Goal: Task Accomplishment & Management: Manage account settings

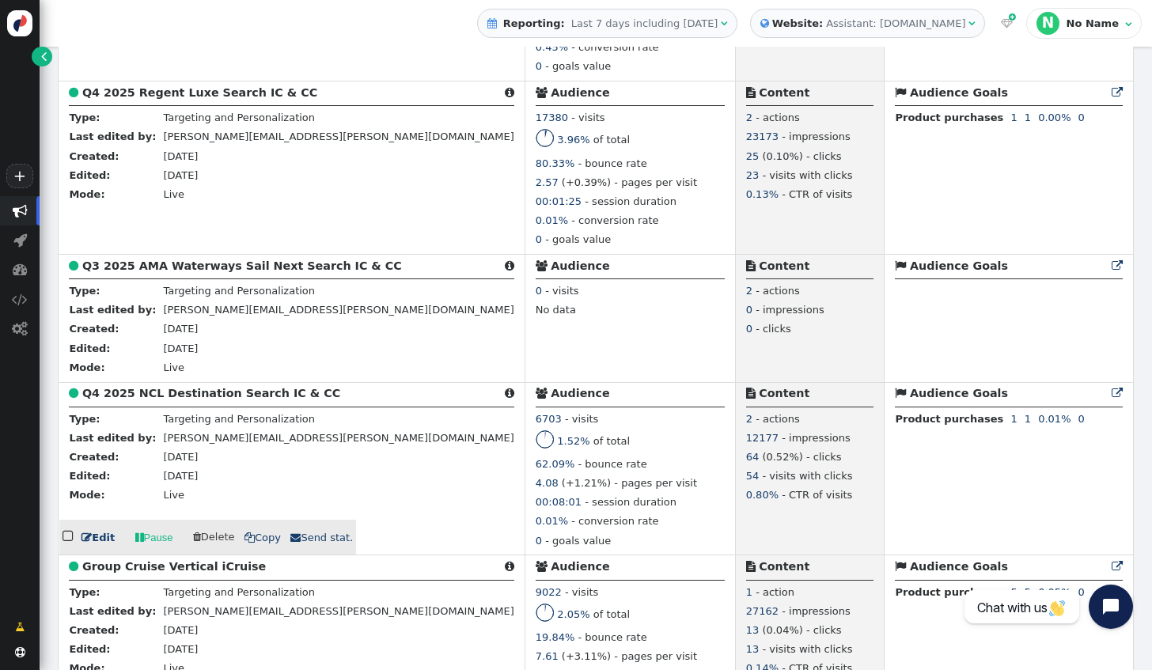
scroll to position [950, 0]
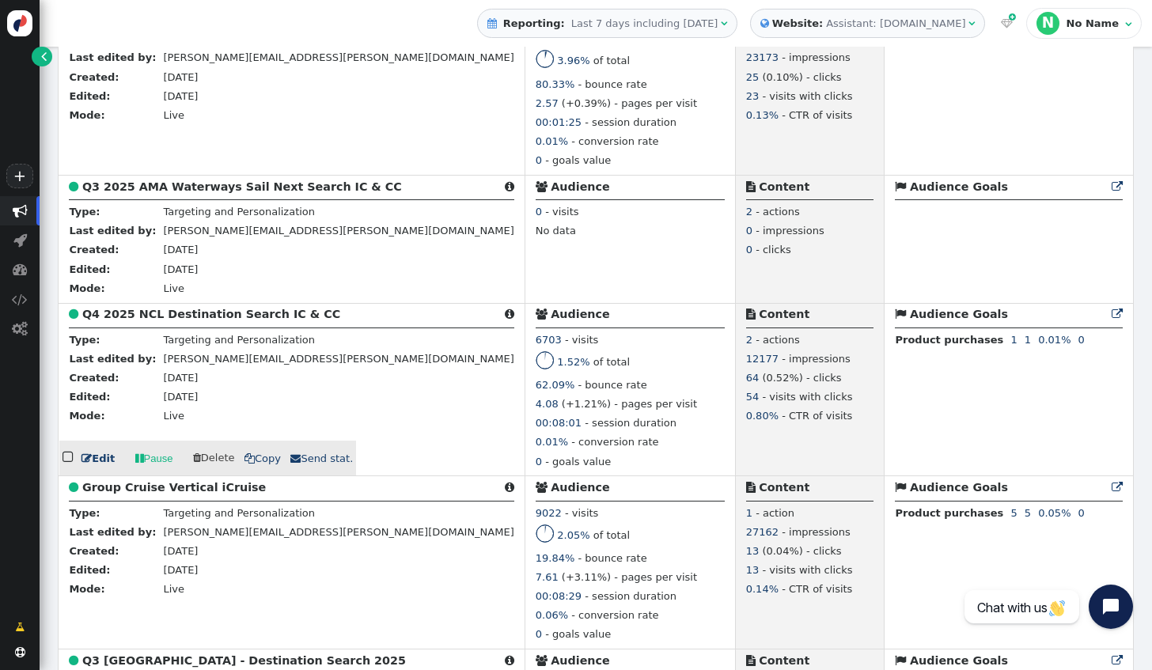
click at [98, 467] on link " Edit" at bounding box center [98, 459] width 33 height 16
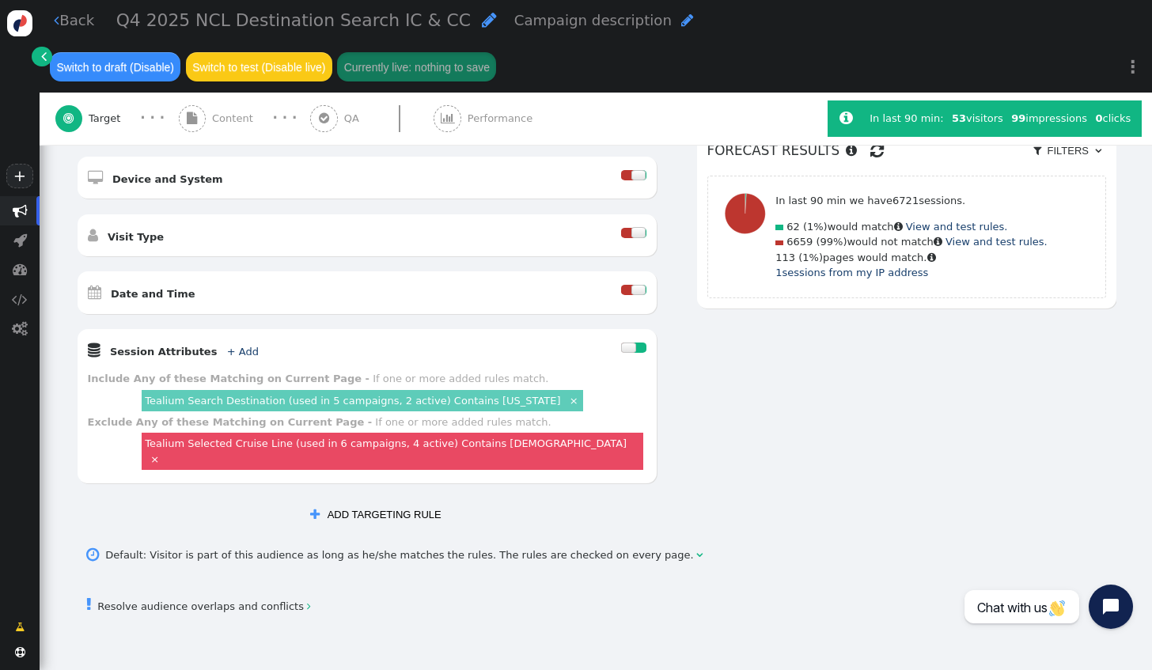
scroll to position [317, 0]
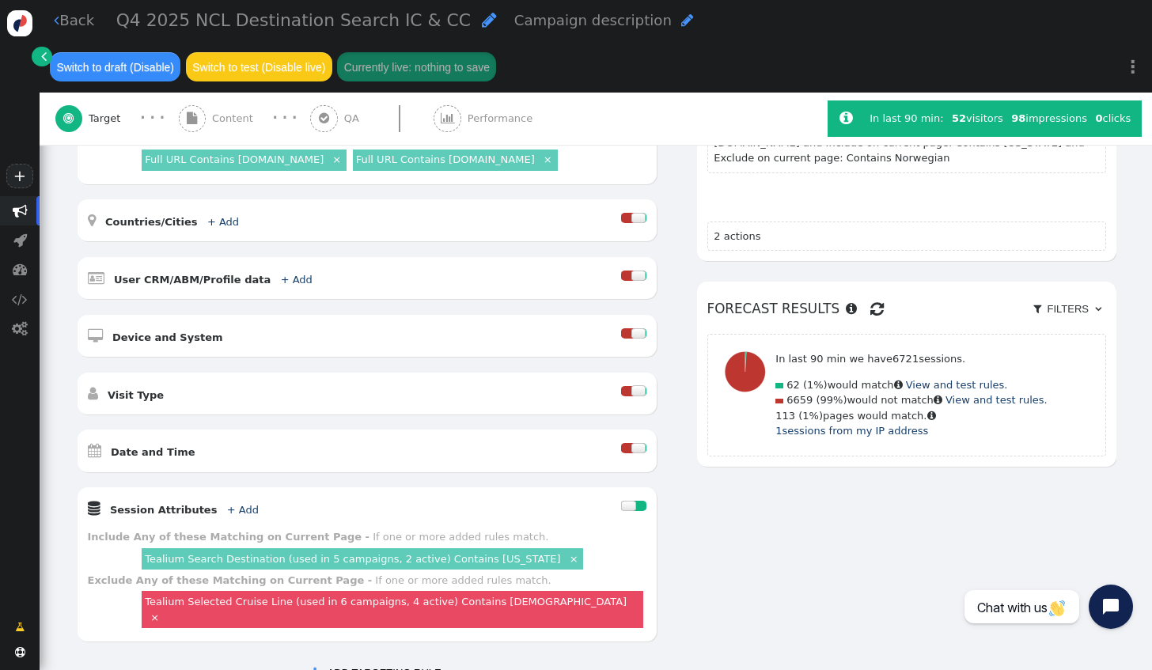
click at [621, 443] on div at bounding box center [627, 448] width 13 height 10
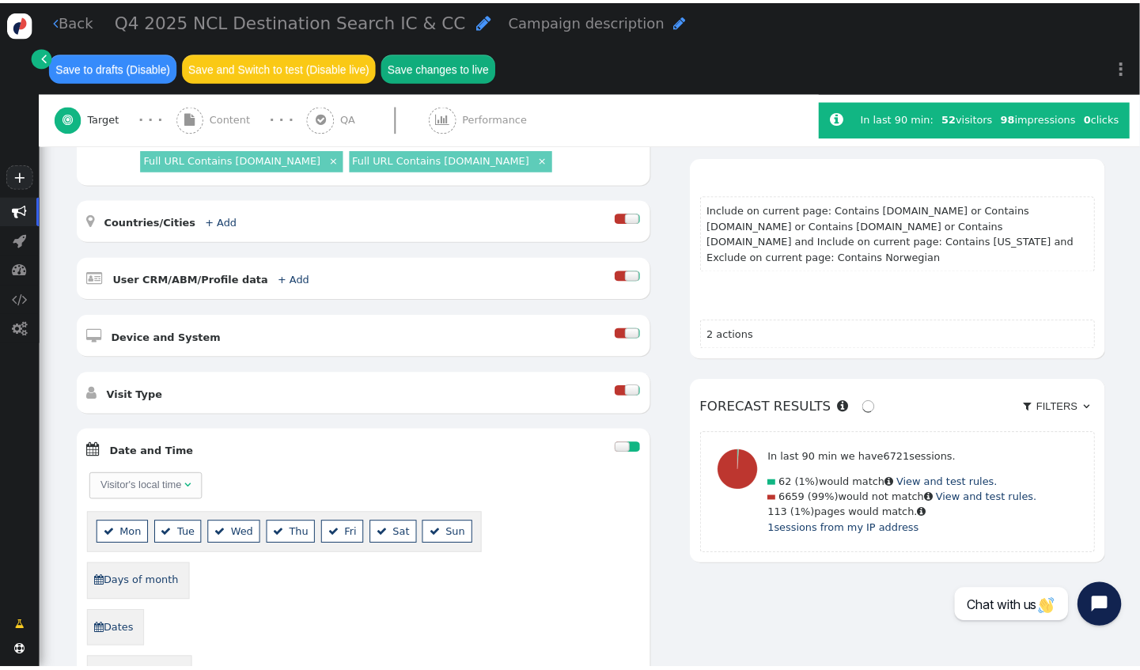
scroll to position [396, 0]
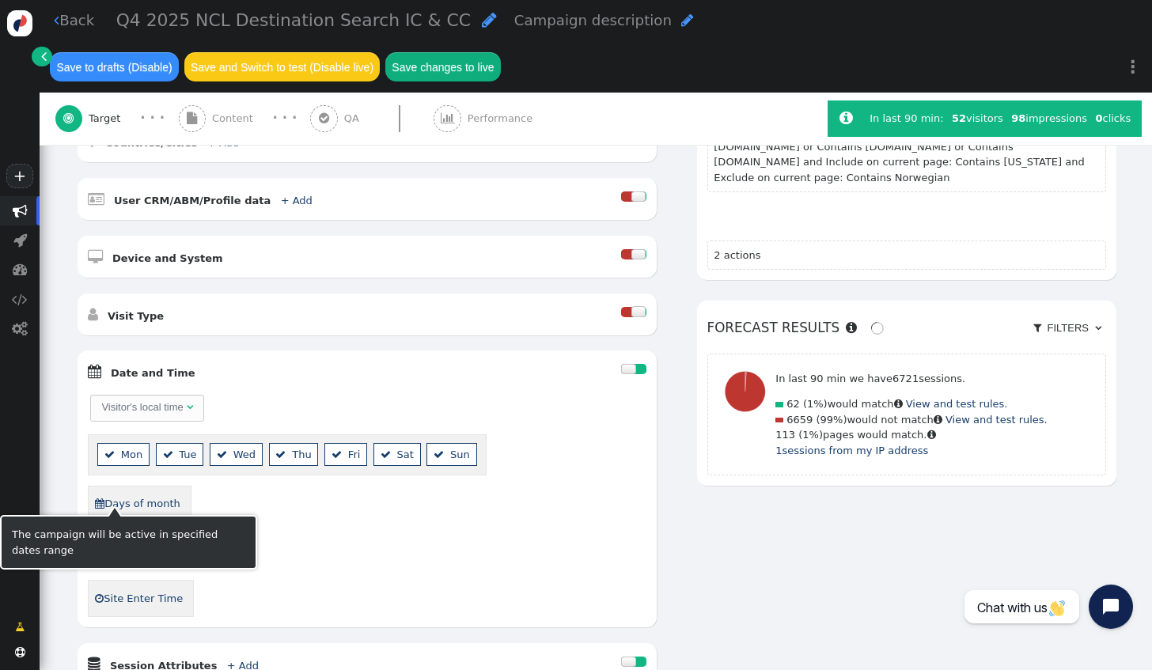
click at [108, 539] on link " Dates" at bounding box center [114, 551] width 41 height 25
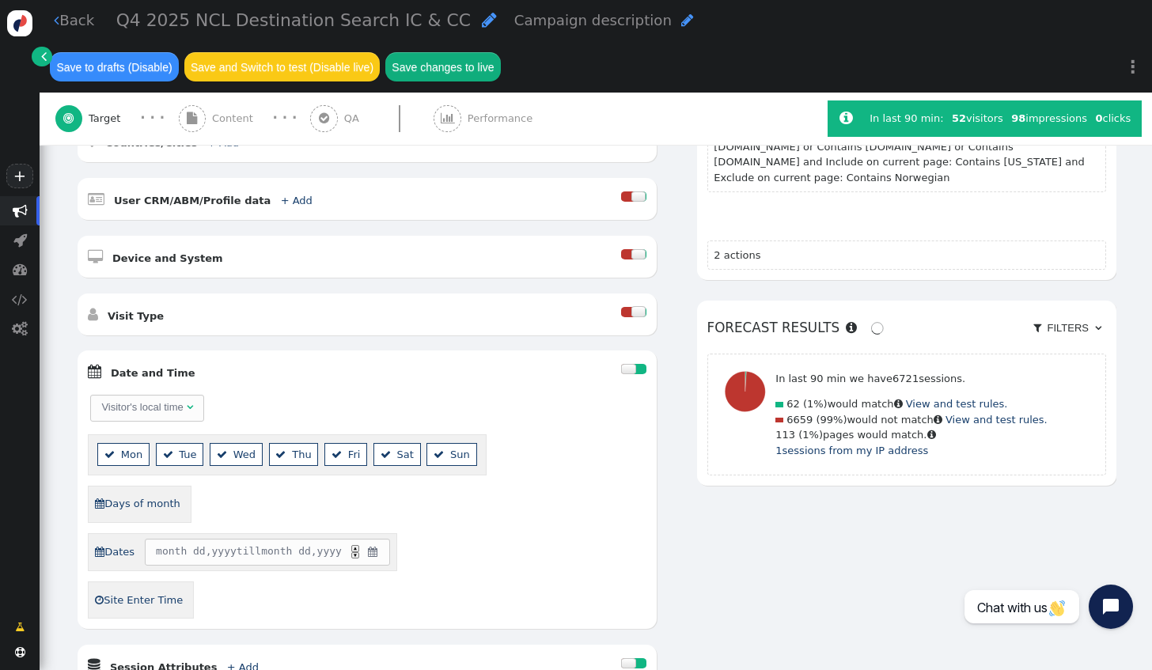
click at [374, 544] on span "" at bounding box center [372, 552] width 13 height 16
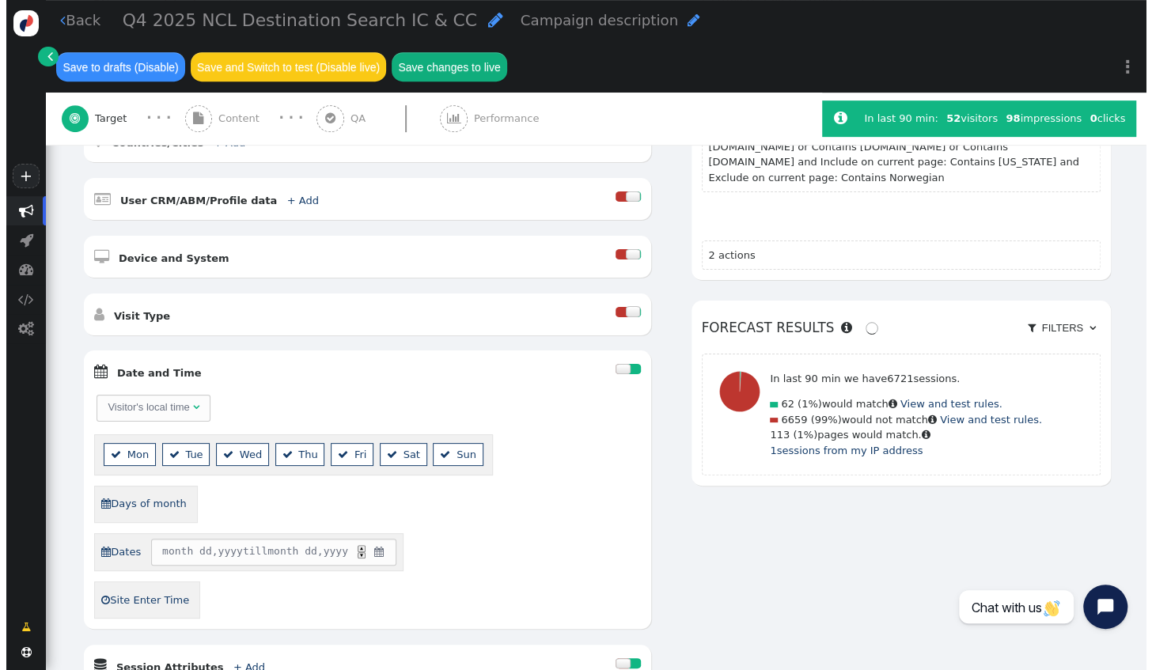
scroll to position [442, 0]
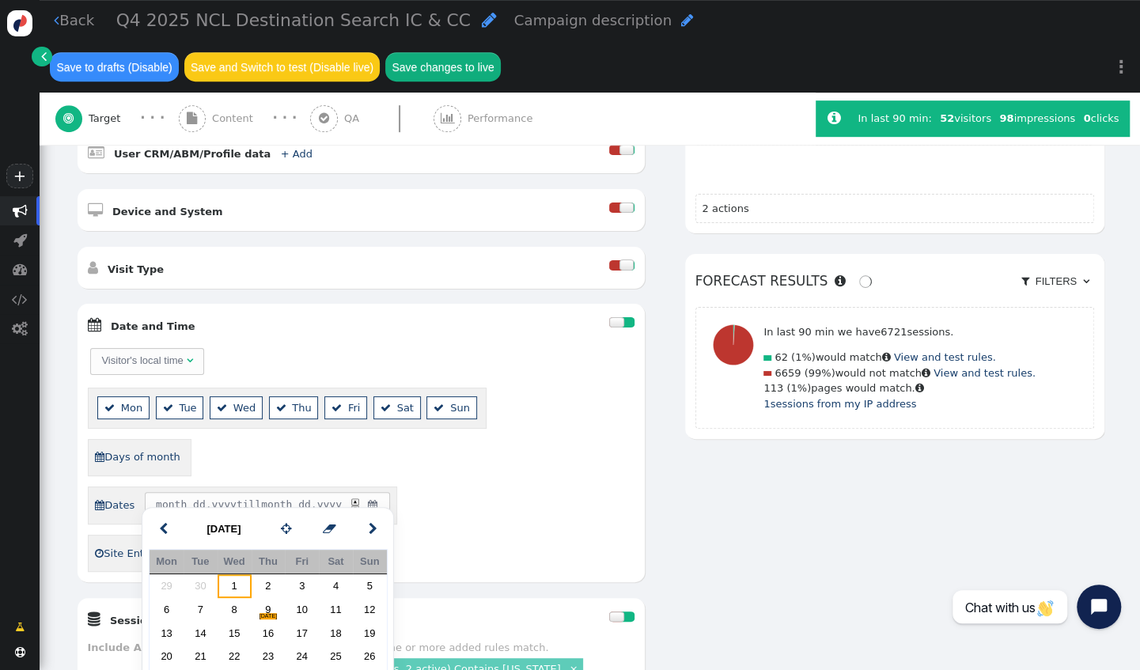
click at [232, 583] on td "1" at bounding box center [235, 587] width 34 height 24
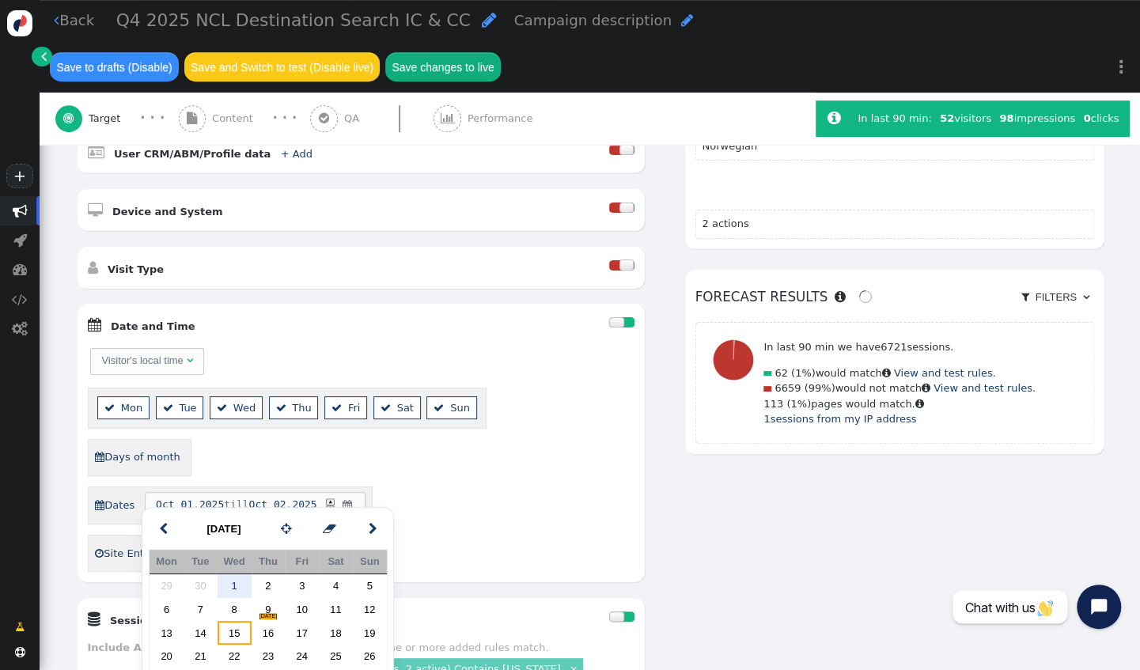
click at [242, 633] on td "15" at bounding box center [235, 633] width 34 height 24
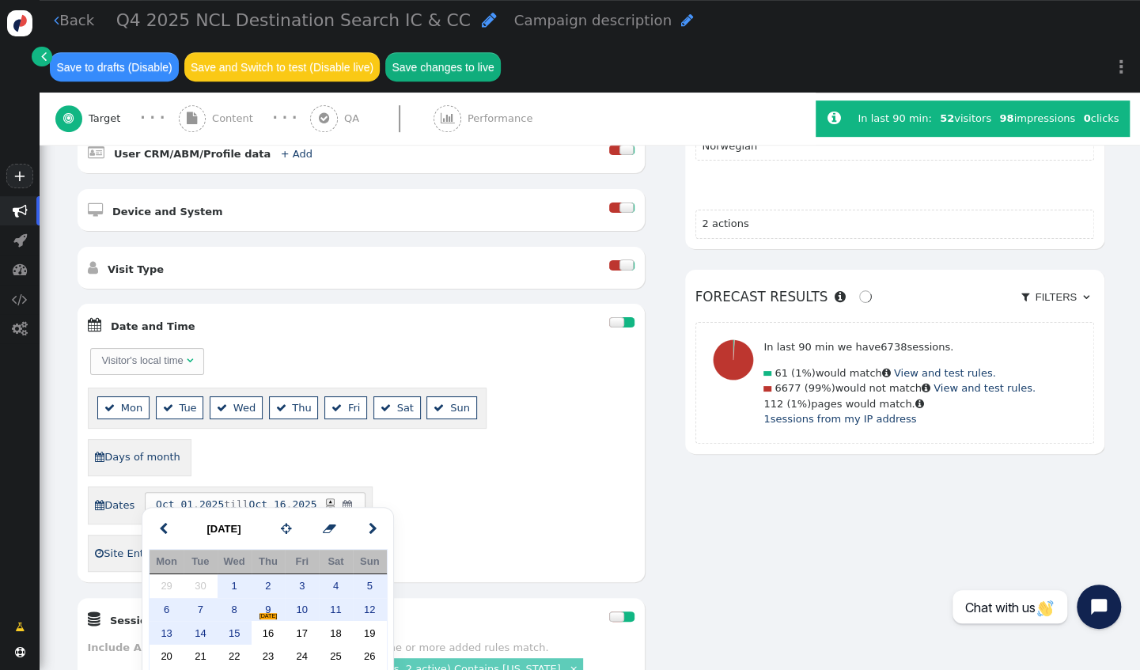
click at [459, 487] on div " Dates [DATE] till [DATE] ▲ ▼ " at bounding box center [361, 506] width 547 height 39
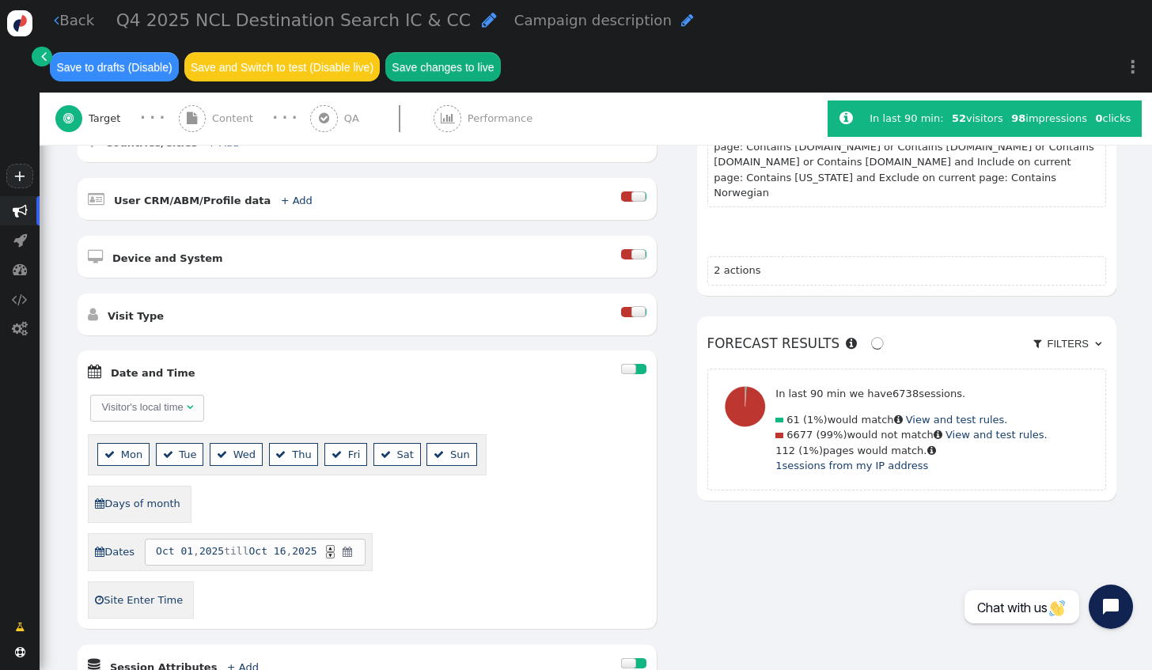
scroll to position [475, 0]
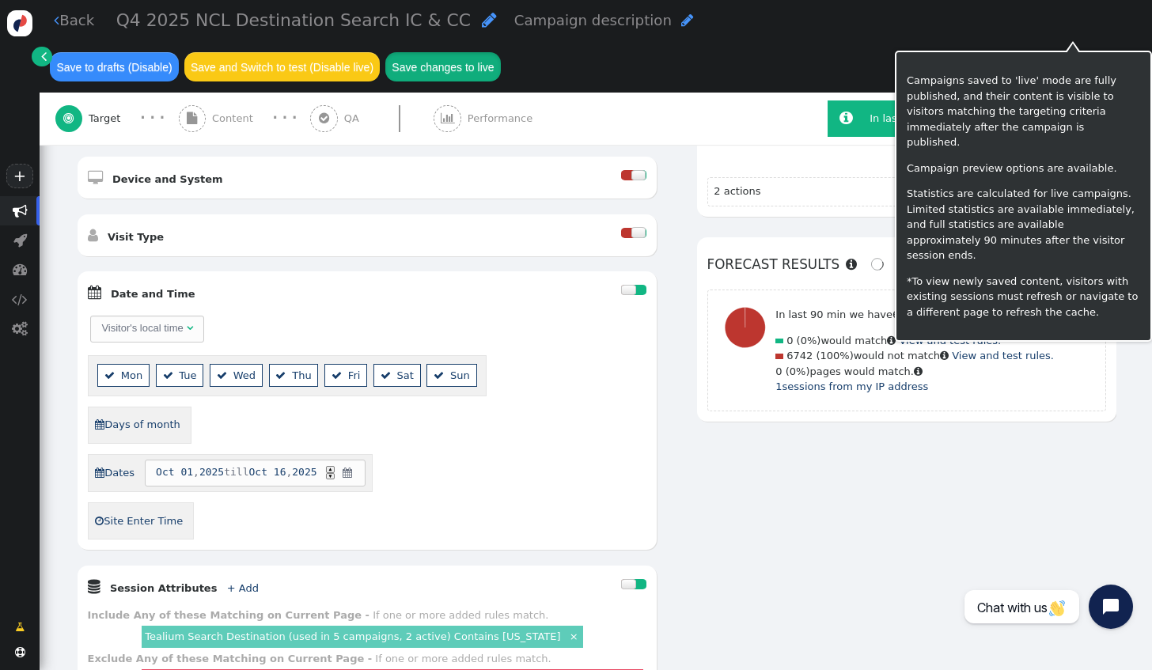
click at [501, 52] on button "Save changes to live" at bounding box center [443, 66] width 116 height 28
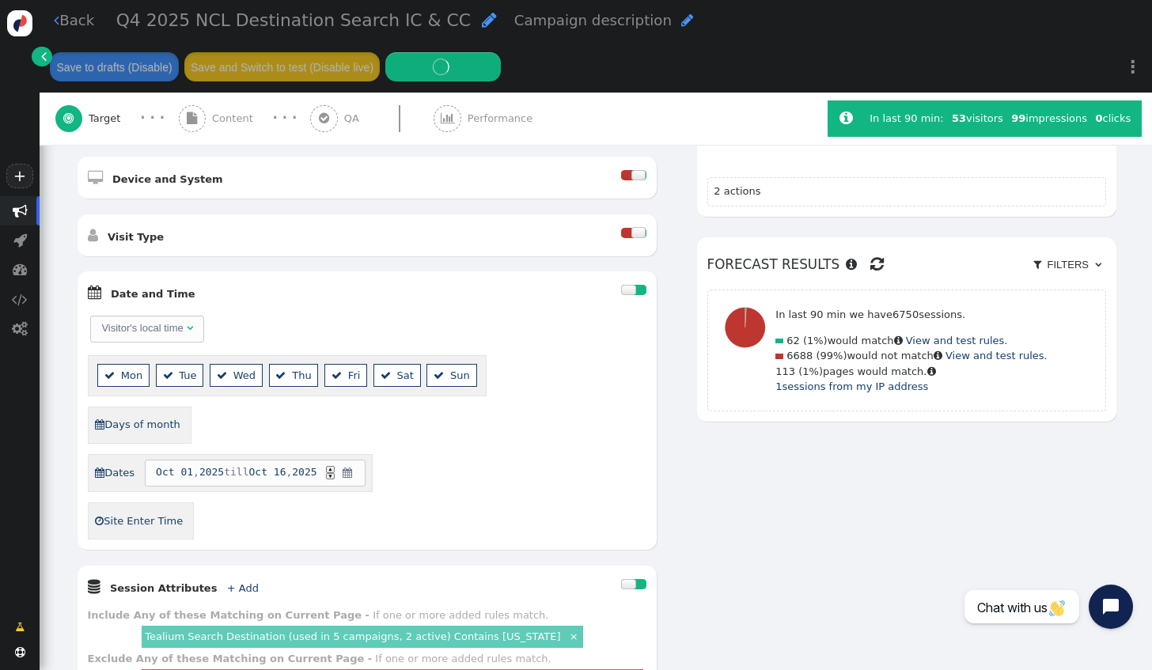
click at [1061, 462] on div "AND OR XOR AND     Pages Visited + Add  Include Current Page is Any of - V…" at bounding box center [596, 333] width 1041 height 865
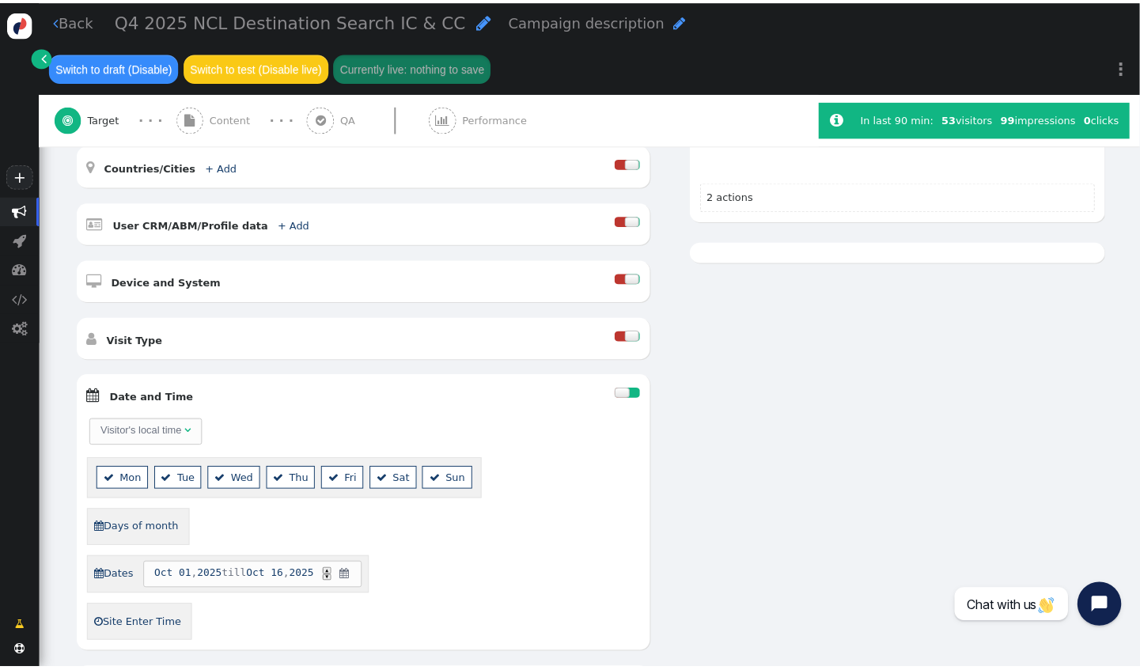
scroll to position [396, 0]
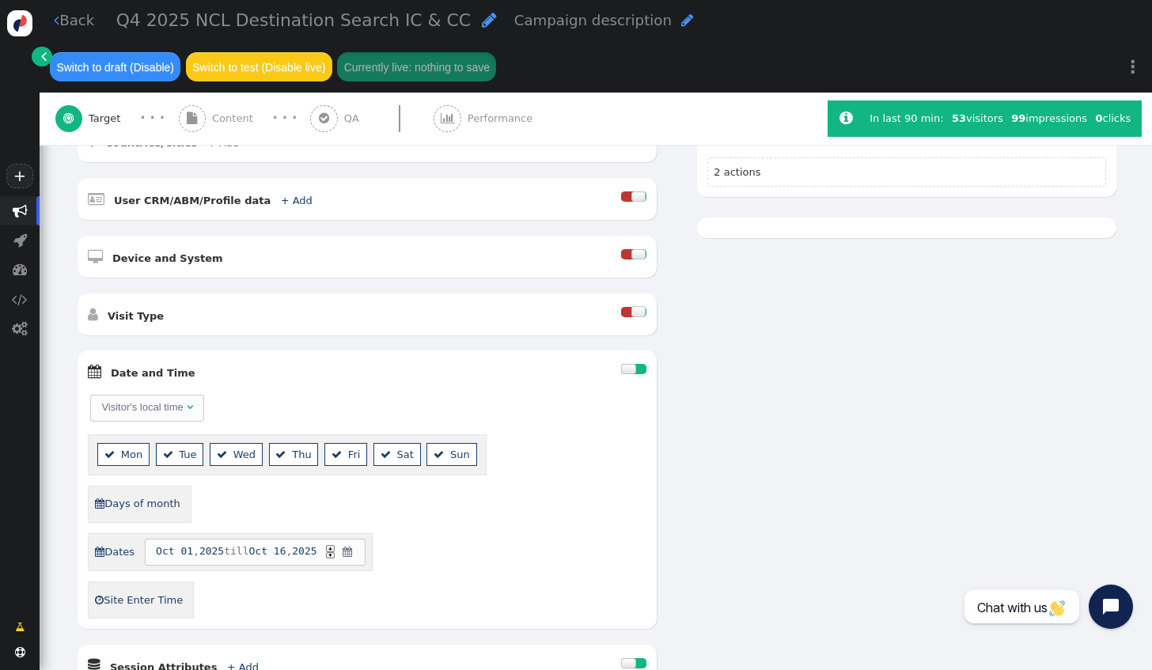
click at [351, 544] on span "" at bounding box center [347, 552] width 13 height 16
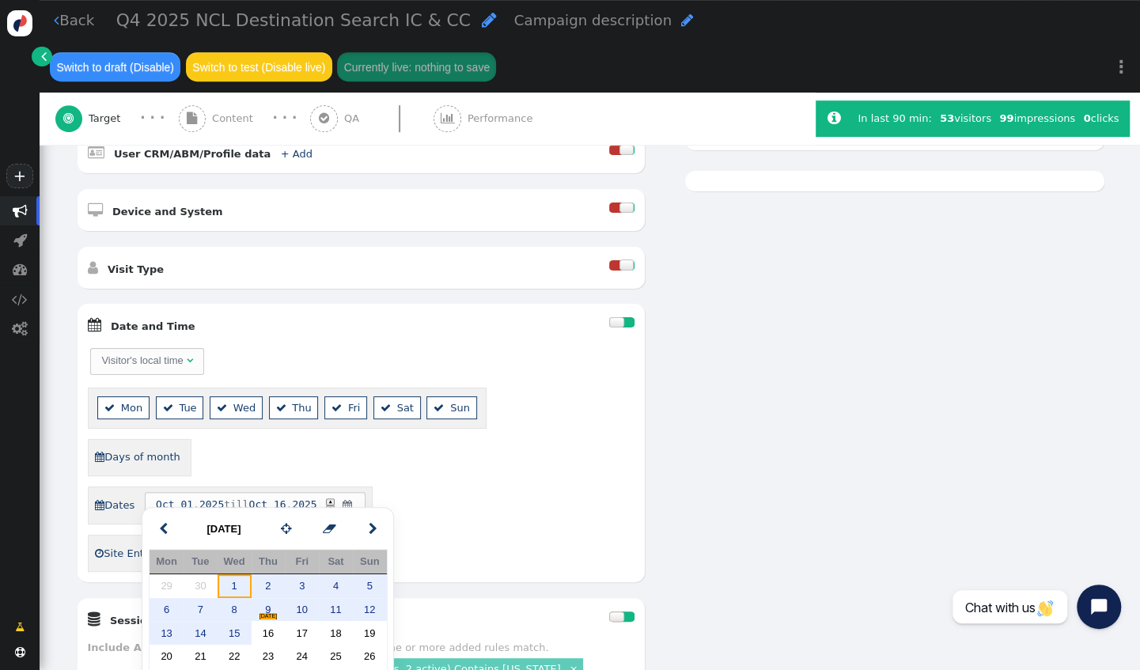
click at [233, 591] on td "1" at bounding box center [235, 587] width 34 height 24
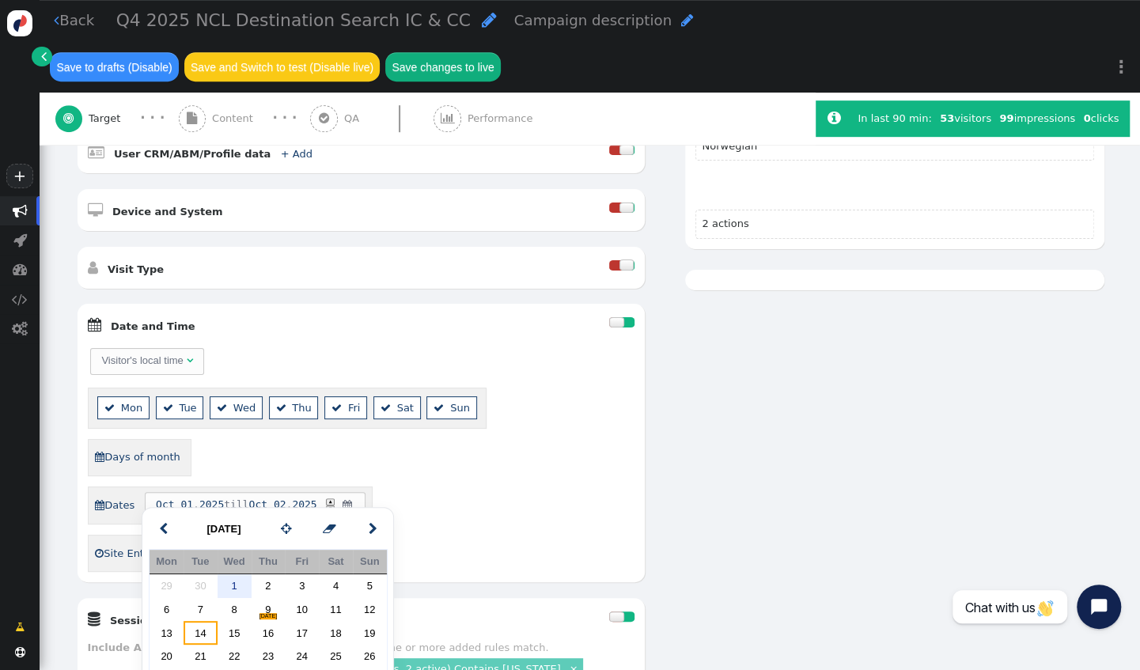
click at [209, 634] on td "14" at bounding box center [201, 633] width 34 height 24
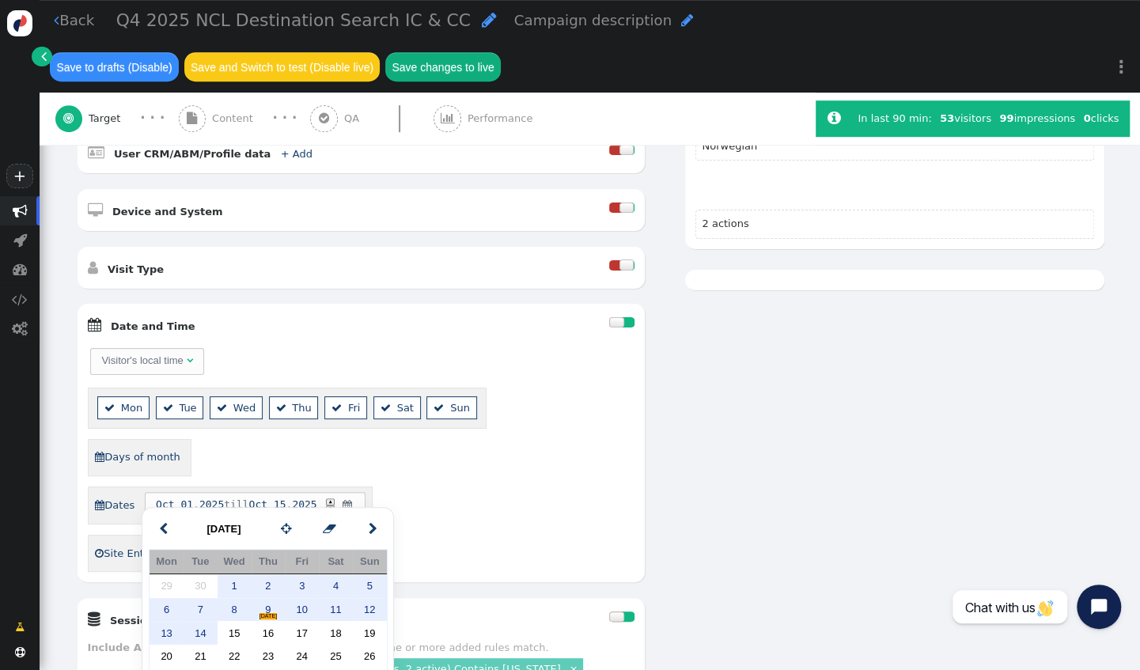
click at [453, 503] on div " Dates [DATE] till [DATE] ▲ ▼ " at bounding box center [361, 506] width 547 height 39
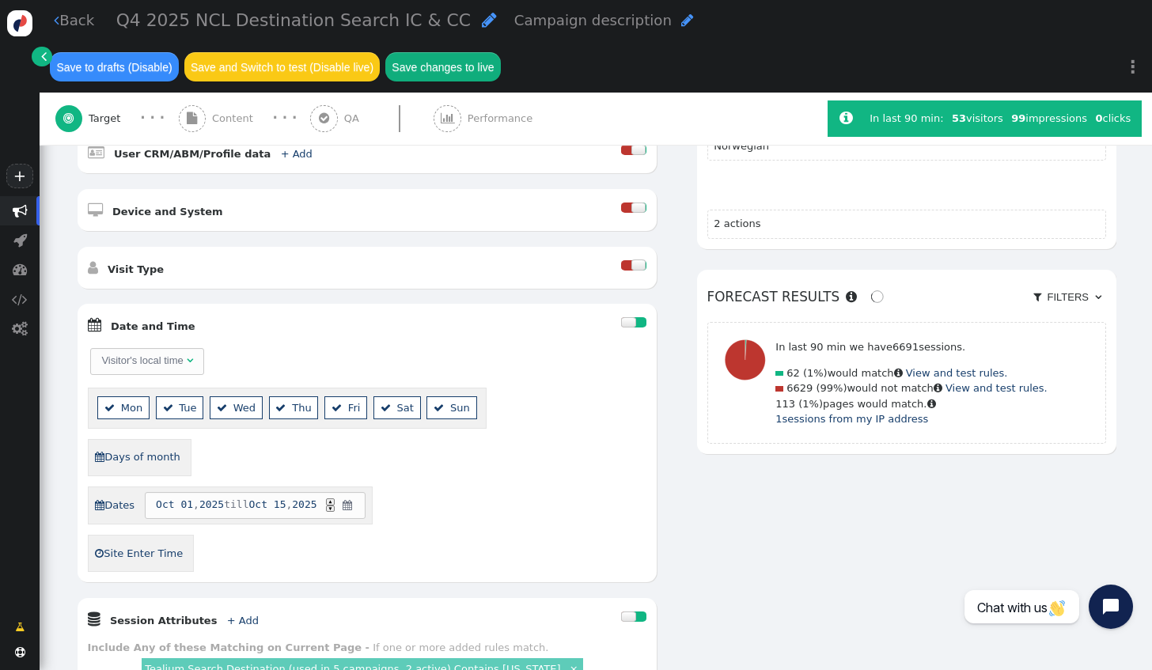
scroll to position [396, 0]
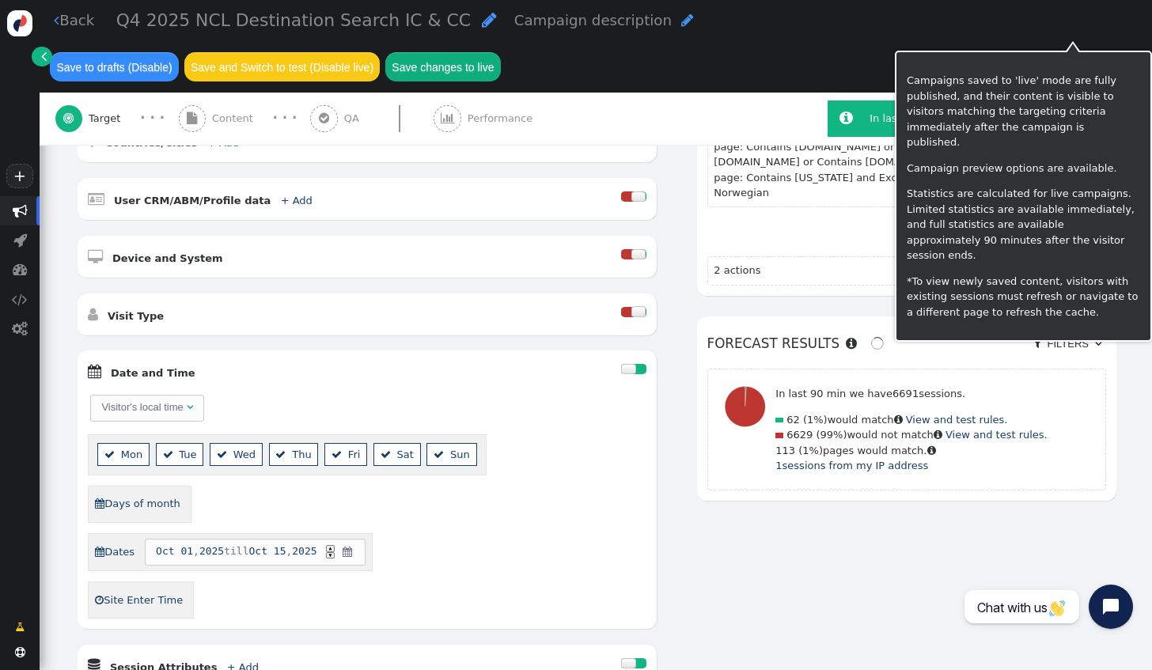
click at [501, 52] on button "Save changes to live" at bounding box center [443, 66] width 116 height 28
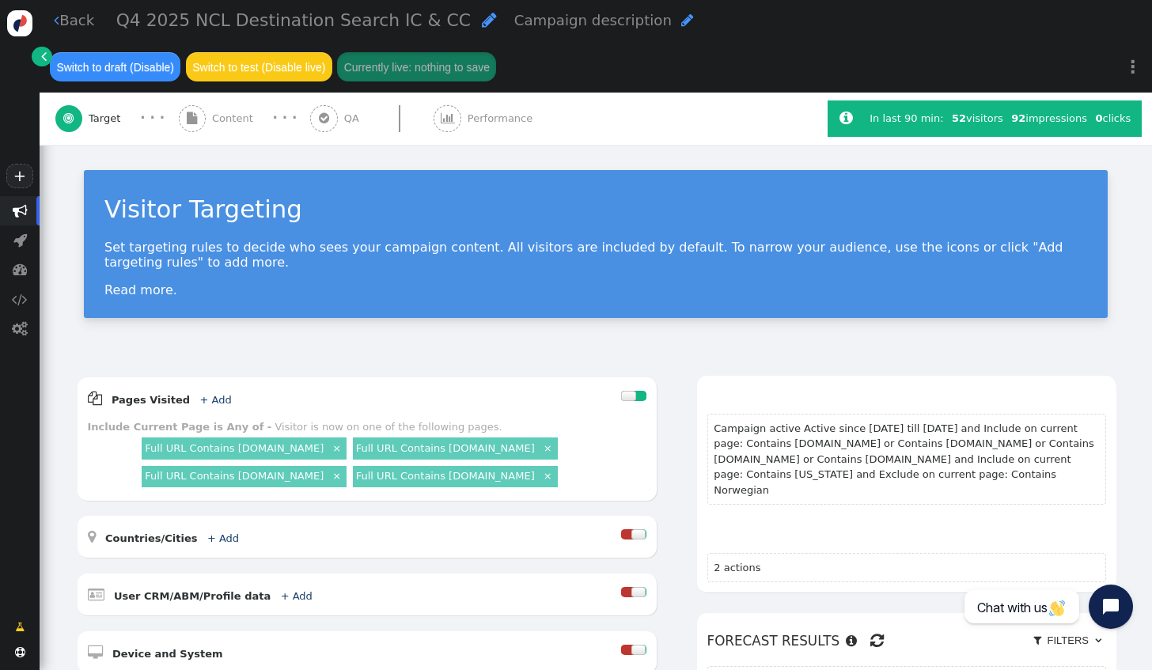
click at [73, 28] on link " Back" at bounding box center [74, 19] width 40 height 21
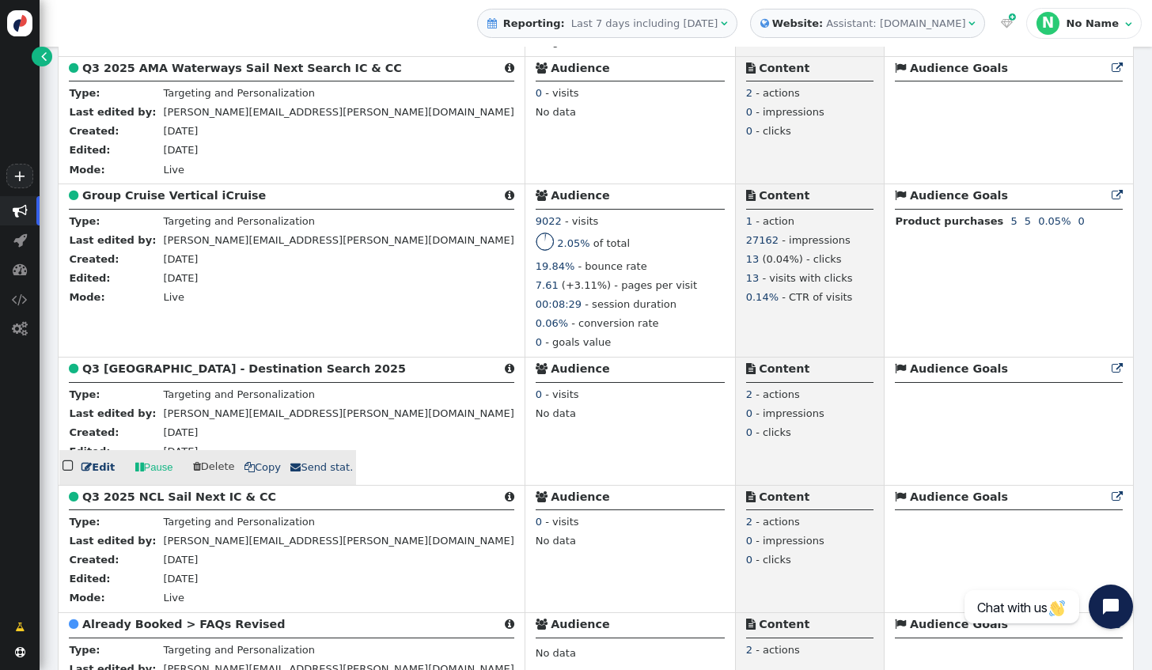
scroll to position [1266, 0]
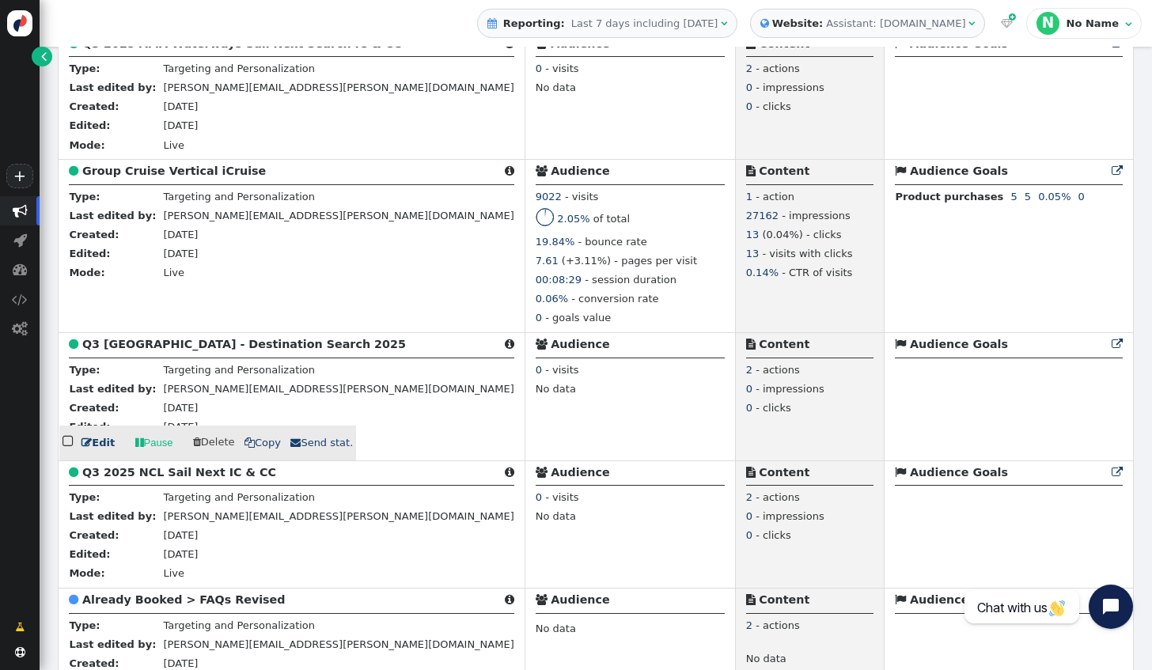
click at [98, 451] on link " Edit" at bounding box center [98, 443] width 33 height 16
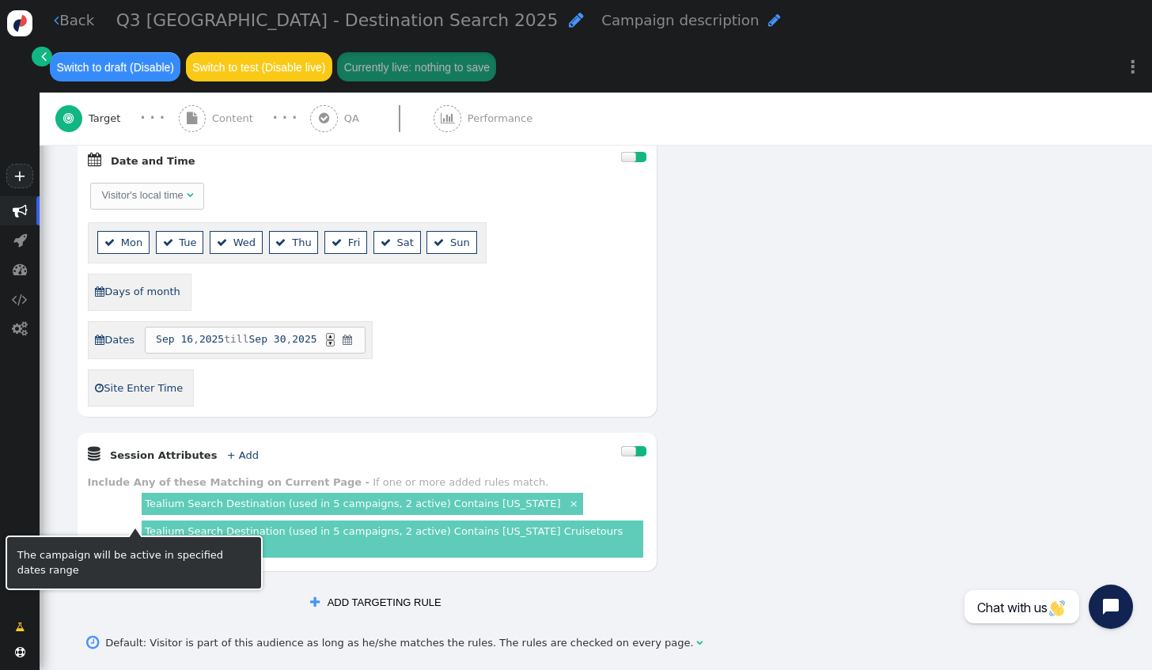
scroll to position [633, 0]
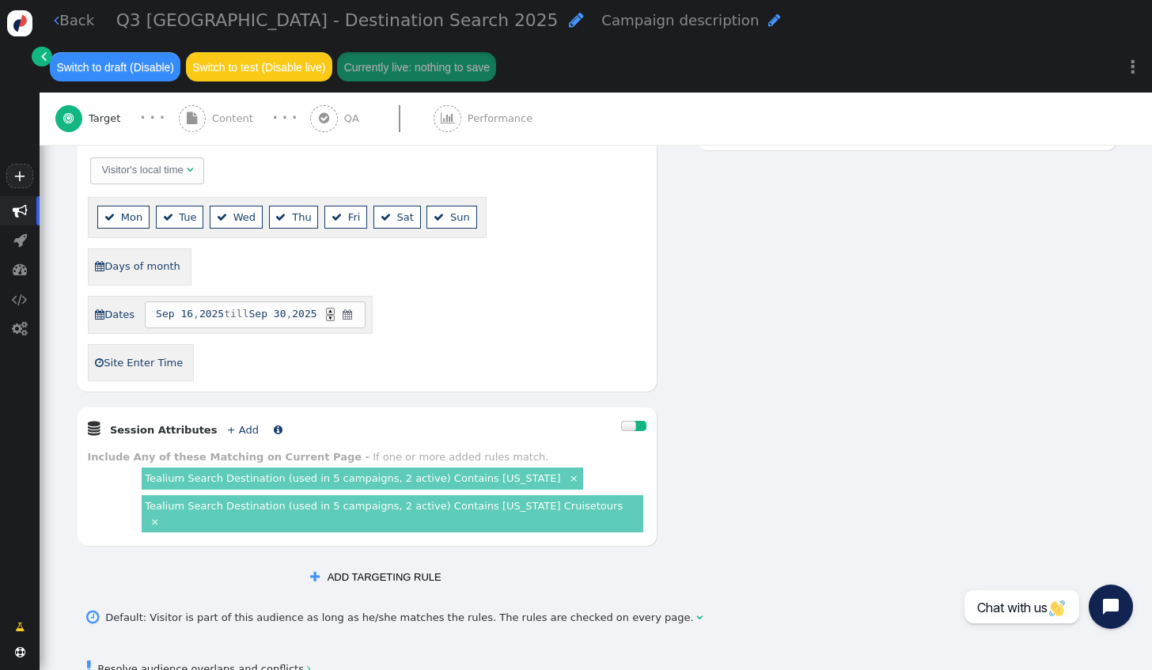
click at [227, 424] on link "+ Add" at bounding box center [243, 430] width 32 height 12
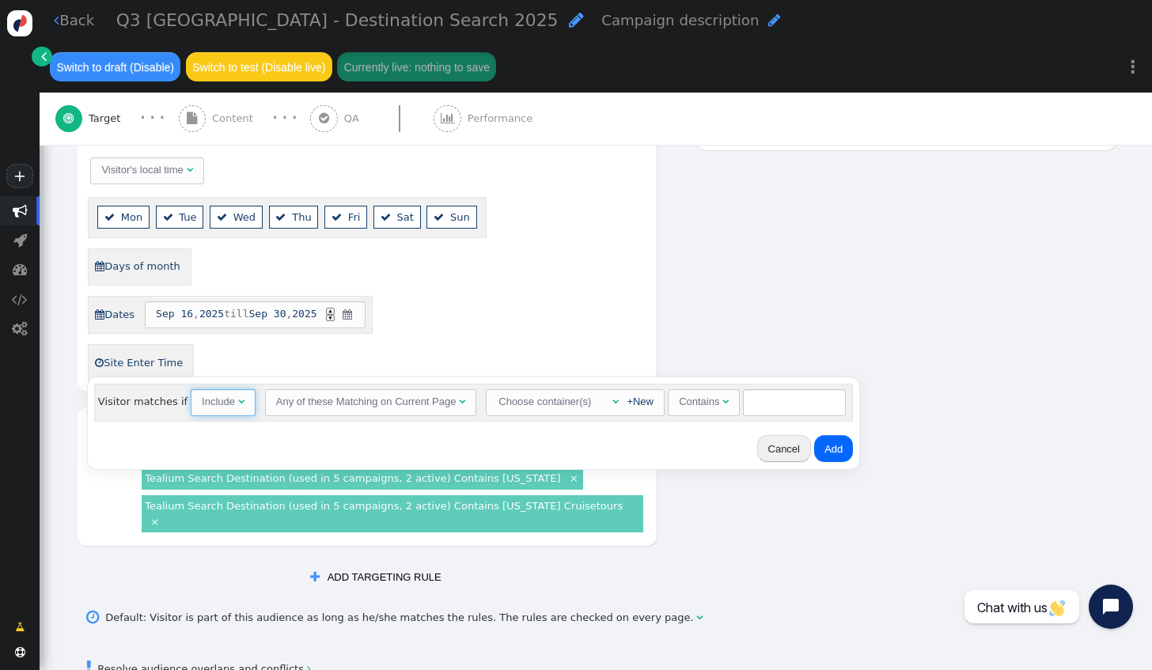
click at [238, 408] on div "" at bounding box center [241, 402] width 6 height 16
click at [600, 406] on div at bounding box center [604, 402] width 8 height 16
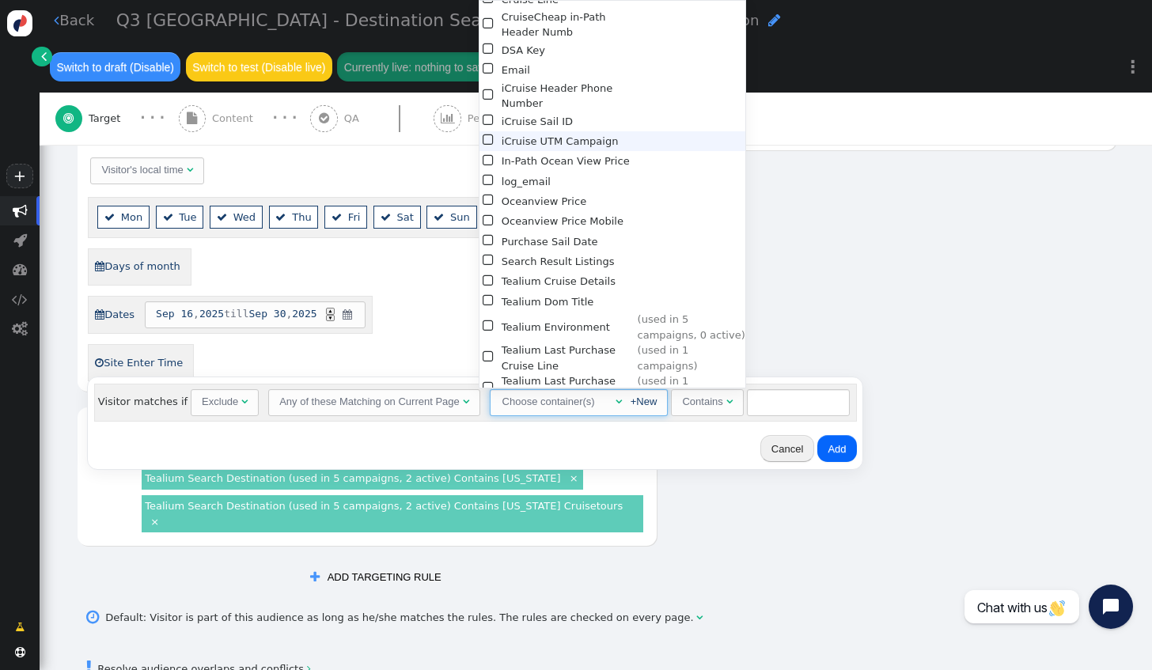
scroll to position [318, 0]
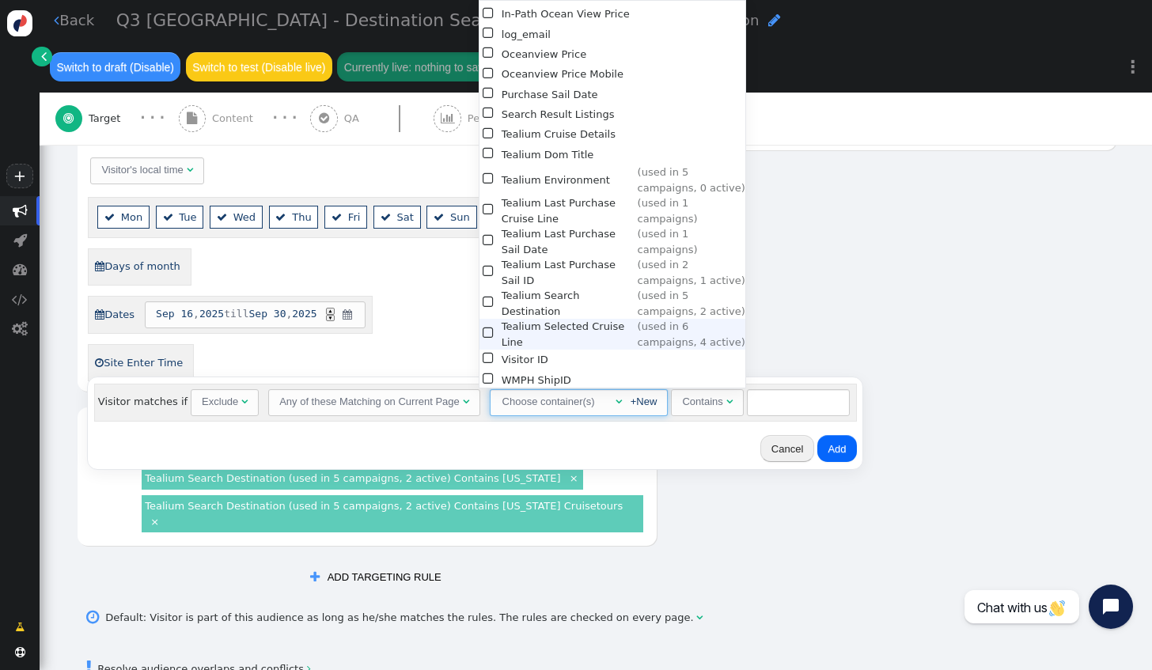
click at [490, 329] on span "" at bounding box center [489, 334] width 13 height 20
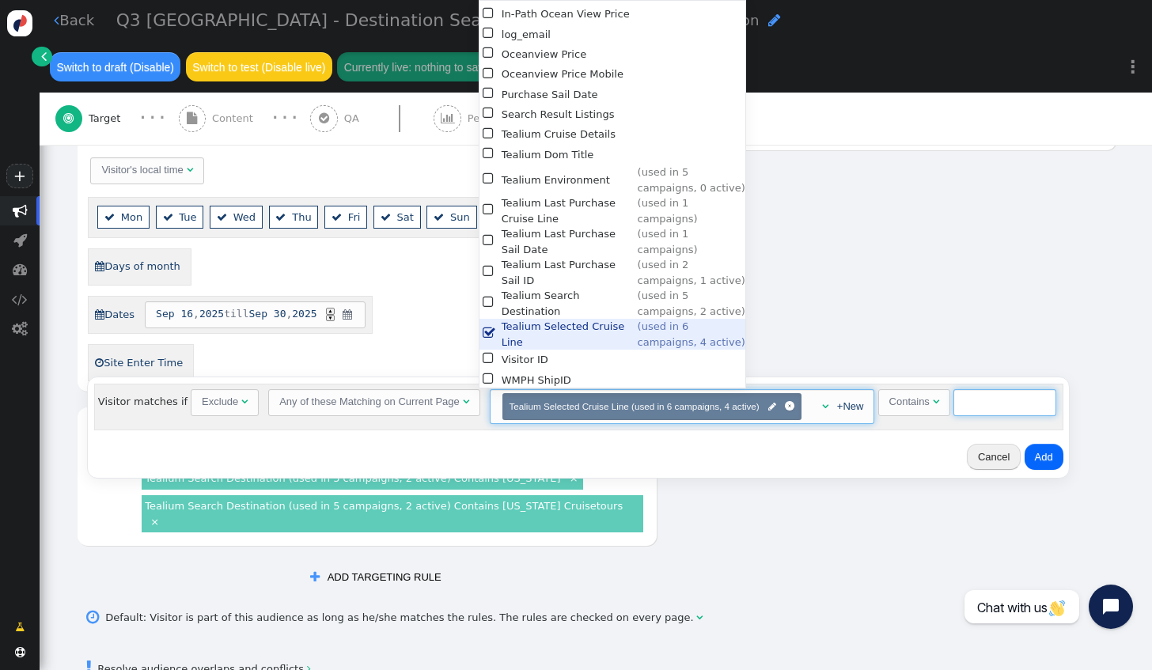
click at [955, 402] on input "text" at bounding box center [1005, 402] width 103 height 27
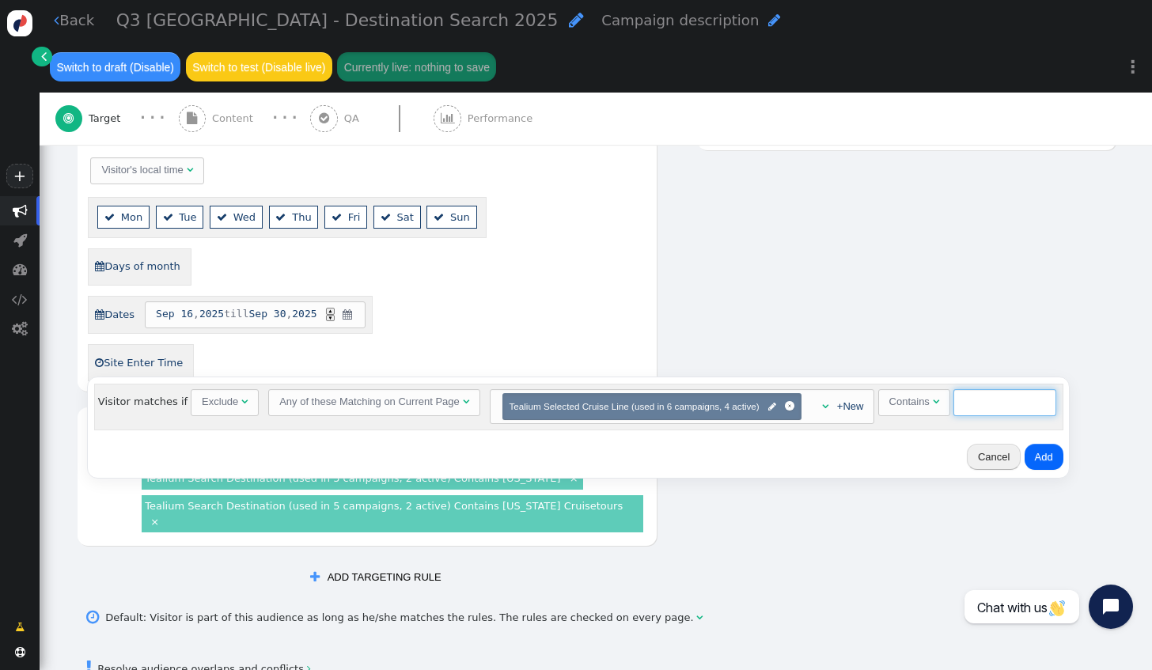
click at [969, 406] on input "text" at bounding box center [1005, 402] width 103 height 27
type input "MSC"
click at [1026, 450] on button "Add" at bounding box center [1044, 457] width 39 height 27
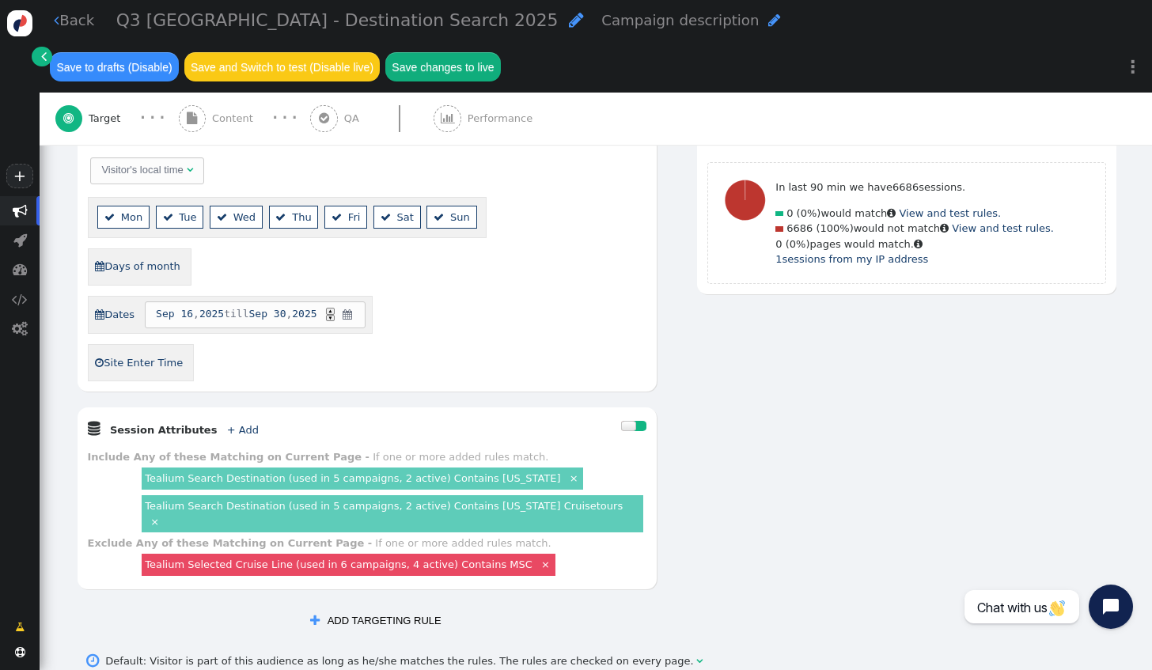
click at [161, 514] on link "×" at bounding box center [154, 520] width 13 height 13
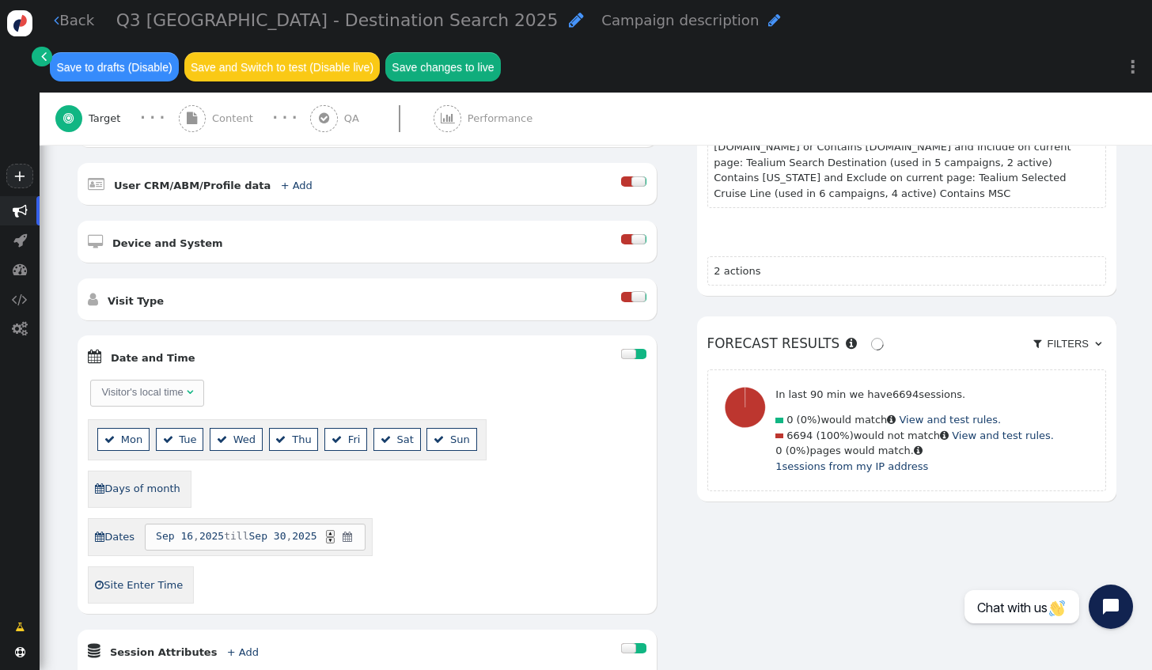
scroll to position [396, 0]
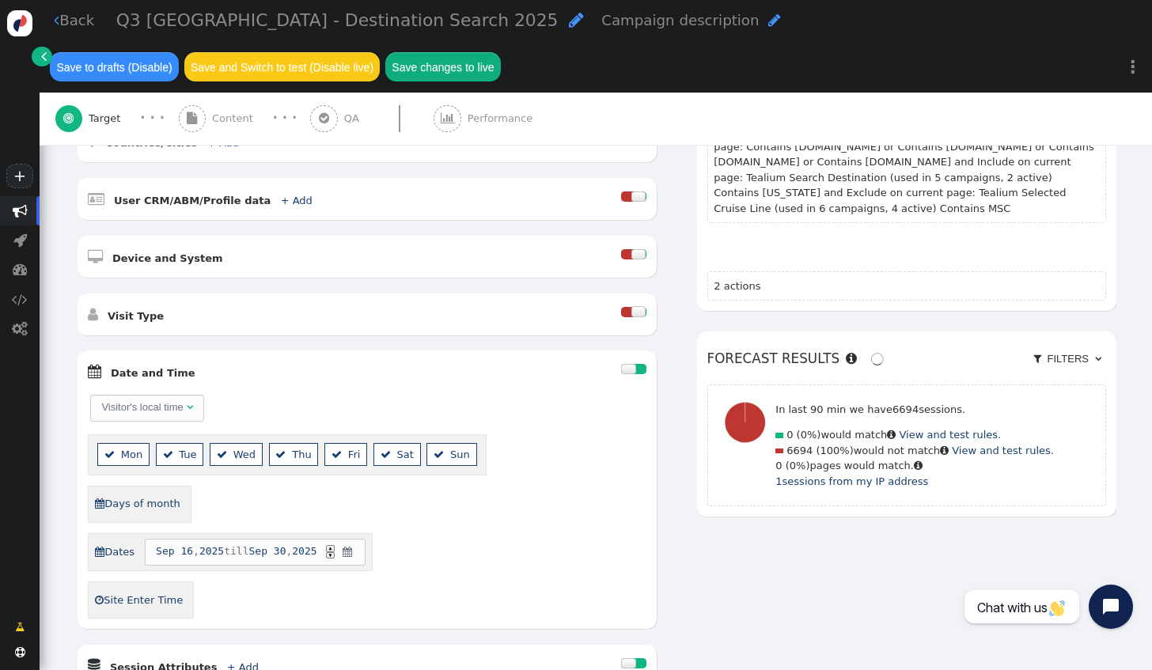
click at [634, 364] on div at bounding box center [640, 369] width 13 height 10
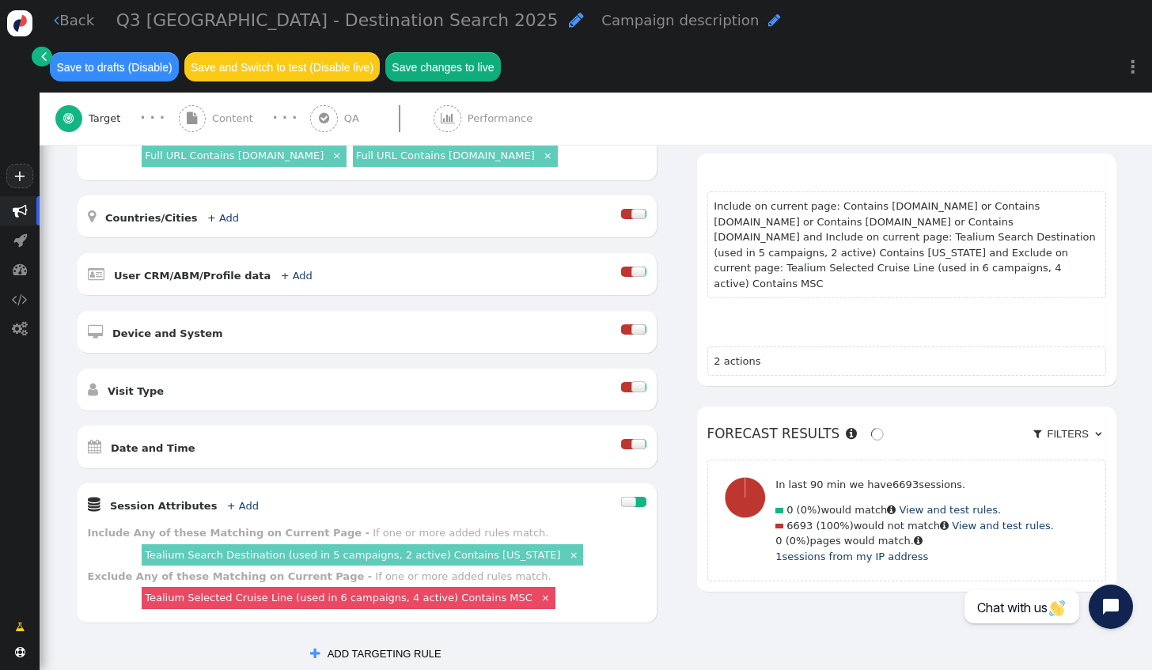
scroll to position [237, 0]
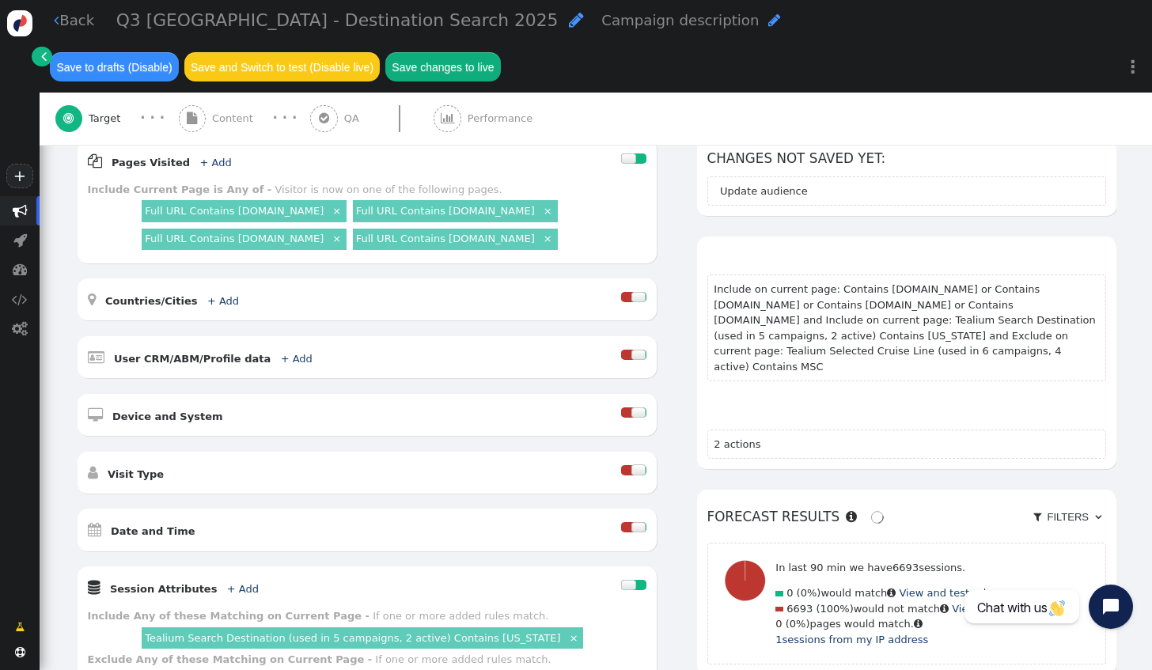
click at [413, 25] on div "Q3 [GEOGRAPHIC_DATA] - Destination Search 2025 " at bounding box center [350, 20] width 468 height 27
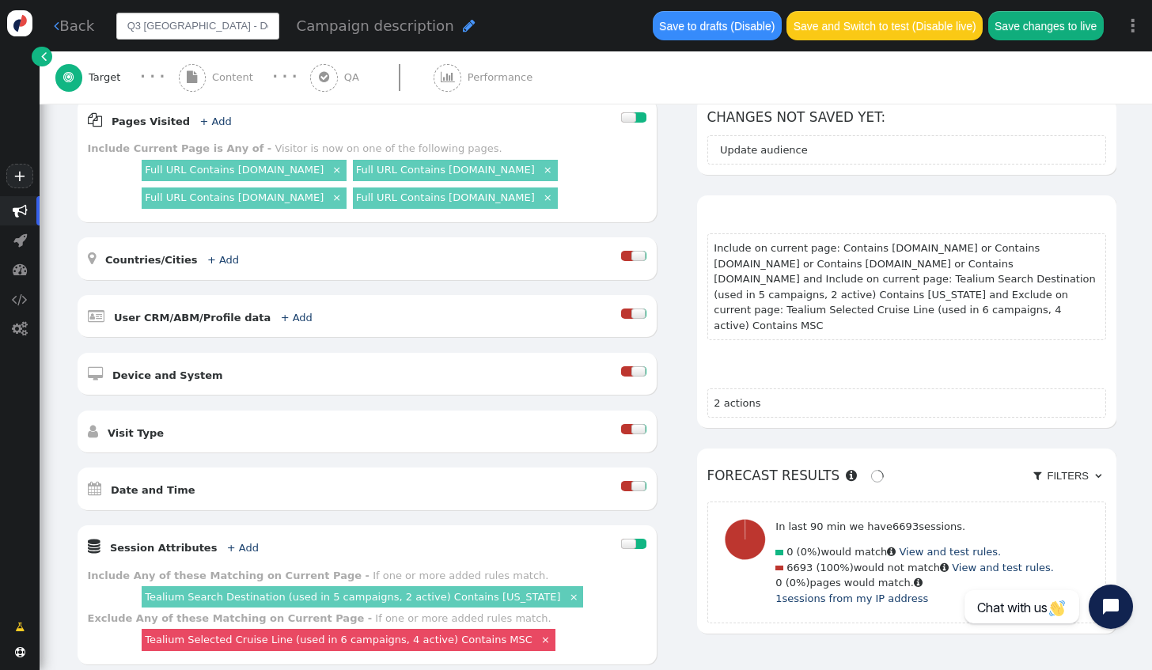
scroll to position [0, 35]
click at [205, 31] on input "Q3 [GEOGRAPHIC_DATA] - Destination Search 2025" at bounding box center [197, 26] width 163 height 27
drag, startPoint x: 182, startPoint y: 27, endPoint x: 124, endPoint y: 22, distance: 58.0
click at [124, 22] on input "Q3 [GEOGRAPHIC_DATA] - Destination Search 2025" at bounding box center [197, 26] width 163 height 27
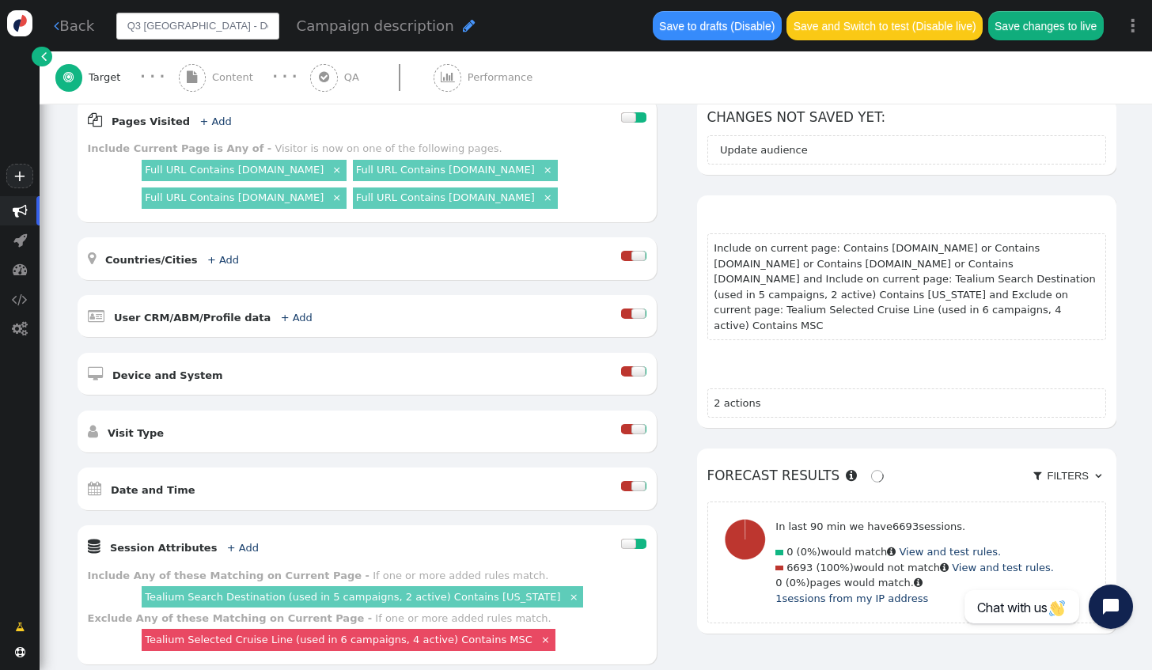
click at [140, 23] on input "Q3 [GEOGRAPHIC_DATA] - Destination Search 2025" at bounding box center [197, 26] width 163 height 27
click at [135, 26] on input "Q3 [GEOGRAPHIC_DATA] - Destination Search 2025" at bounding box center [197, 26] width 163 height 27
drag, startPoint x: 179, startPoint y: 27, endPoint x: 143, endPoint y: 27, distance: 35.6
click at [143, 27] on input "Q3 [GEOGRAPHIC_DATA] - Destination Search 2025" at bounding box center [197, 26] width 163 height 27
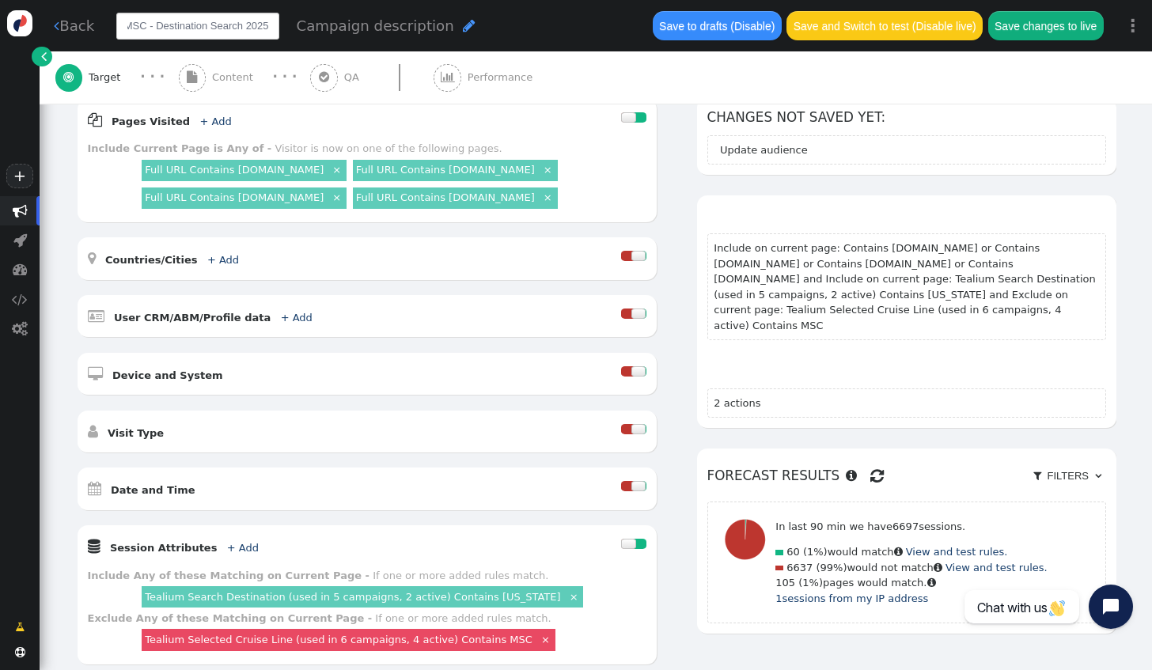
drag, startPoint x: 231, startPoint y: 30, endPoint x: 269, endPoint y: 26, distance: 38.2
click at [269, 26] on input "Q3 WLCS MSC - Destination Search 2025" at bounding box center [197, 26] width 163 height 27
click at [224, 24] on input "Q3 WLCS MSC - Destination Search 2025" at bounding box center [197, 26] width 163 height 27
drag, startPoint x: 244, startPoint y: 25, endPoint x: 267, endPoint y: 28, distance: 23.2
click at [267, 28] on input "Q3 WLCS MSC - Destination Search 2025" at bounding box center [197, 26] width 163 height 27
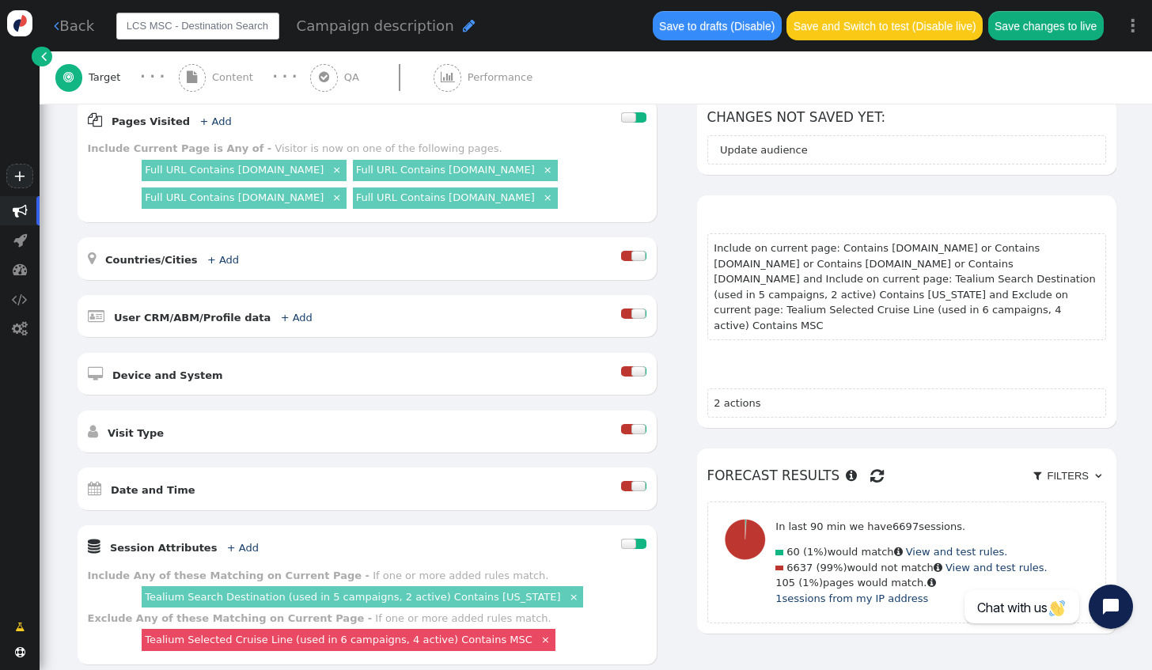
scroll to position [0, 29]
type input "Q3 WLCS MSC - Destination Search (AK)"
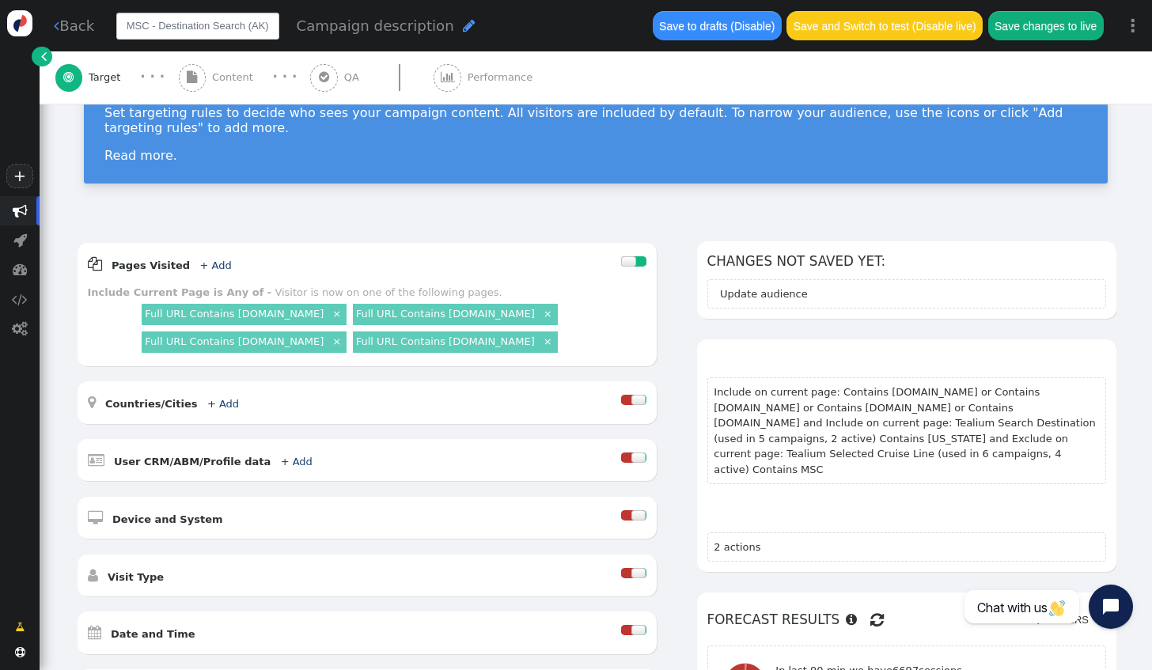
scroll to position [237, 0]
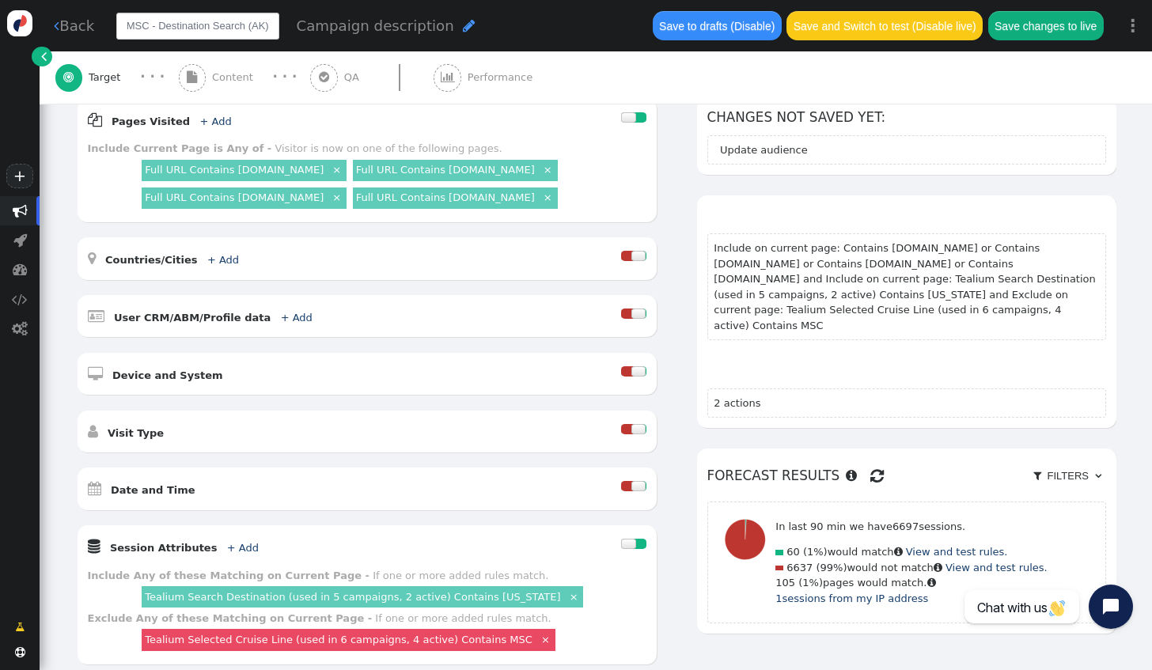
click at [222, 81] on span "Content" at bounding box center [235, 78] width 47 height 16
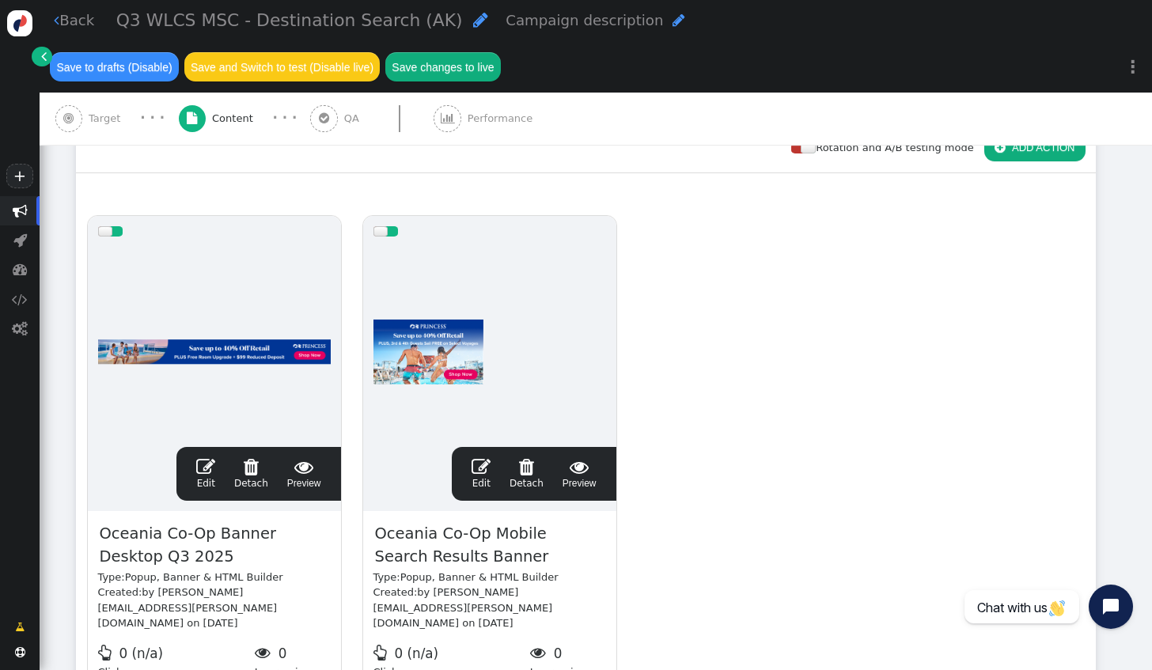
click at [213, 457] on span "" at bounding box center [205, 466] width 19 height 19
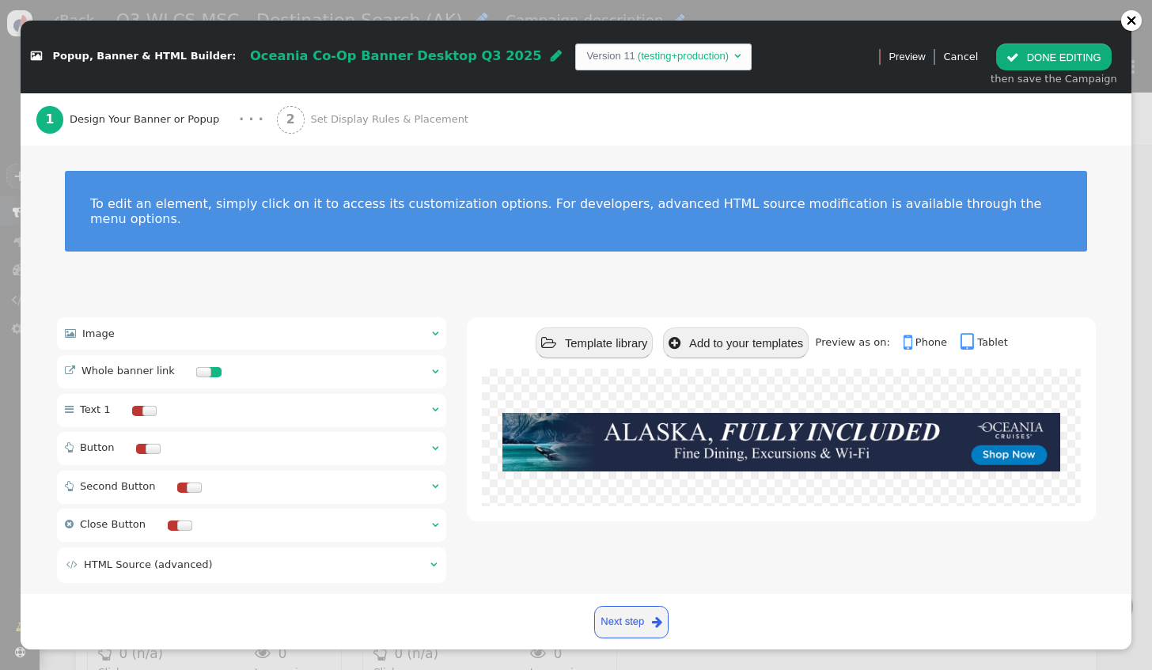
click at [165, 320] on div " Image  " at bounding box center [252, 333] width 390 height 32
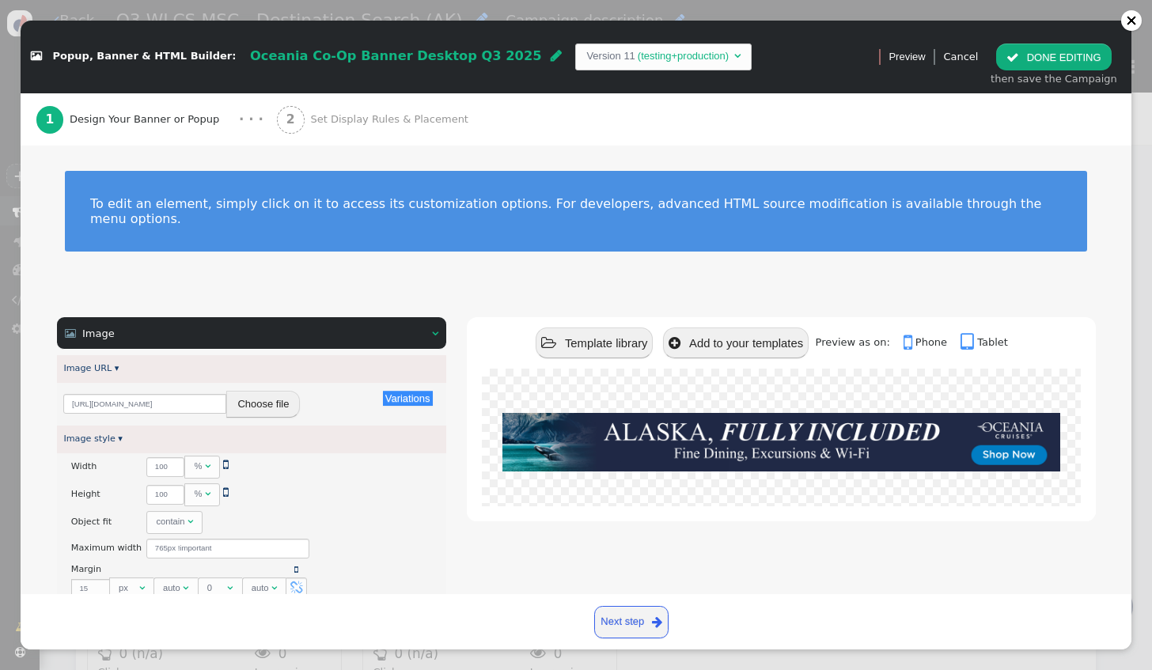
click at [286, 394] on button "Choose file" at bounding box center [263, 404] width 74 height 27
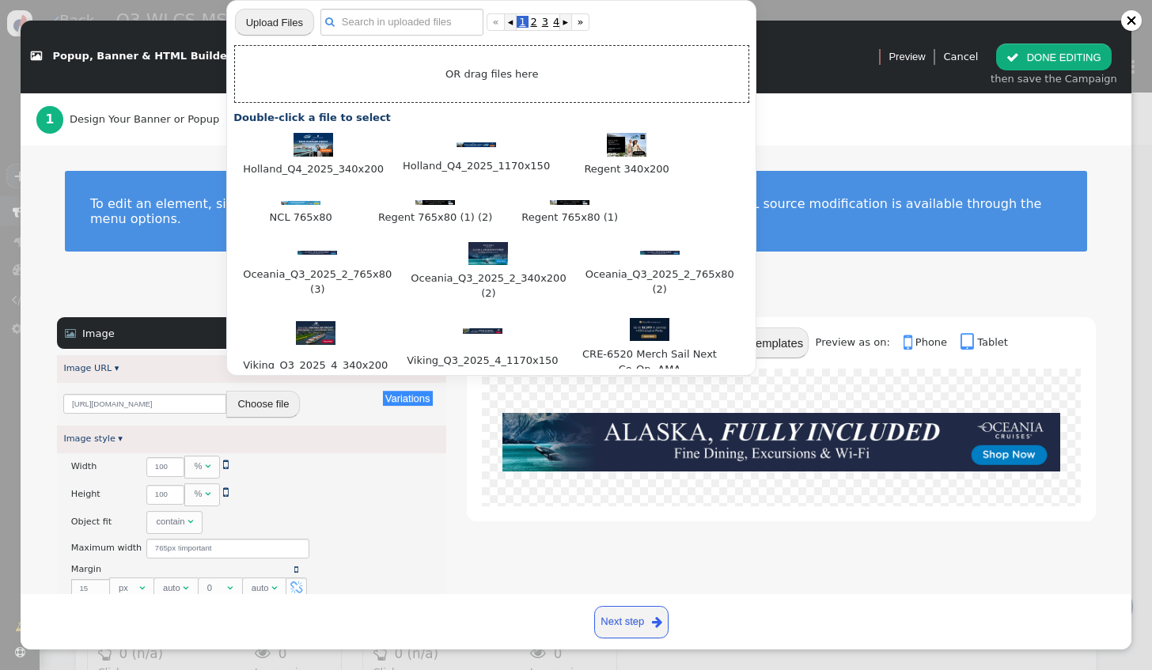
click at [296, 27] on input "file" at bounding box center [274, 22] width 79 height 28
type input "C:\fakepath\MSC765x80.png"
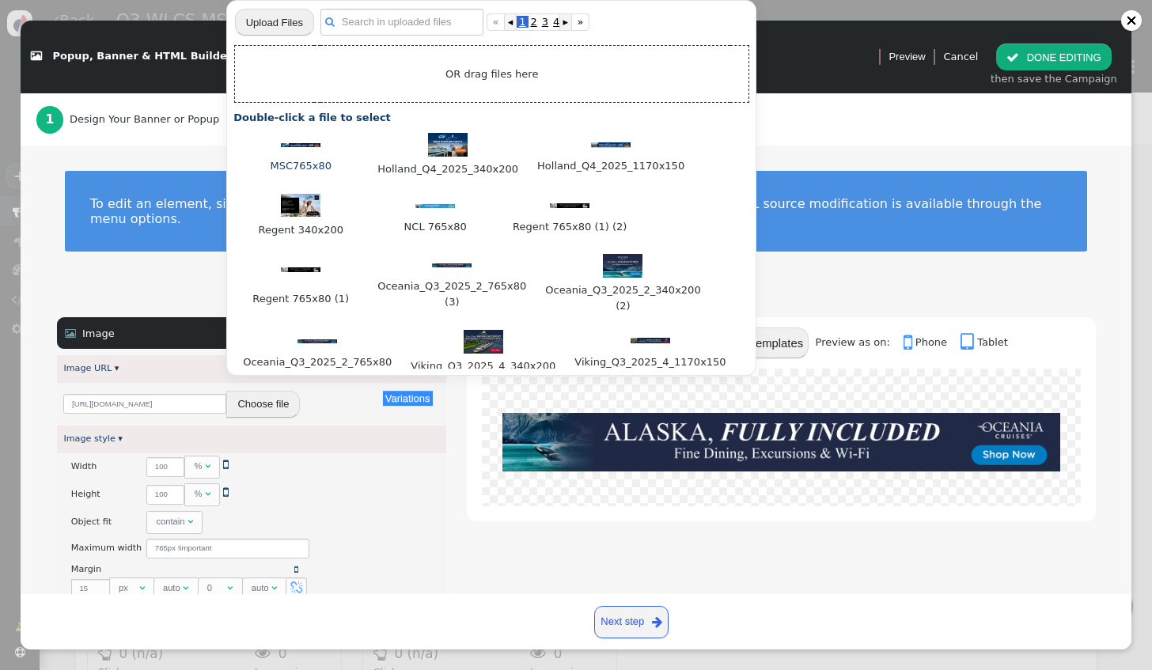
click at [300, 143] on img at bounding box center [301, 145] width 40 height 4
type input "[URL][DOMAIN_NAME]"
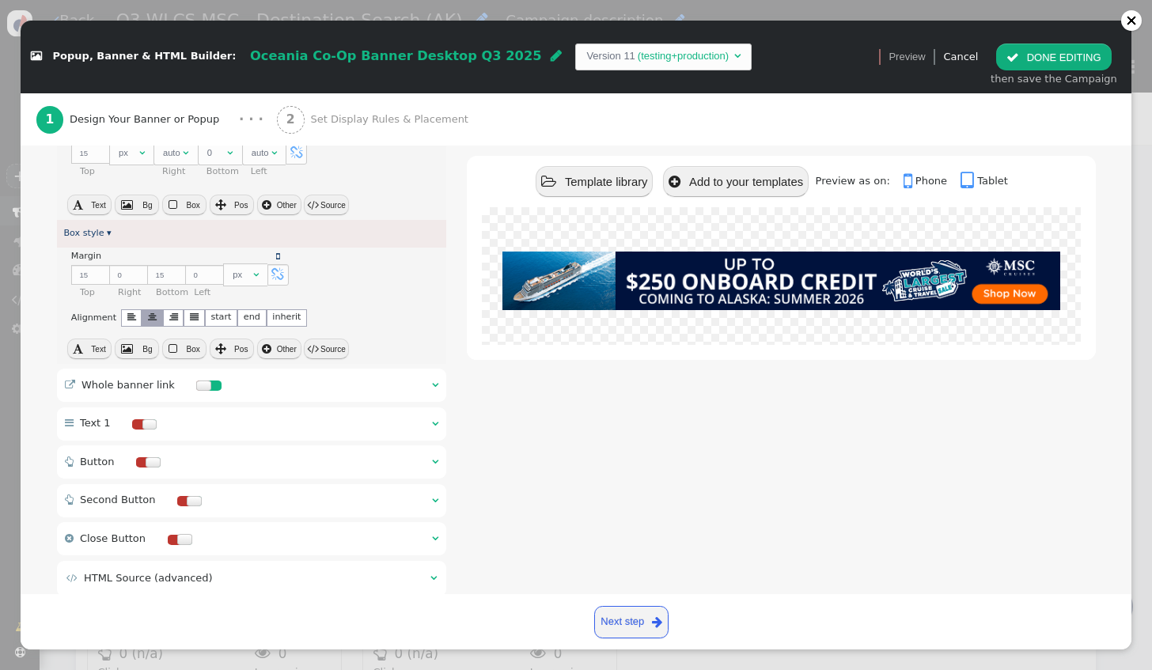
scroll to position [456, 0]
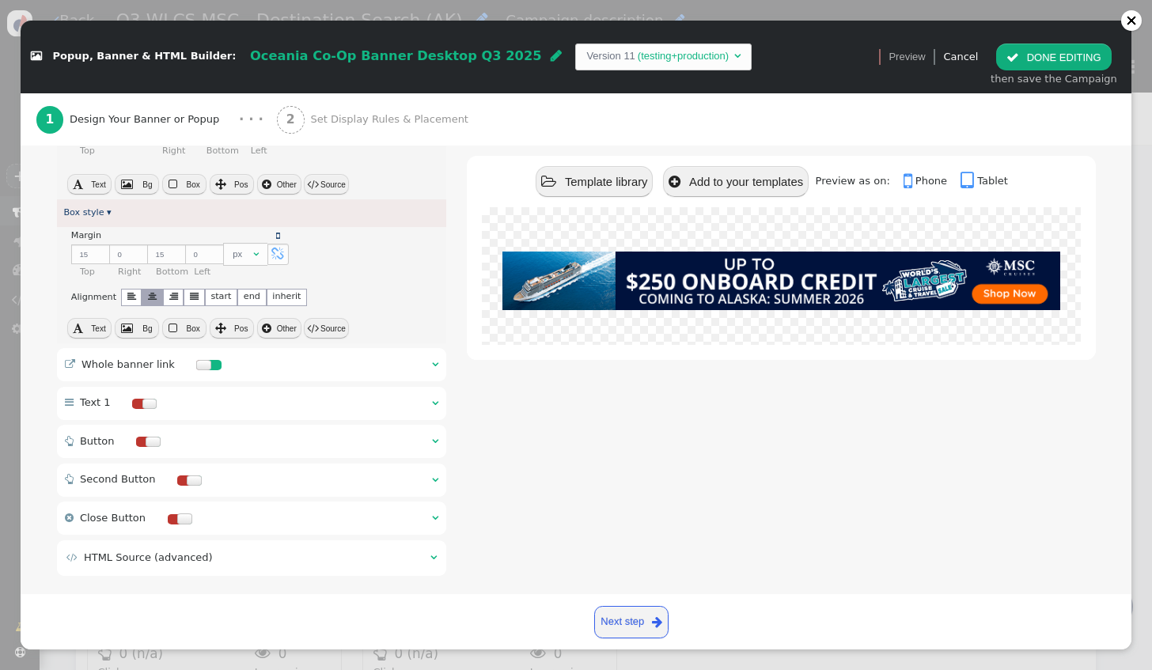
click at [332, 349] on div " Whole banner link  " at bounding box center [252, 364] width 390 height 33
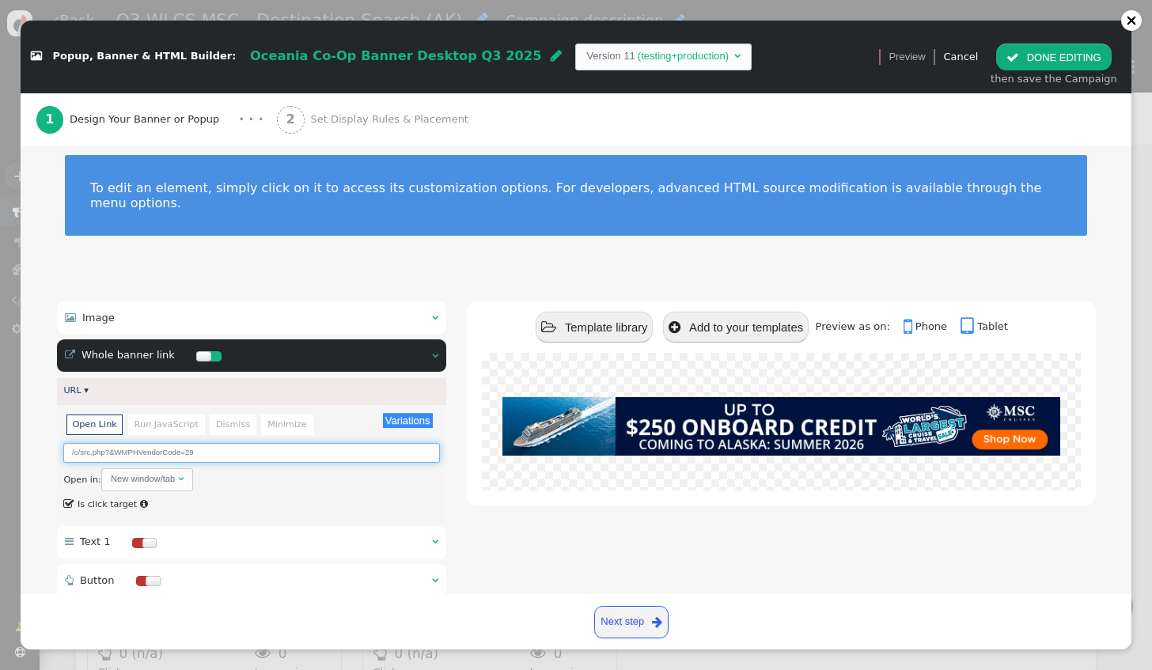
click at [221, 443] on input "/c/src.php?&WMPHVendorCode=29" at bounding box center [251, 453] width 376 height 20
click at [207, 443] on input "/c/src.php?&WMPHVendorCode=29" at bounding box center [251, 453] width 376 height 20
type input "/c/src.php?&WMPHVendorCode=28"
click at [207, 302] on div " Image  " at bounding box center [252, 318] width 390 height 32
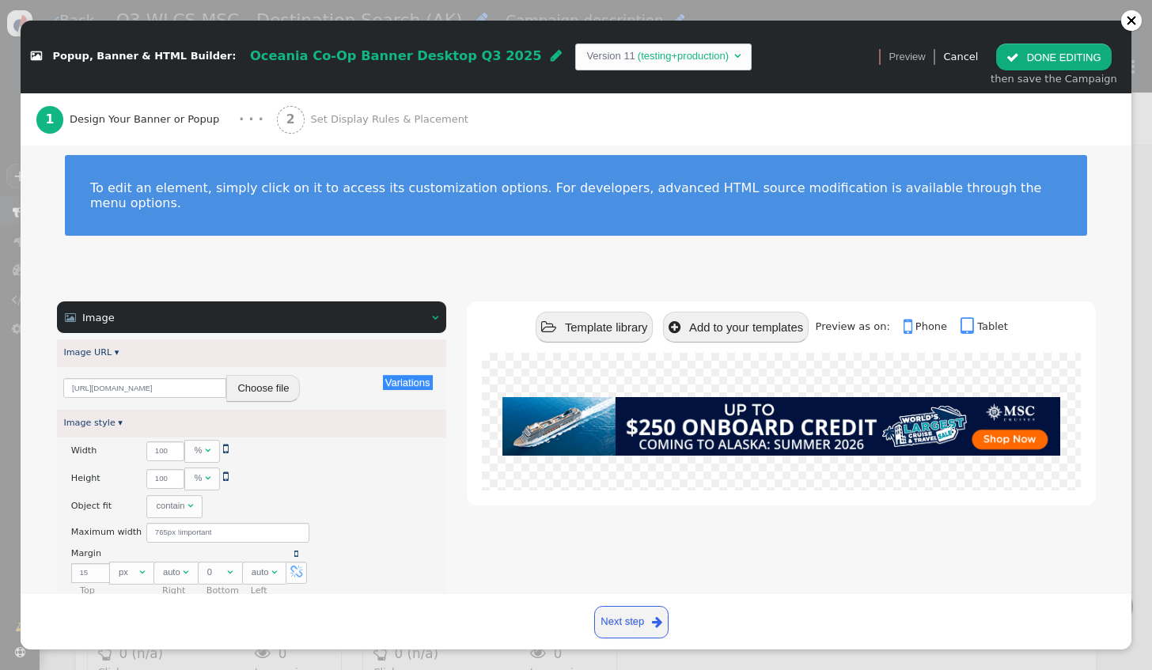
scroll to position [0, 0]
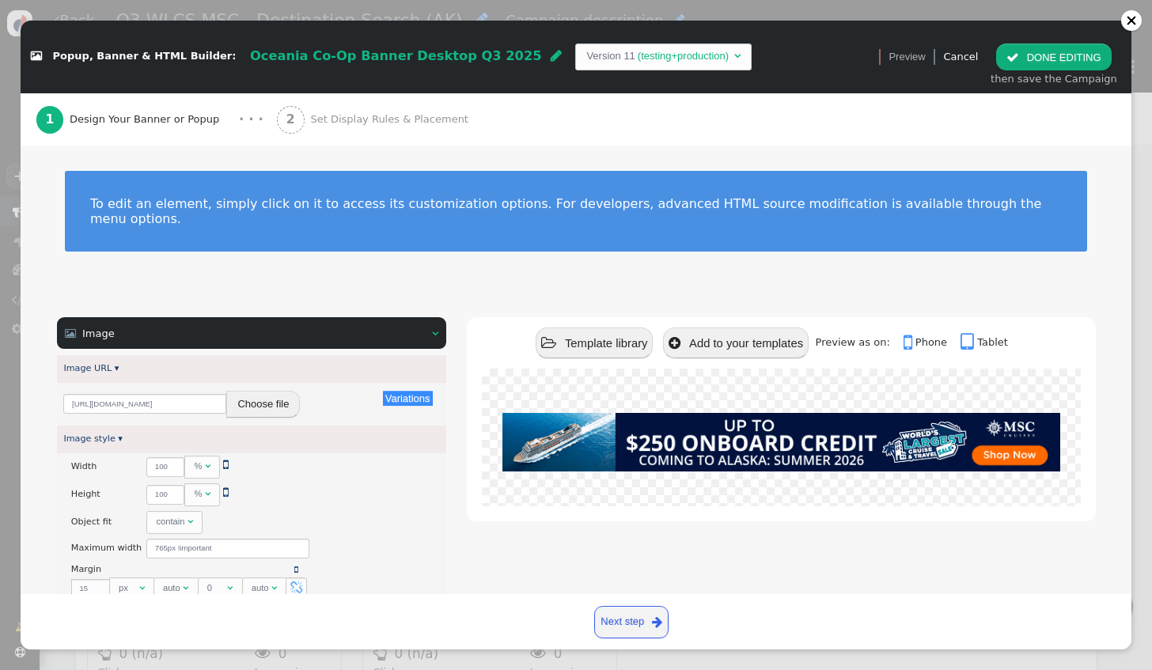
click at [467, 53] on div "Oceania Co-Op Banner Desktop Q3 2025 " at bounding box center [406, 56] width 312 height 20
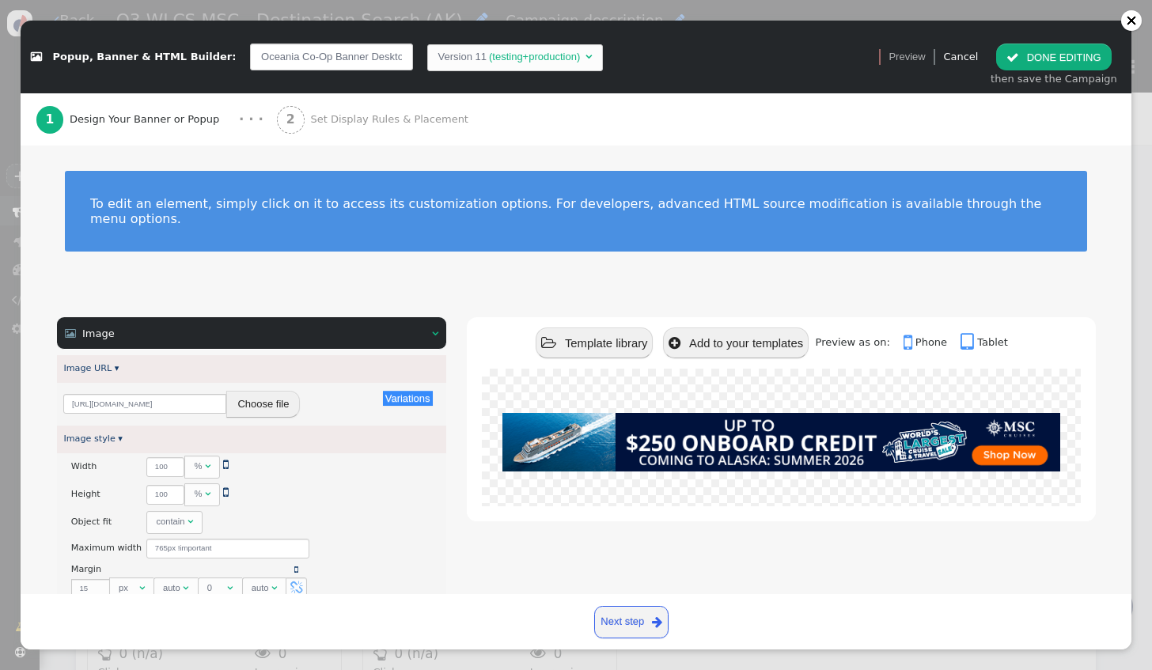
scroll to position [0, 49]
click at [250, 59] on input "Oceania Co-Op Banner Desktop Q3 2025" at bounding box center [331, 57] width 163 height 27
drag, startPoint x: 235, startPoint y: 62, endPoint x: 226, endPoint y: 59, distance: 9.3
click at [250, 59] on input "Oceania Co-Op Banner Desktop Q3 2025" at bounding box center [331, 57] width 163 height 27
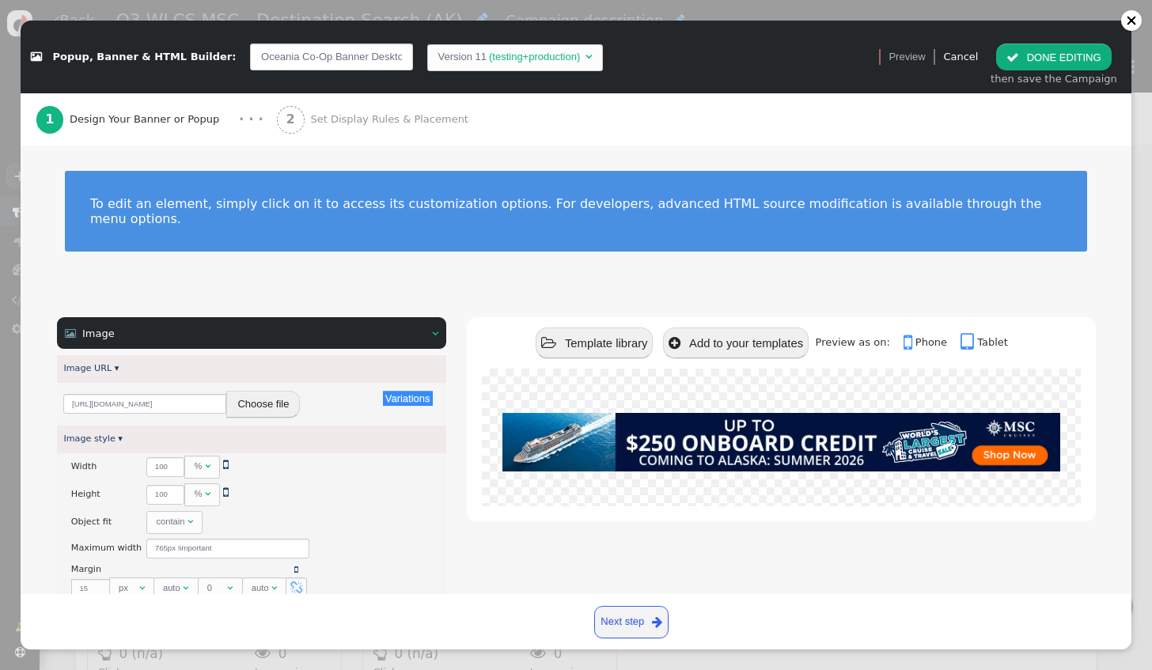
click at [250, 60] on input "Oceania Co-Op Banner Desktop Q3 2025" at bounding box center [331, 57] width 163 height 27
drag, startPoint x: 266, startPoint y: 56, endPoint x: 220, endPoint y: 57, distance: 45.9
click at [250, 57] on input "Oceania Co-Op Banner Desktop Q3 2025" at bounding box center [331, 57] width 163 height 27
type input "MSC Co-Op Banner Desktop Q3 2025"
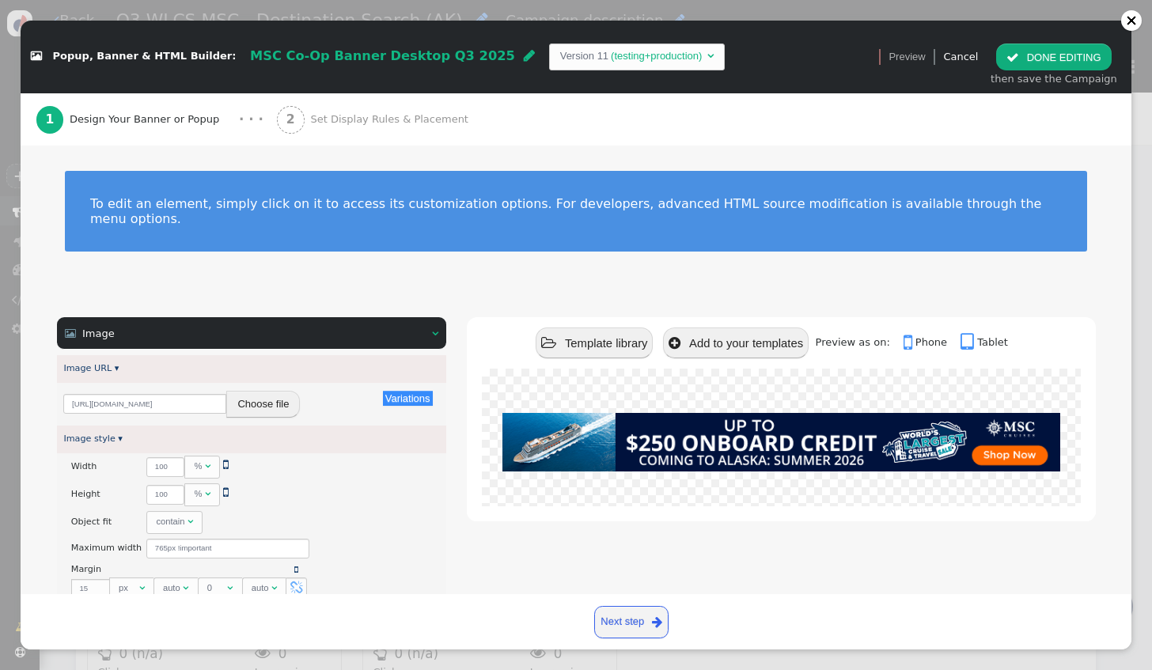
click at [366, 123] on span "Set Display Rules & Placement" at bounding box center [392, 120] width 164 height 16
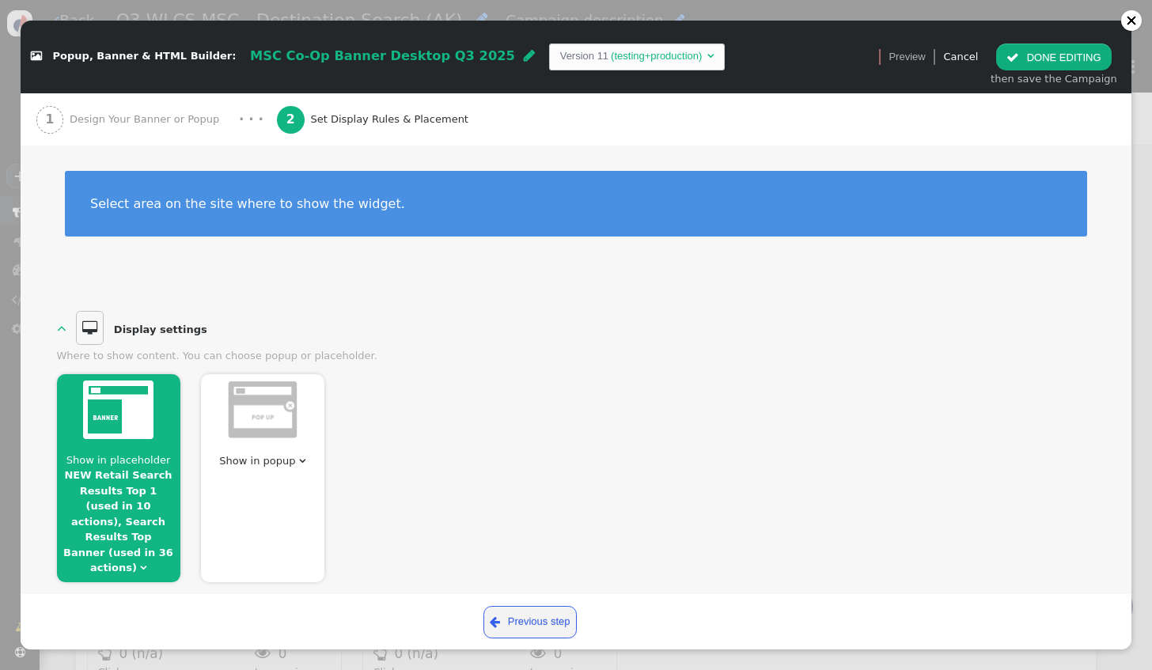
click at [108, 480] on link "NEW Retail Search Results Top 1 (used in 10 actions), Search Results Top Banner…" at bounding box center [118, 521] width 110 height 104
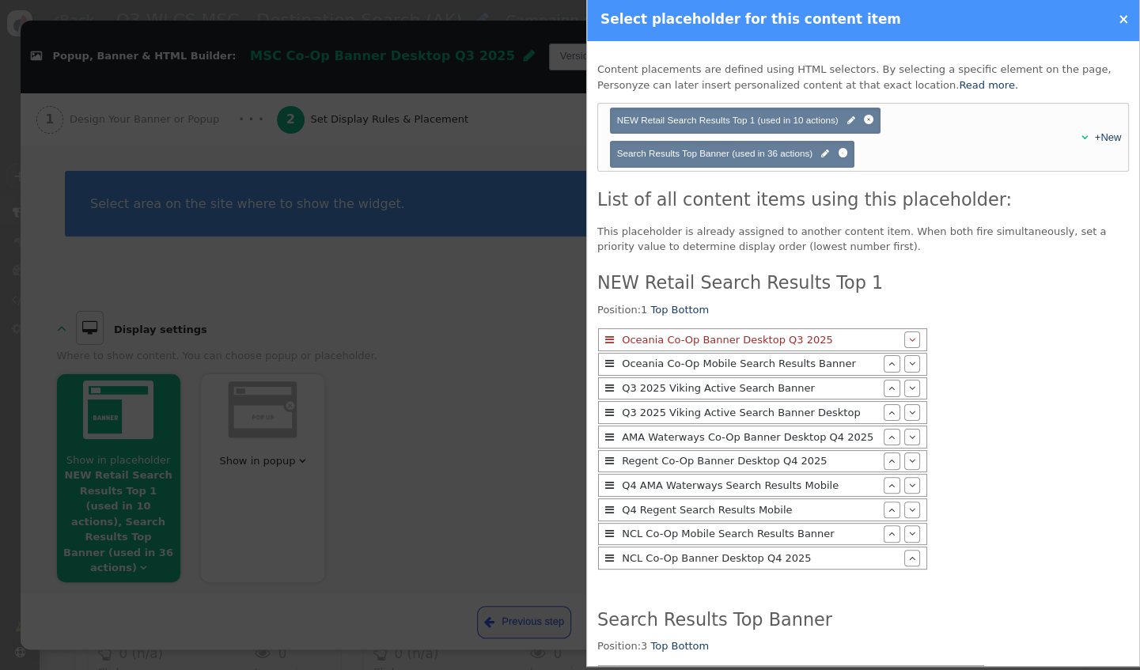
click at [508, 510] on div at bounding box center [570, 335] width 1140 height 670
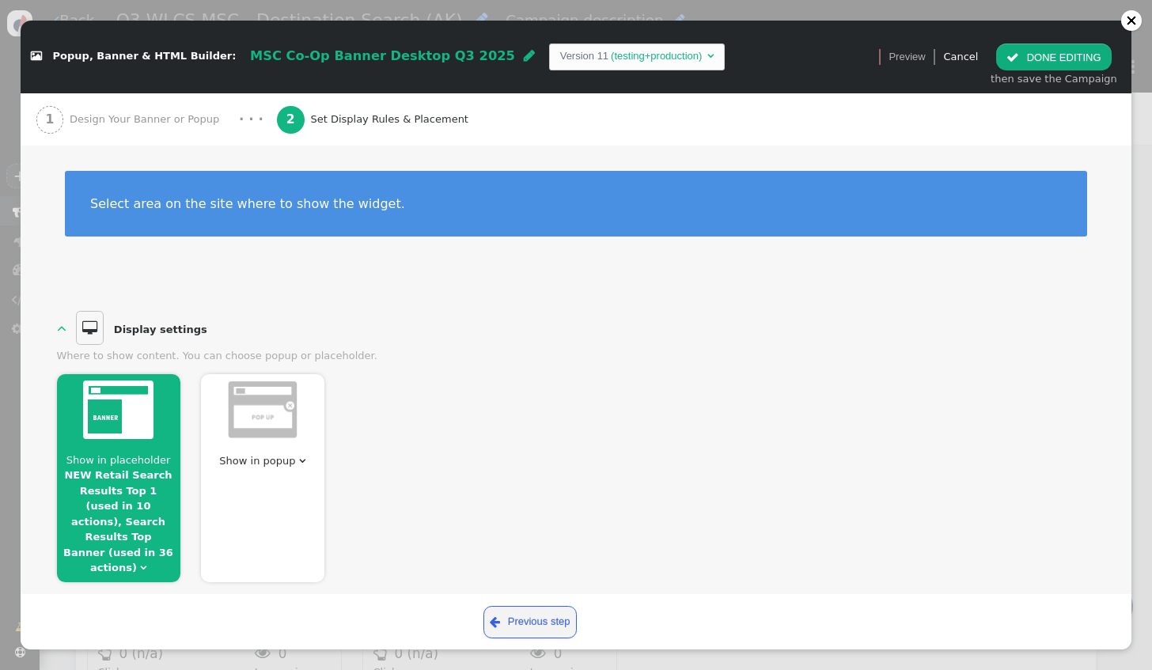
click at [1043, 60] on button " DONE EDITING" at bounding box center [1053, 57] width 115 height 27
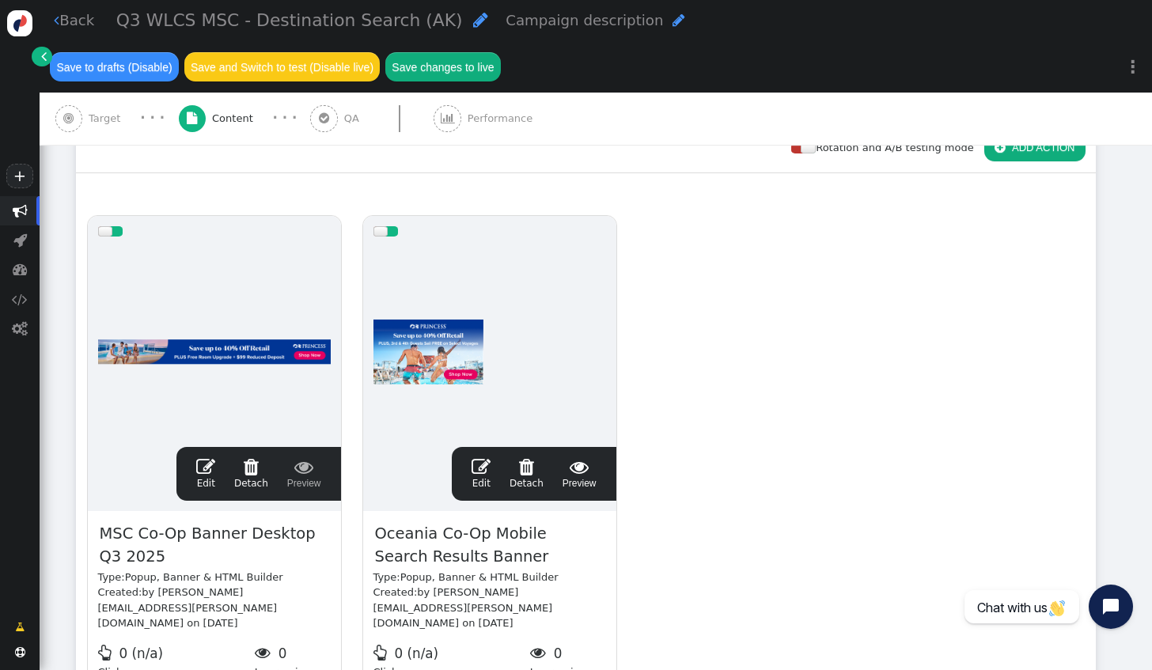
click at [483, 457] on link " Edit" at bounding box center [481, 473] width 19 height 33
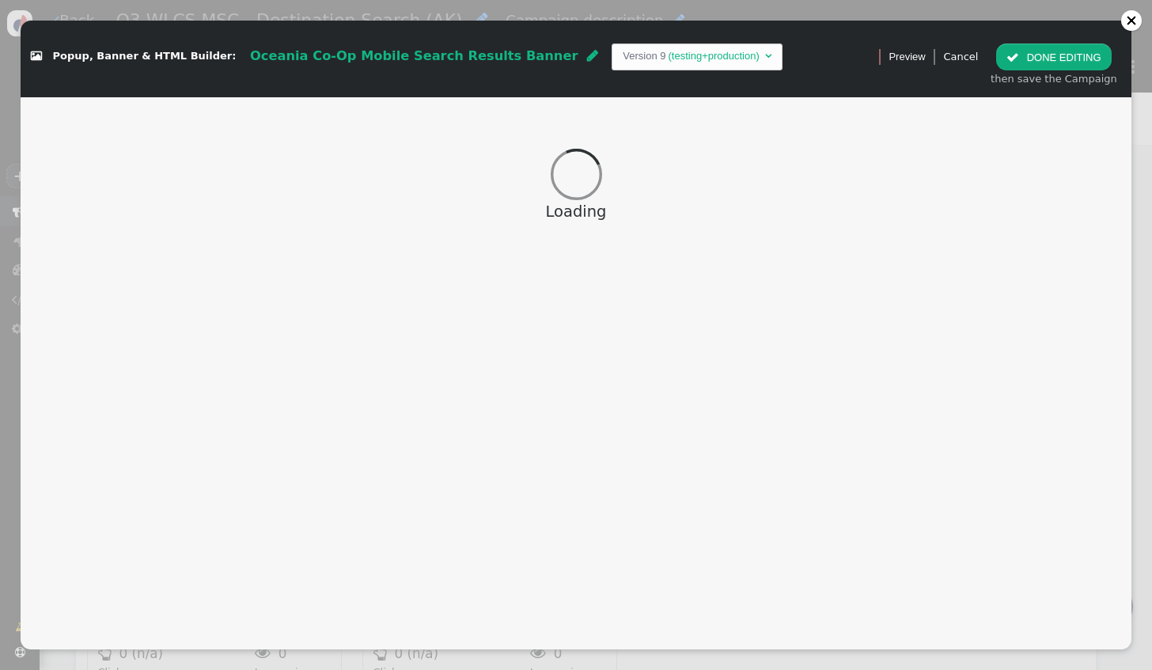
click at [497, 58] on div "Oceania Co-Op Mobile Search Results Banner " at bounding box center [424, 56] width 348 height 20
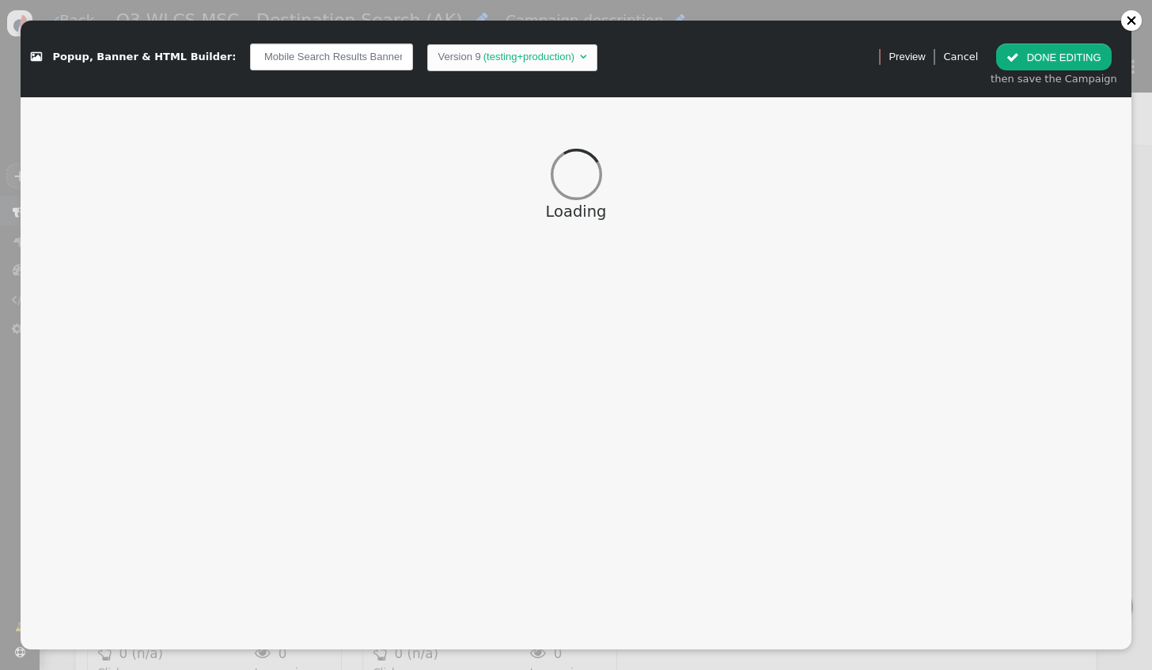
click at [250, 55] on input "Oceania Co-Op Mobile Search Results Banner" at bounding box center [331, 57] width 163 height 27
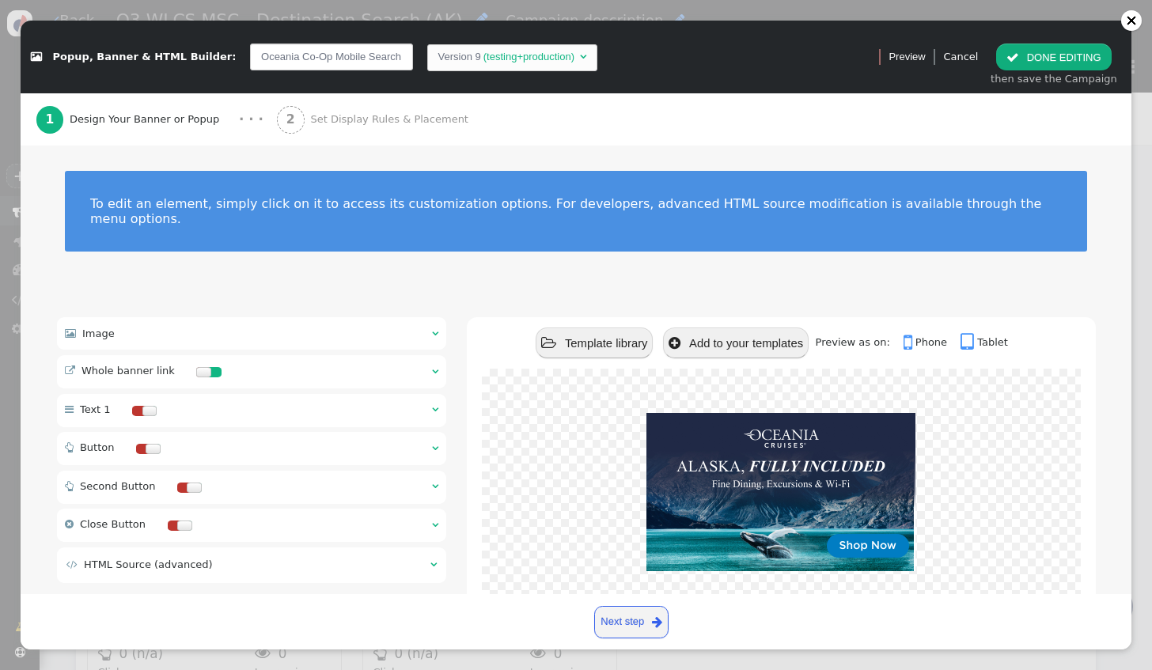
click at [261, 58] on input "Oceania Co-Op Mobile Search Results Banner" at bounding box center [331, 57] width 163 height 27
drag, startPoint x: 267, startPoint y: 60, endPoint x: 223, endPoint y: 54, distance: 44.0
click at [250, 54] on input "Oceania Co-Op Mobile Search Results Banner" at bounding box center [331, 57] width 163 height 27
type input "MSC Co-Op Mobile Search Results Banner"
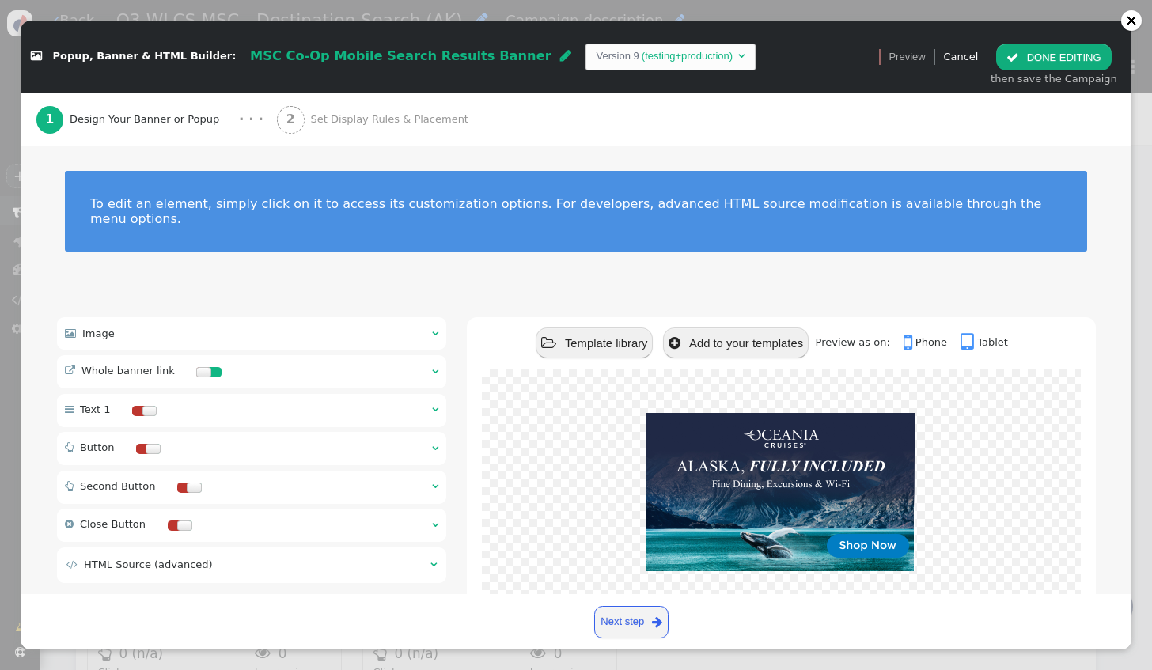
click at [222, 317] on div " Image  " at bounding box center [252, 333] width 390 height 32
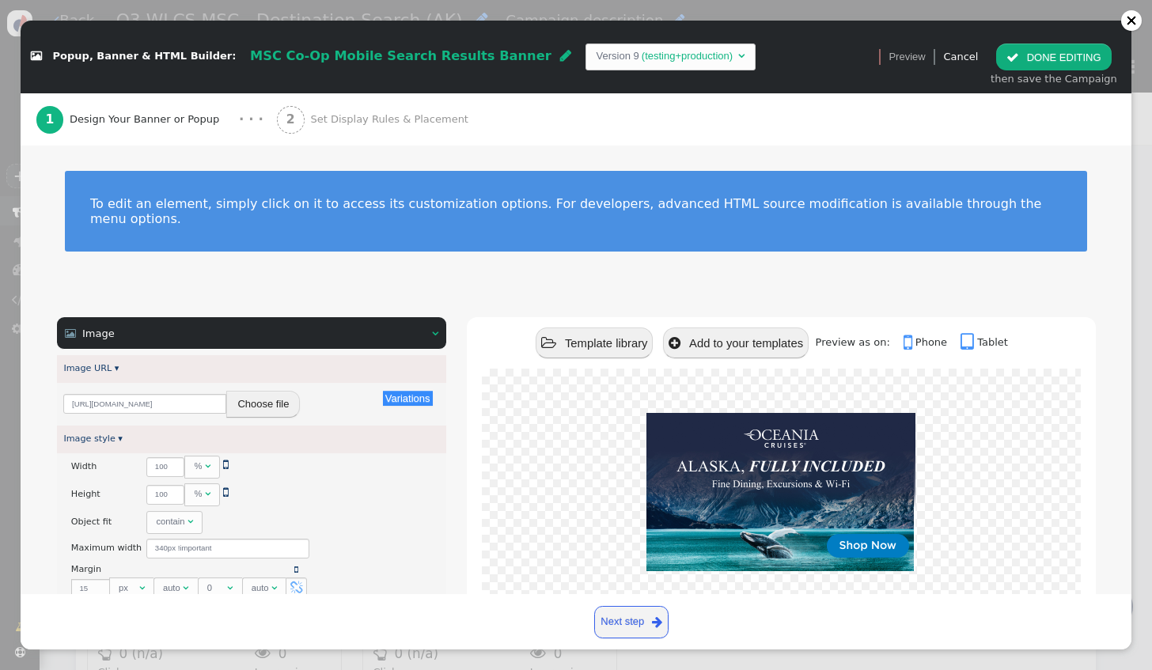
click at [250, 391] on button "Choose file" at bounding box center [263, 404] width 74 height 27
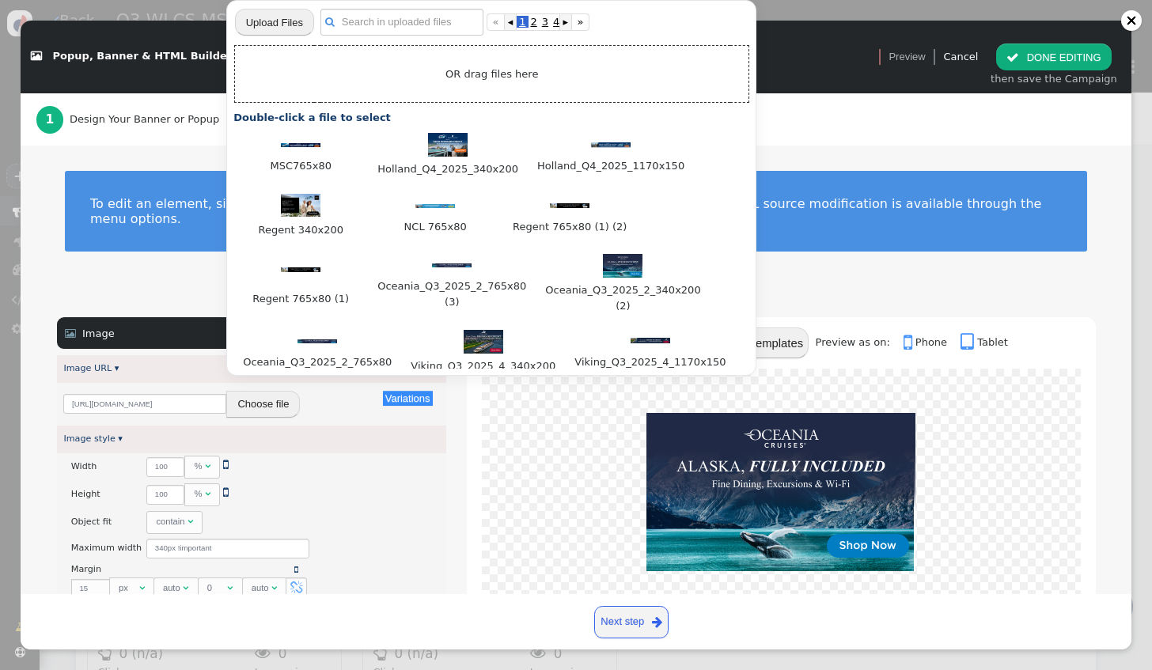
click at [292, 18] on input "file" at bounding box center [274, 22] width 79 height 28
type input "C:\fakepath\MSC 340x200.png"
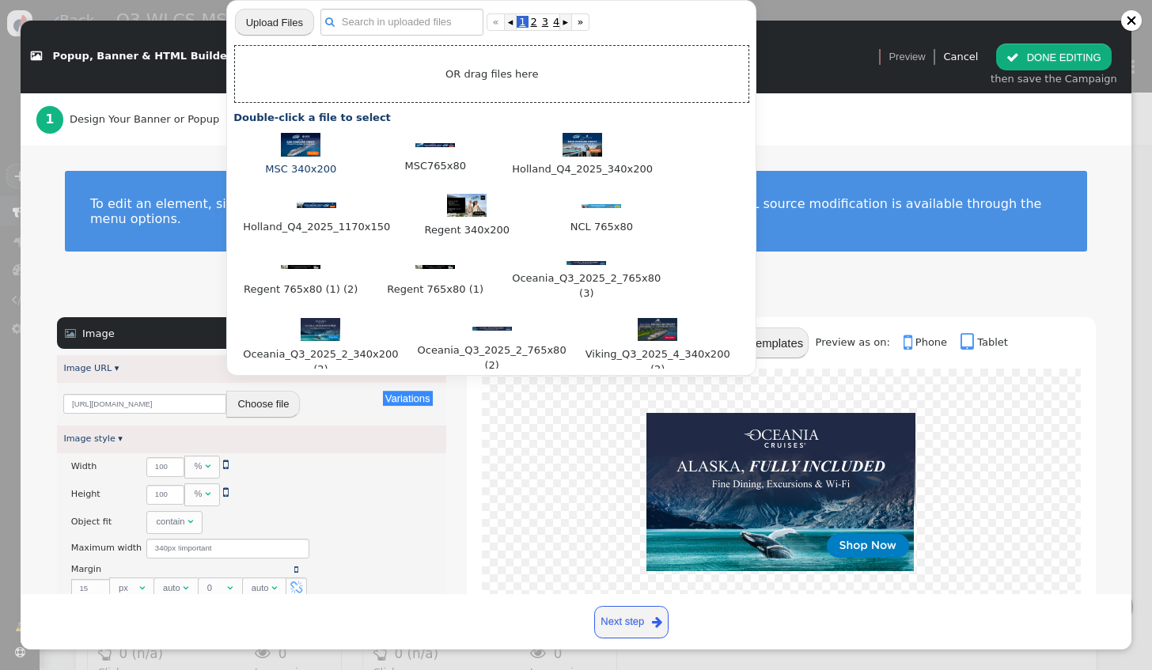
click at [304, 143] on img at bounding box center [301, 145] width 40 height 24
type input "[URL][DOMAIN_NAME]"
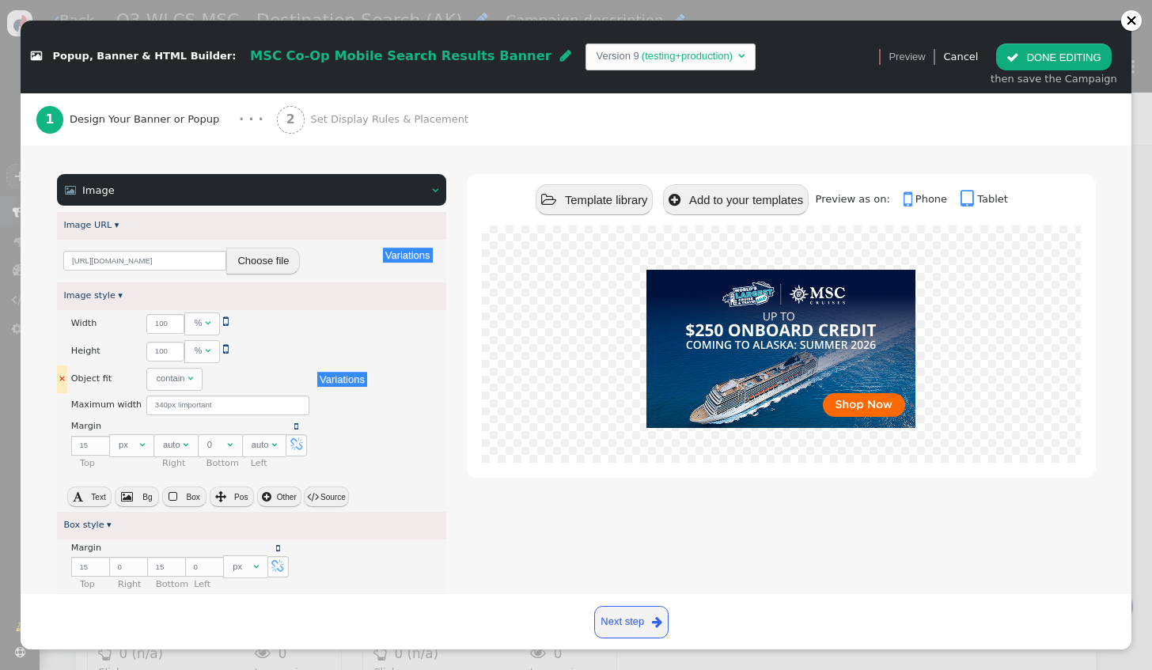
scroll to position [158, 0]
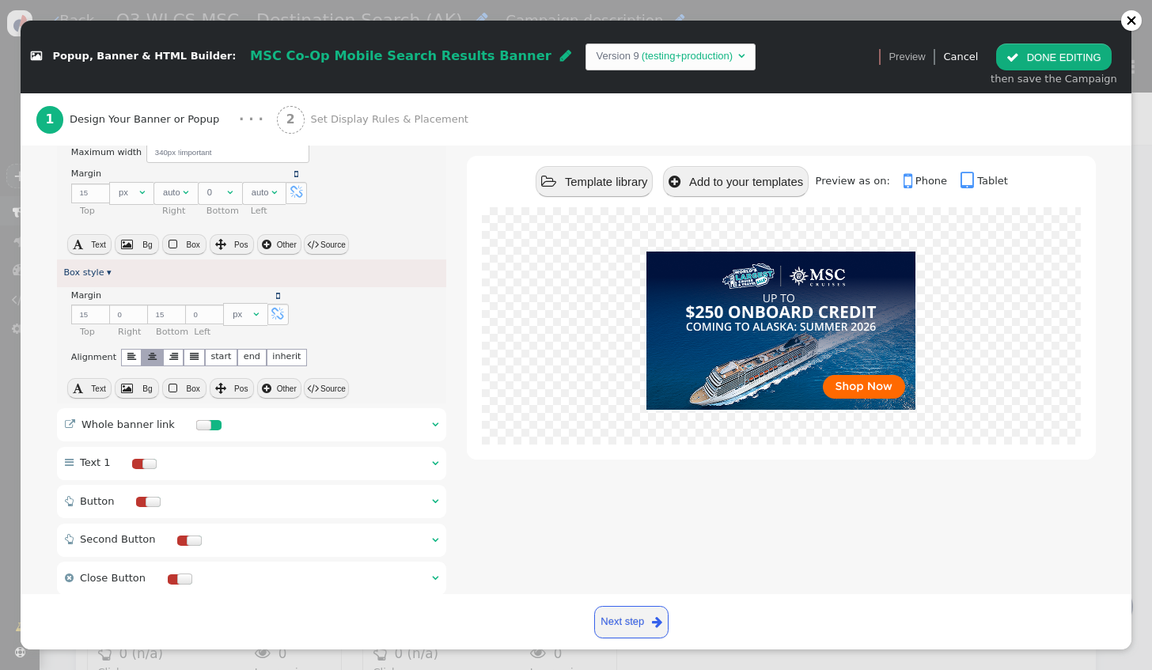
click at [256, 408] on div " Whole banner link  " at bounding box center [252, 424] width 390 height 33
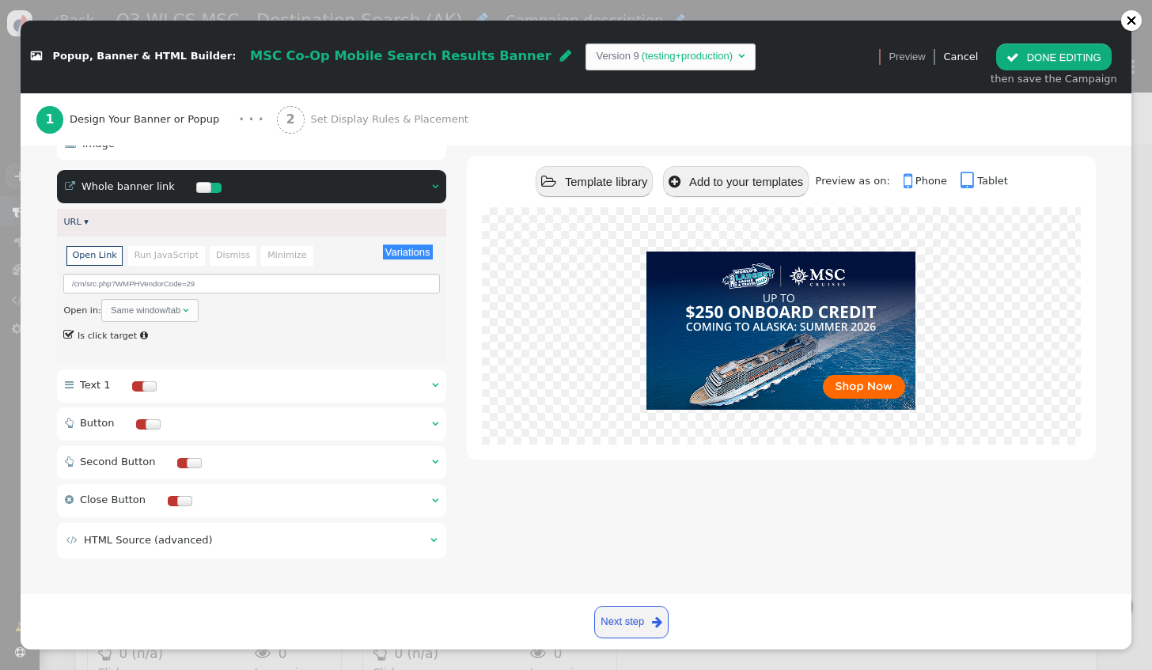
scroll to position [42, 0]
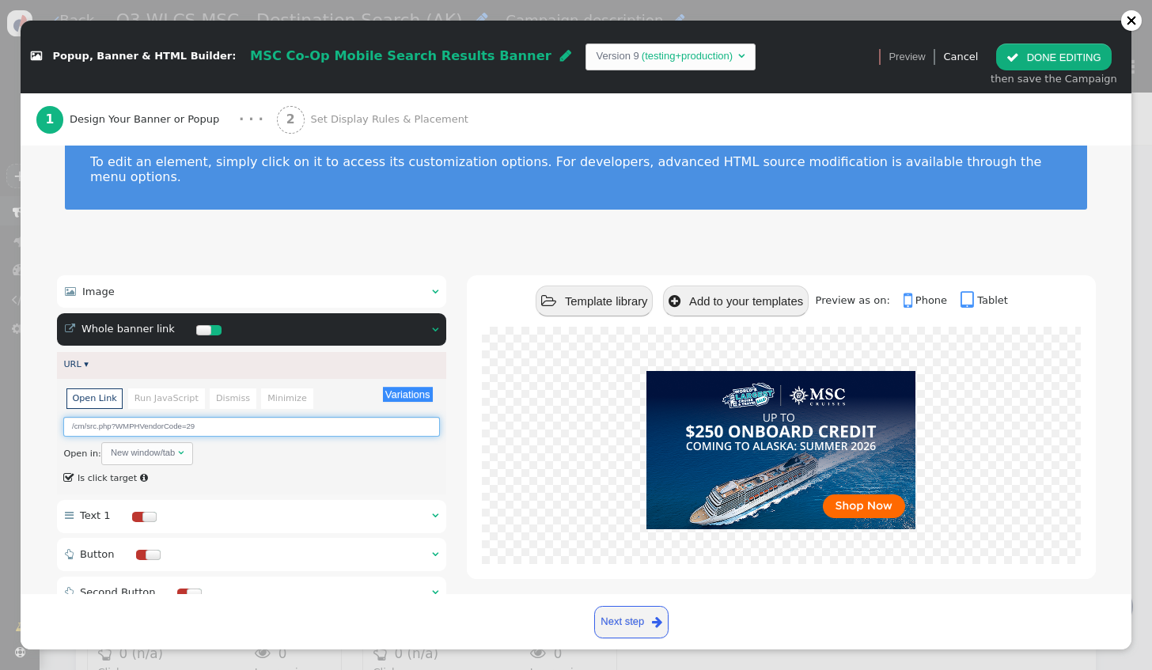
click at [204, 417] on input "/cm/src.php?WMPHVendorCode=29" at bounding box center [251, 427] width 376 height 20
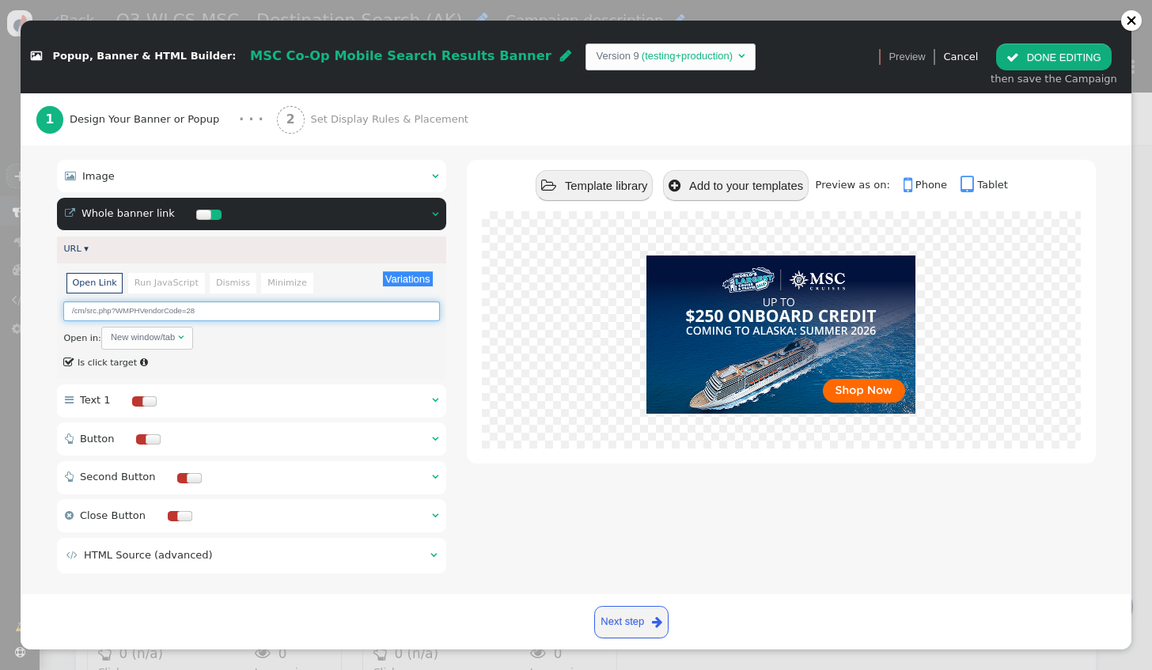
scroll to position [158, 0]
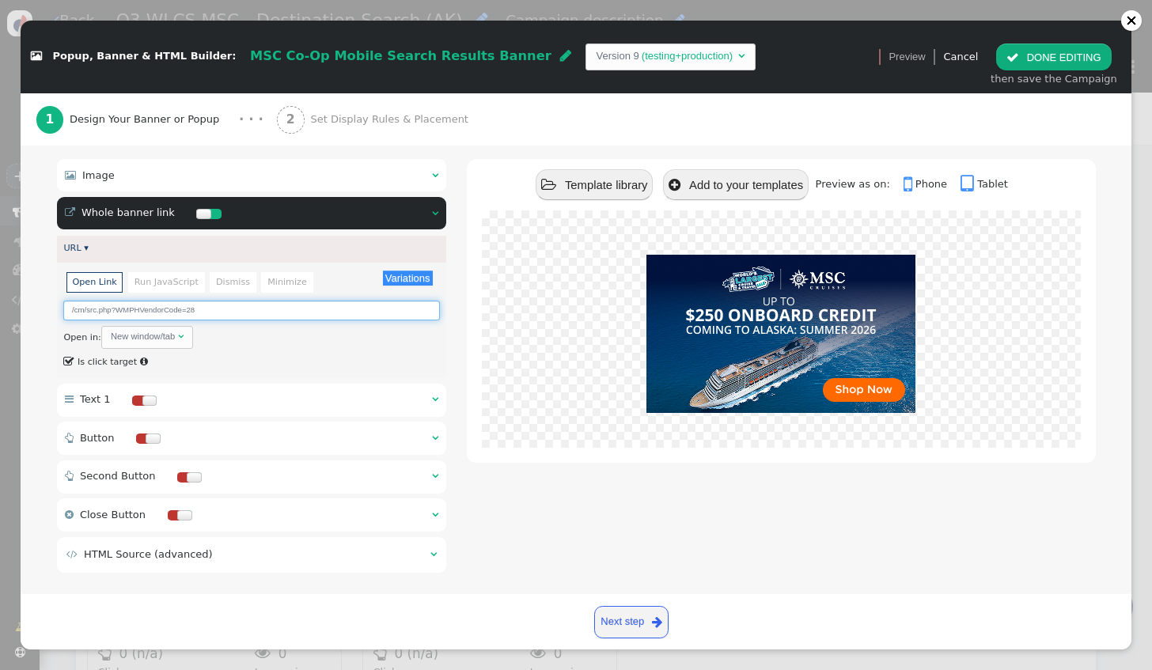
type input "/cm/src.php?WMPHVendorCode=28"
click at [624, 616] on link "Next step " at bounding box center [631, 622] width 75 height 32
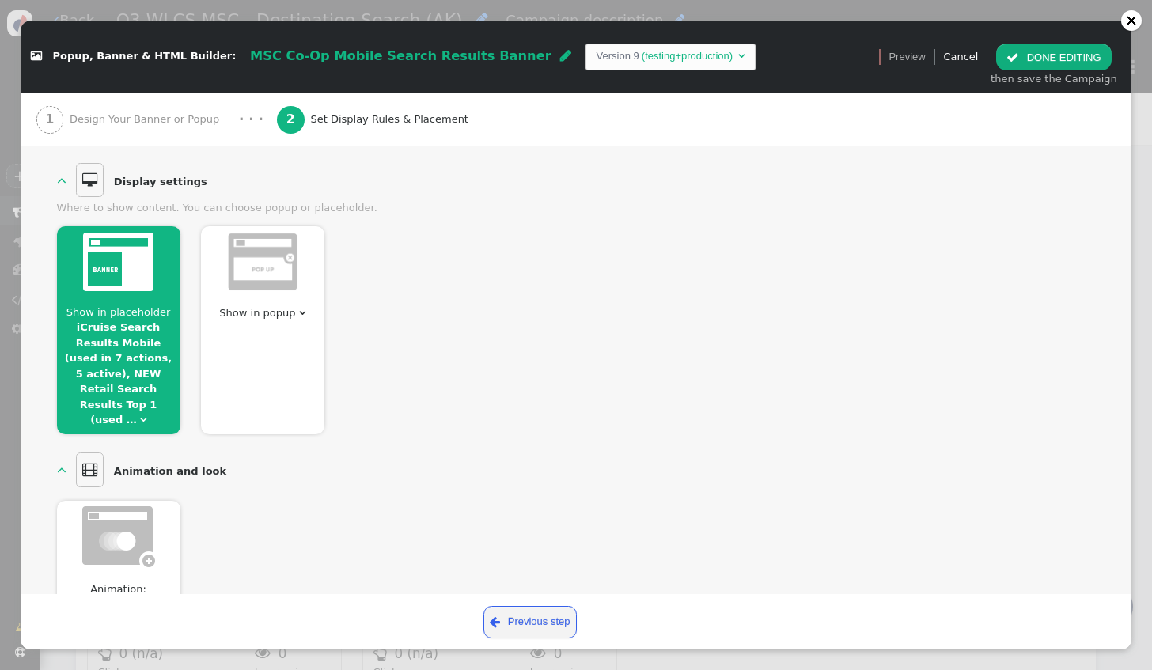
click at [130, 345] on link "iCruise Search Results Mobile (used in 7 actions, 5 active), NEW Retail Search …" at bounding box center [118, 373] width 107 height 104
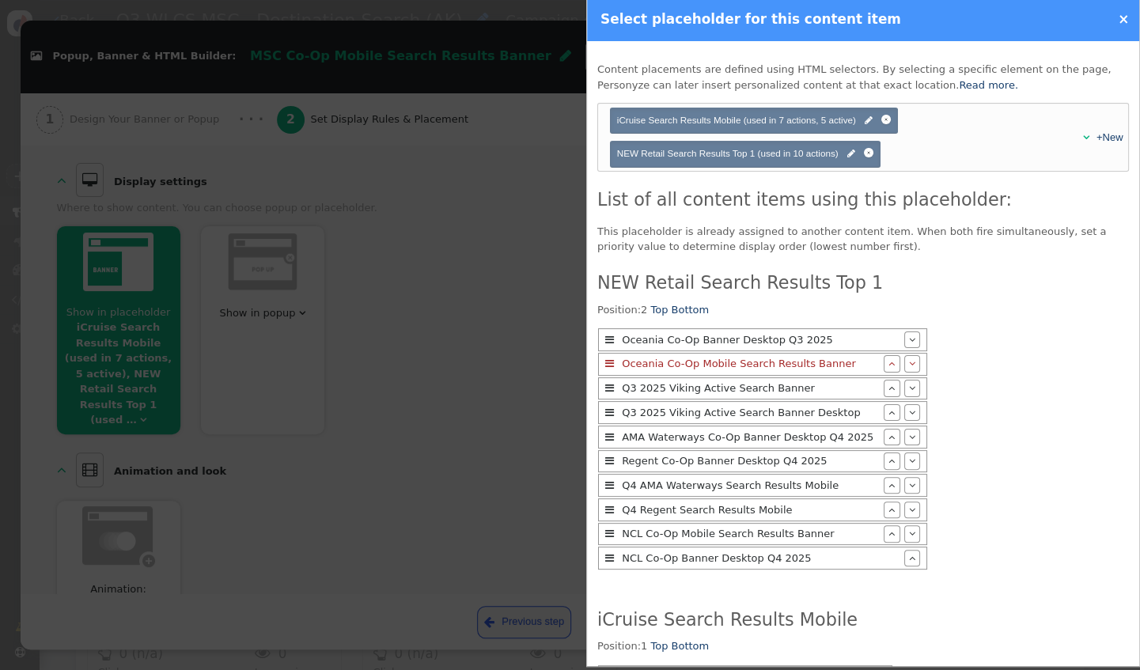
click at [518, 285] on div at bounding box center [570, 335] width 1140 height 670
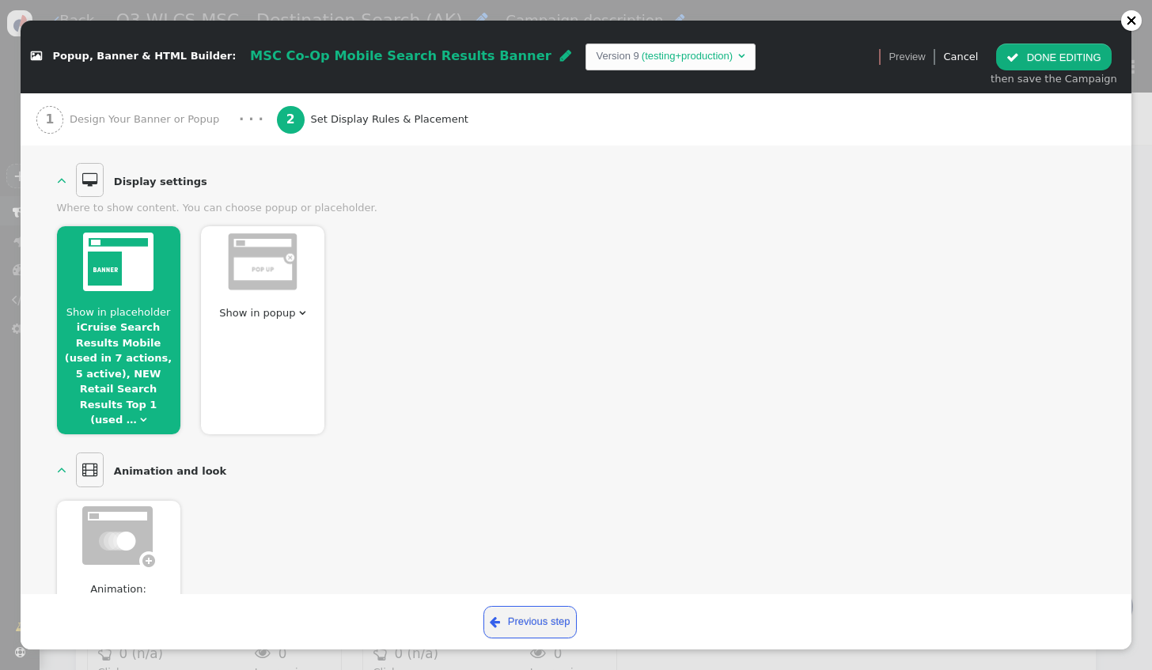
click at [1078, 63] on button " DONE EDITING" at bounding box center [1053, 57] width 115 height 27
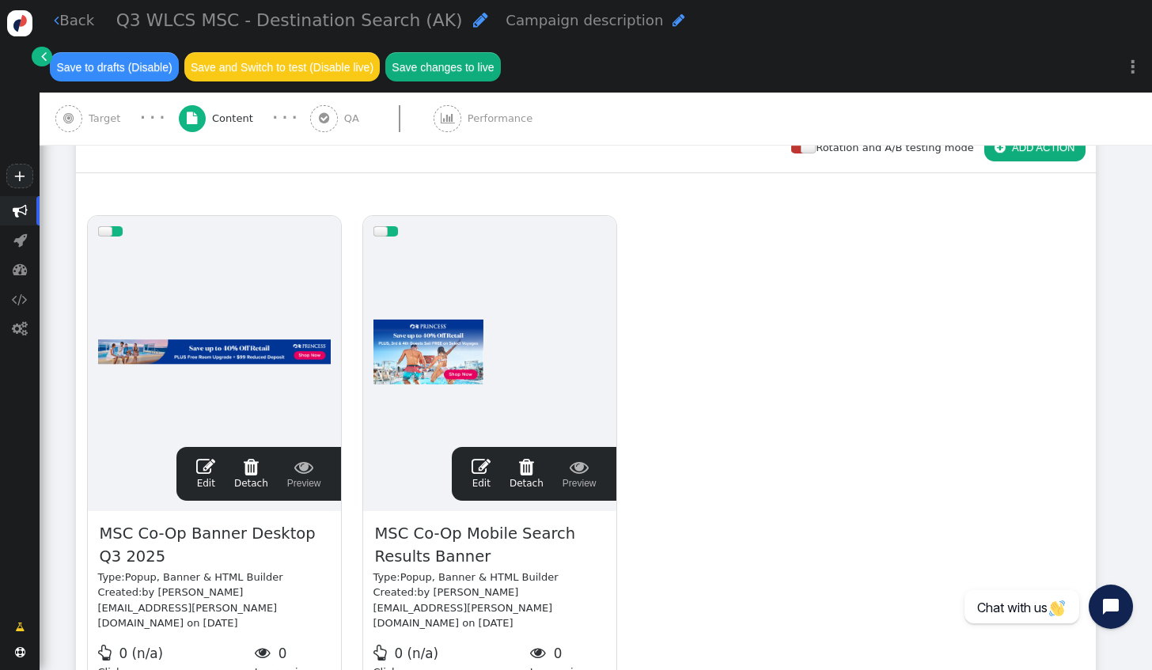
click at [323, 105] on span "" at bounding box center [324, 119] width 28 height 28
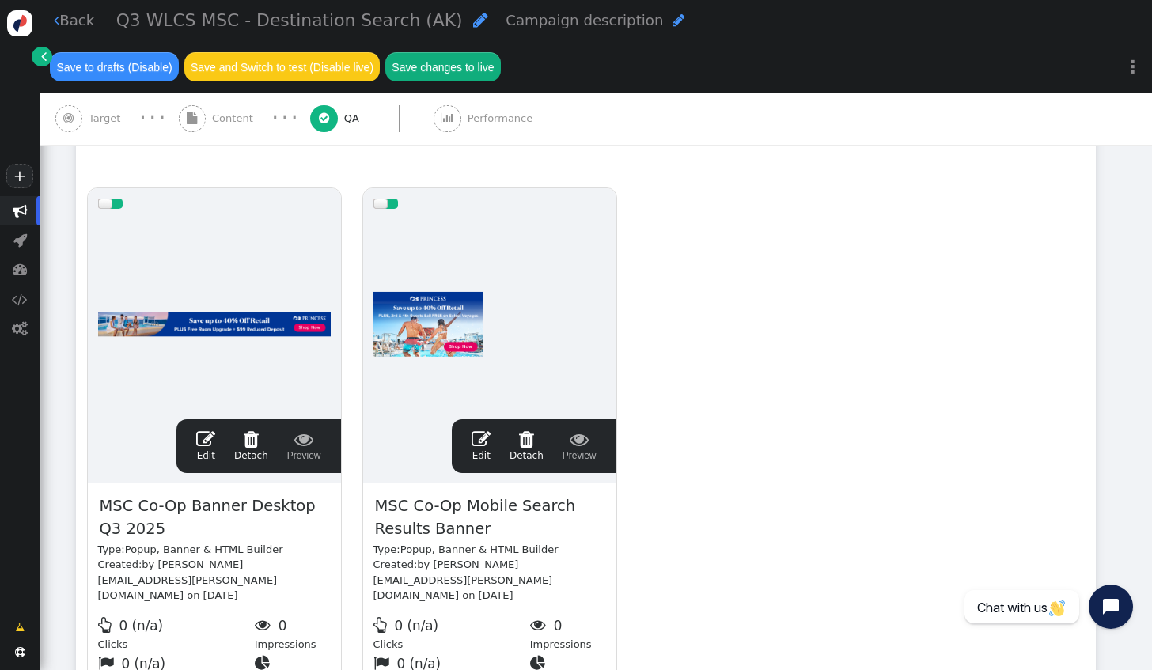
scroll to position [0, 0]
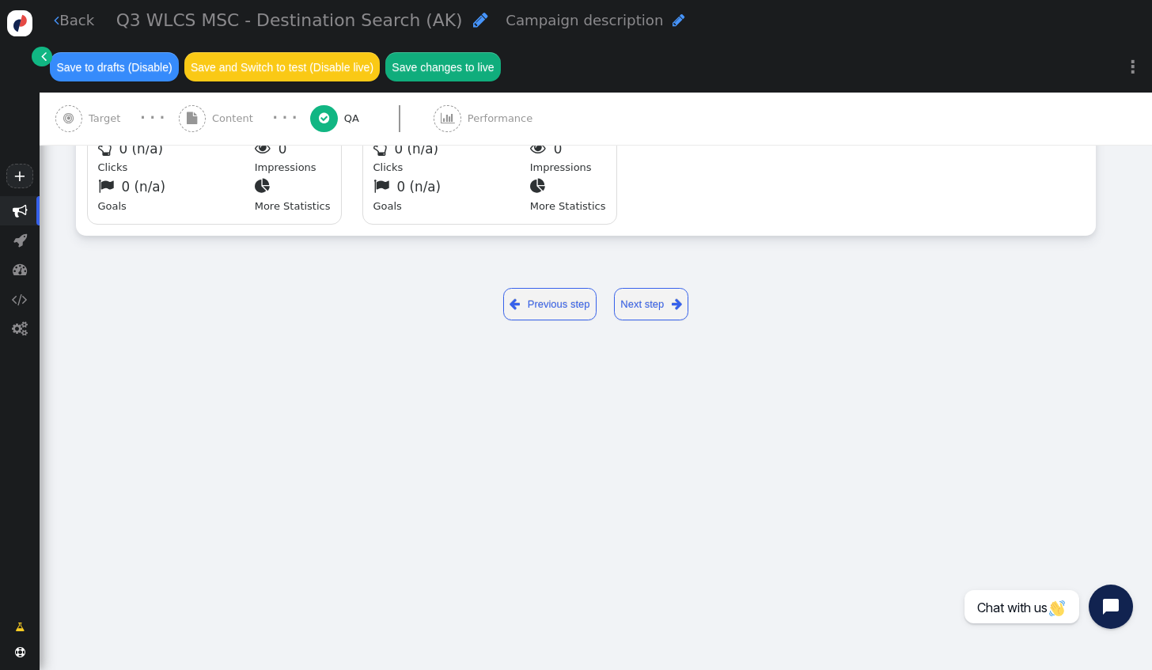
type input "[URL][DOMAIN_NAME]"
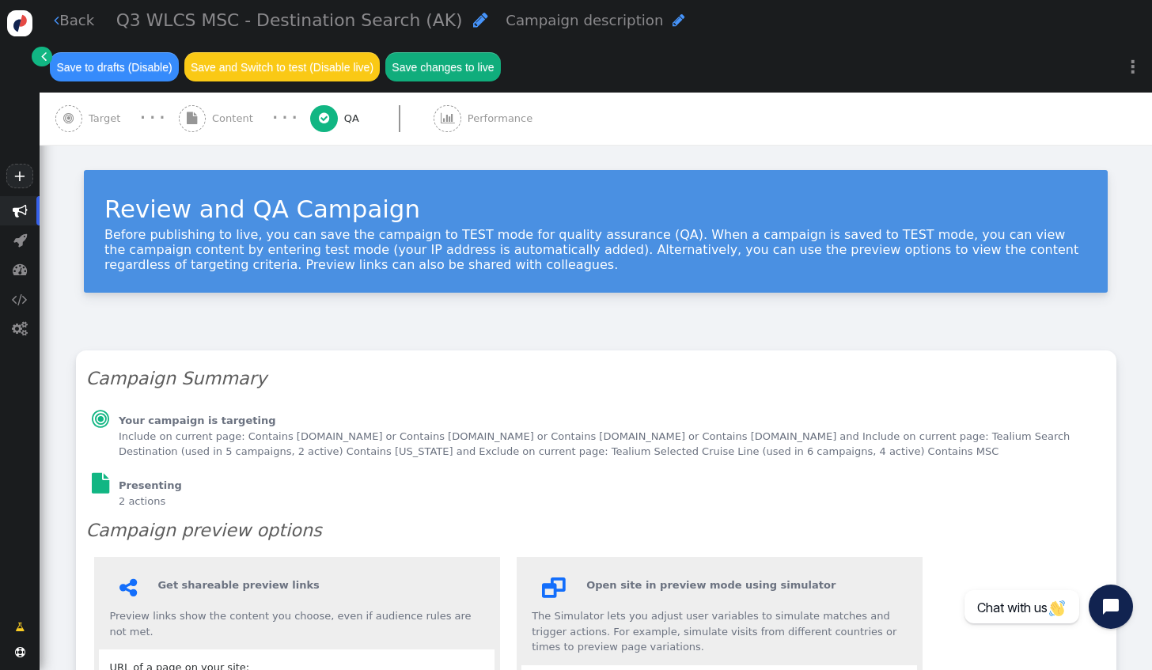
click at [92, 111] on span "Target" at bounding box center [108, 119] width 38 height 16
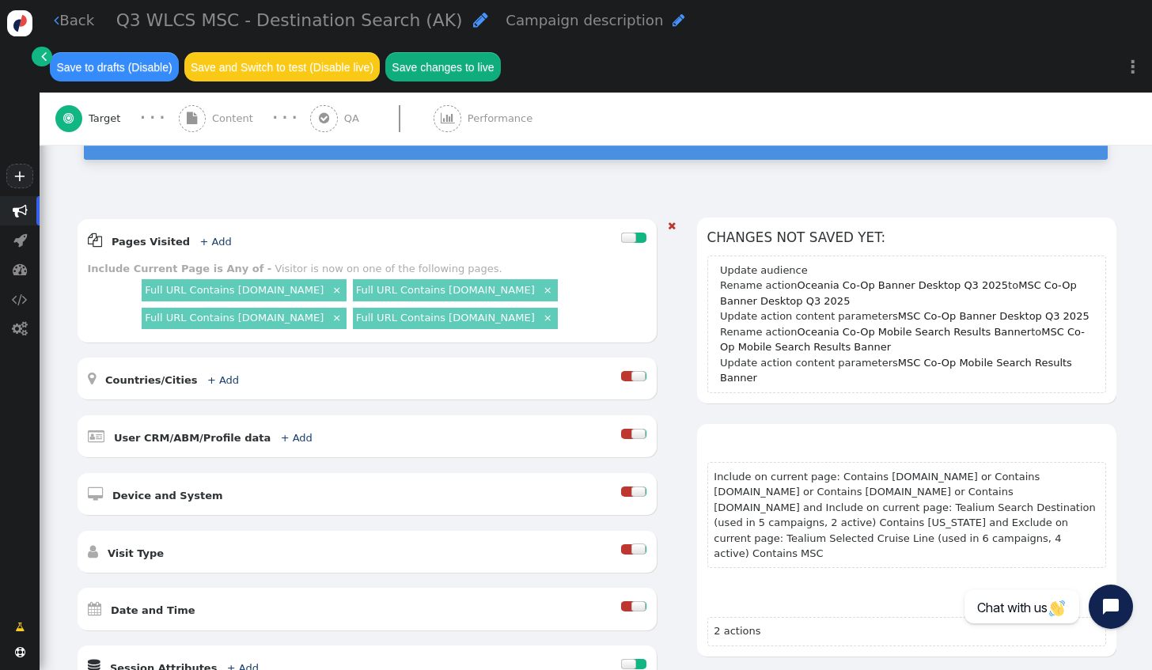
scroll to position [317, 0]
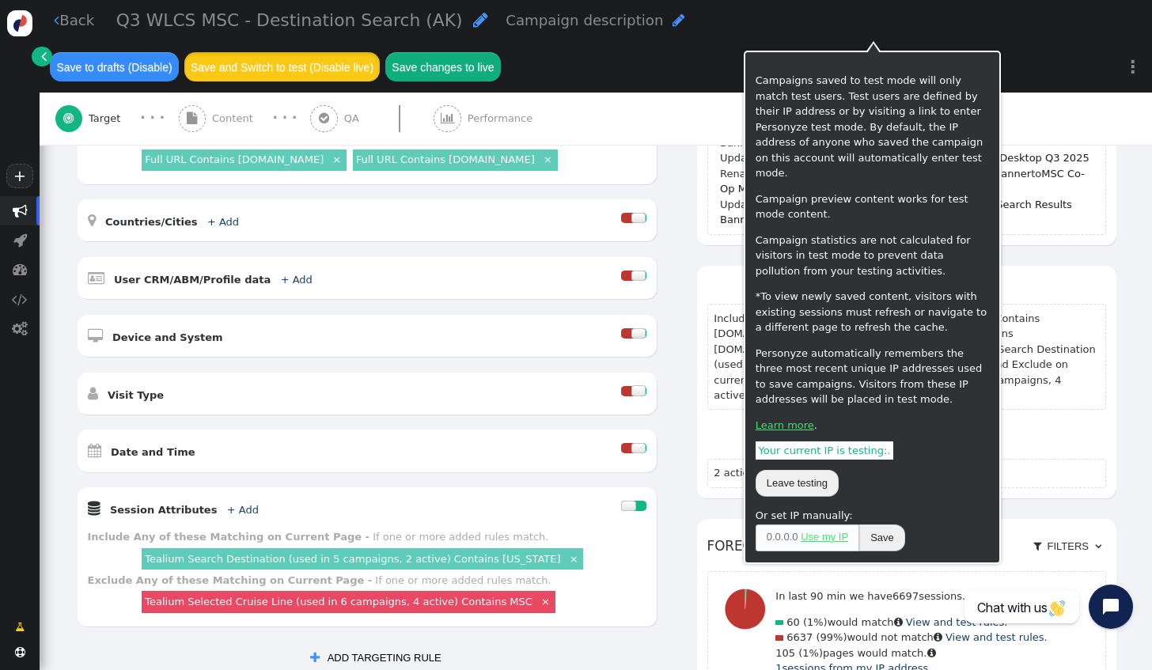
click at [381, 52] on button "Save and Switch to test (Disable live)" at bounding box center [282, 66] width 196 height 28
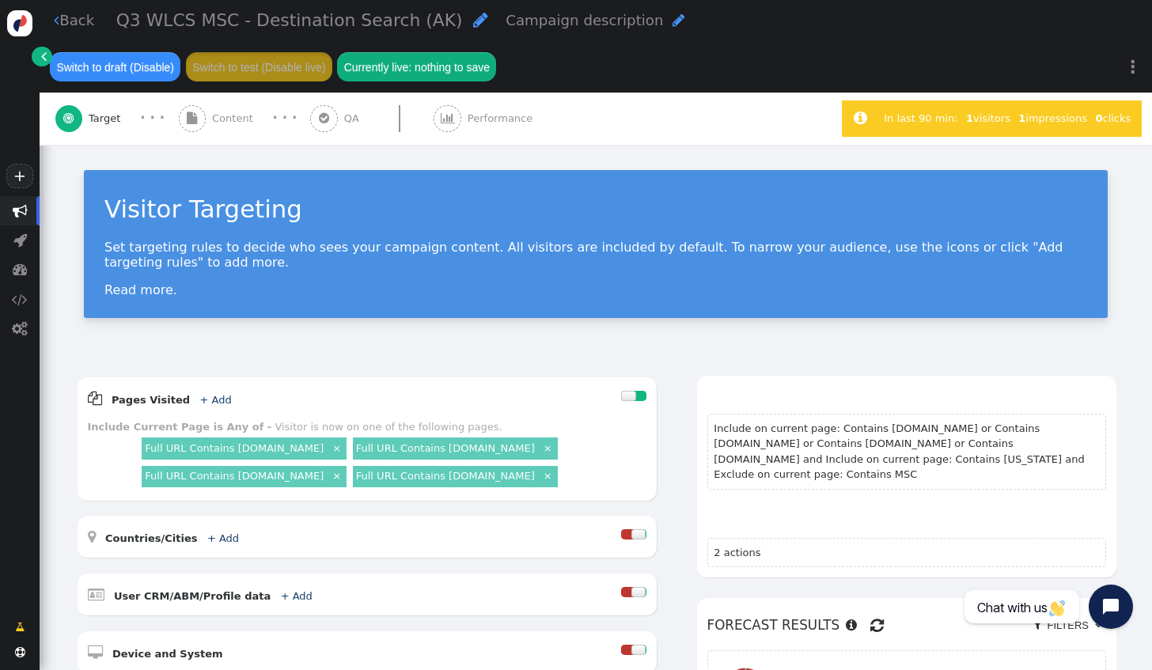
click at [217, 111] on span "Content" at bounding box center [235, 119] width 47 height 16
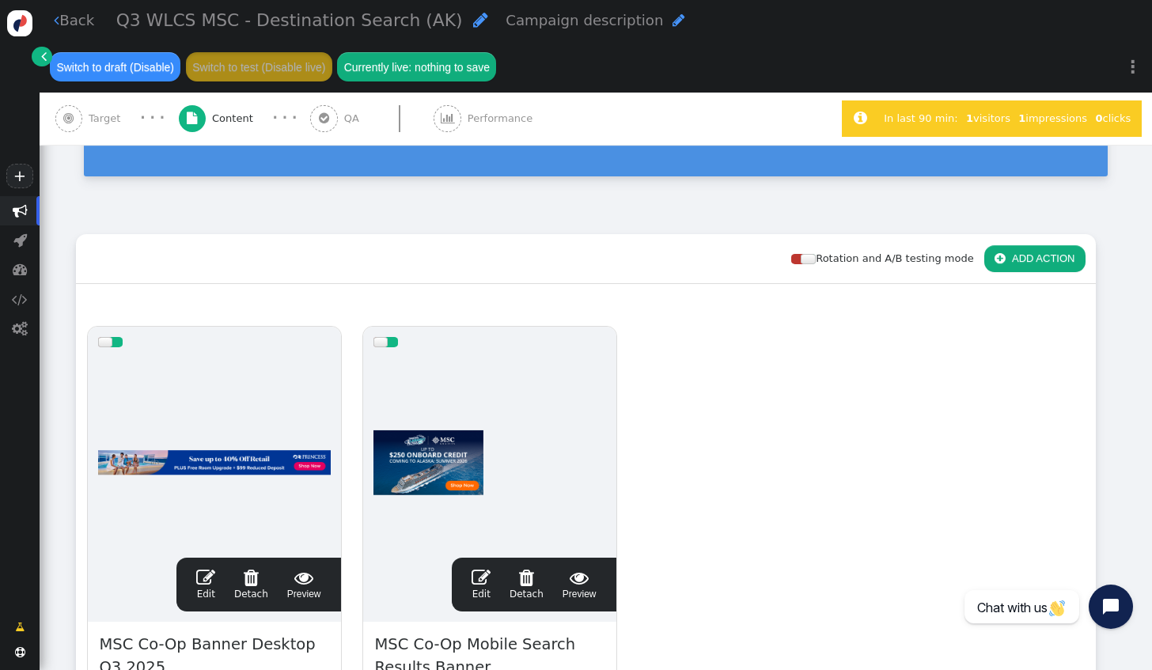
scroll to position [158, 0]
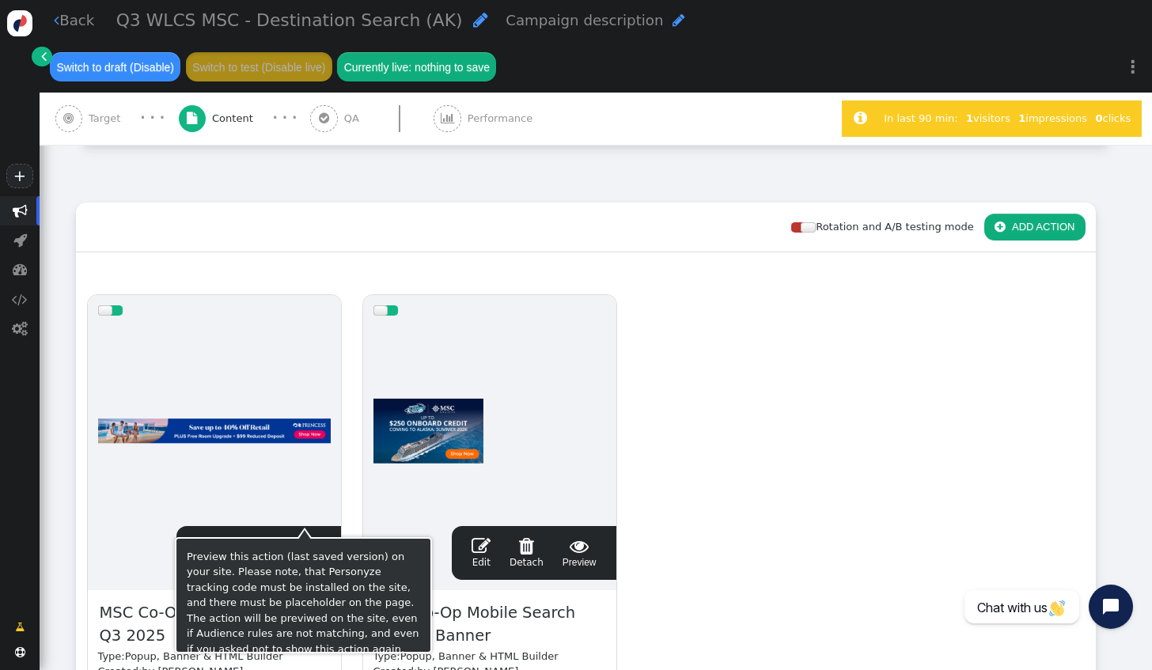
click at [305, 537] on span "" at bounding box center [304, 546] width 34 height 19
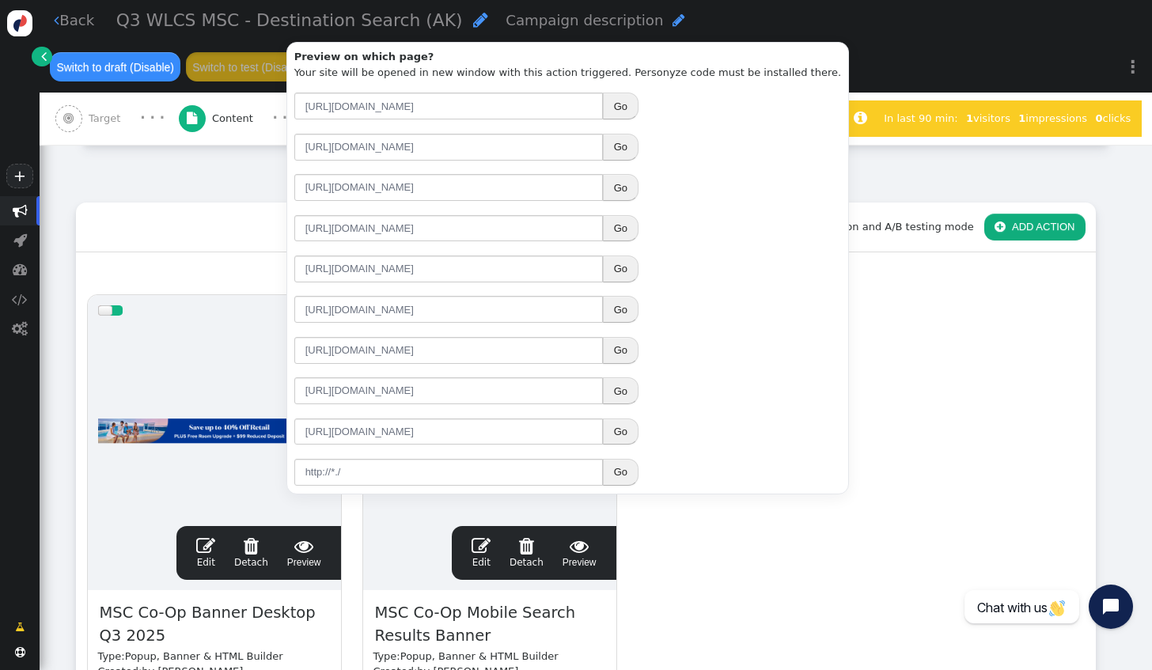
click at [1010, 403] on div "drag this  Edit  Detach  Preview MSC Co-Op Banner Desktop Q3 2025 Type: Popu…" at bounding box center [586, 551] width 1018 height 535
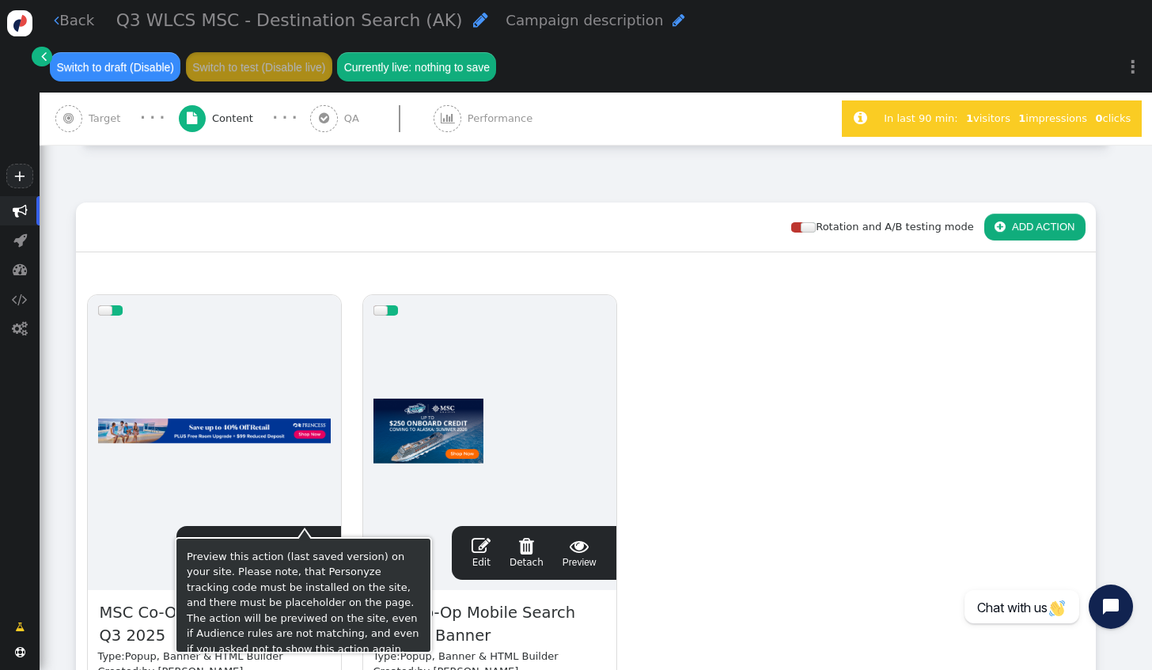
click at [309, 537] on span "" at bounding box center [304, 546] width 34 height 19
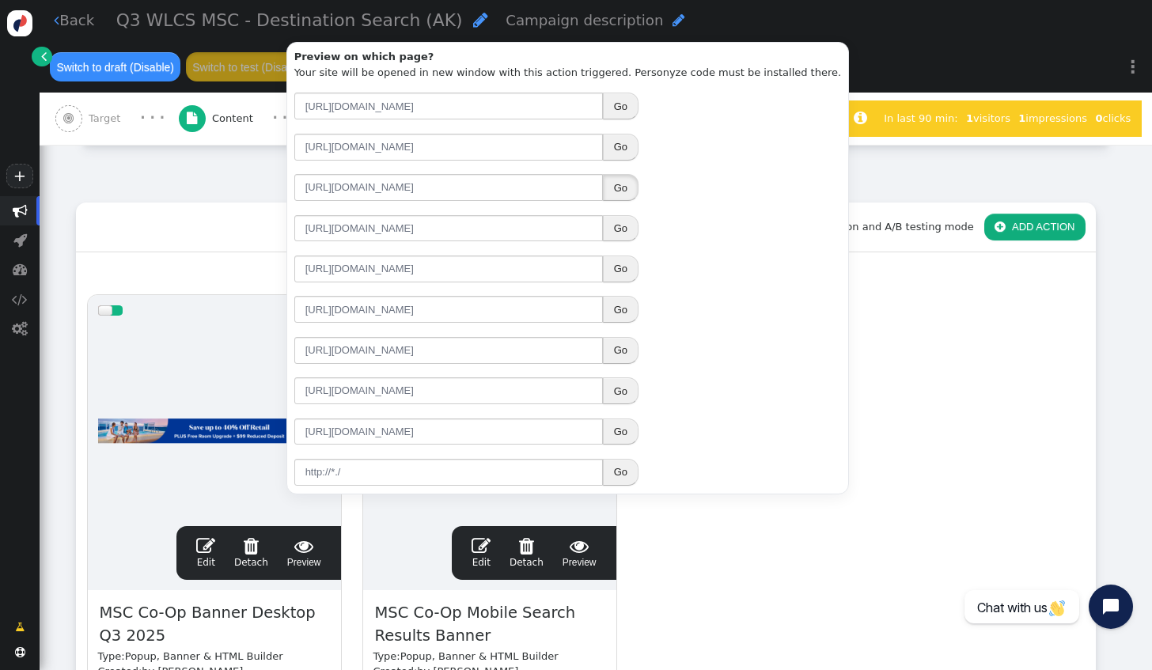
click at [620, 194] on button "Go" at bounding box center [621, 187] width 36 height 27
click at [888, 402] on div "drag this  Edit  Detach  Preview MSC Co-Op Banner Desktop Q3 2025 Type: Popu…" at bounding box center [586, 551] width 1018 height 535
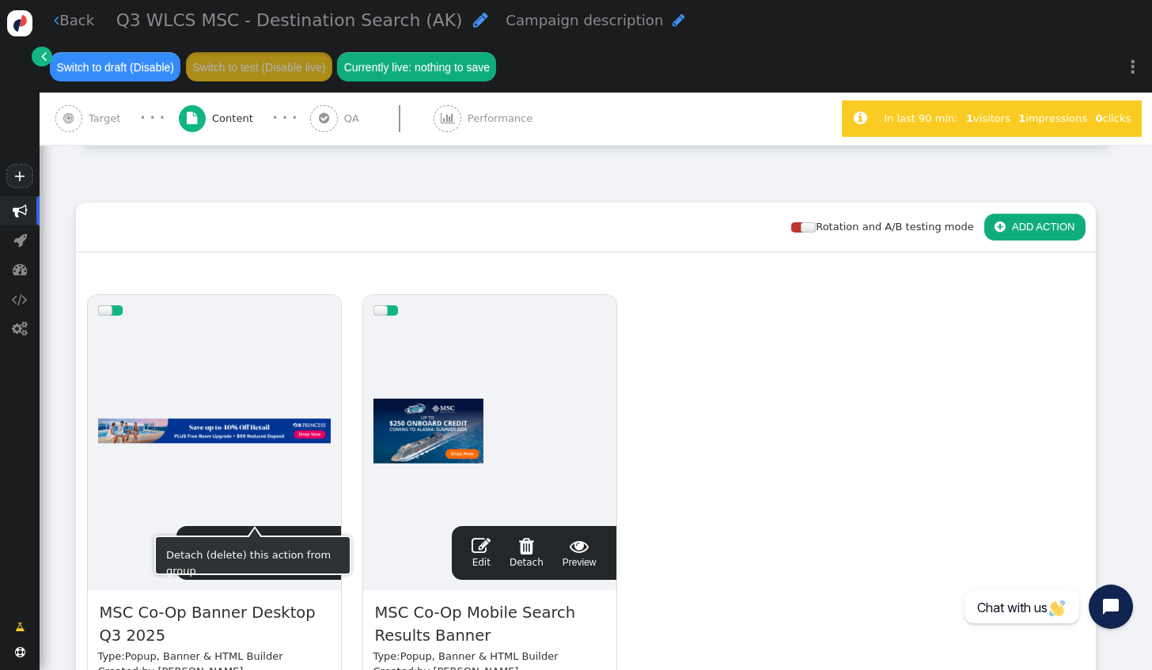
click at [215, 537] on span "" at bounding box center [205, 546] width 19 height 19
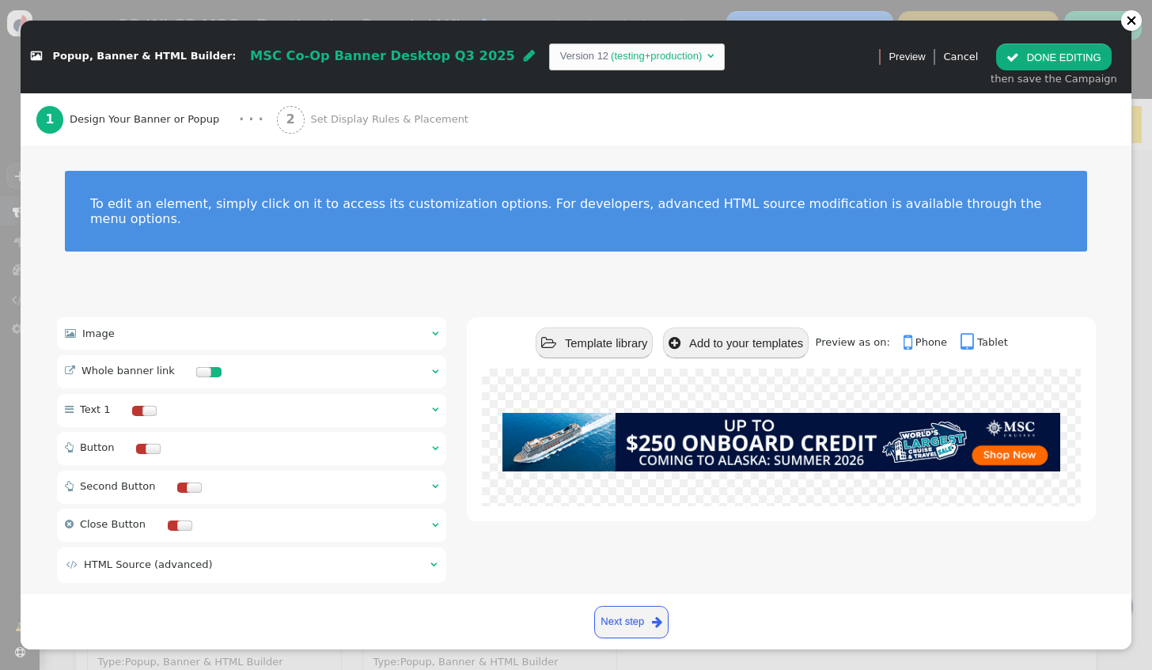
click at [1048, 61] on button " DONE EDITING" at bounding box center [1053, 57] width 115 height 27
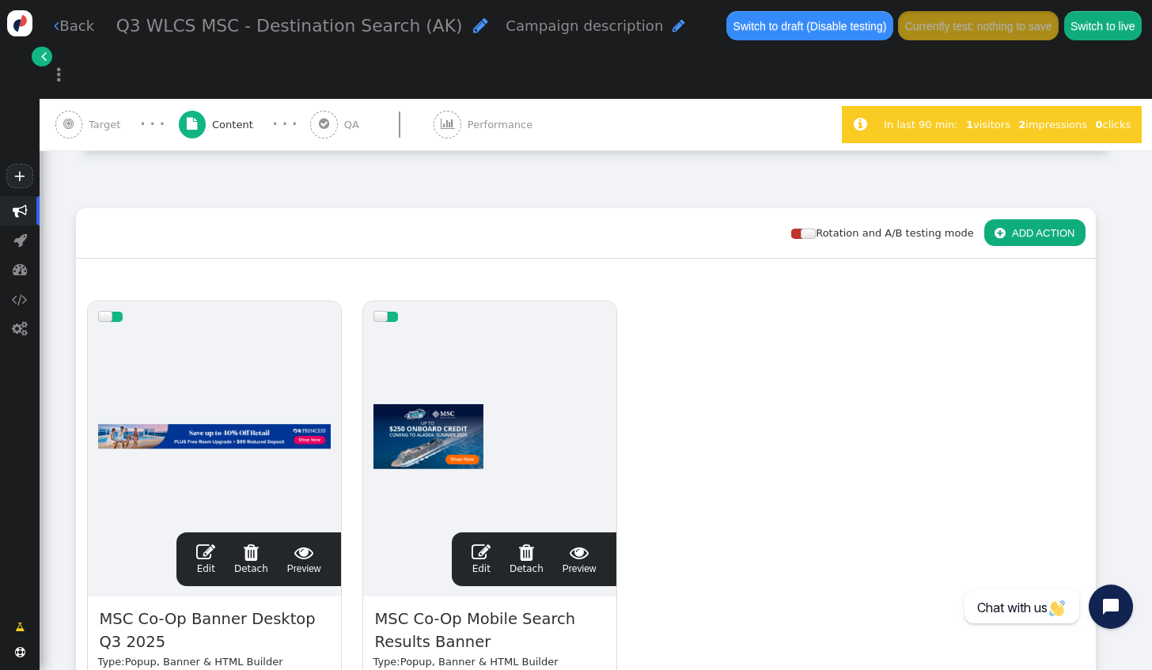
click at [487, 543] on span "" at bounding box center [481, 552] width 19 height 19
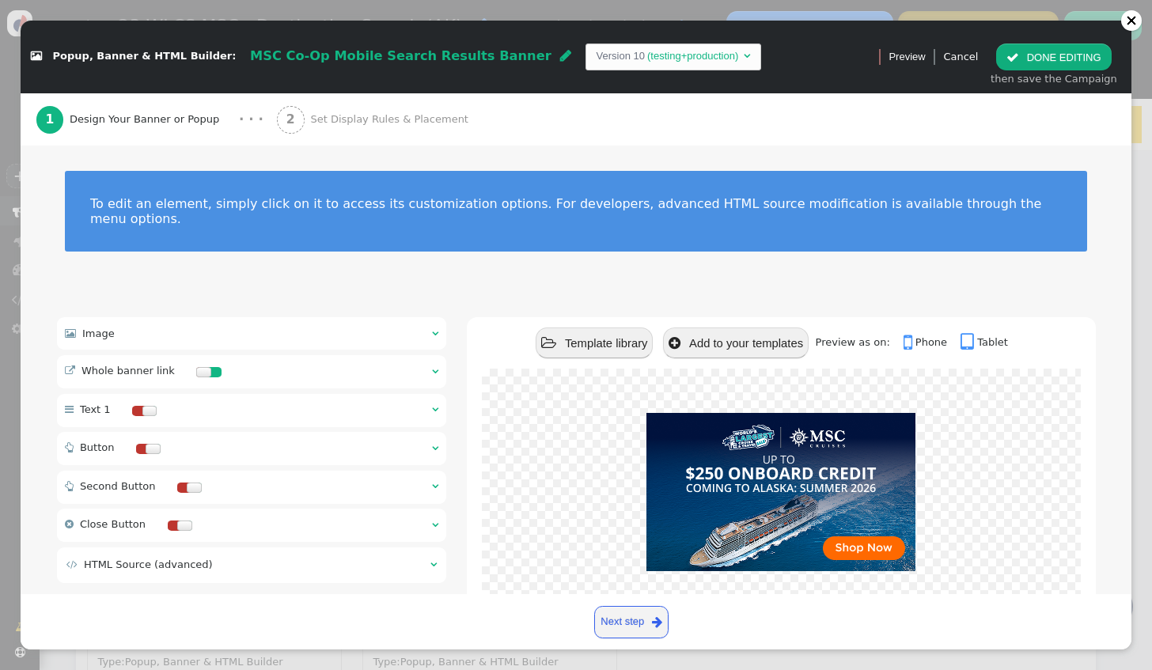
click at [1053, 59] on button " DONE EDITING" at bounding box center [1053, 57] width 115 height 27
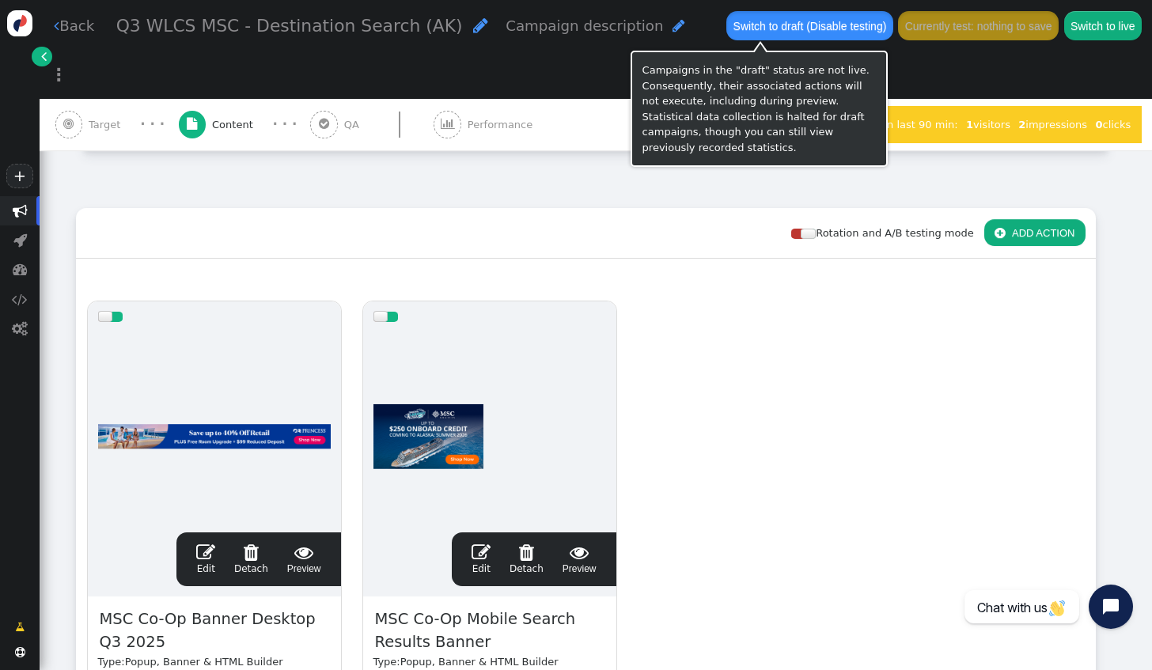
click at [749, 33] on button "Switch to draft (Disable testing)" at bounding box center [809, 25] width 167 height 28
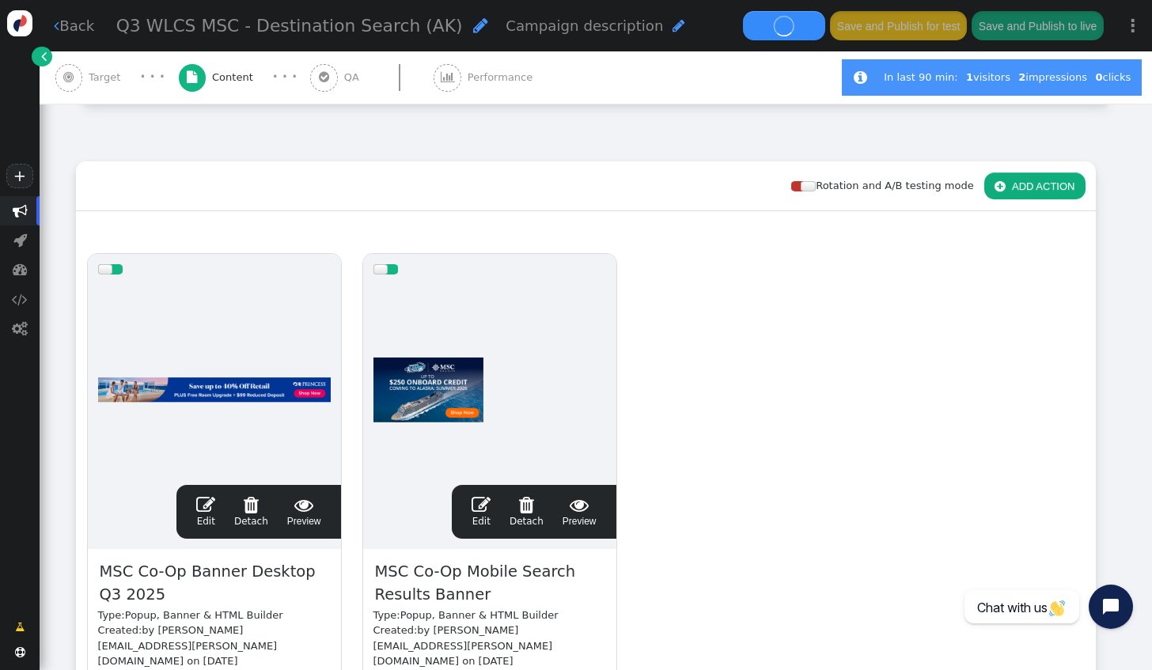
click at [108, 84] on span "Target" at bounding box center [108, 78] width 38 height 16
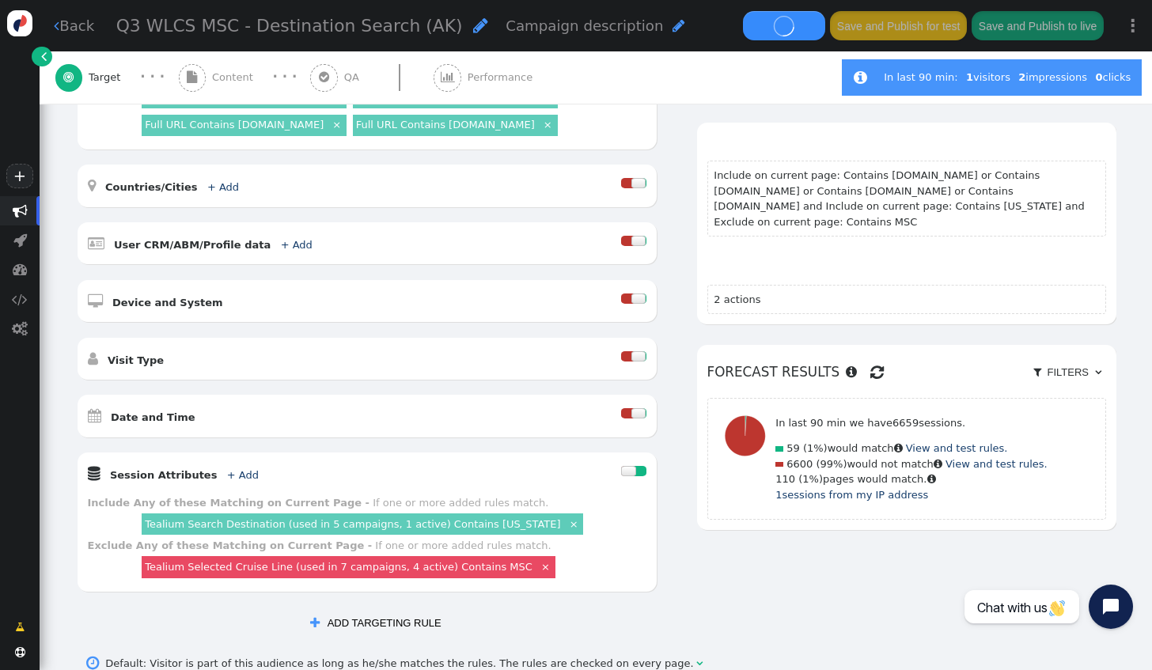
scroll to position [317, 0]
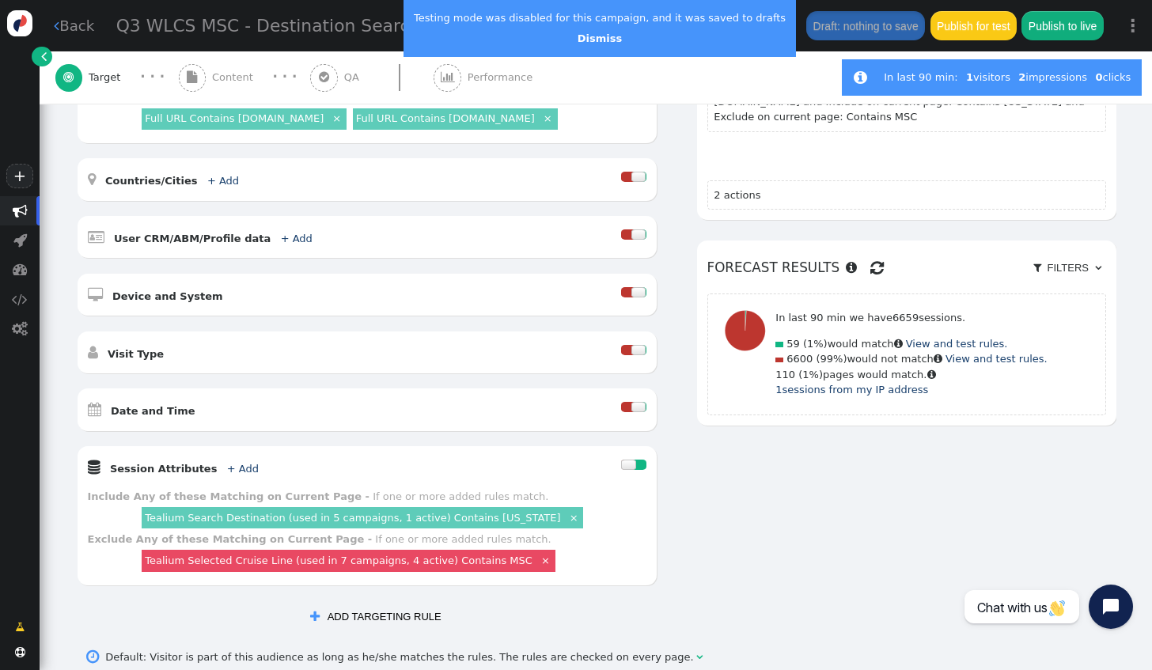
click at [621, 402] on div at bounding box center [627, 407] width 13 height 10
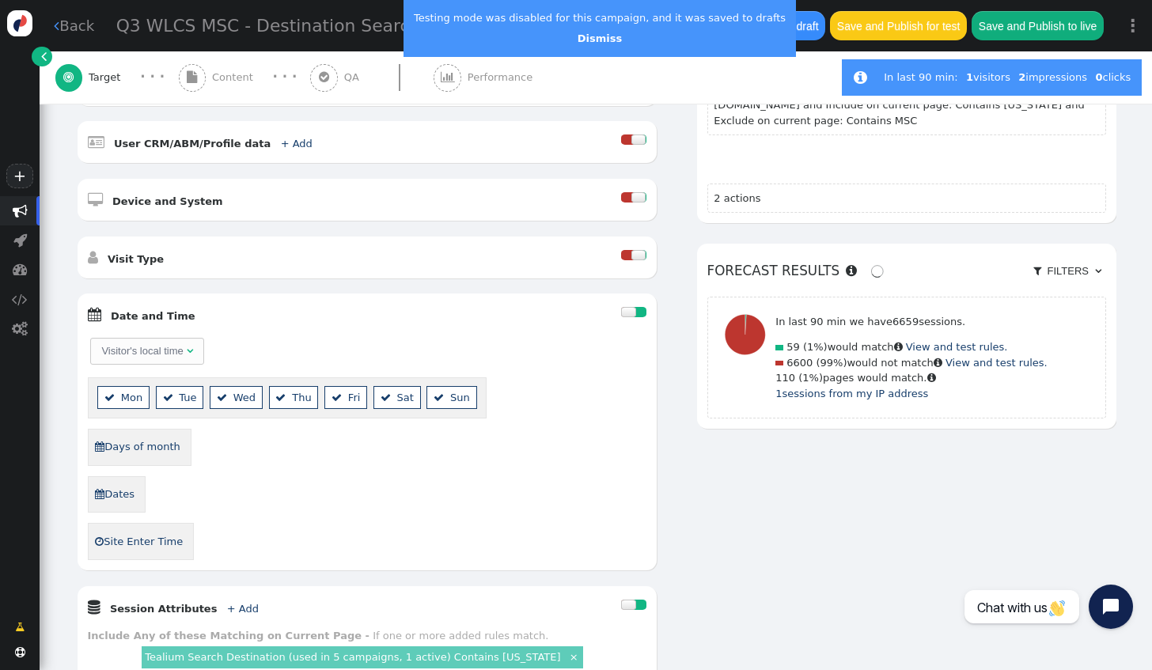
scroll to position [475, 0]
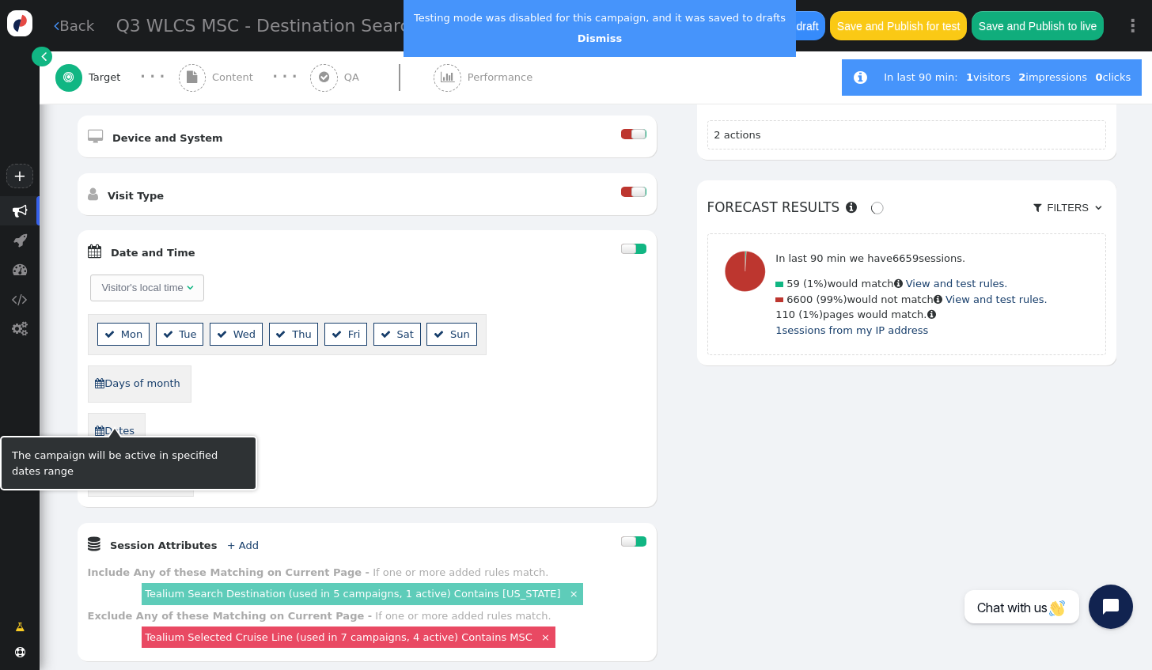
click at [119, 419] on link " Dates" at bounding box center [114, 431] width 41 height 25
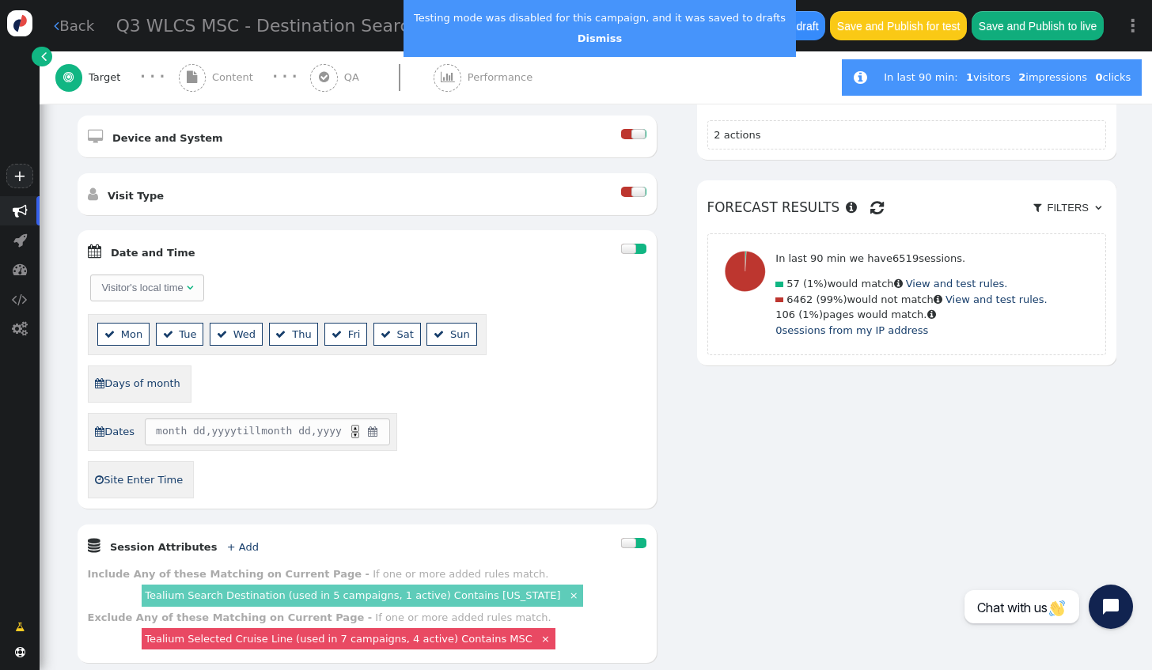
click at [375, 424] on span "" at bounding box center [372, 432] width 13 height 16
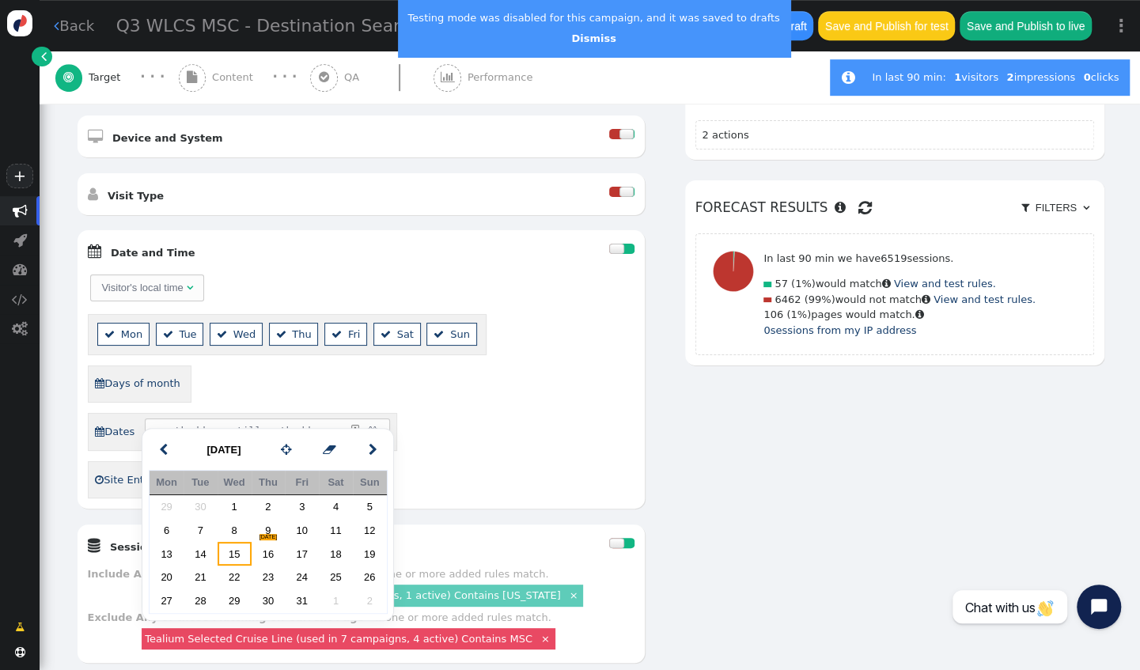
click at [247, 554] on td "15" at bounding box center [235, 554] width 34 height 24
click at [334, 554] on td "18" at bounding box center [336, 554] width 34 height 24
click at [426, 389] on div "Visitor's local time   Mon  Tue  Wed  Thu  Fri  Sat  Sun  Days of mont…" at bounding box center [361, 386] width 547 height 226
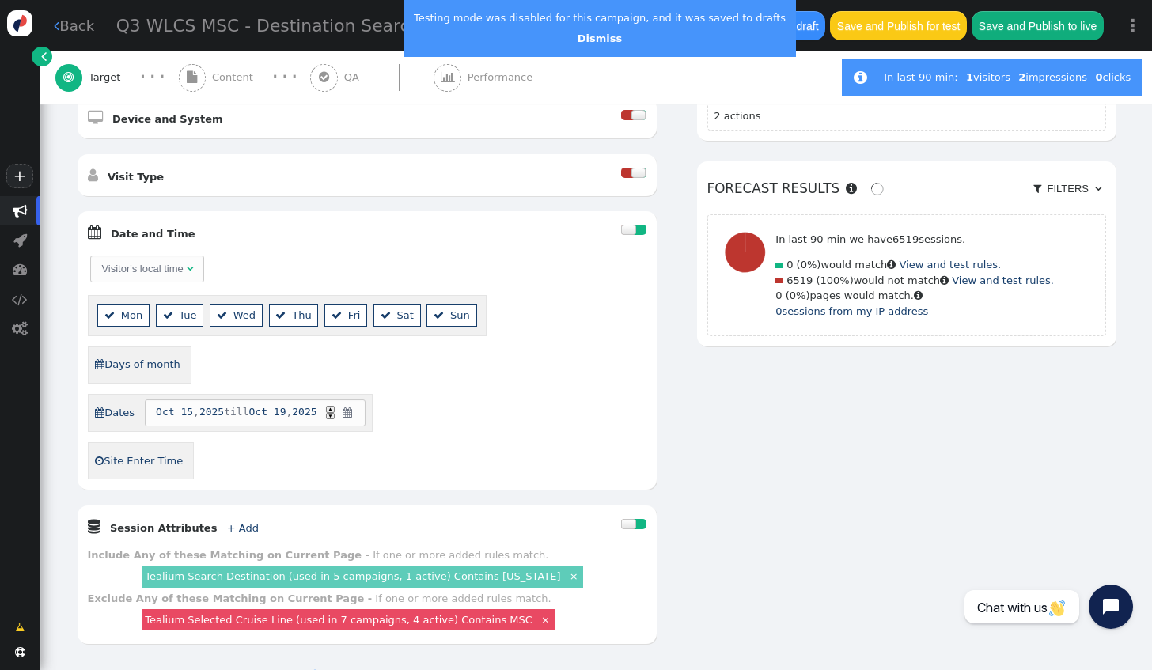
scroll to position [396, 0]
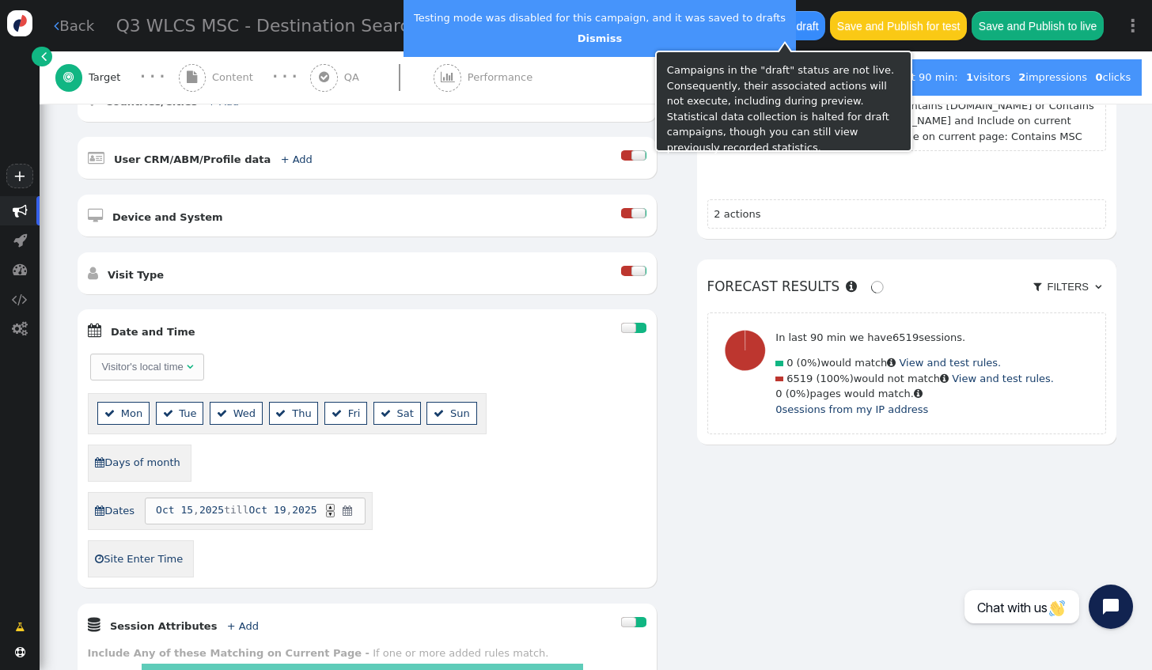
click at [798, 34] on button "Save the draft" at bounding box center [784, 25] width 82 height 28
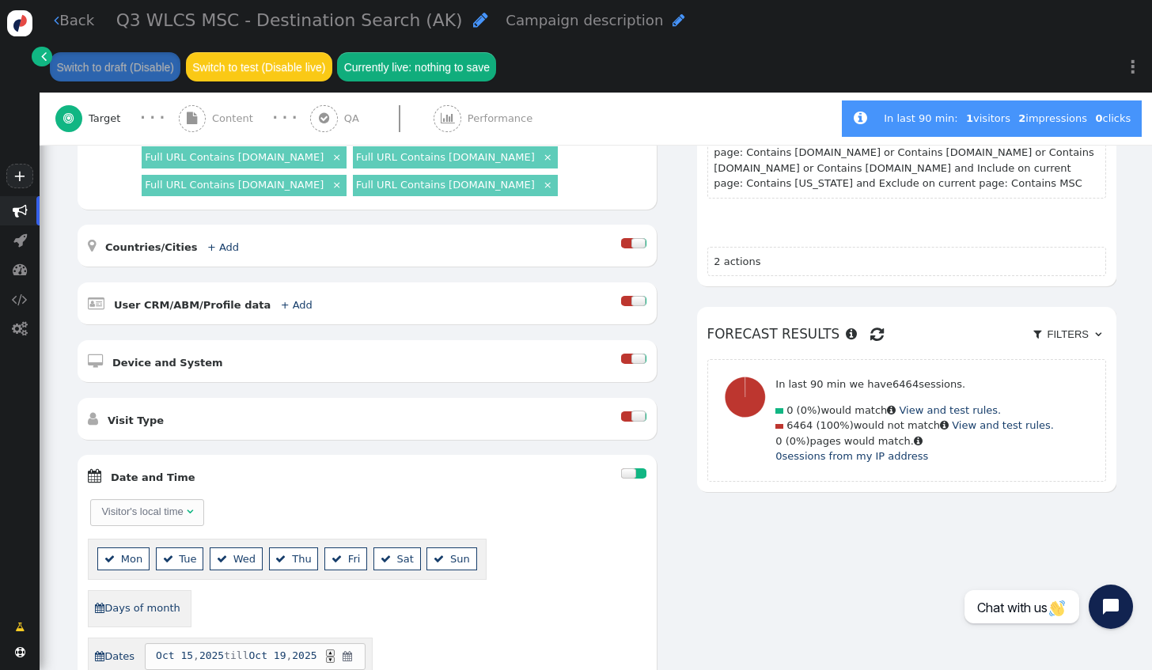
scroll to position [317, 0]
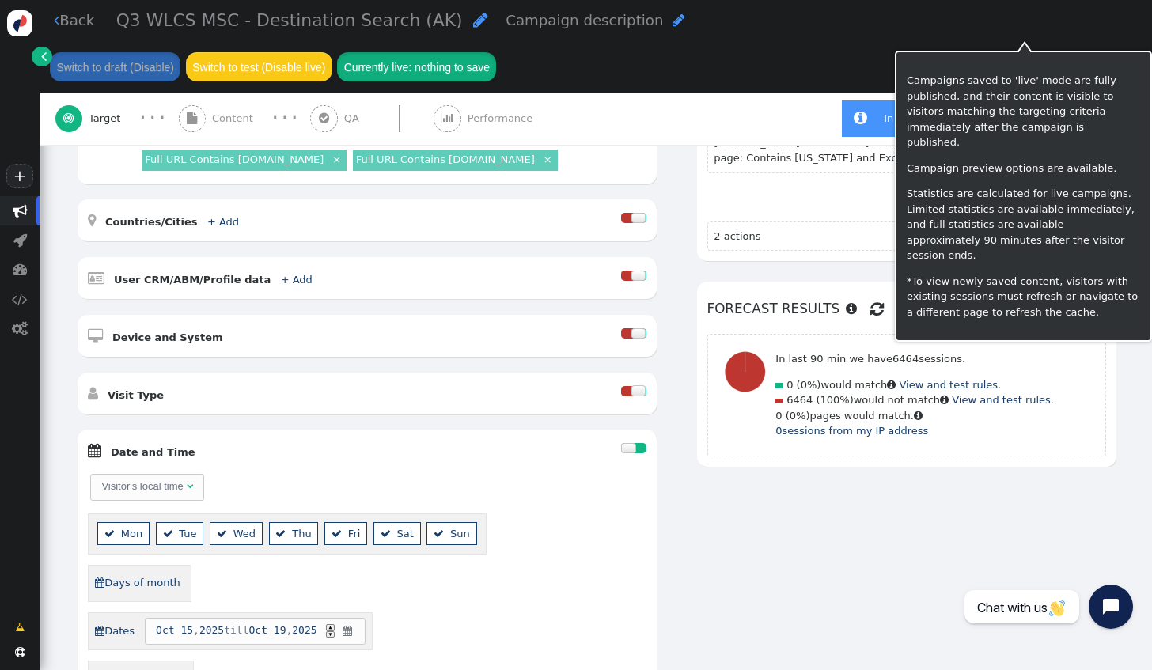
click at [496, 52] on button "Currently live: nothing to save" at bounding box center [416, 66] width 159 height 28
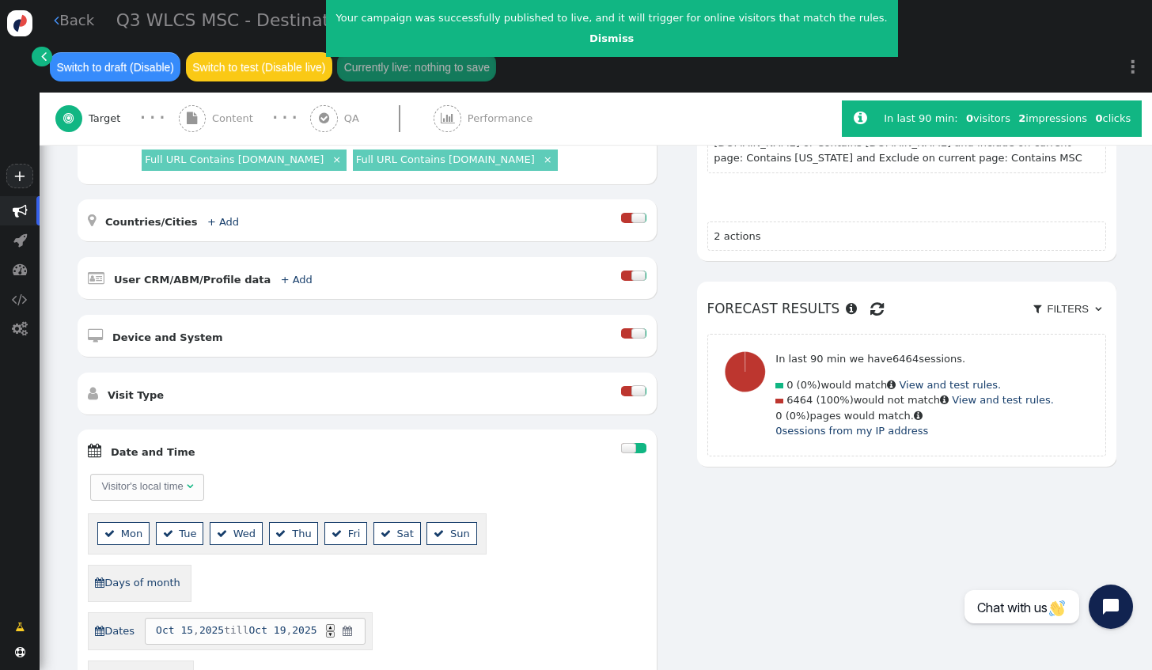
click at [1064, 463] on div "AND OR XOR AND     Pages Visited + Add  Include Current Page is Any of - V…" at bounding box center [596, 483] width 1041 height 849
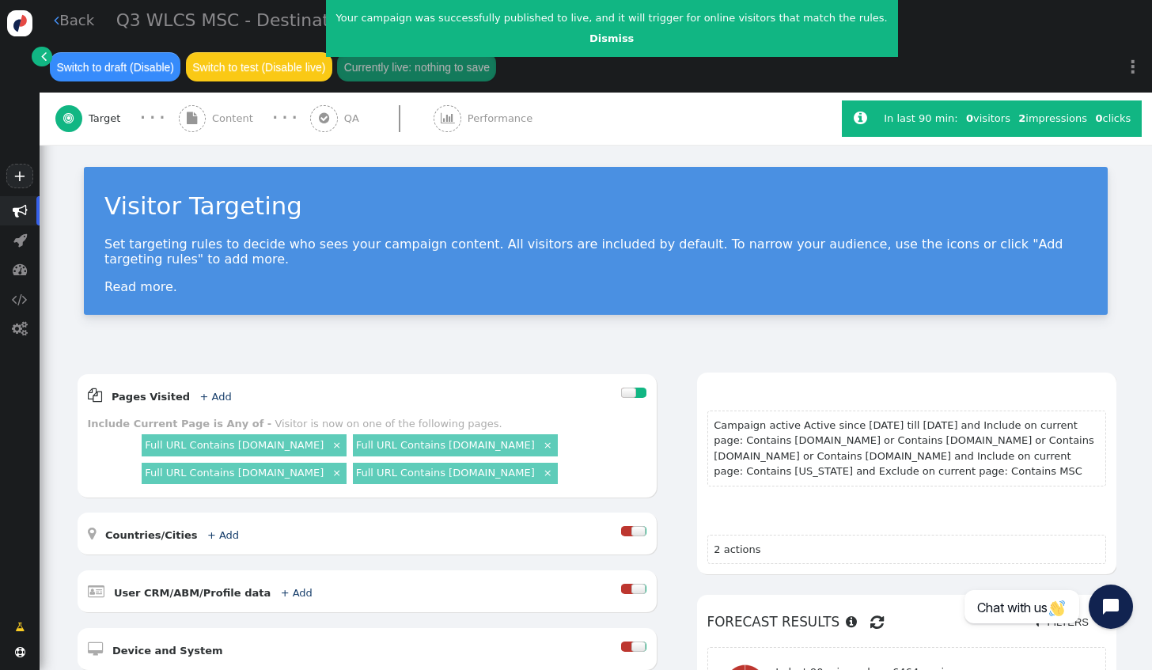
scroll to position [0, 0]
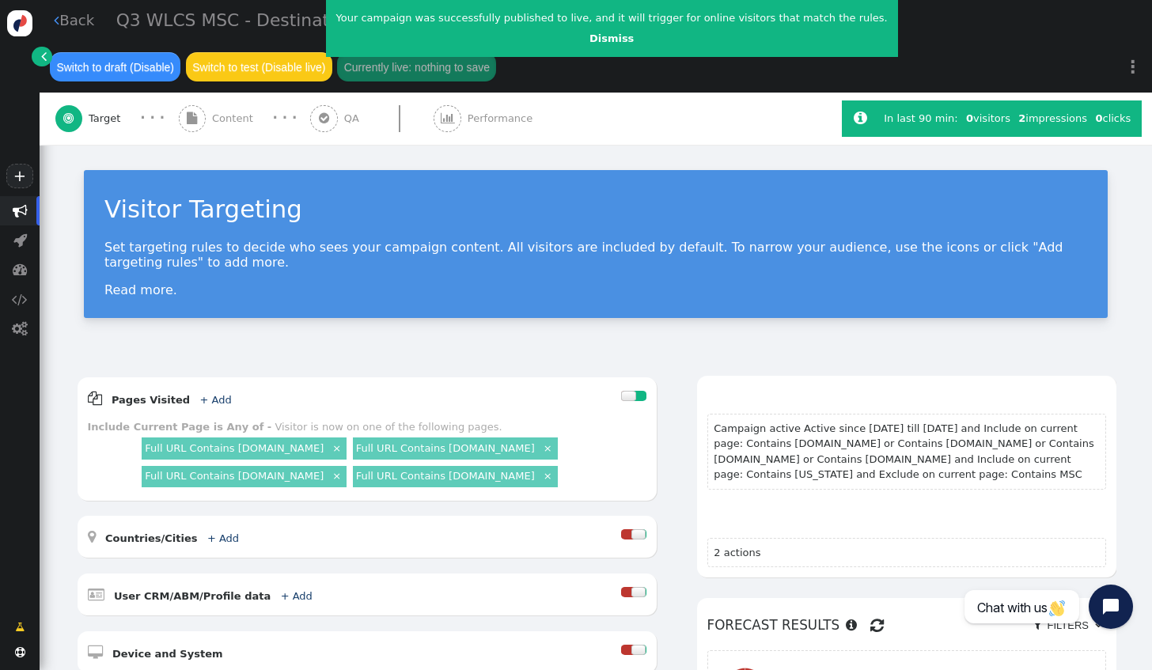
click at [74, 30] on link " Back" at bounding box center [74, 19] width 40 height 21
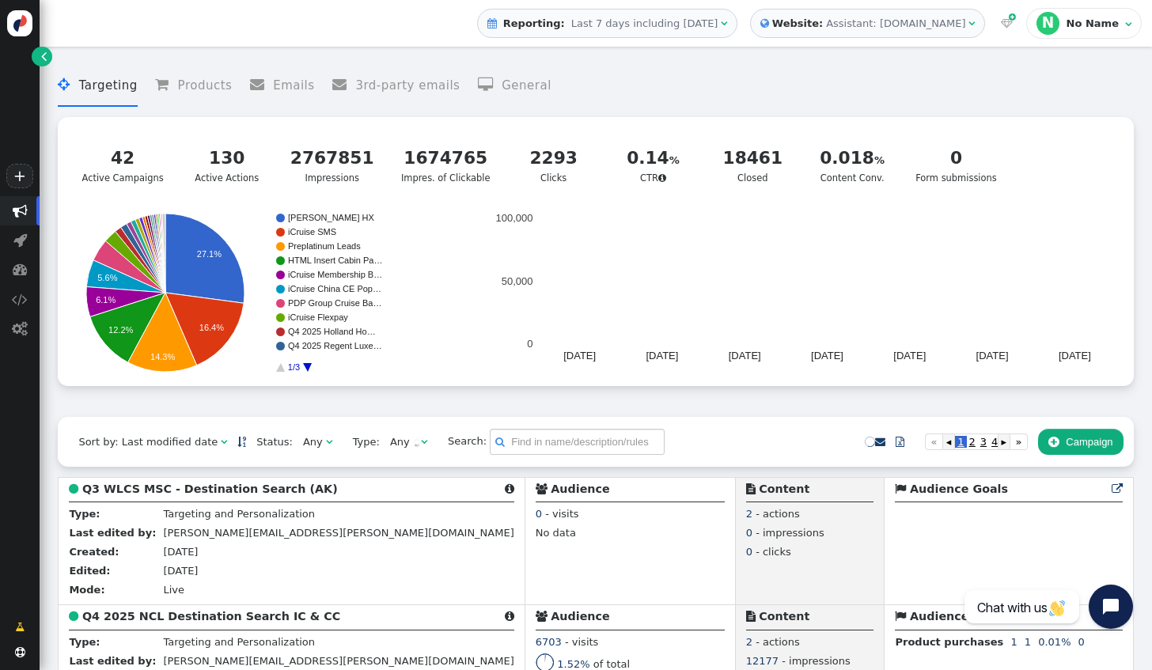
scroll to position [317, 0]
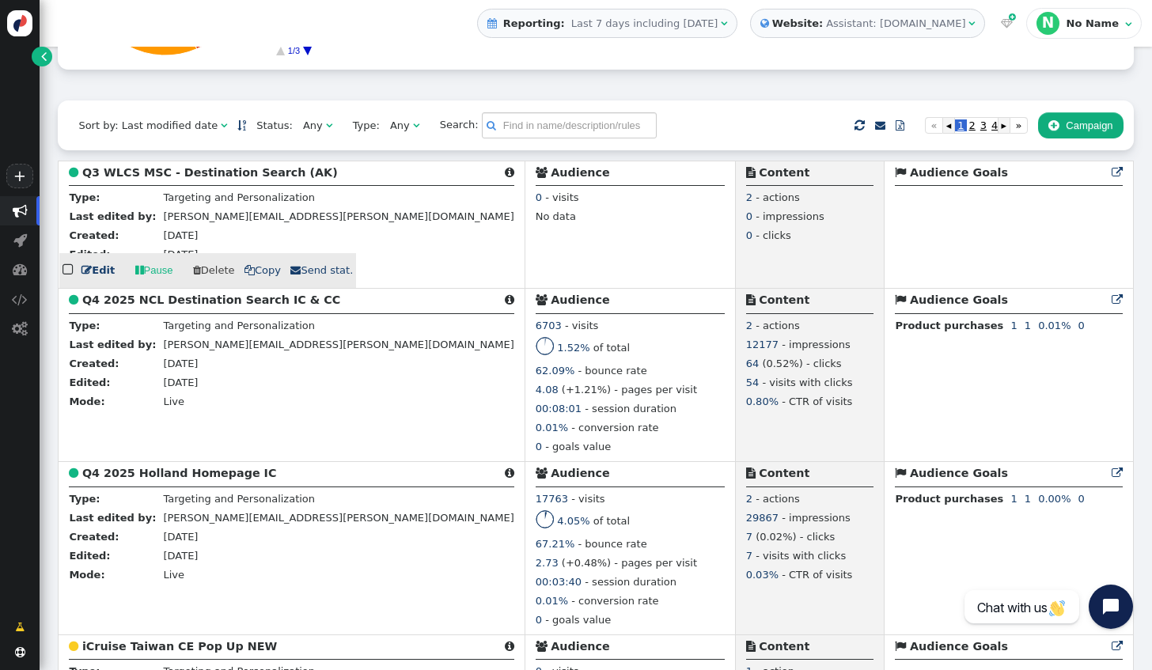
click at [100, 279] on link " Edit" at bounding box center [98, 271] width 33 height 16
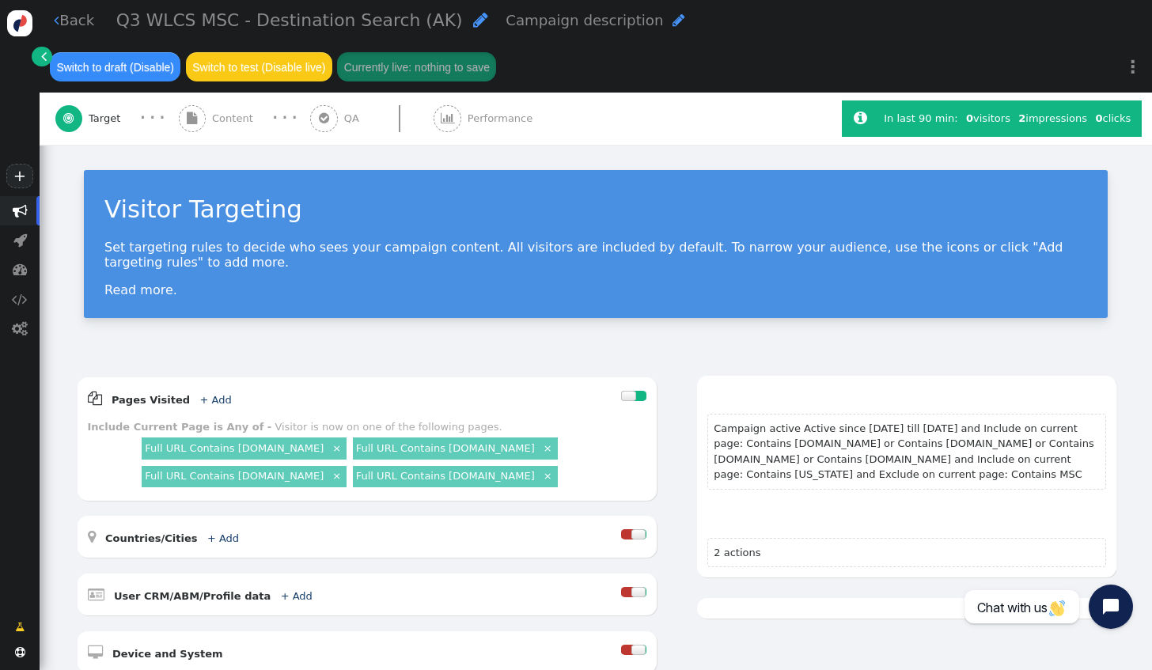
click at [412, 27] on span "Q3 WLCS MSC - Destination Search (AK)" at bounding box center [289, 20] width 347 height 20
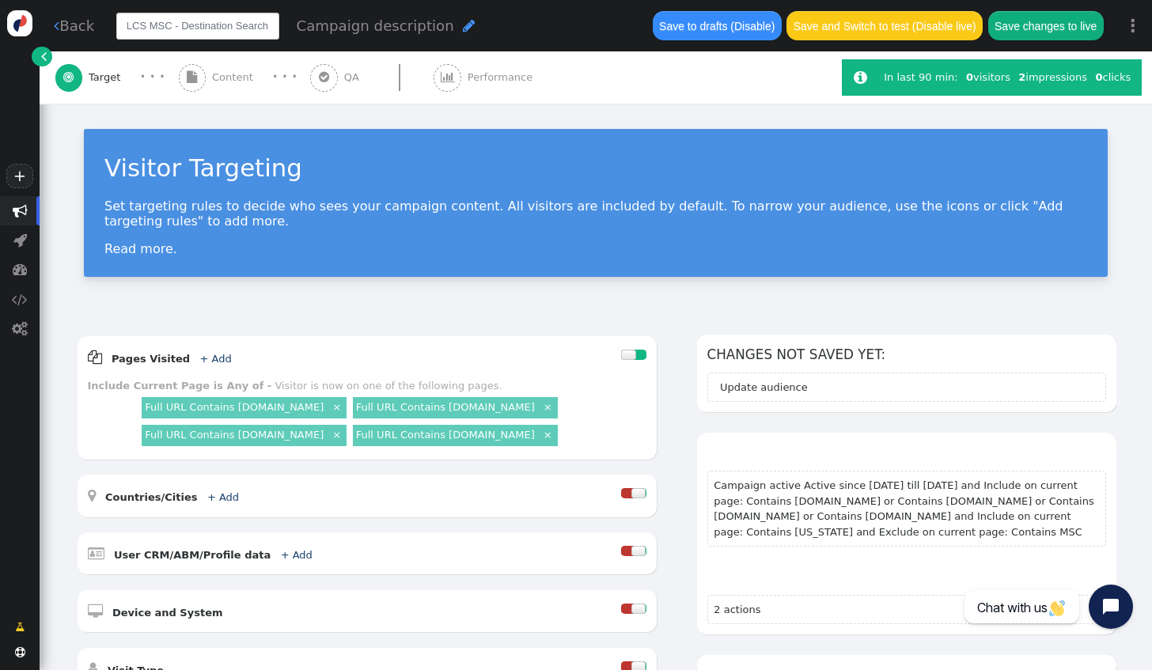
scroll to position [0, 27]
click at [179, 28] on input "Q3 WLCS MSC - Destination Search" at bounding box center [197, 26] width 163 height 27
drag, startPoint x: 157, startPoint y: 26, endPoint x: 127, endPoint y: 25, distance: 30.9
click at [127, 25] on input "Q3 WLCS MSC - AK Destination Search" at bounding box center [197, 26] width 163 height 27
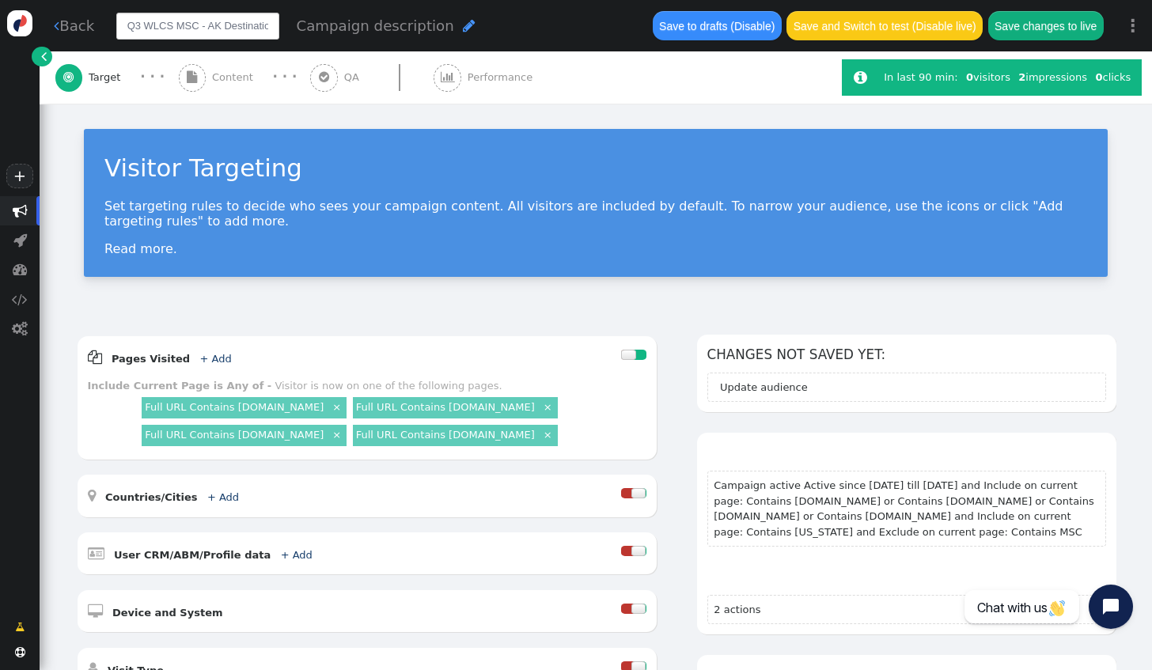
click at [147, 28] on input "Q3 WLCS MSC - AK Destination Search" at bounding box center [197, 26] width 163 height 27
drag, startPoint x: 166, startPoint y: 27, endPoint x: 147, endPoint y: 25, distance: 19.1
click at [147, 25] on input "Q3 WLCS MSC - AK Destination Search" at bounding box center [197, 26] width 163 height 27
type input "Q3 MSC WLCS - AK Destination Search"
click at [613, 82] on div " Target · · ·  Content · · ·  QA  Performance" at bounding box center [441, 77] width 772 height 52
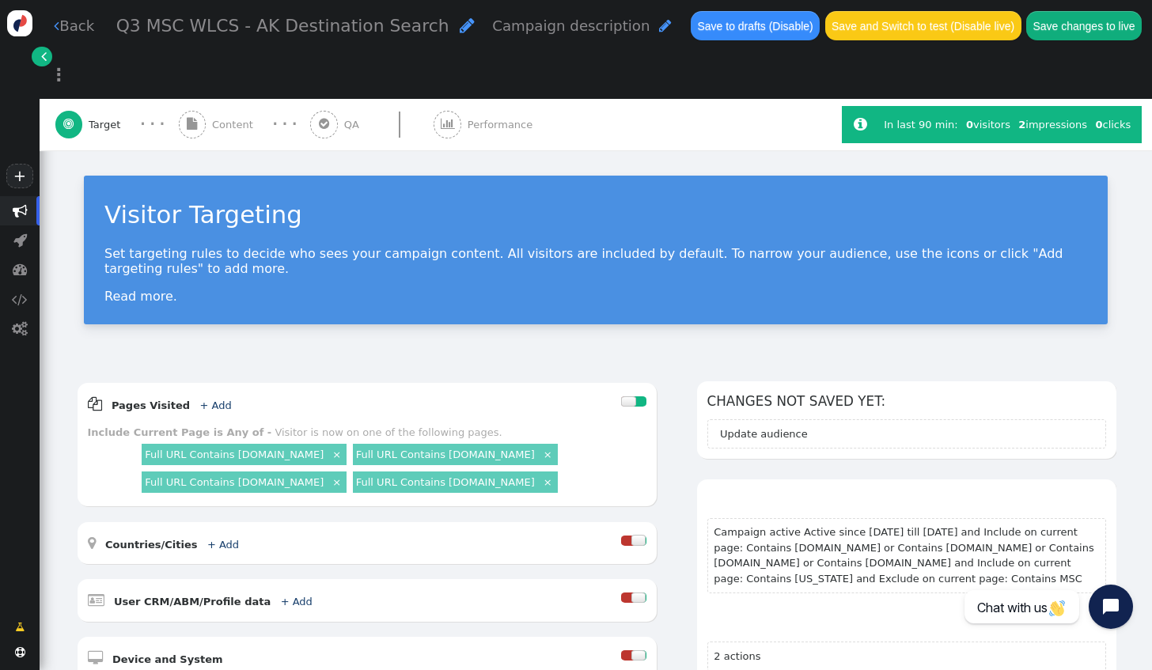
click at [78, 21] on link " Back" at bounding box center [74, 25] width 40 height 21
click at [72, 38] on div " Back Q3 MSC WLCS - AK Destination Search  Campaign description  Save to dra…" at bounding box center [596, 49] width 1113 height 99
click at [81, 29] on link " Back" at bounding box center [74, 25] width 40 height 21
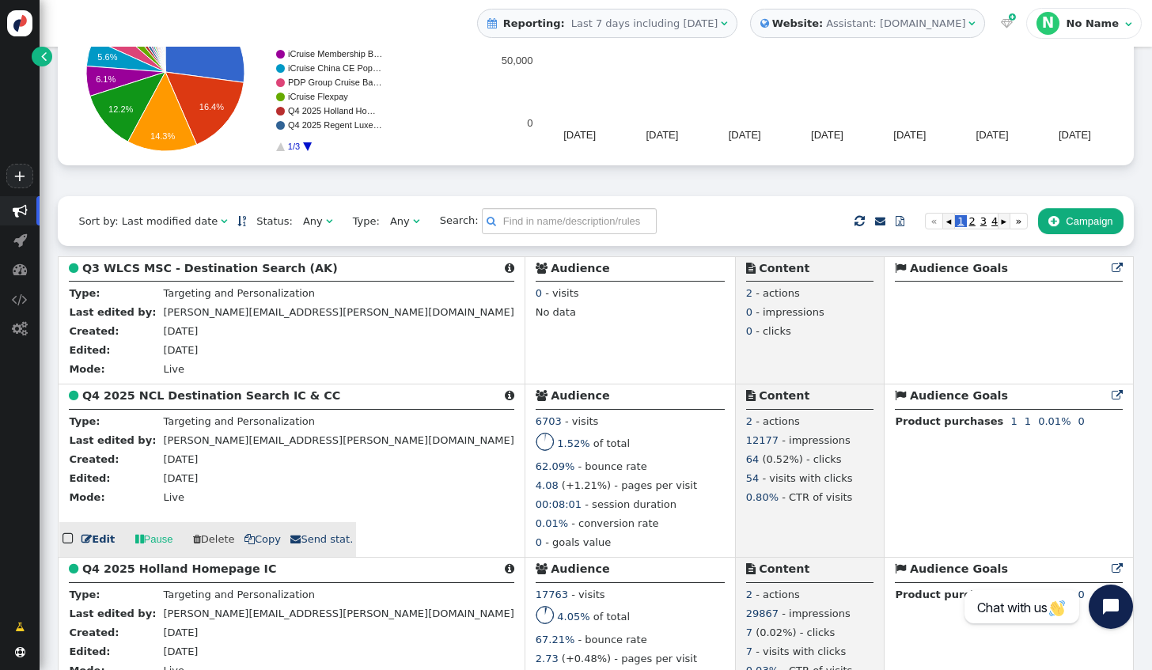
scroll to position [237, 0]
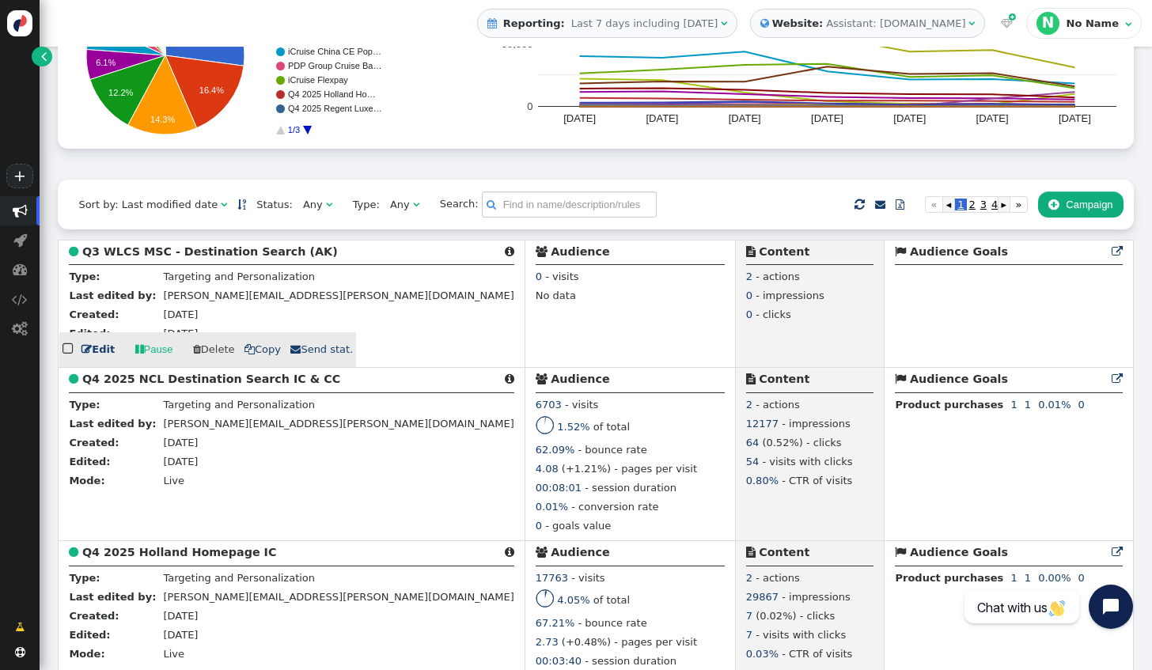
click at [96, 358] on link " Edit" at bounding box center [98, 350] width 33 height 16
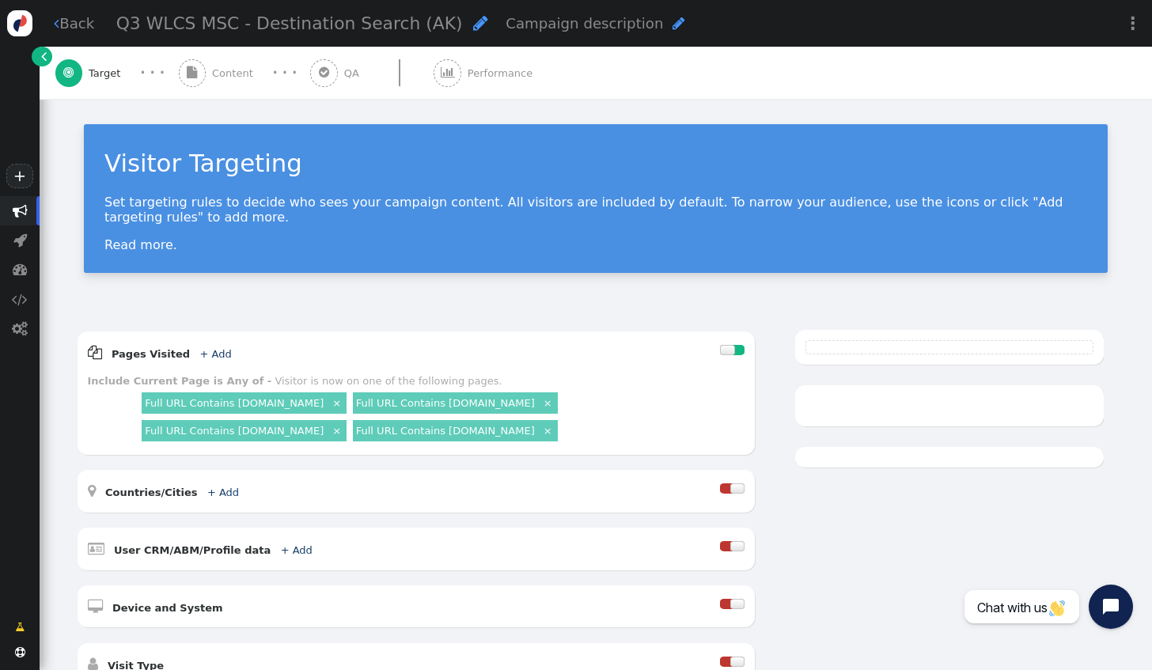
click at [136, 25] on span "Q3 WLCS MSC - Destination Search (AK)" at bounding box center [289, 23] width 347 height 20
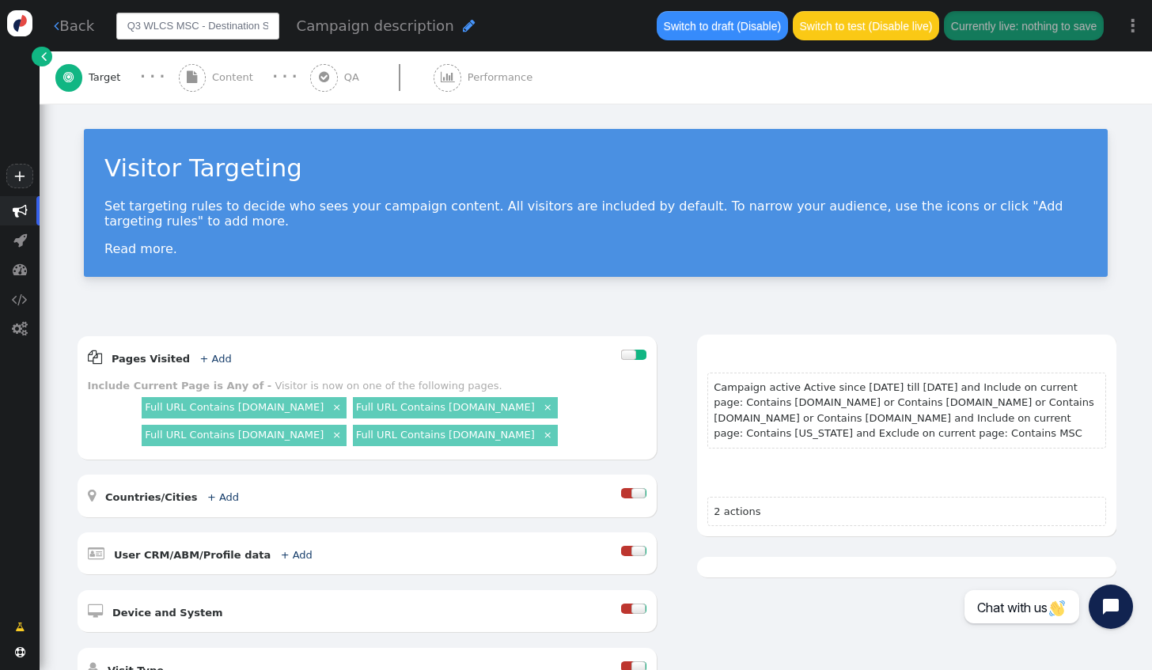
drag, startPoint x: 141, startPoint y: 28, endPoint x: 112, endPoint y: 21, distance: 29.4
click at [112, 21] on div "Q3 WLCS MSC - Destination Search (AK) Campaign description " at bounding box center [378, 26] width 538 height 41
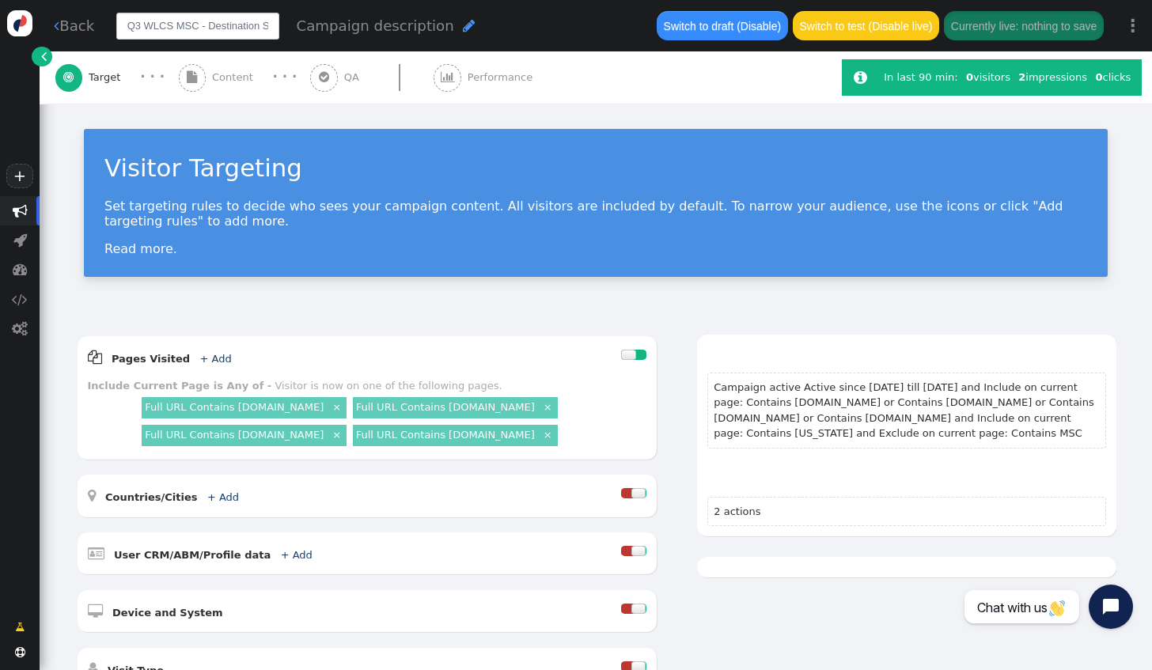
click at [144, 28] on input "Q3 WLCS MSC - Destination Search (AK)" at bounding box center [197, 26] width 163 height 27
click at [138, 26] on input "Q3 WLCS MSC - Destination Search (AK)" at bounding box center [197, 26] width 163 height 27
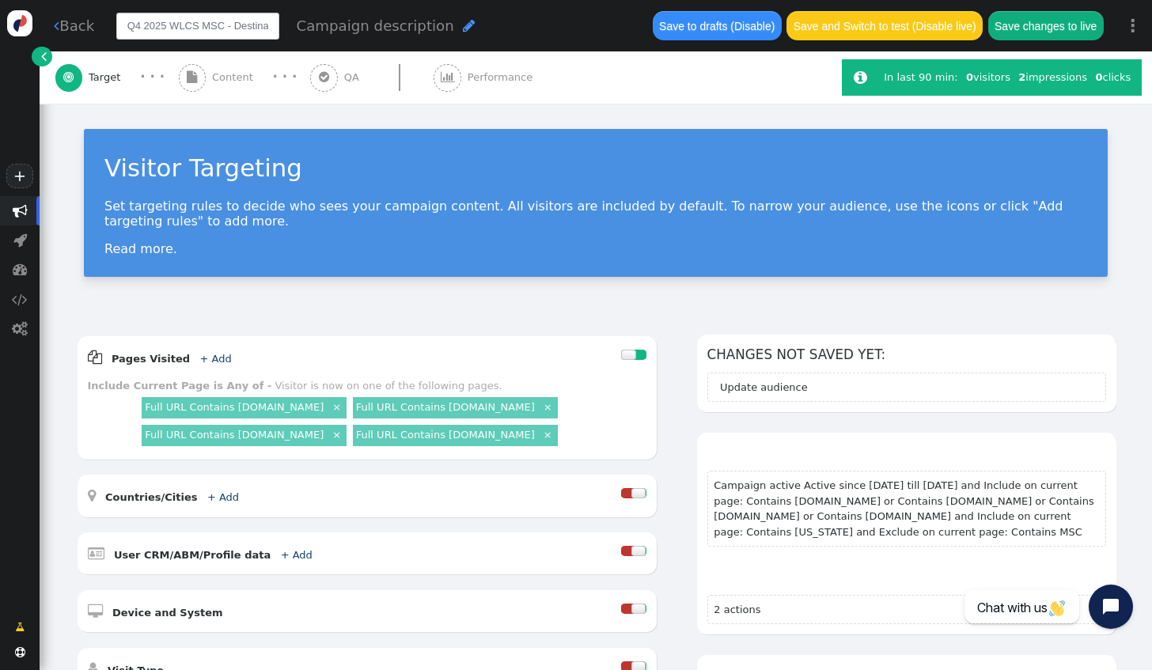
click at [232, 26] on input "Q4 2025 WLCS MSC - Destination Search (AK)" at bounding box center [197, 26] width 163 height 27
type input "Q4 2025 WLCS MSC - AK Destination Search"
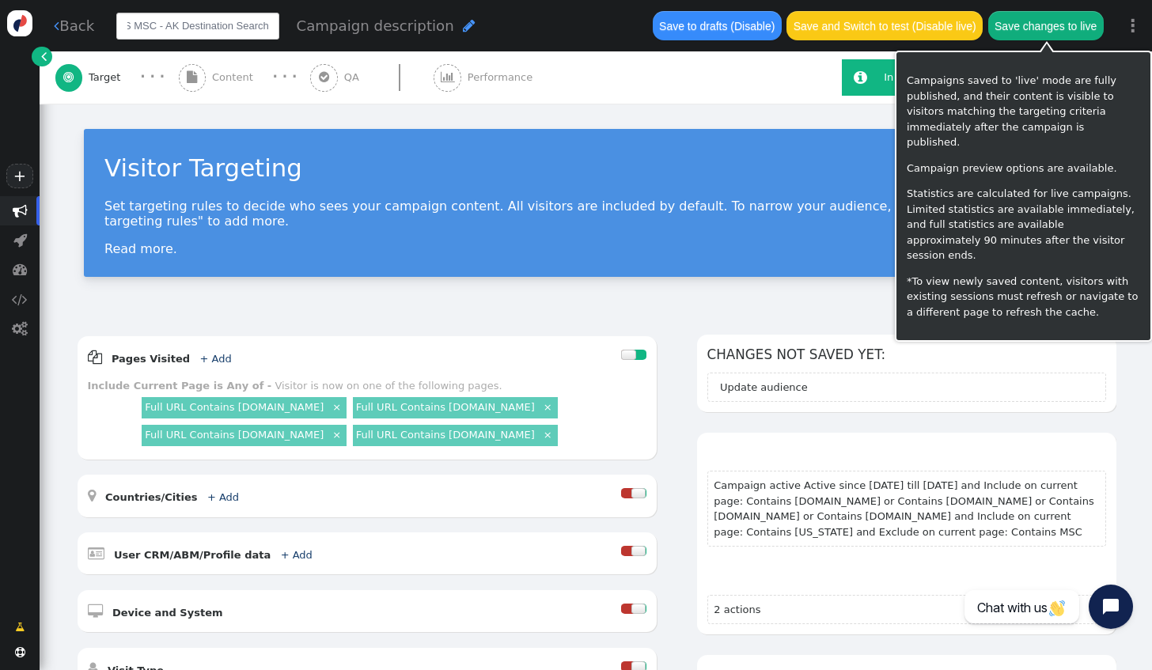
click at [1029, 25] on button "Save changes to live" at bounding box center [1046, 25] width 116 height 28
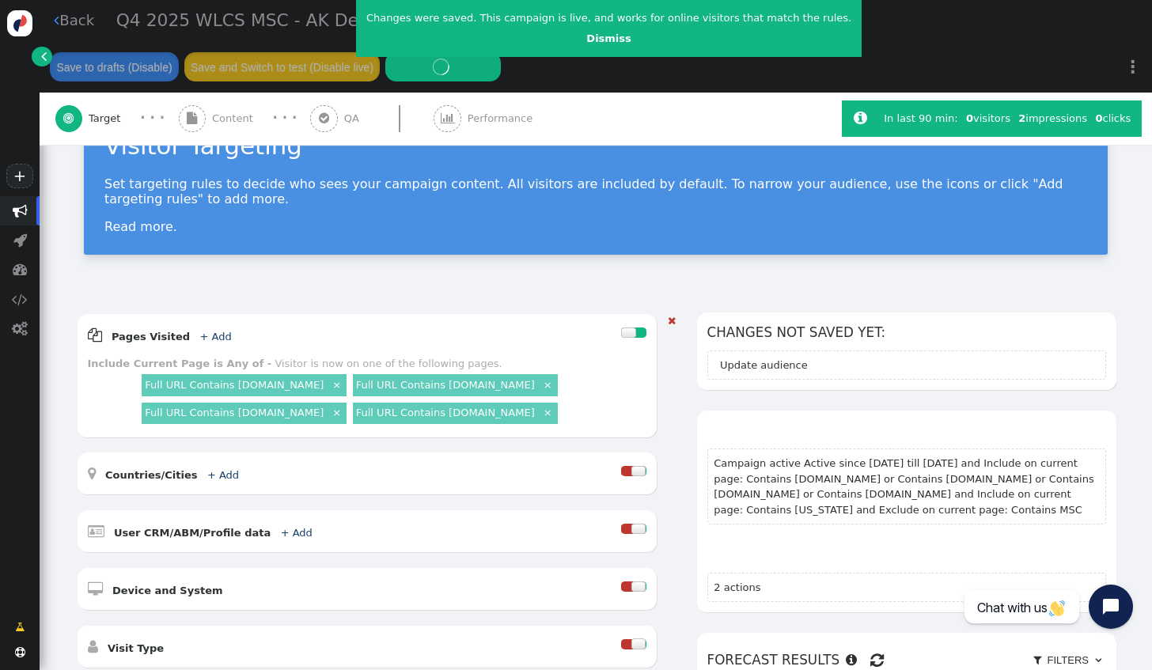
scroll to position [158, 0]
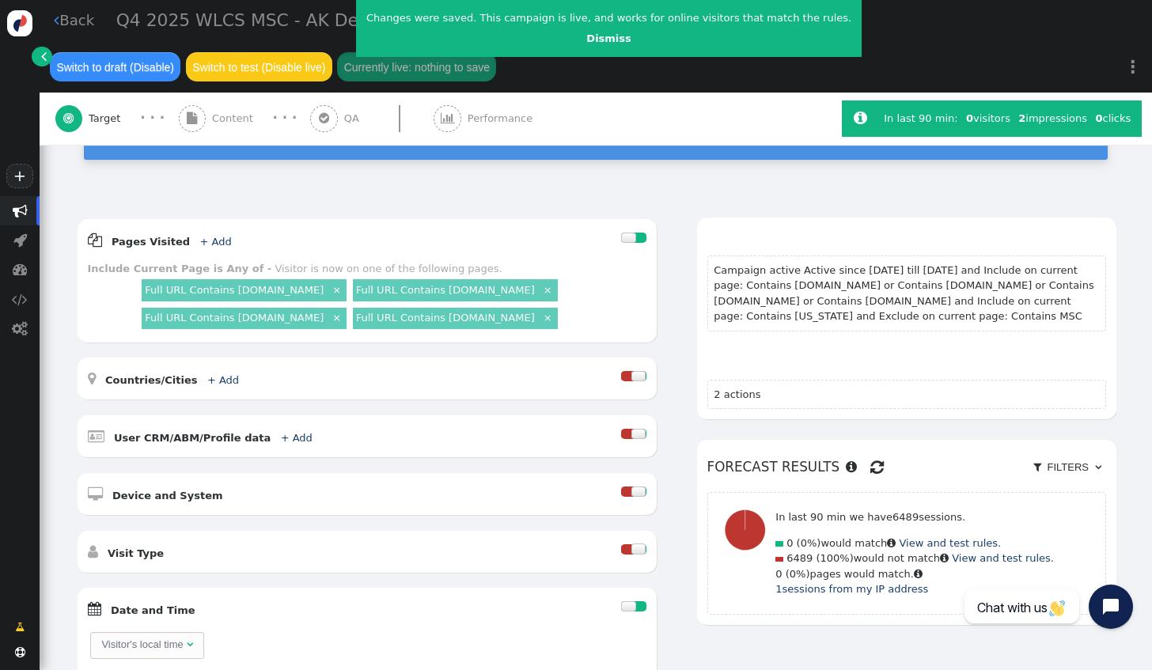
click at [66, 21] on link " Back" at bounding box center [74, 19] width 40 height 21
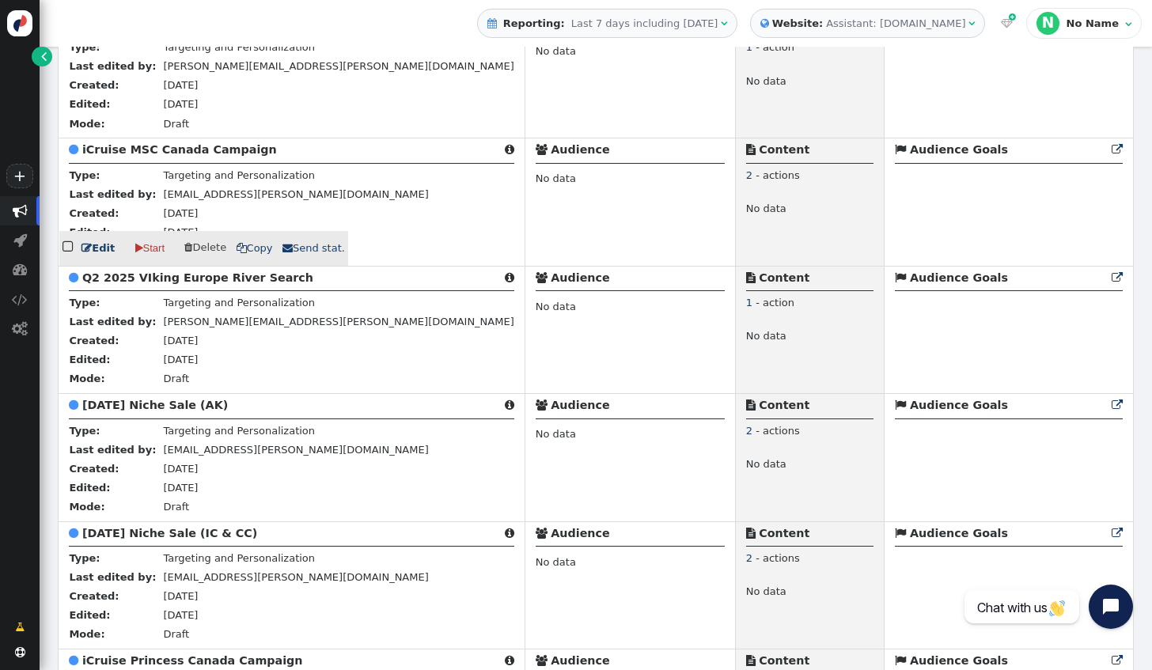
scroll to position [5381, 0]
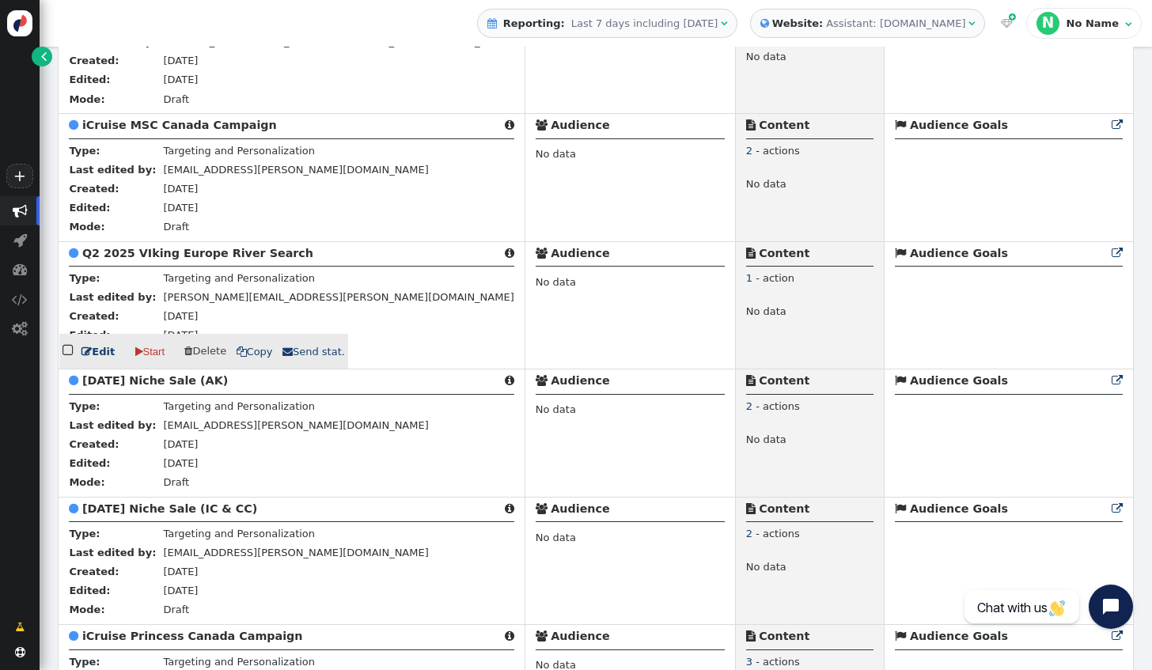
click at [101, 360] on link " Edit" at bounding box center [98, 352] width 33 height 16
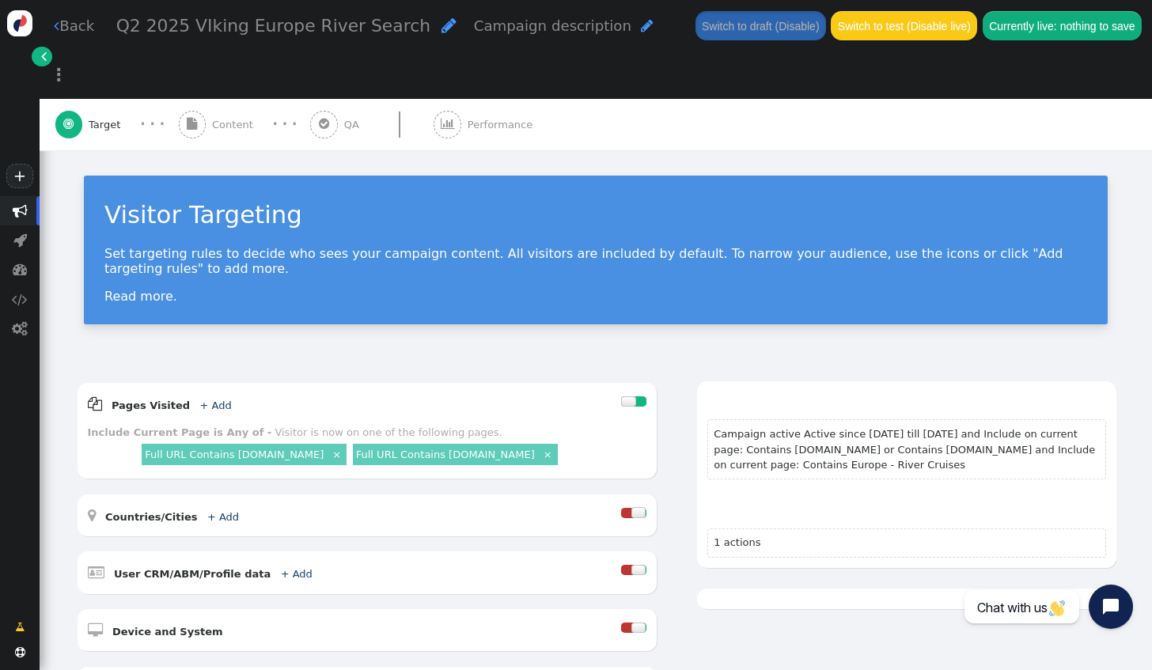
click at [138, 30] on span "Q2 2025 VIking Europe River Search" at bounding box center [273, 26] width 314 height 20
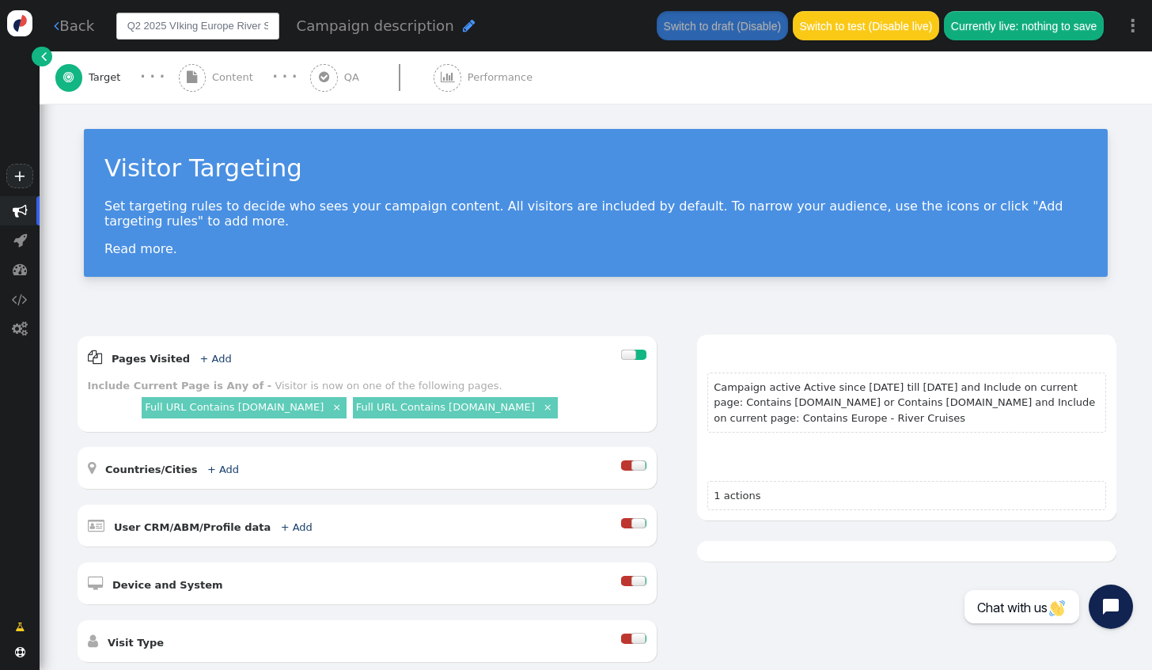
drag, startPoint x: 135, startPoint y: 30, endPoint x: 115, endPoint y: 31, distance: 19.8
click at [116, 31] on input "Q2 2025 VIking Europe River Search" at bounding box center [197, 26] width 163 height 27
click at [136, 32] on input "Q2 2025 VIking Europe River Search" at bounding box center [197, 26] width 163 height 27
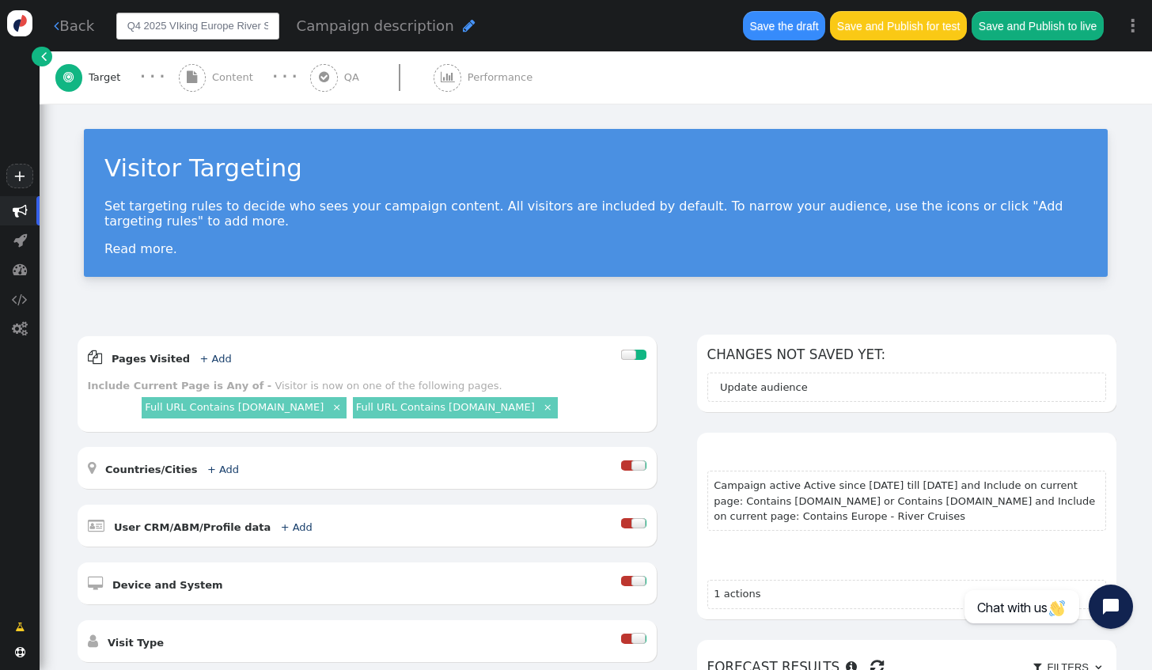
type input "Q4 2025 Viking Europe River Search"
drag, startPoint x: 245, startPoint y: 32, endPoint x: 296, endPoint y: 32, distance: 50.6
click at [296, 32] on div "Q4 2025 Viking Europe River Search Campaign description " at bounding box center [420, 26] width 609 height 27
click at [194, 28] on input "Q4 2025 Viking Europe River Search" at bounding box center [197, 26] width 163 height 27
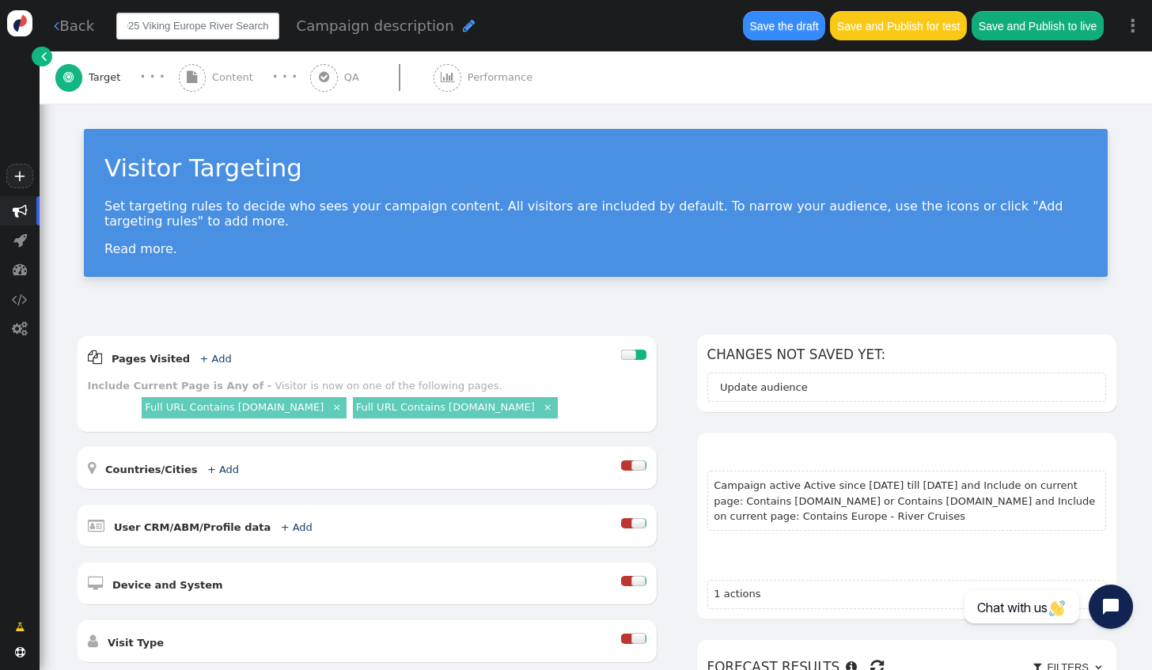
click at [142, 30] on input "Q4 2025 Viking Europe River Search" at bounding box center [197, 26] width 163 height 27
drag, startPoint x: 134, startPoint y: 27, endPoint x: 122, endPoint y: 25, distance: 12.1
click at [122, 25] on input "Q4 2025 Viking Europe River Search" at bounding box center [197, 26] width 163 height 27
click at [148, 30] on input "Q4 2025 Viking Europe River Search" at bounding box center [197, 26] width 163 height 27
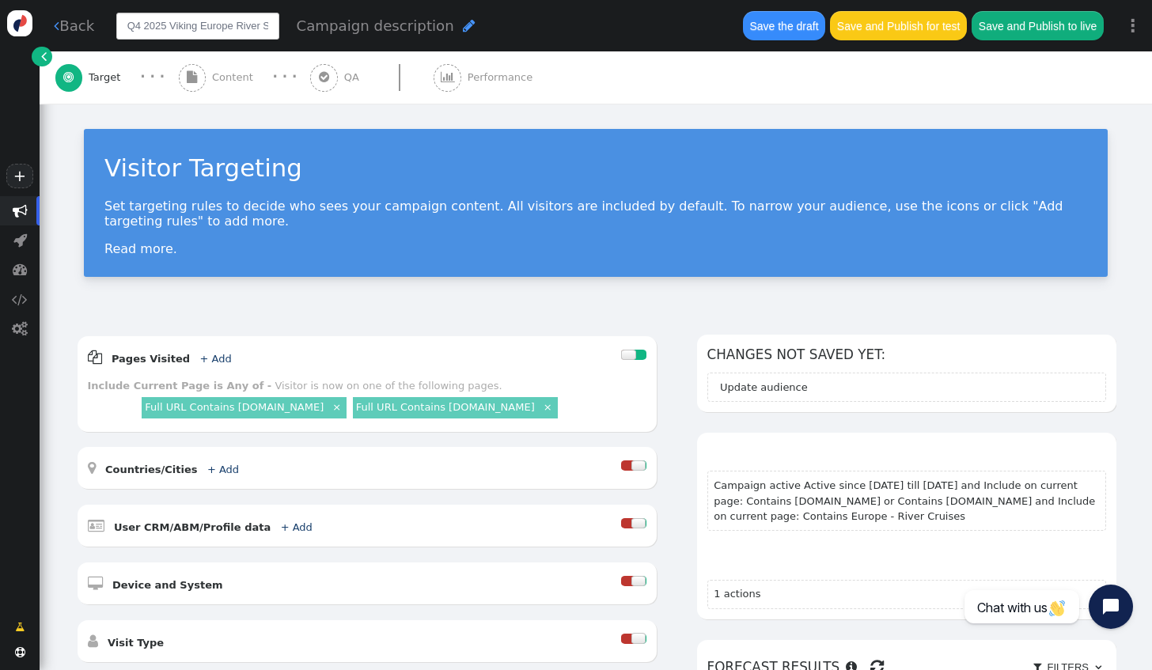
click at [639, 87] on div " Target · · ·  Content · · ·  QA  Performance" at bounding box center [596, 77] width 1082 height 52
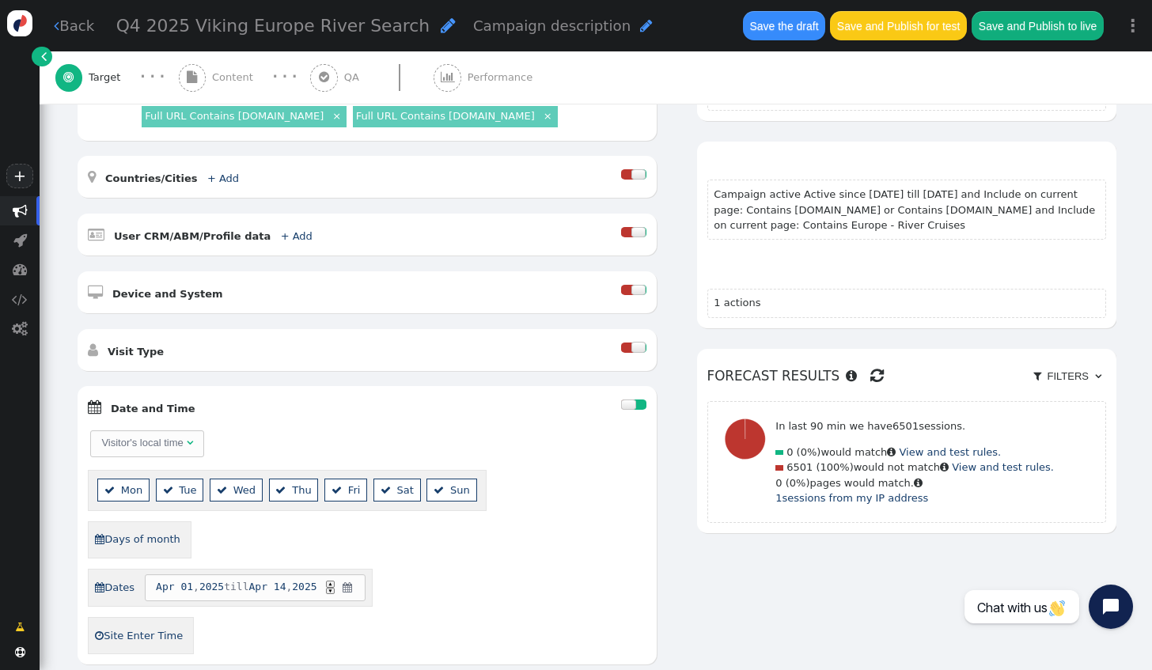
scroll to position [317, 0]
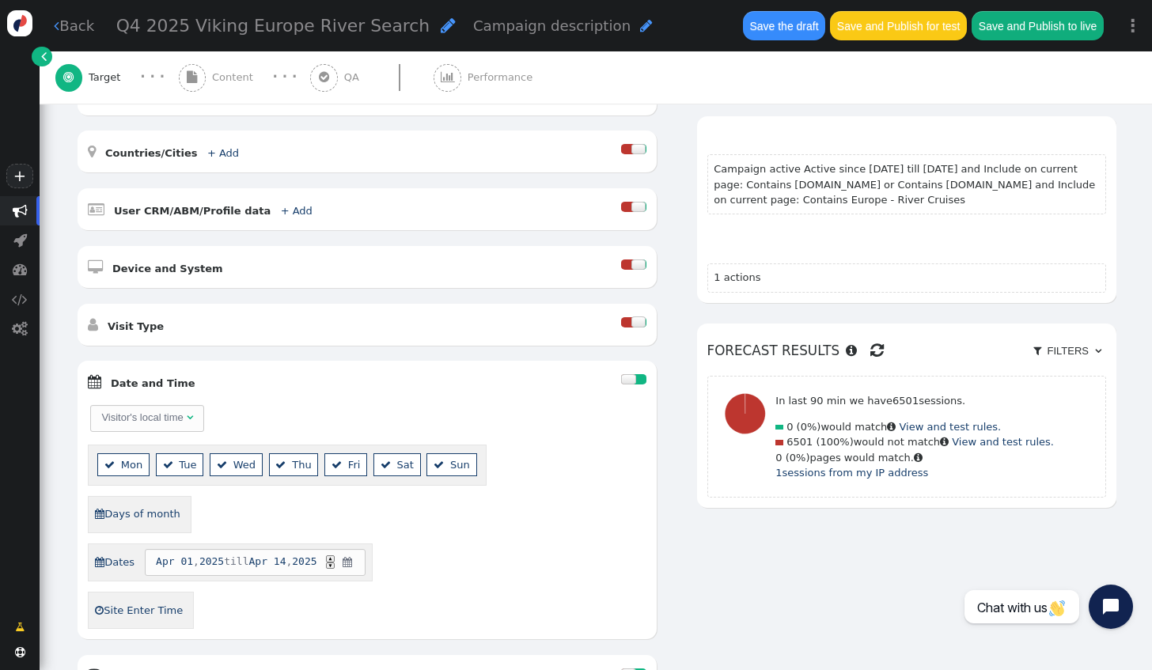
click at [623, 374] on div at bounding box center [628, 379] width 15 height 10
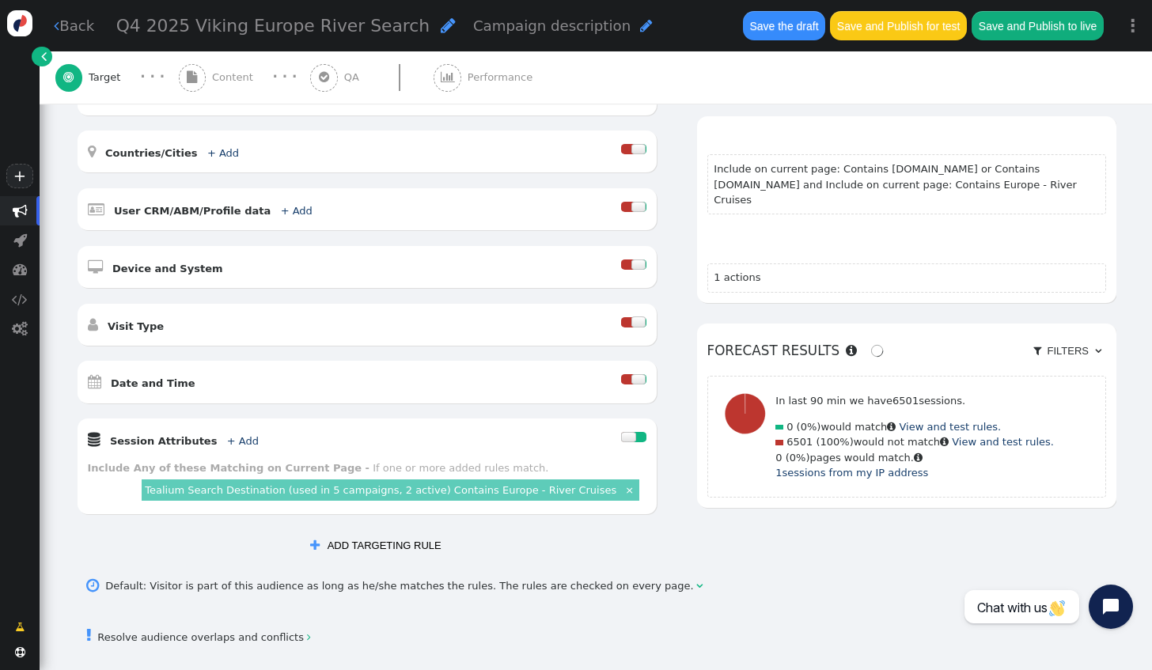
scroll to position [396, 0]
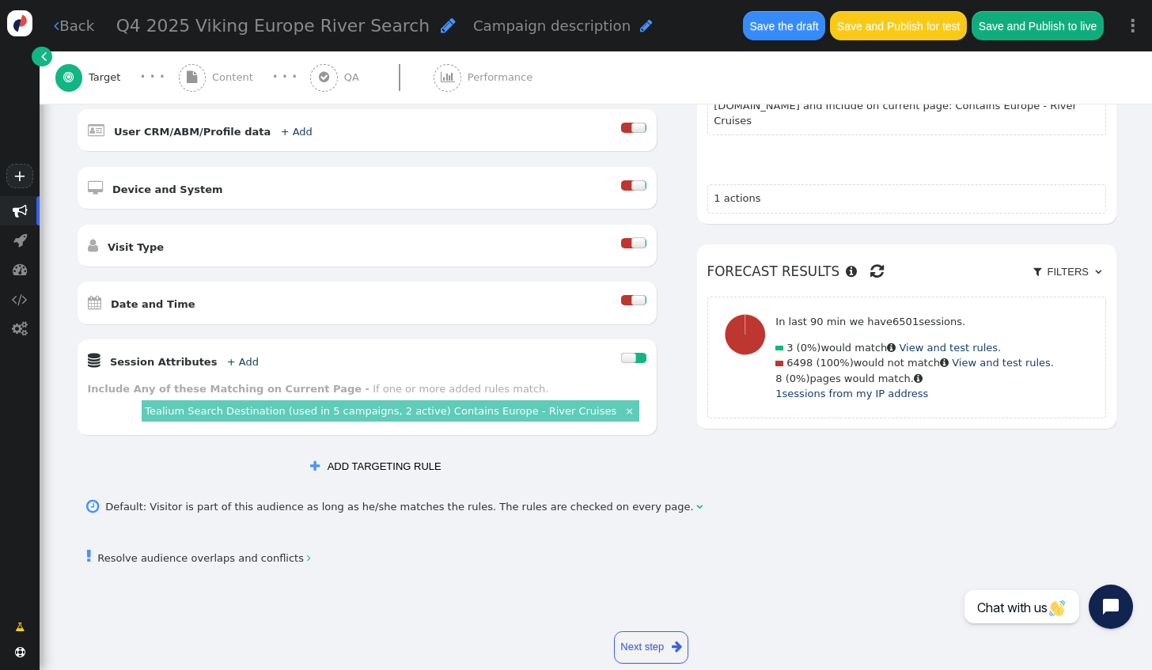
click at [372, 453] on button " ADD TARGETING RULE" at bounding box center [375, 466] width 151 height 27
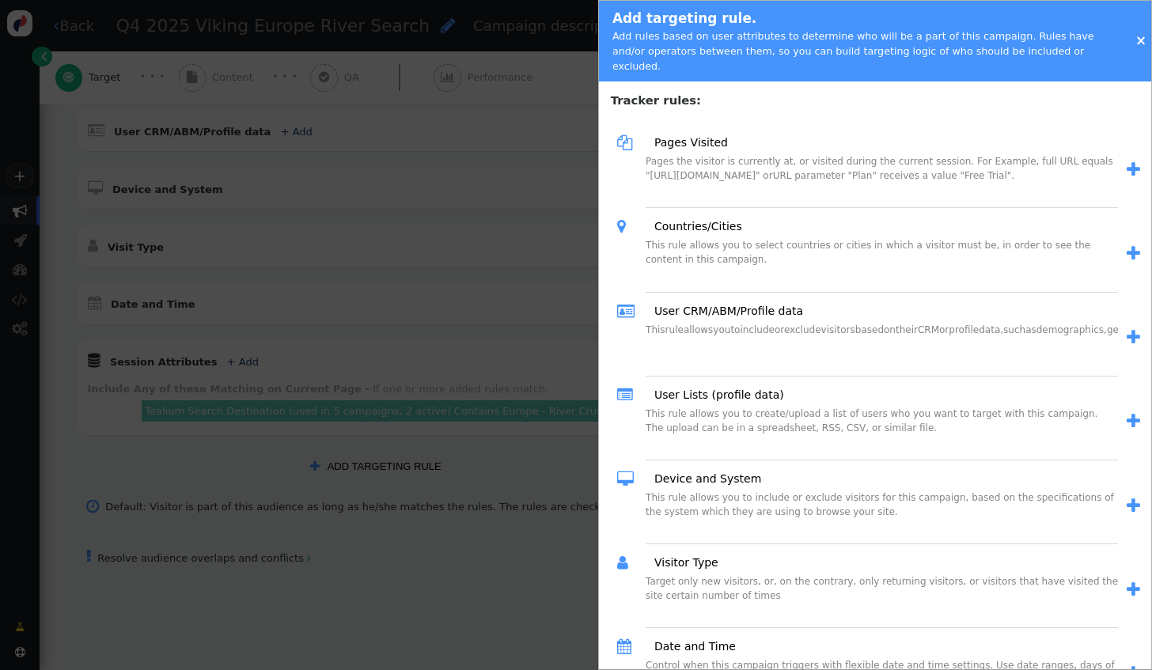
click at [413, 195] on div at bounding box center [576, 335] width 1152 height 670
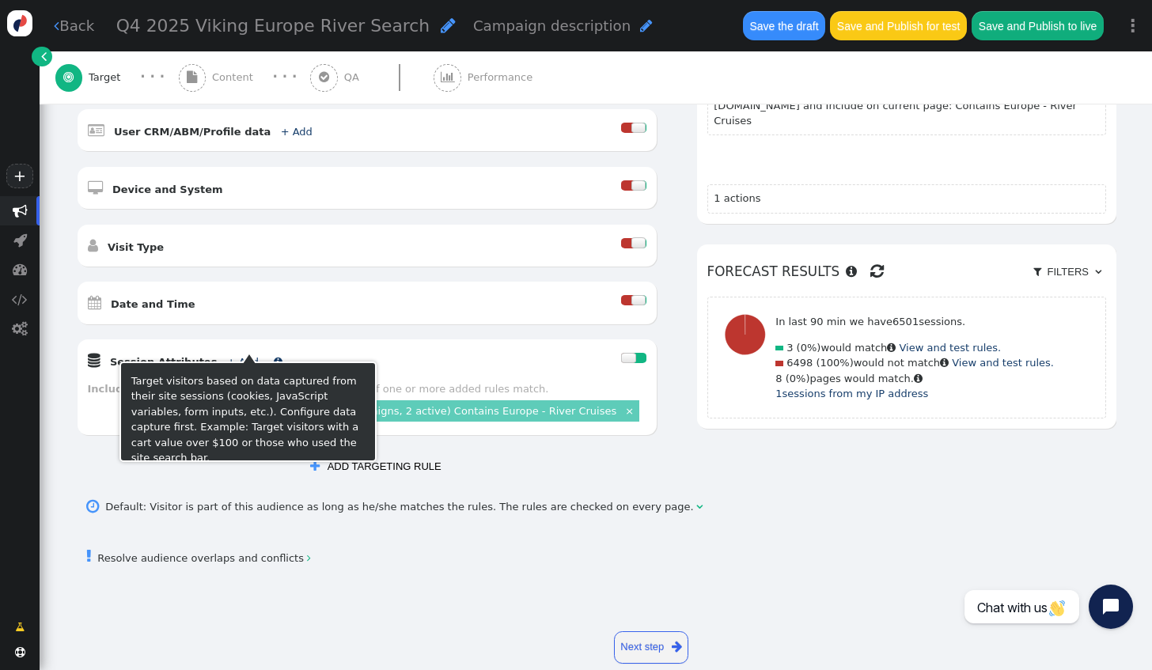
click at [227, 356] on link "+ Add" at bounding box center [243, 362] width 32 height 12
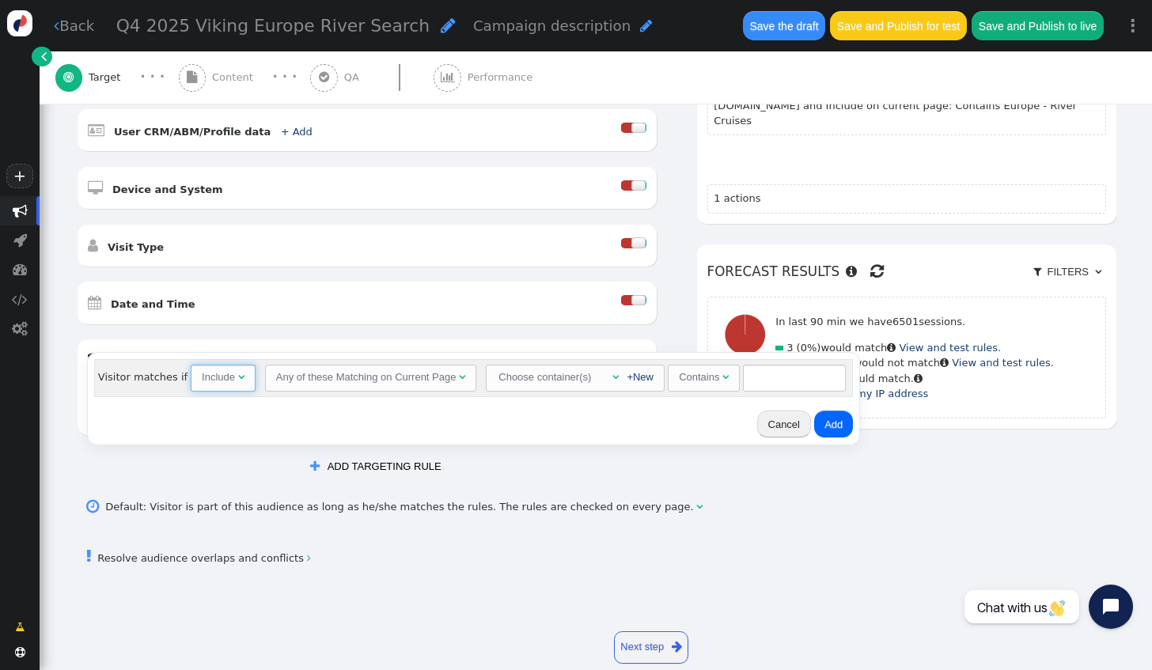
click at [238, 372] on span "" at bounding box center [241, 377] width 6 height 10
click at [547, 379] on div "Choose container(s)" at bounding box center [549, 378] width 96 height 24
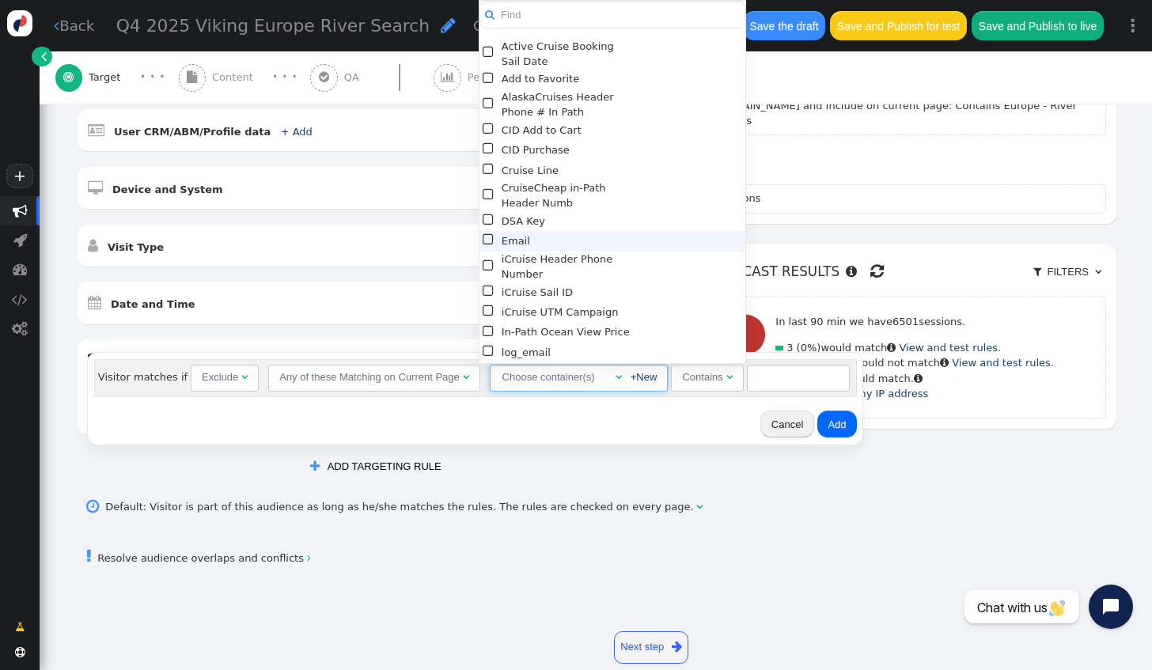
scroll to position [343, 0]
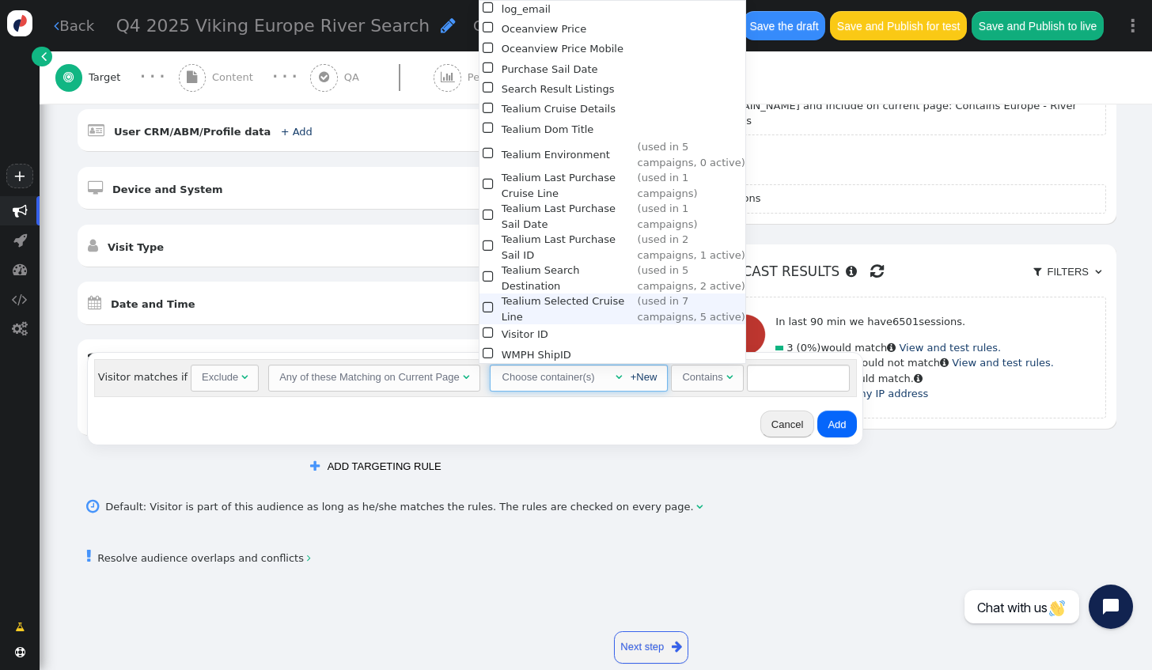
click at [487, 304] on span "" at bounding box center [489, 308] width 13 height 20
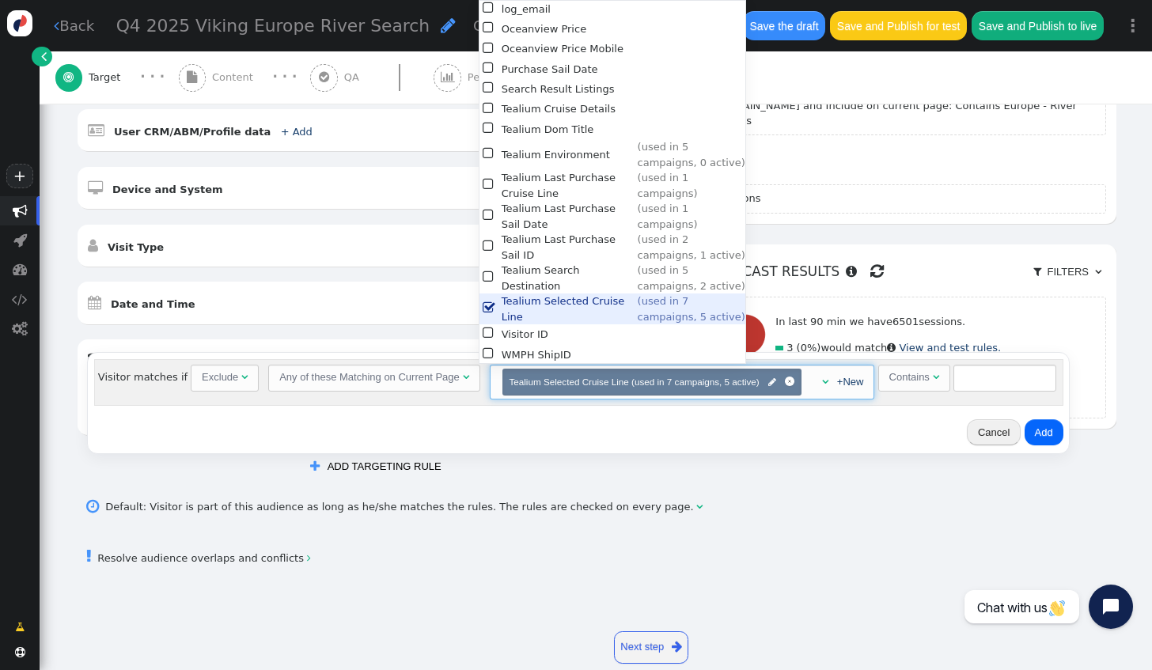
click at [891, 379] on div "Contains" at bounding box center [909, 378] width 40 height 16
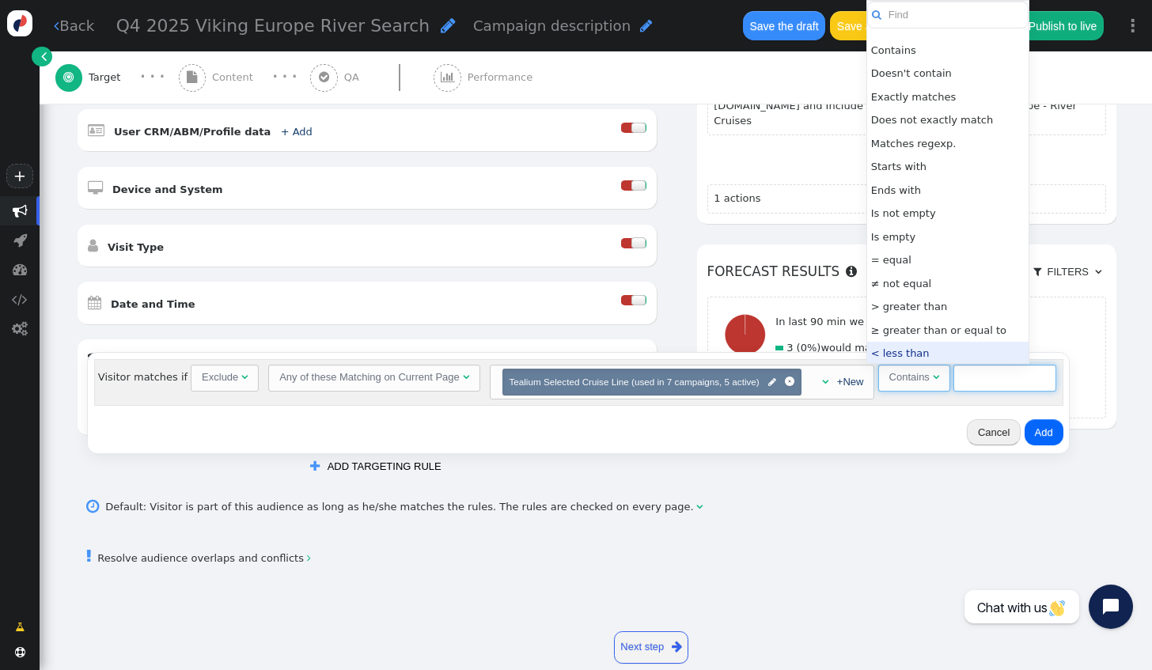
click at [962, 384] on input "text" at bounding box center [1005, 378] width 103 height 27
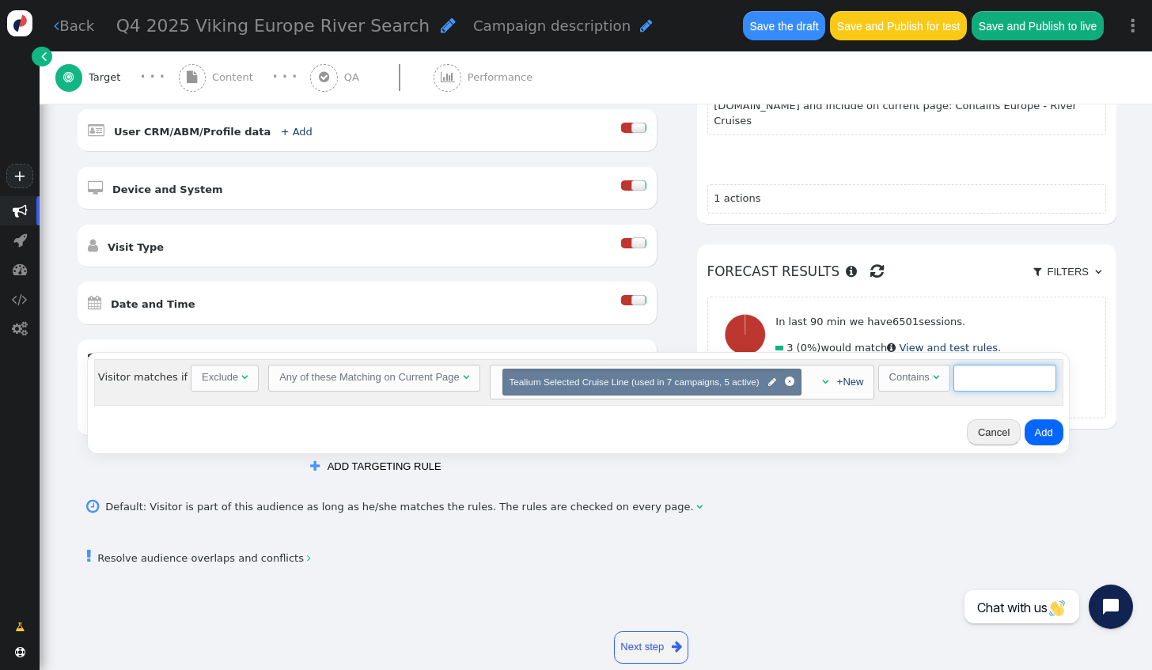
click at [969, 378] on input "text" at bounding box center [1005, 378] width 103 height 27
type input "Viking"
click at [1038, 434] on button "Add" at bounding box center [1044, 432] width 39 height 27
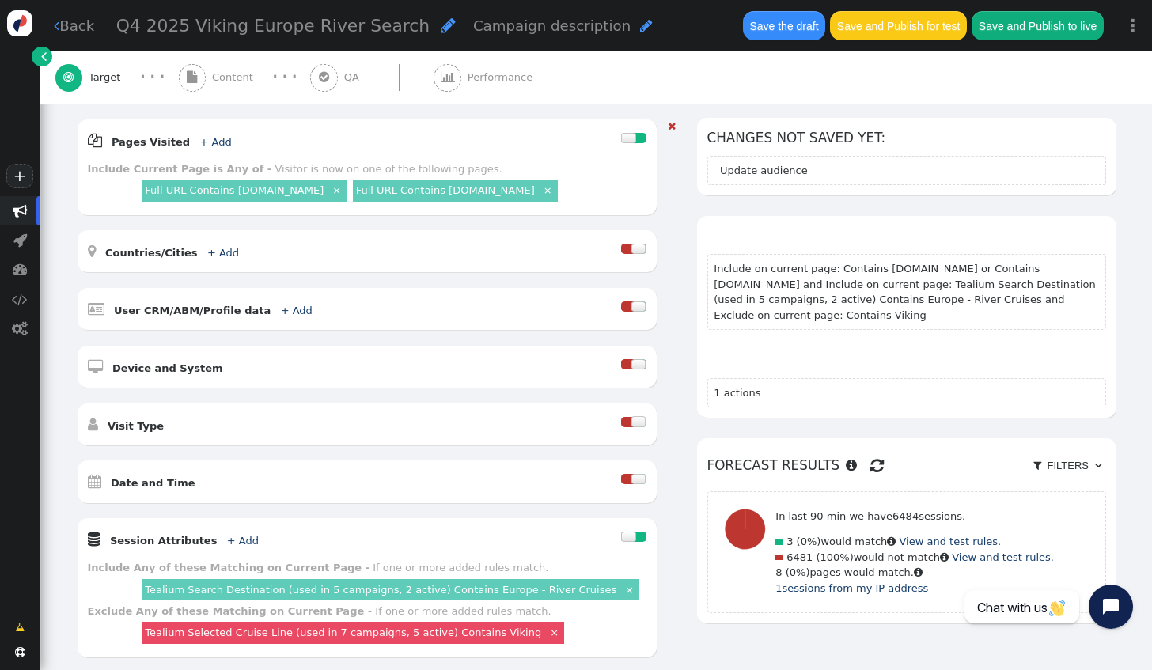
scroll to position [317, 0]
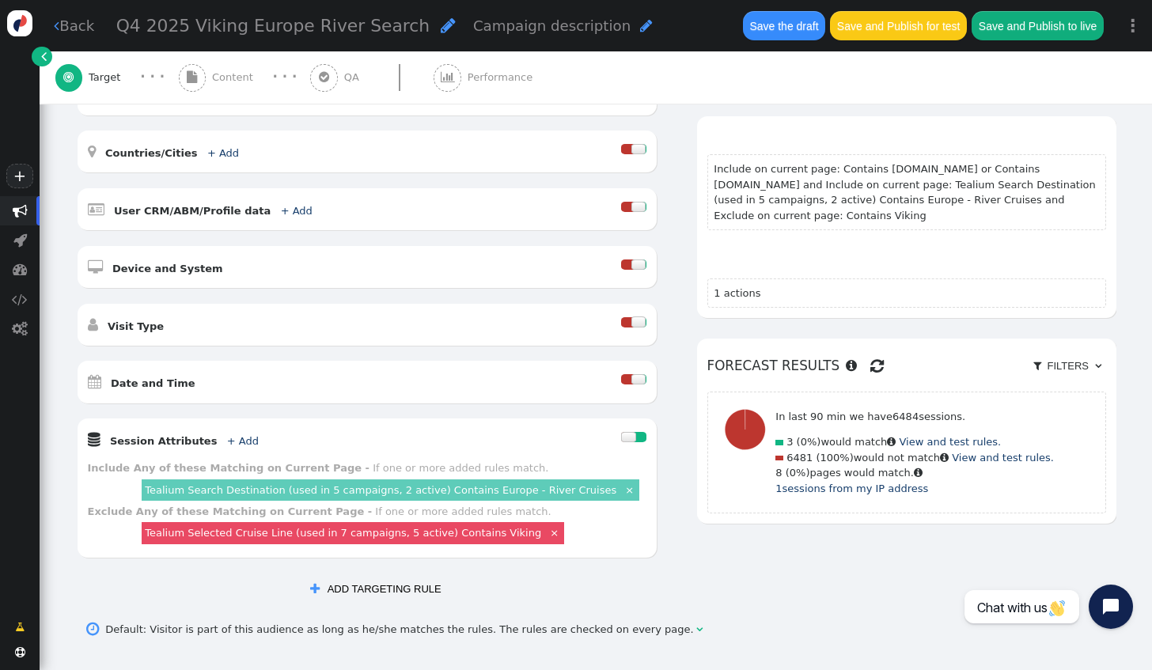
click at [1114, 397] on div "AND OR XOR AND     Pages Visited + Add  Include Current Page is Any of - V…" at bounding box center [596, 350] width 1113 height 704
click at [233, 76] on span "Content" at bounding box center [235, 78] width 47 height 16
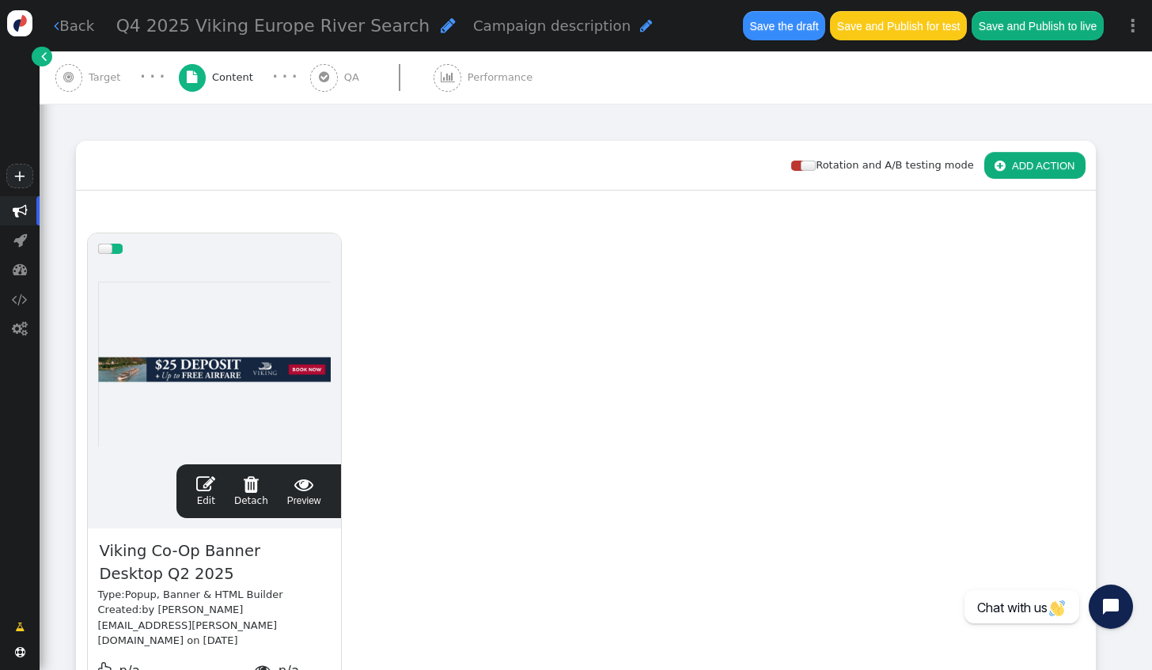
scroll to position [158, 0]
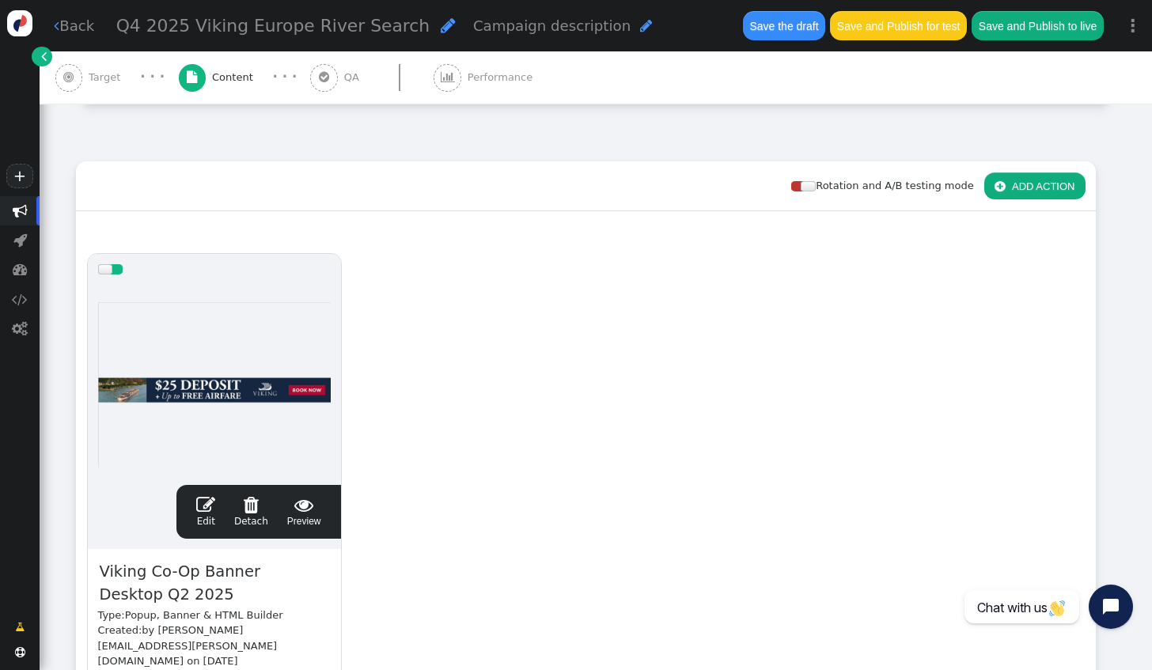
click at [1021, 187] on button " ADD ACTION" at bounding box center [1034, 186] width 101 height 27
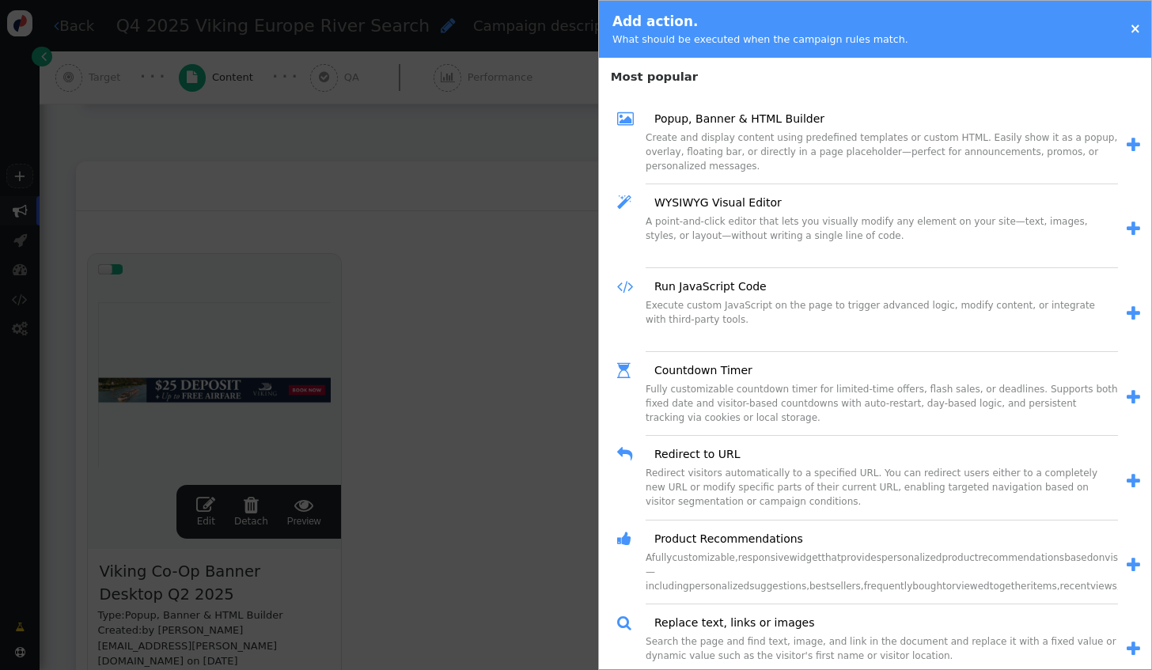
click at [896, 154] on div "Create and display content using predefined templates or custom HTML. Easily sh…" at bounding box center [882, 158] width 472 height 54
click at [1127, 140] on span "" at bounding box center [1133, 145] width 13 height 17
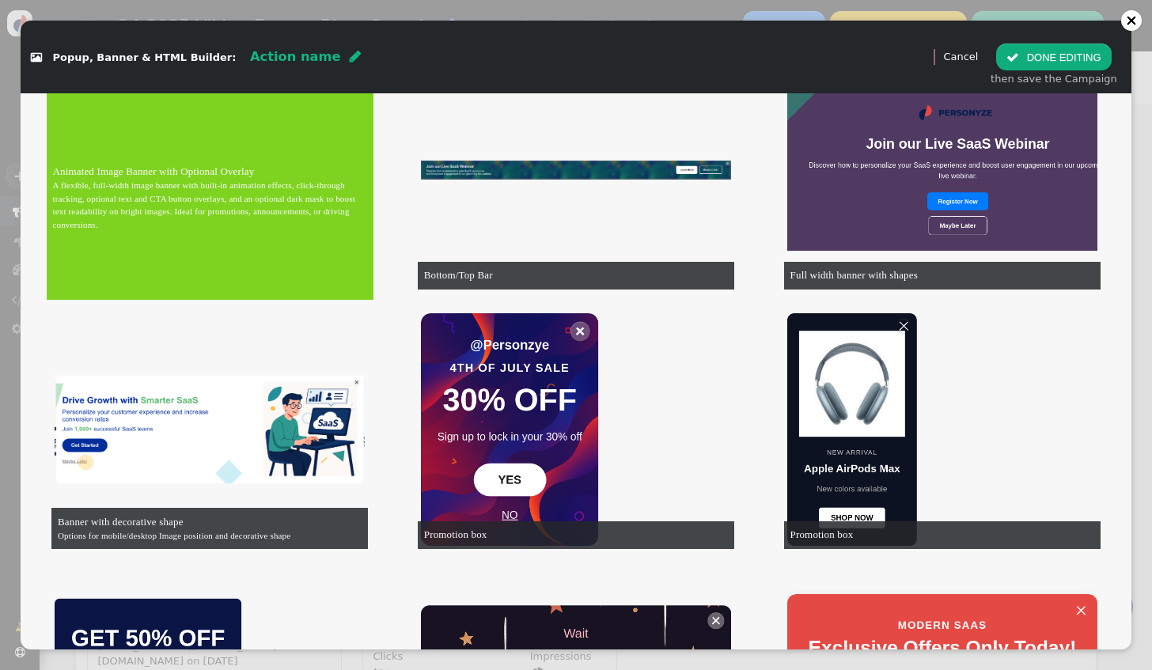
scroll to position [1187, 0]
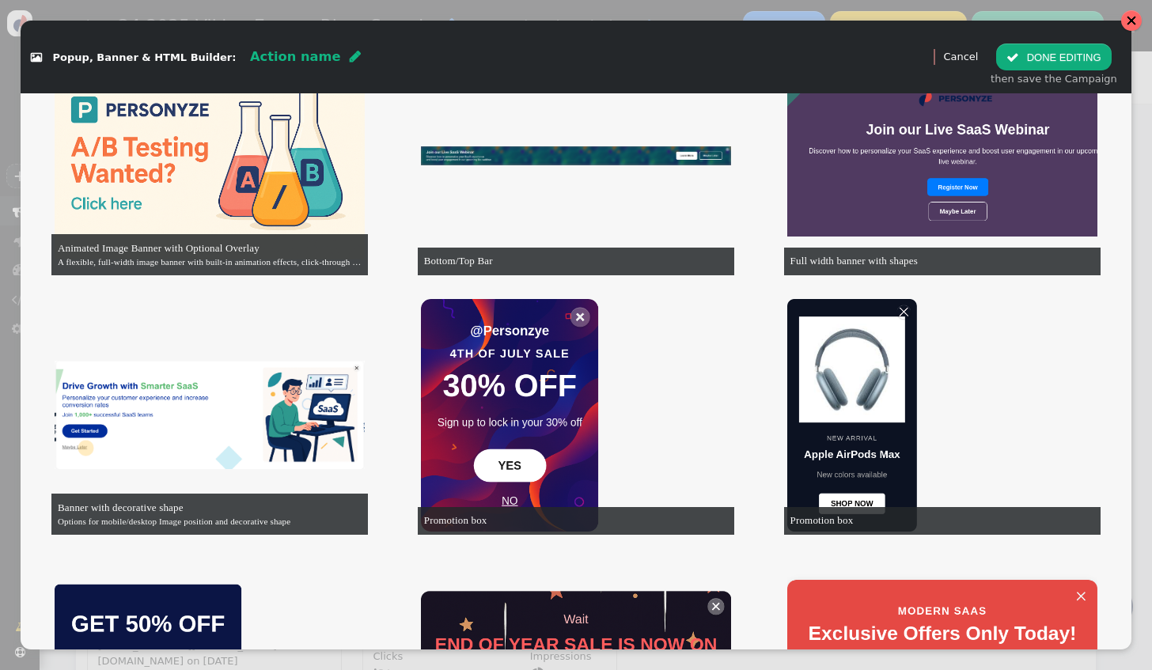
click at [1134, 22] on div at bounding box center [1131, 20] width 11 height 11
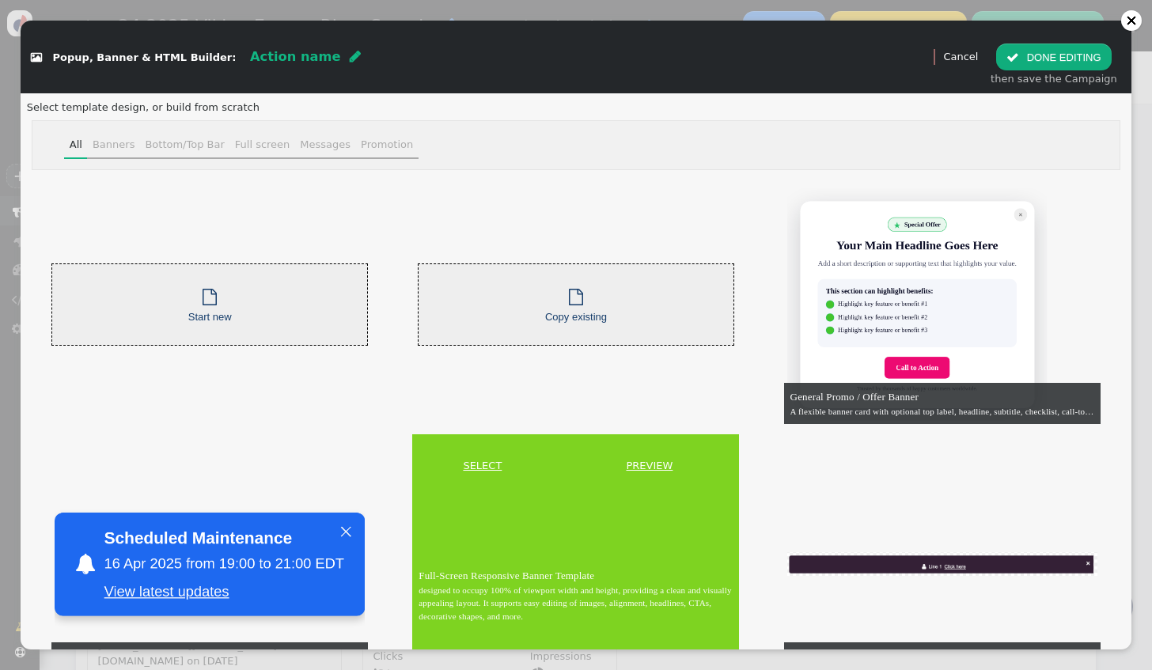
scroll to position [0, 0]
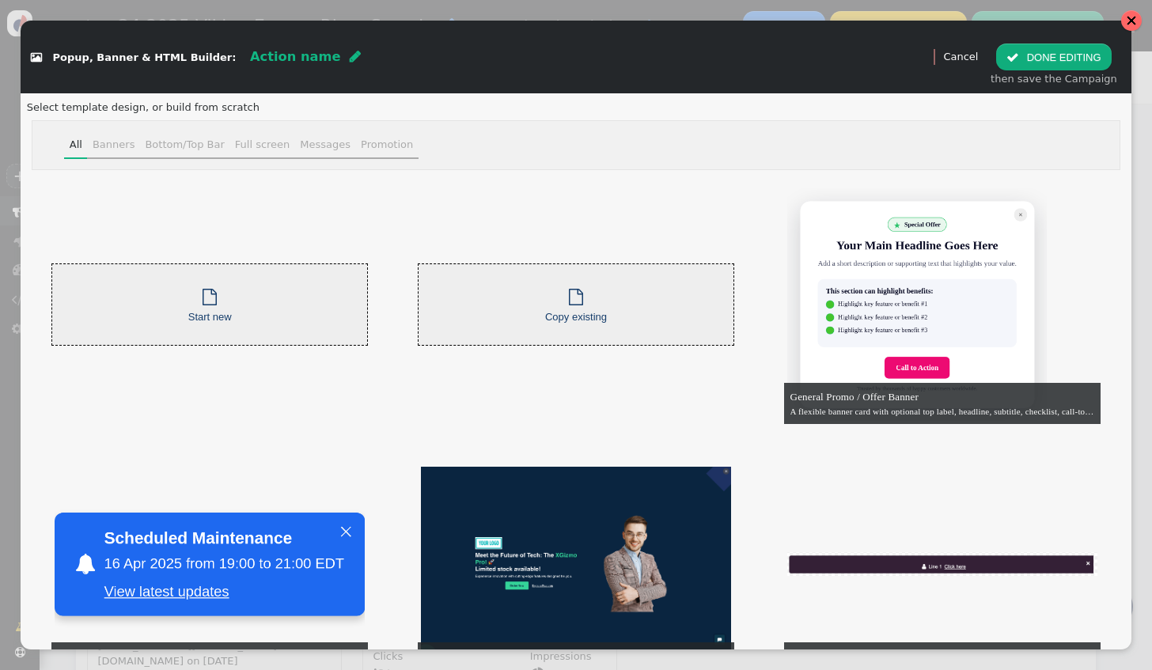
click at [1140, 21] on div at bounding box center [1131, 20] width 21 height 21
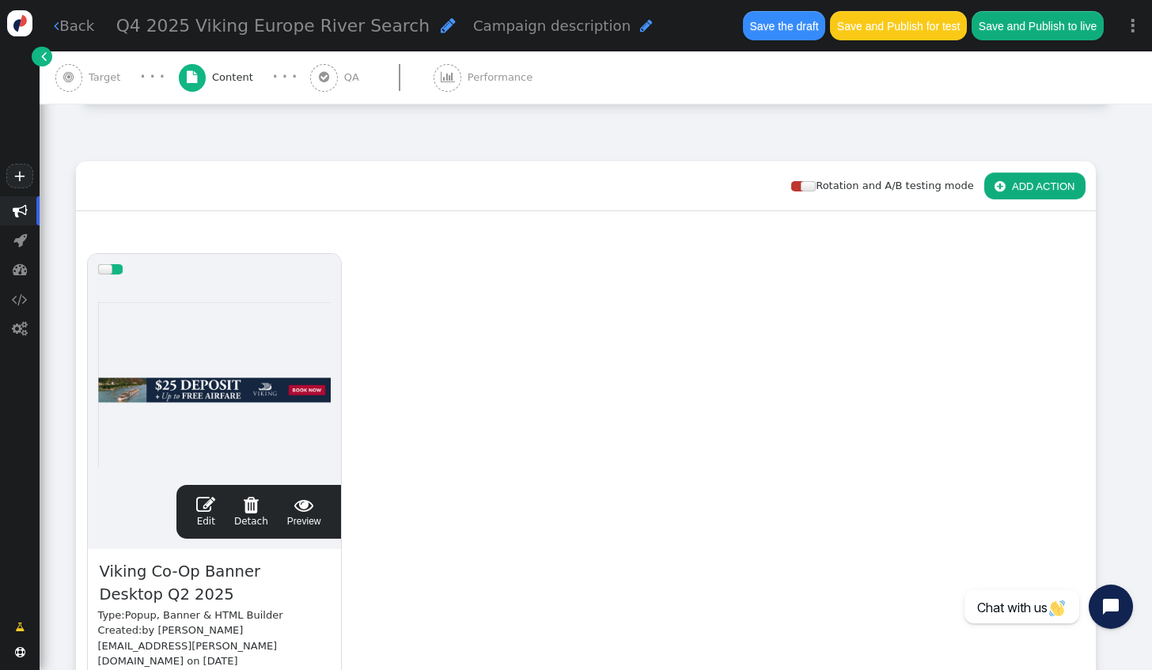
click at [82, 25] on link " Back" at bounding box center [74, 25] width 40 height 21
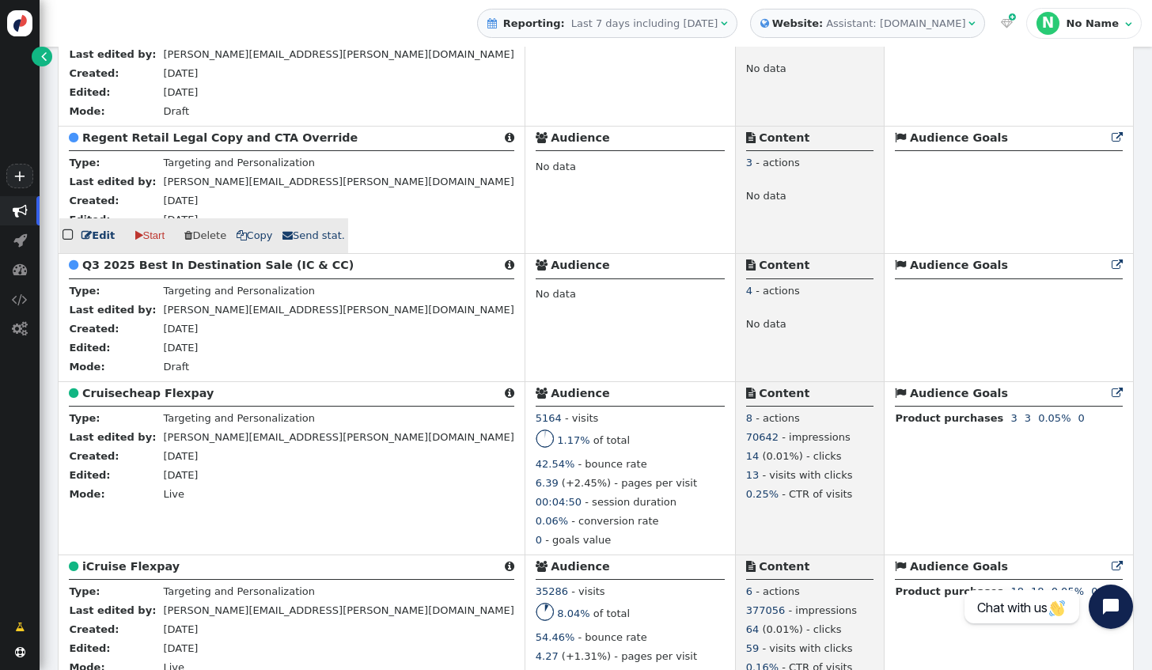
scroll to position [2928, 0]
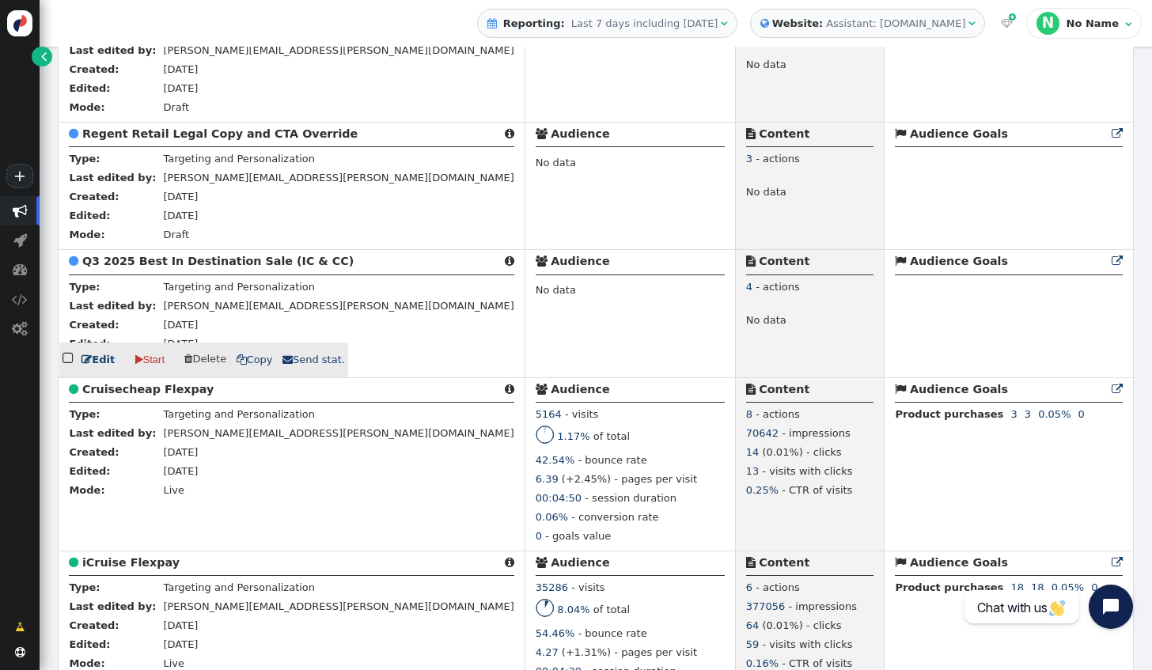
click at [100, 368] on link " Edit" at bounding box center [98, 360] width 33 height 16
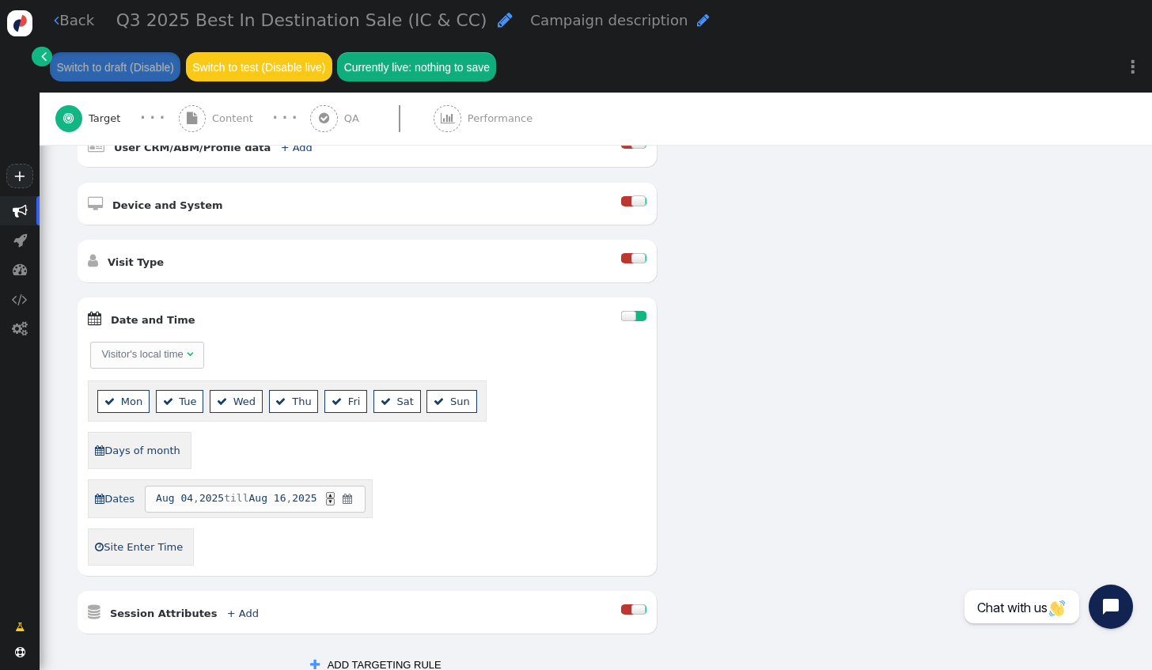
scroll to position [711, 0]
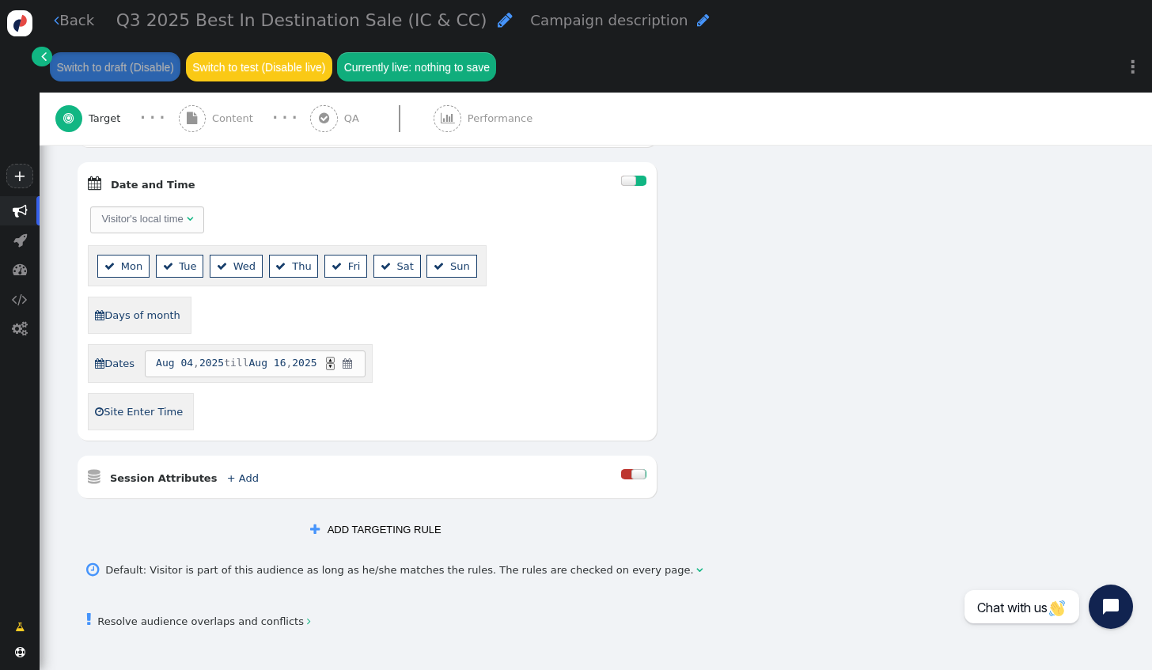
click at [632, 469] on div at bounding box center [639, 474] width 15 height 10
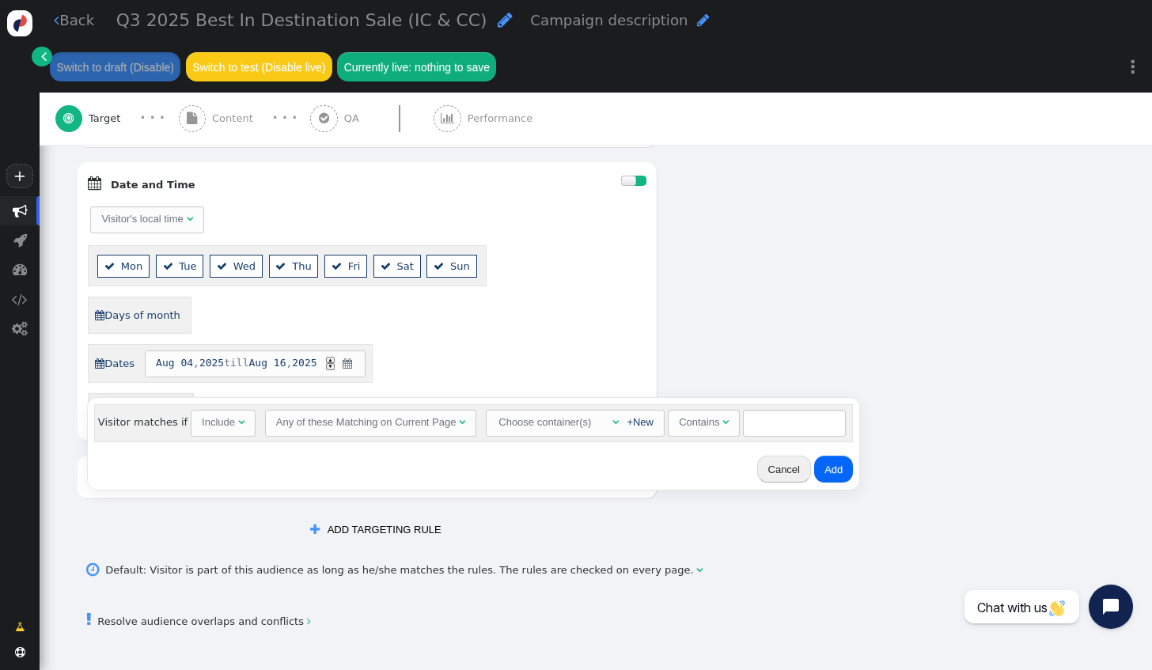
click at [632, 469] on div at bounding box center [639, 474] width 15 height 10
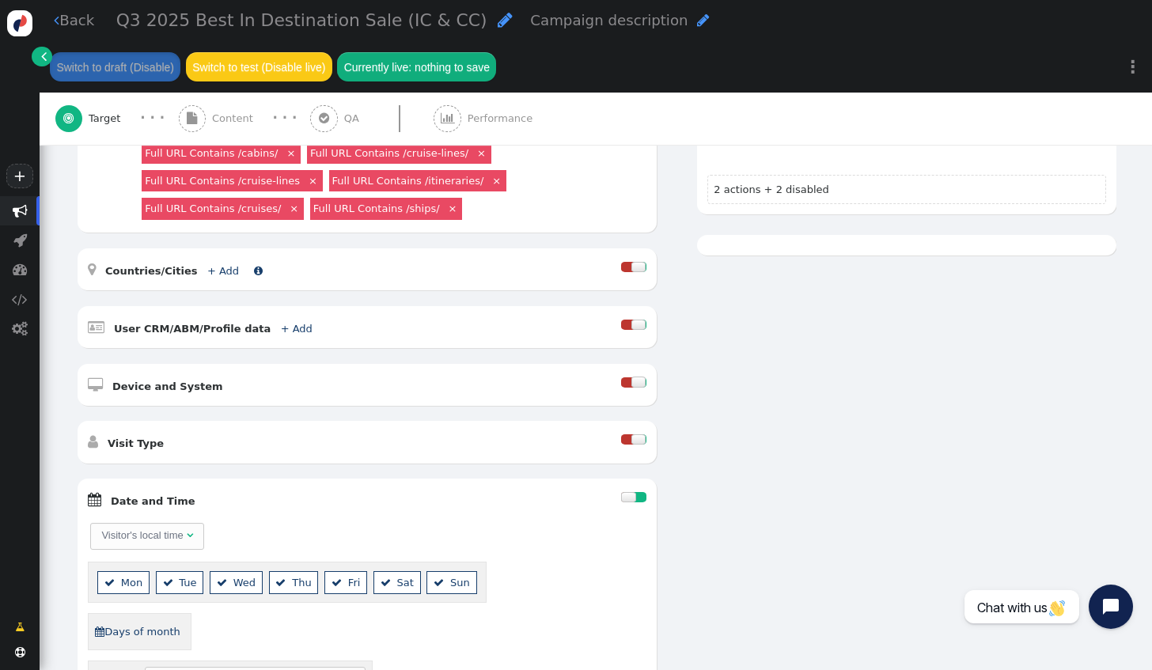
scroll to position [315, 0]
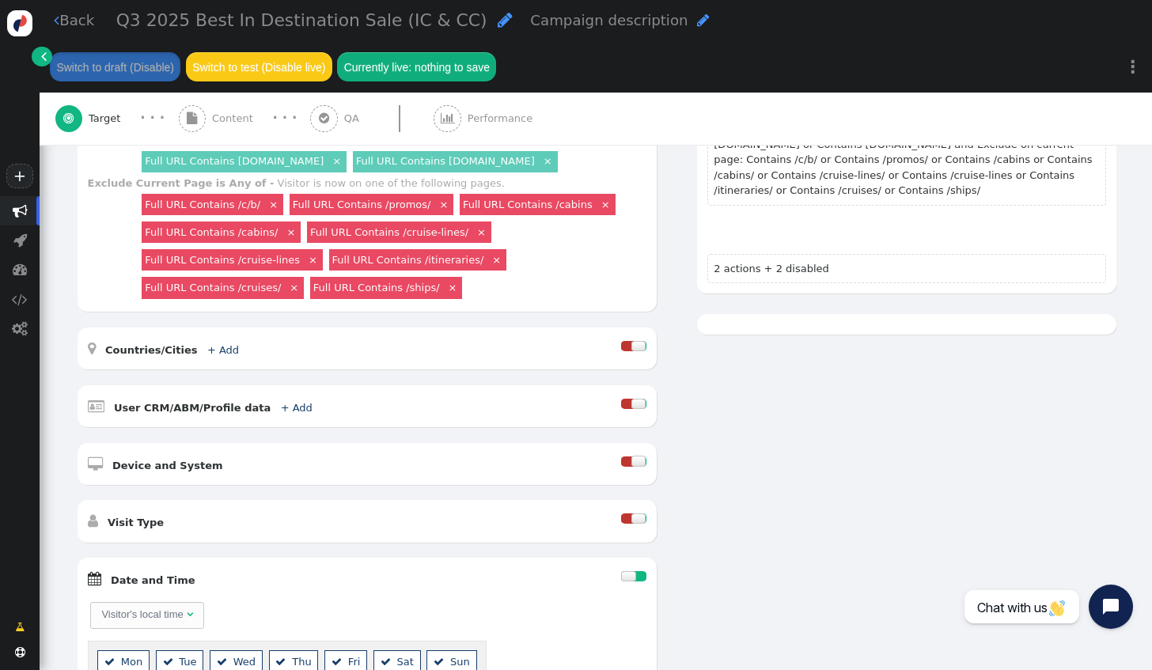
click at [86, 27] on link " Back" at bounding box center [74, 19] width 40 height 21
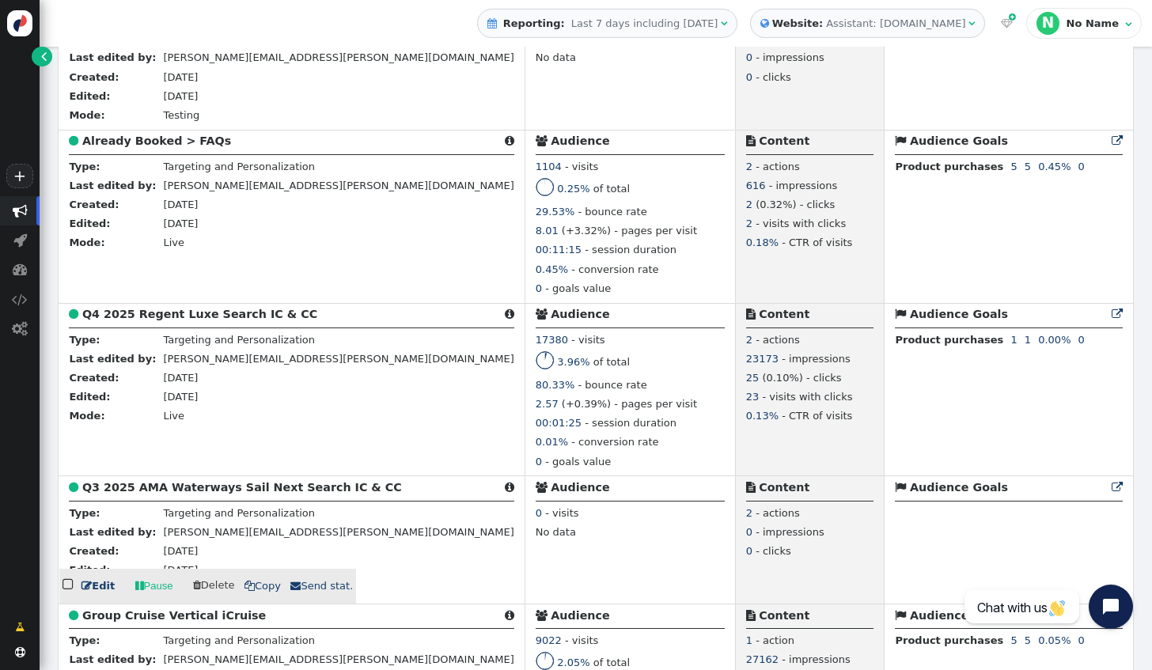
scroll to position [1029, 0]
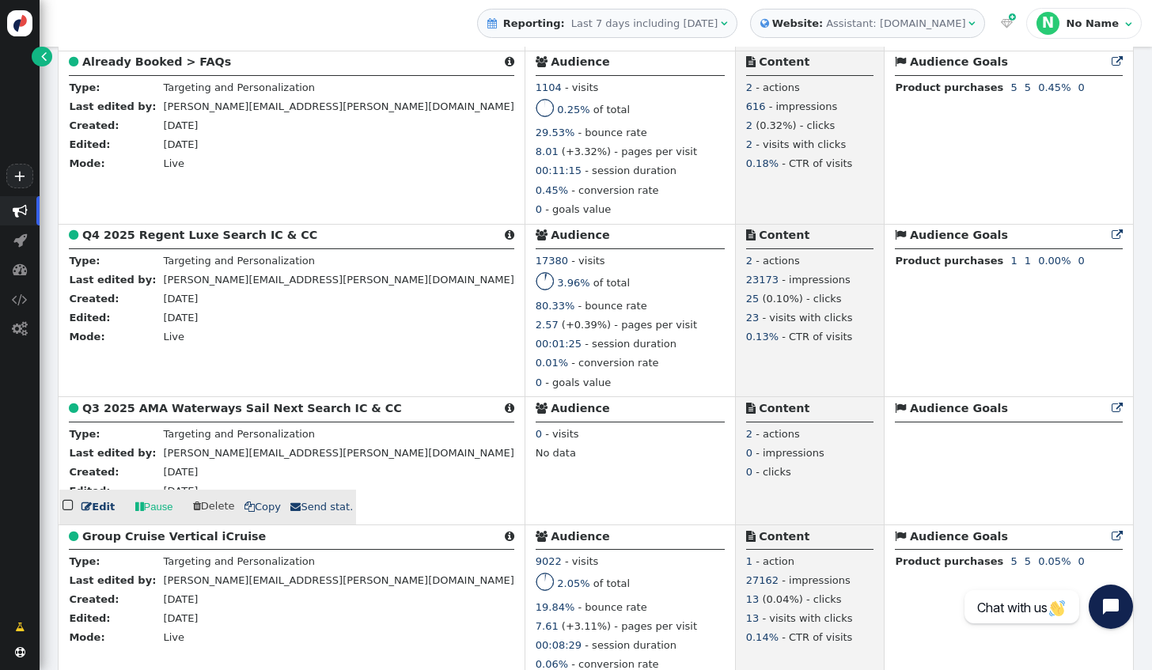
click at [104, 515] on link " Edit" at bounding box center [98, 507] width 33 height 16
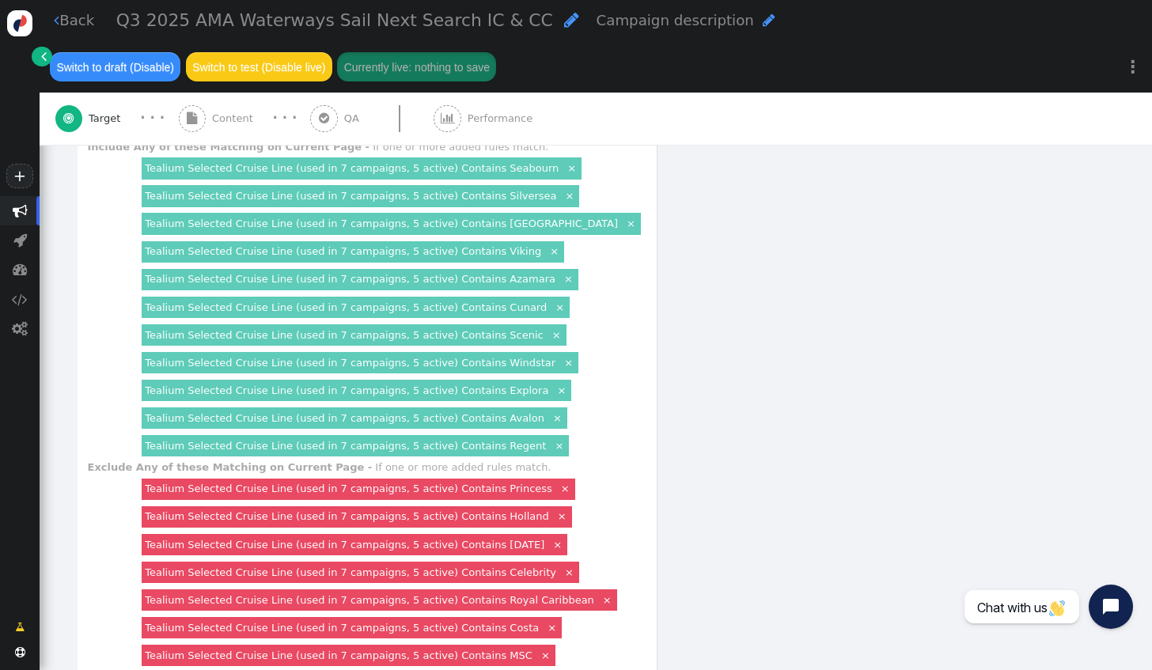
scroll to position [1029, 0]
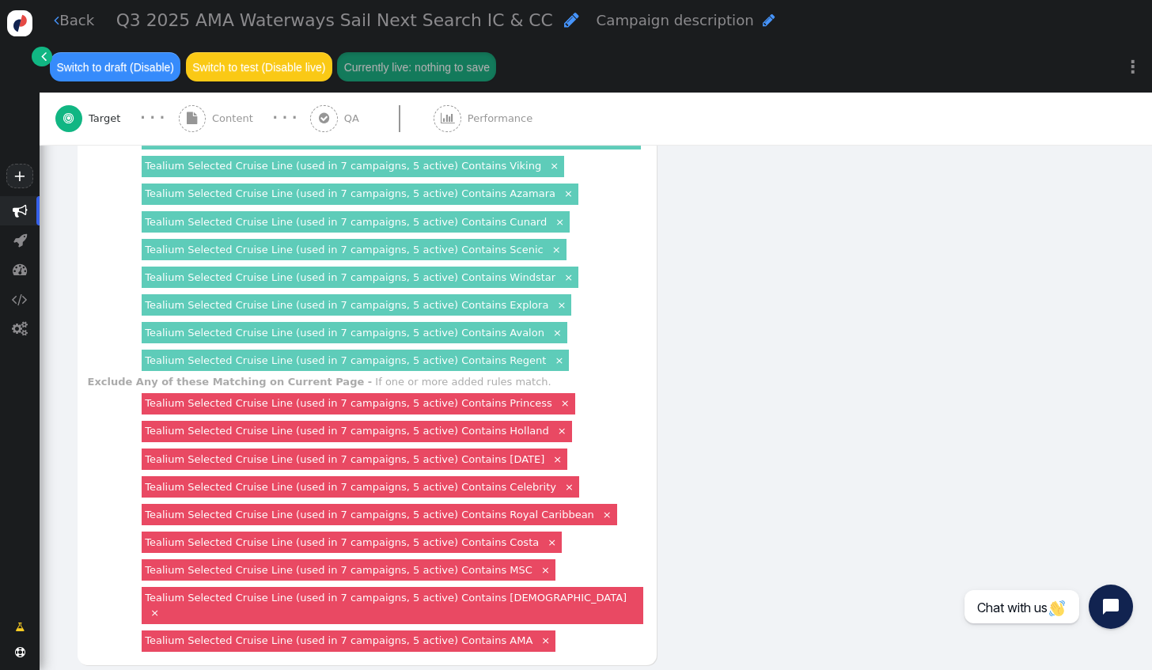
click at [82, 25] on link " Back" at bounding box center [74, 19] width 40 height 21
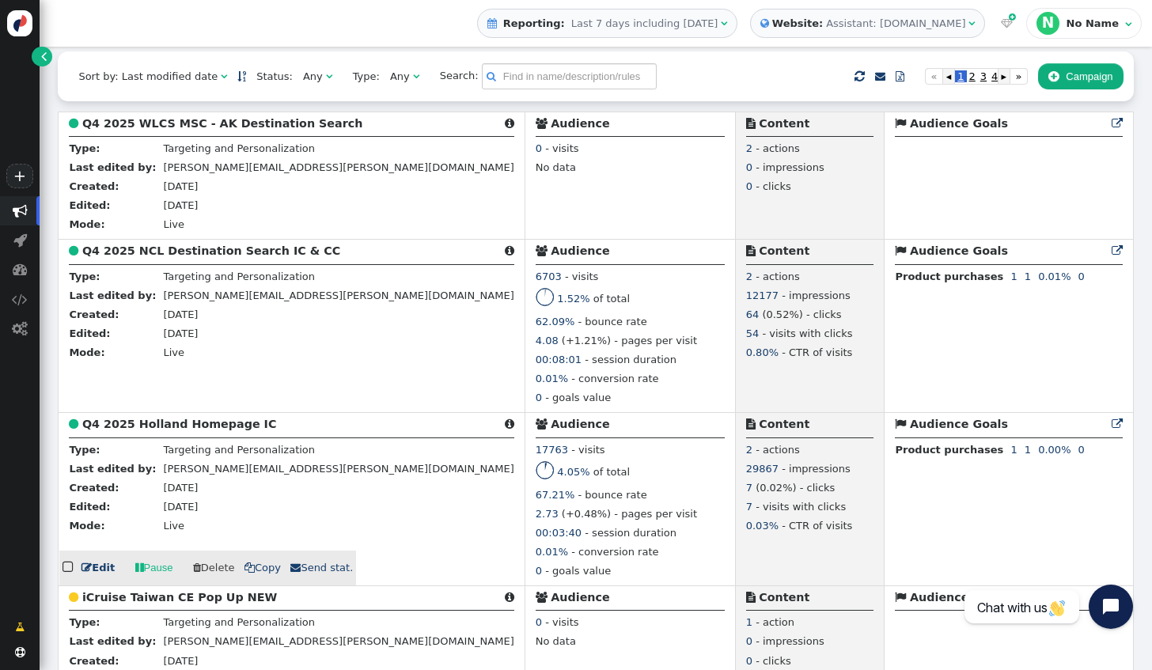
scroll to position [317, 0]
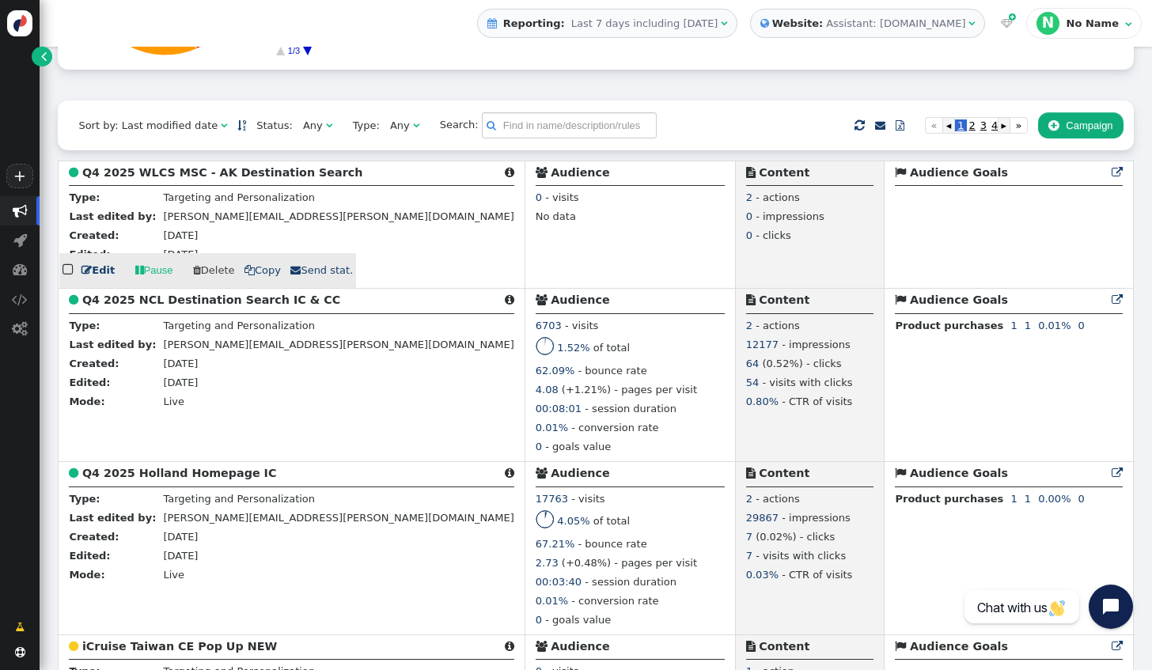
click at [99, 279] on link " Edit" at bounding box center [98, 271] width 33 height 16
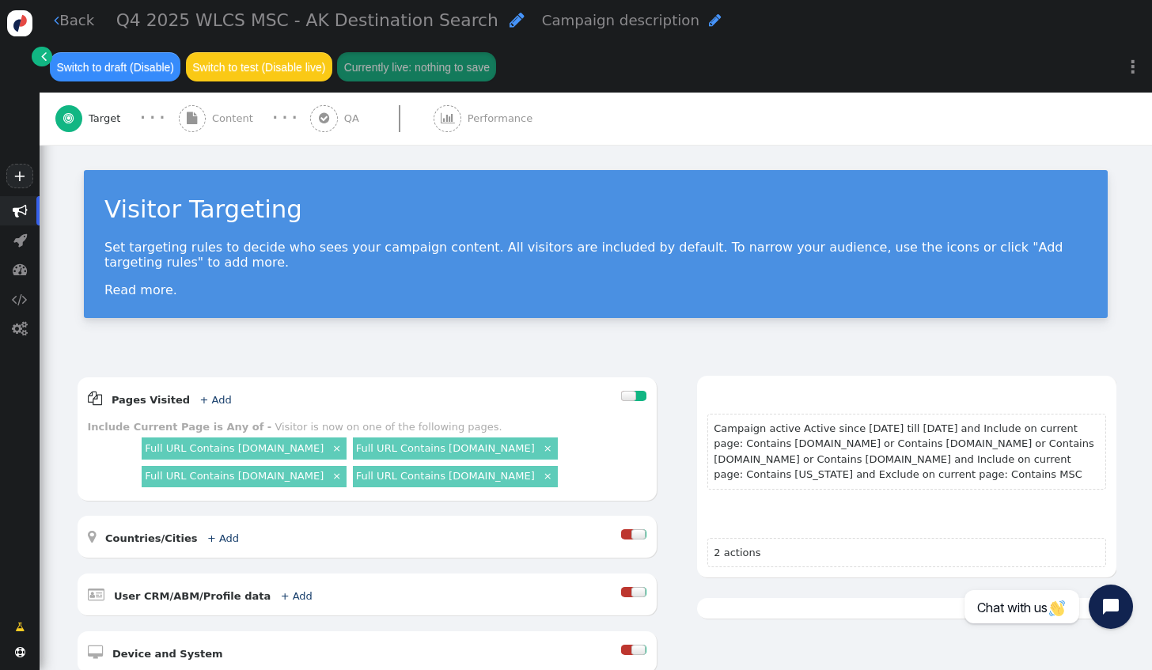
click at [236, 28] on span "Q4 2025 WLCS MSC - AK Destination Search" at bounding box center [307, 20] width 382 height 20
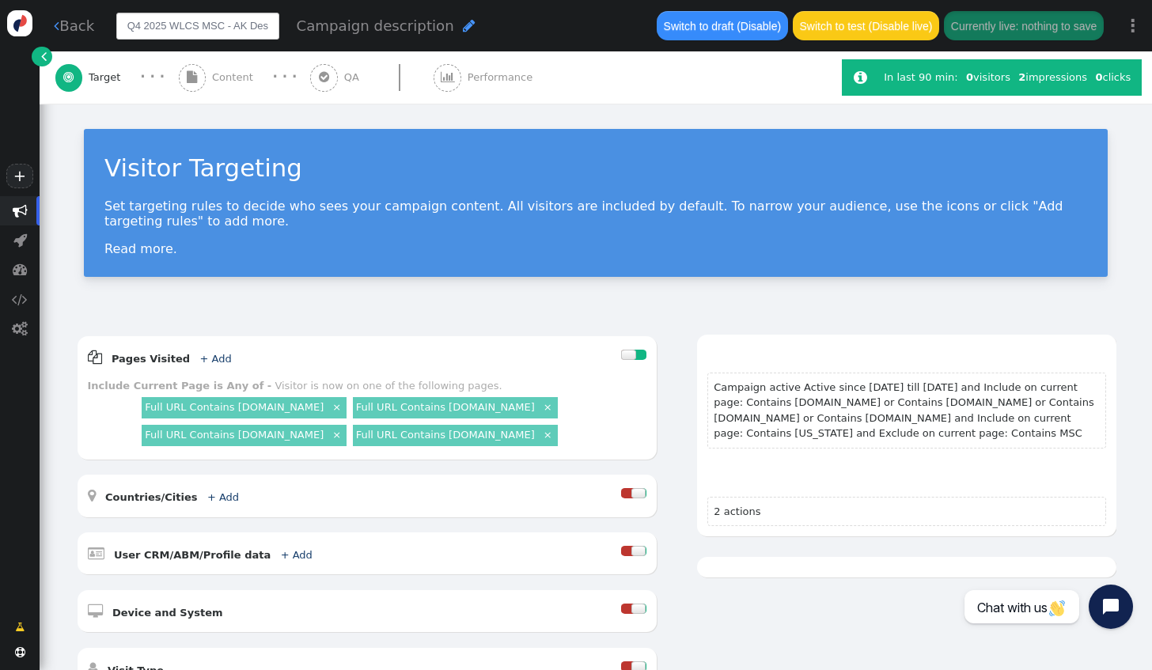
drag, startPoint x: 161, startPoint y: 28, endPoint x: 128, endPoint y: 21, distance: 34.0
click at [128, 21] on input "Q4 2025 WLCS MSC - AK Destination Search" at bounding box center [197, 26] width 163 height 27
click at [225, 24] on input "Q4 2025 WLCS MSC - AK Destination Search" at bounding box center [197, 26] width 163 height 27
drag, startPoint x: 198, startPoint y: 25, endPoint x: 169, endPoint y: 21, distance: 28.9
click at [169, 21] on input "Q4 2025 WLCS MSC - AK Destination Search" at bounding box center [197, 26] width 163 height 27
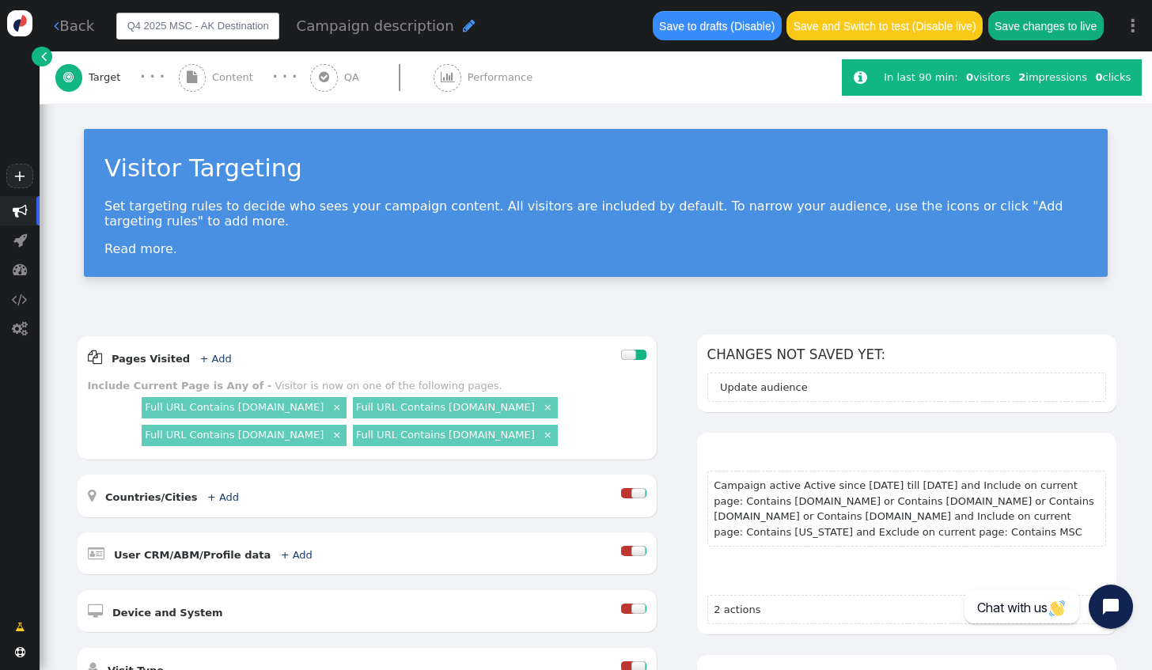
click at [214, 28] on input "Q4 2025 MSC - AK Destination Search" at bounding box center [197, 26] width 163 height 27
drag, startPoint x: 245, startPoint y: 28, endPoint x: 290, endPoint y: 33, distance: 45.4
click at [290, 33] on div "Q4 2025 MSC - Destination Search Campaign description " at bounding box center [375, 26] width 519 height 27
click at [271, 24] on input "Q4 2025 MSC - Destination Search" at bounding box center [197, 26] width 163 height 27
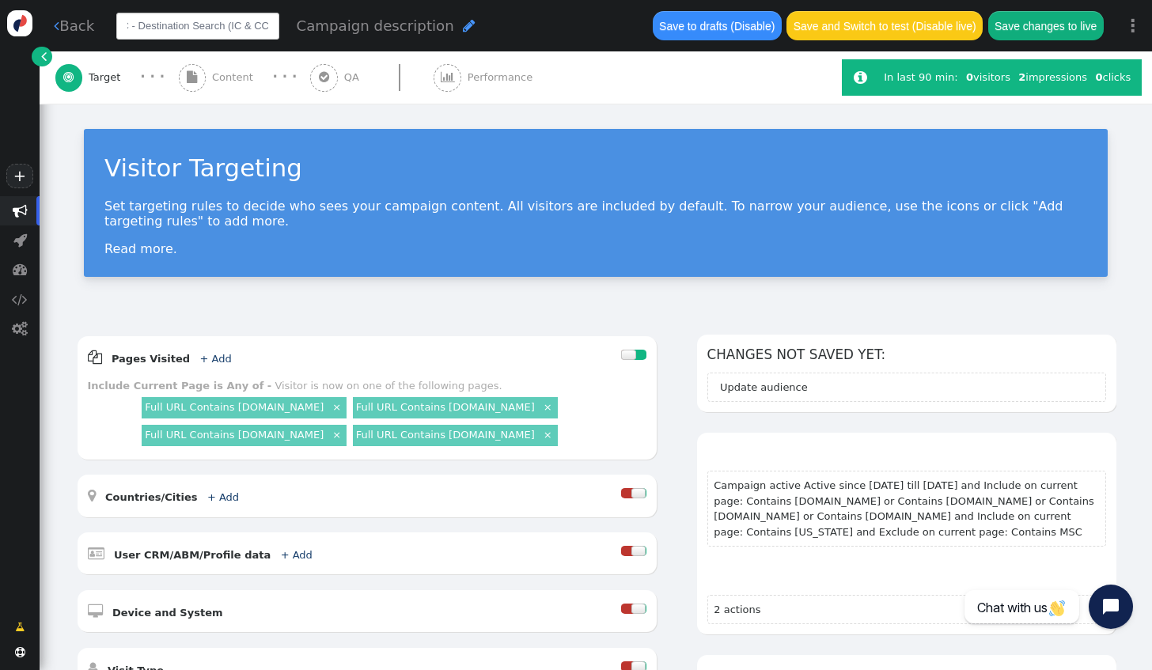
type input "Q4 2025 MSC - Destination Search (IC & CC)"
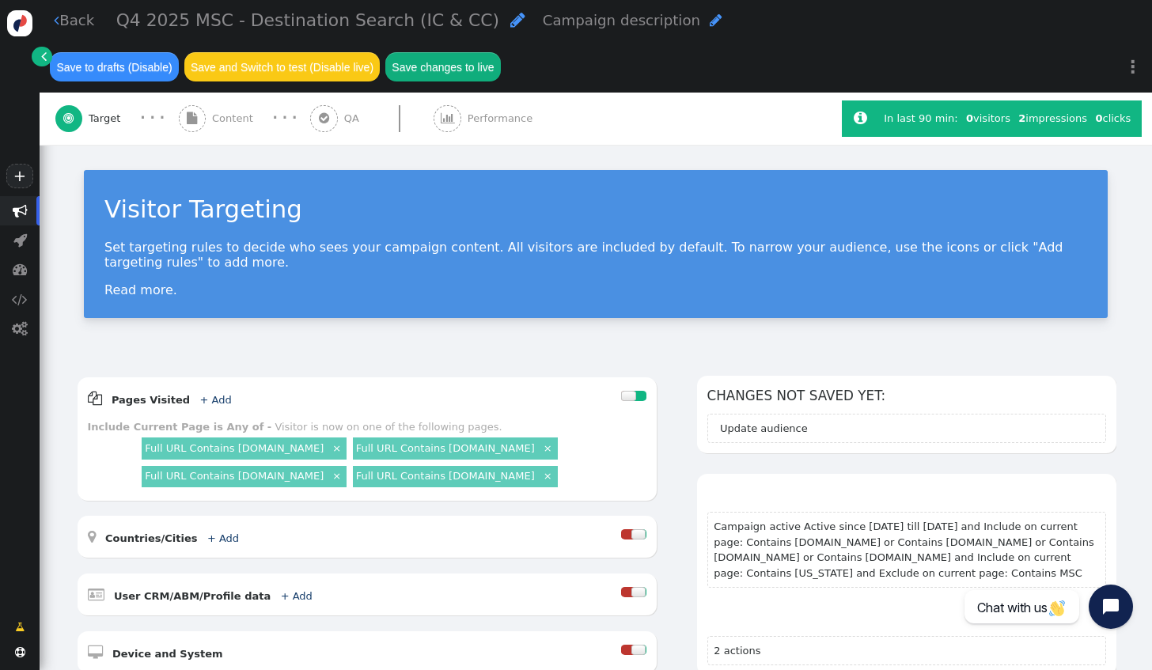
click at [635, 85] on div " Back Q4 2025 MSC - Destination Search (IC & CC)  Campaign description  Save…" at bounding box center [596, 72] width 1113 height 145
click at [726, 129] on div " Target · · ·  Content · · ·  QA  Performance" at bounding box center [441, 119] width 772 height 52
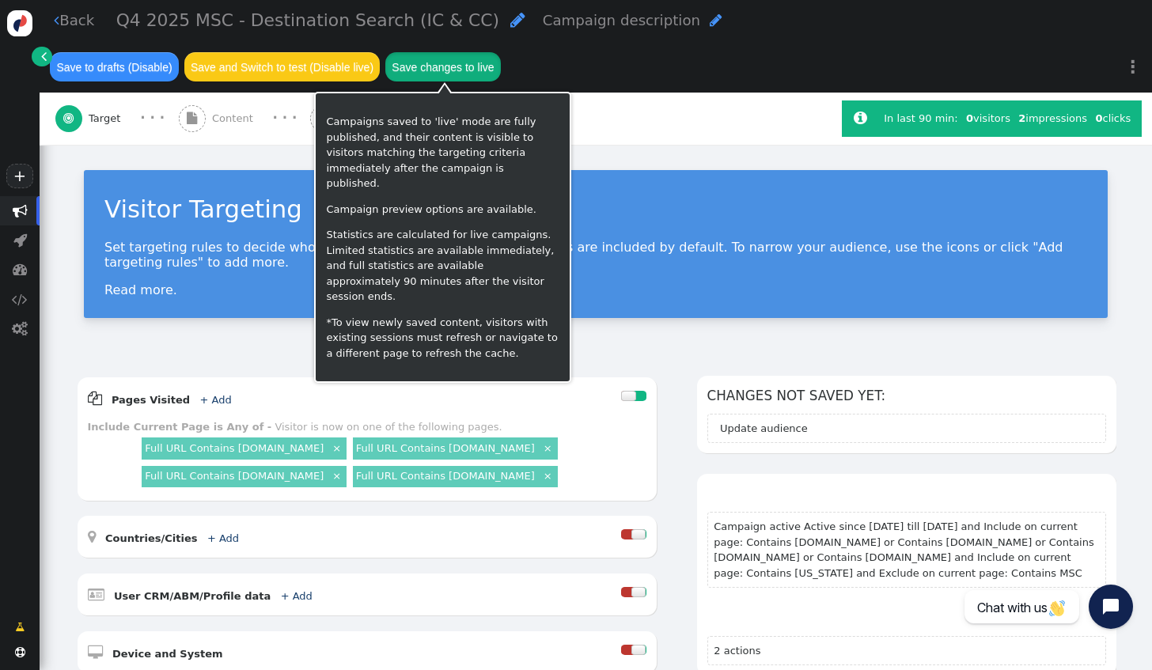
click at [501, 52] on button "Save changes to live" at bounding box center [443, 66] width 116 height 28
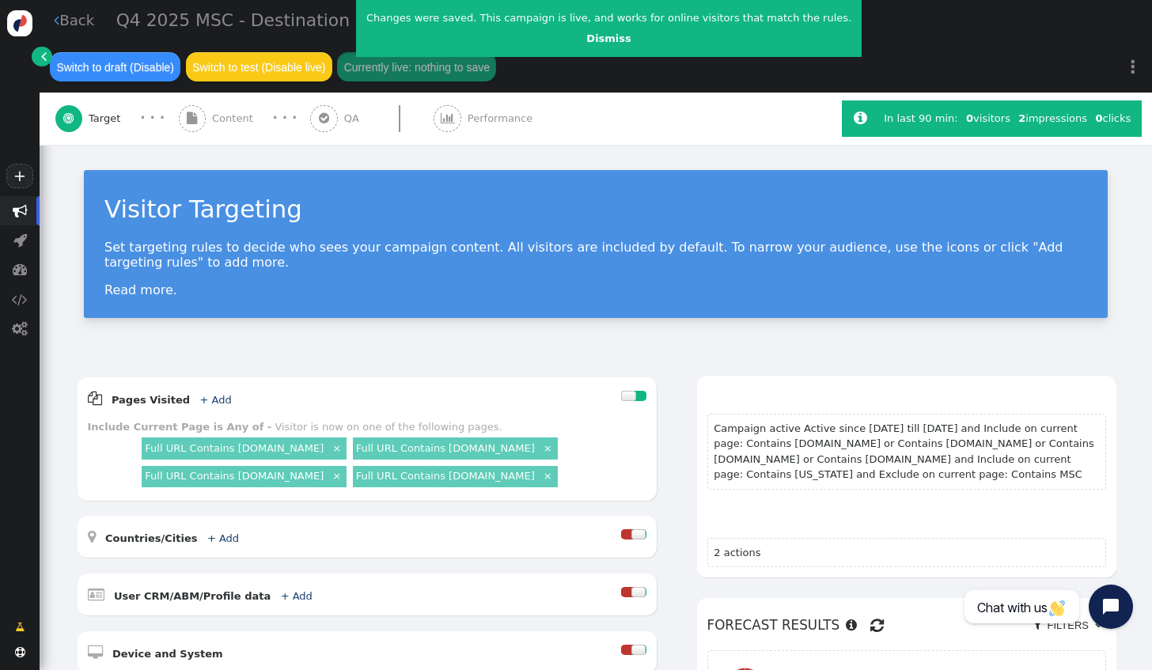
click at [87, 31] on link " Back" at bounding box center [74, 19] width 40 height 21
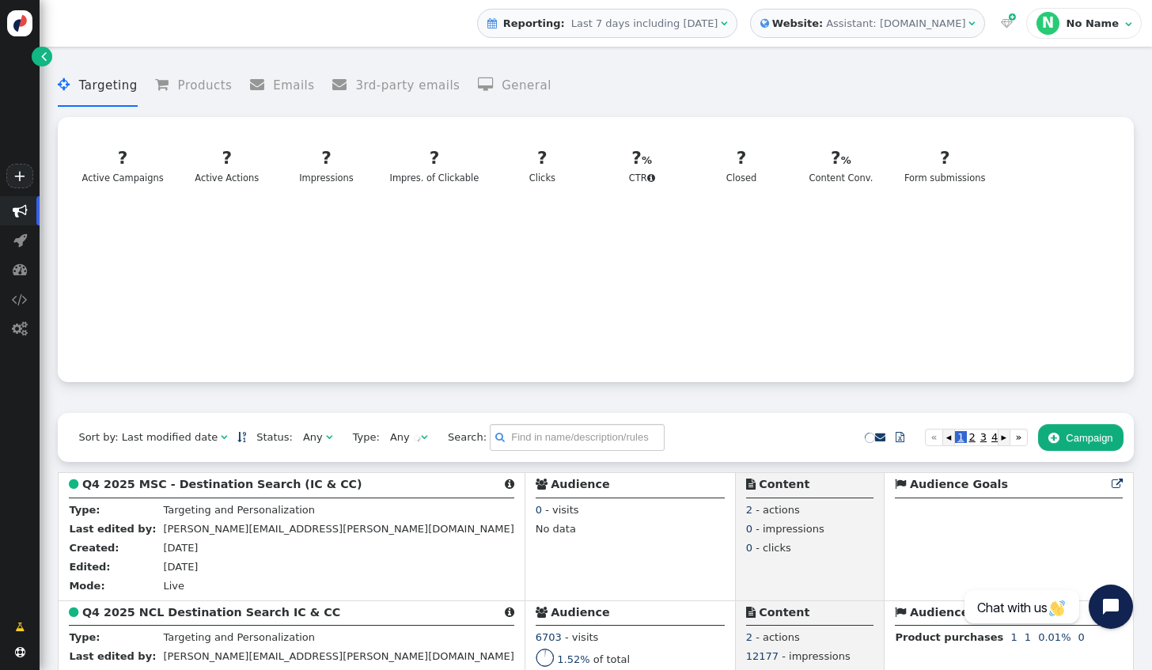
scroll to position [237, 0]
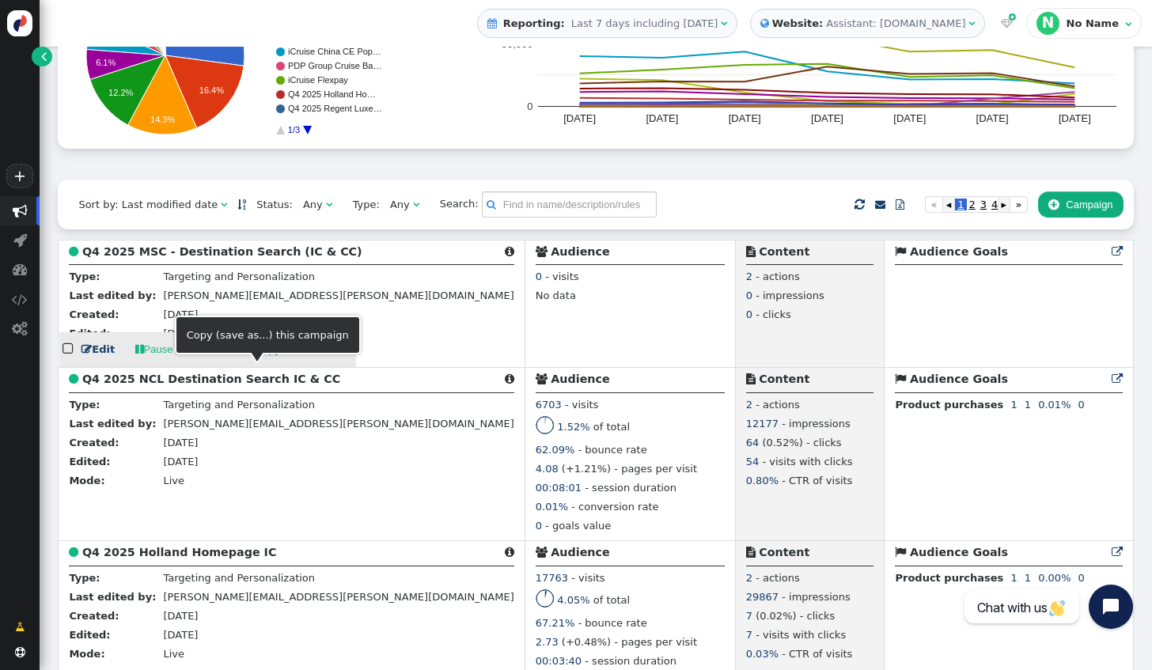
click at [245, 355] on span "" at bounding box center [250, 349] width 10 height 10
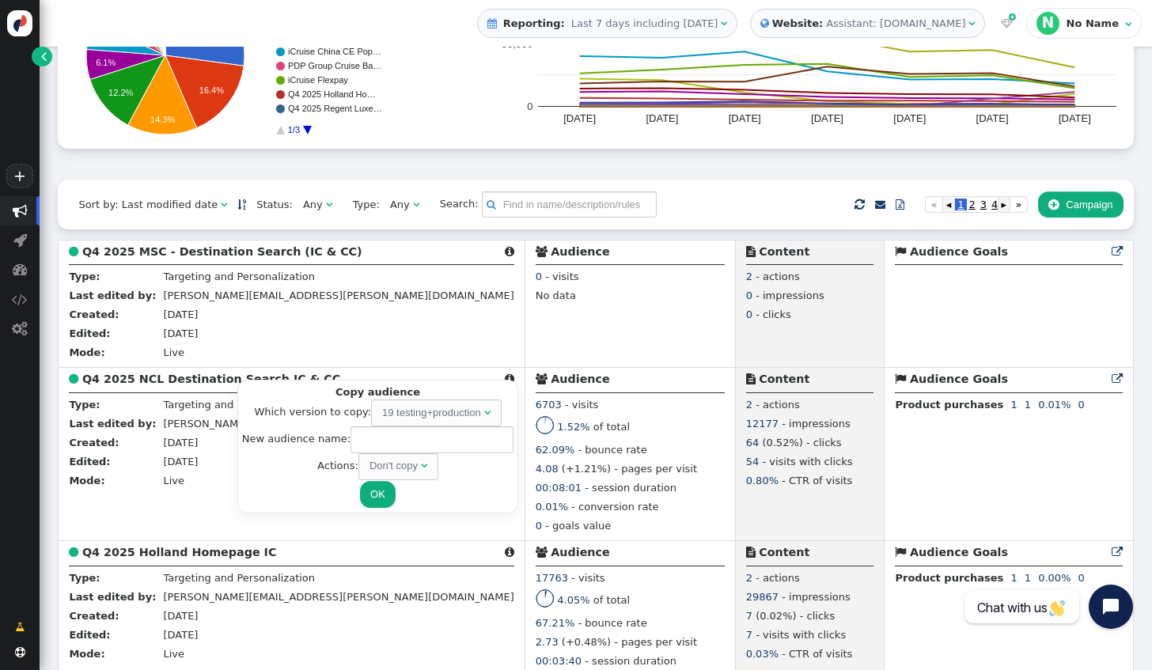
click at [396, 461] on div "Don't copy" at bounding box center [394, 466] width 48 height 16
click at [370, 434] on input "text" at bounding box center [432, 440] width 163 height 27
type input "Q4 2025 Viking River - Destination Search IC & CC"
click at [375, 491] on button "OK" at bounding box center [378, 494] width 36 height 27
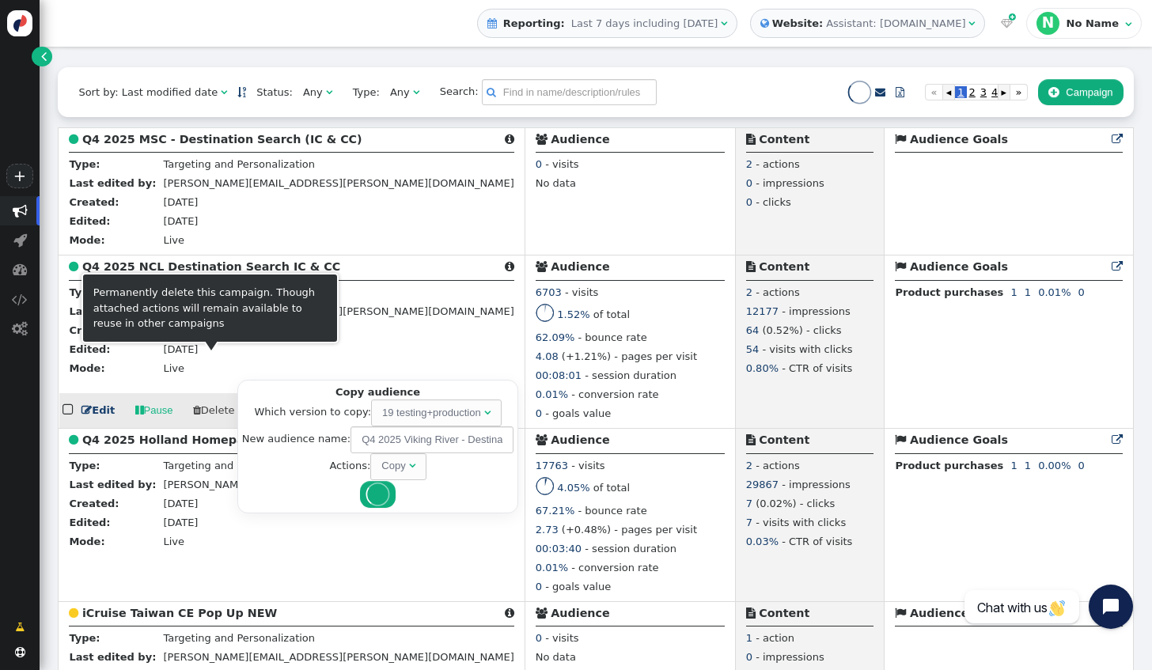
scroll to position [317, 0]
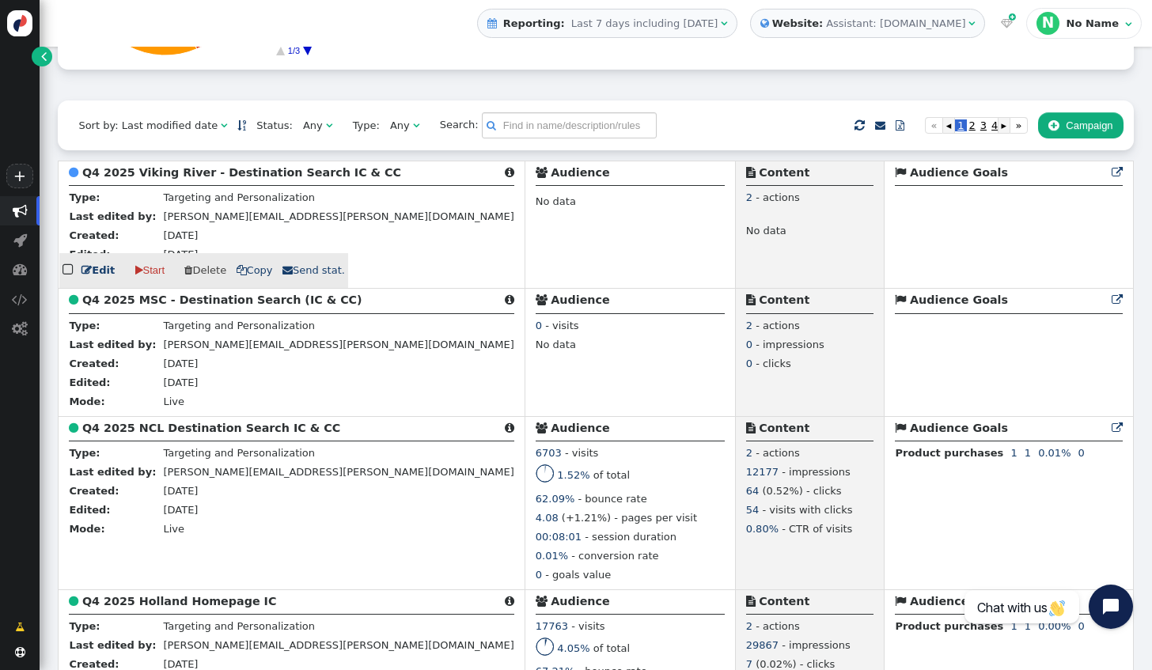
click at [106, 279] on link " Edit" at bounding box center [98, 271] width 33 height 16
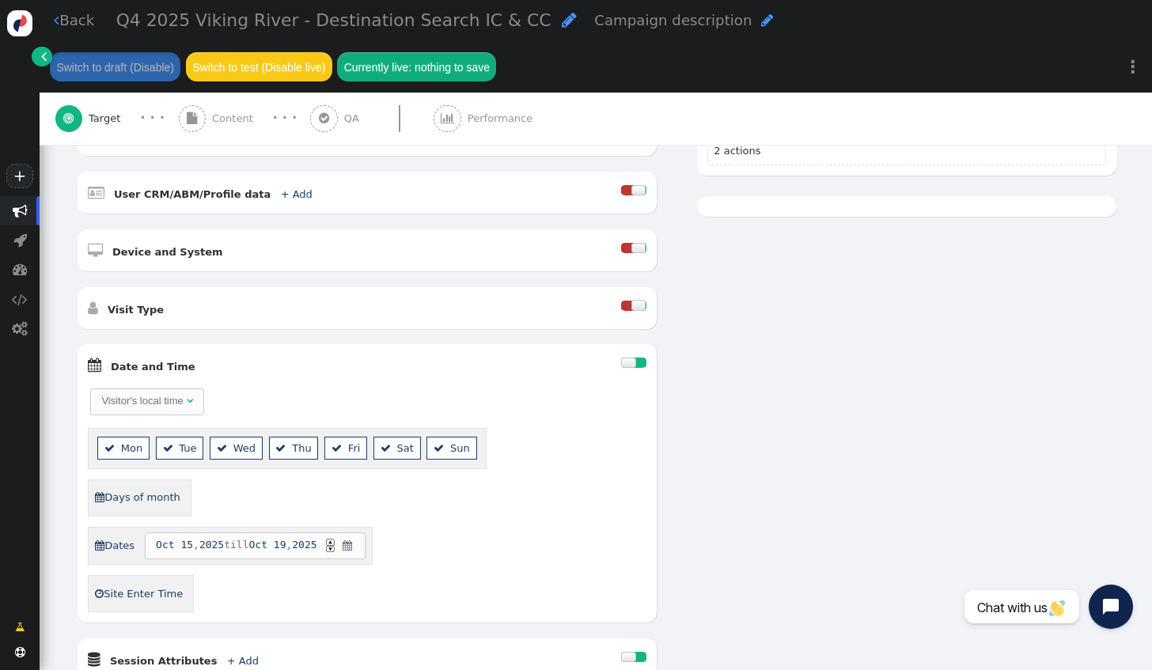
scroll to position [633, 0]
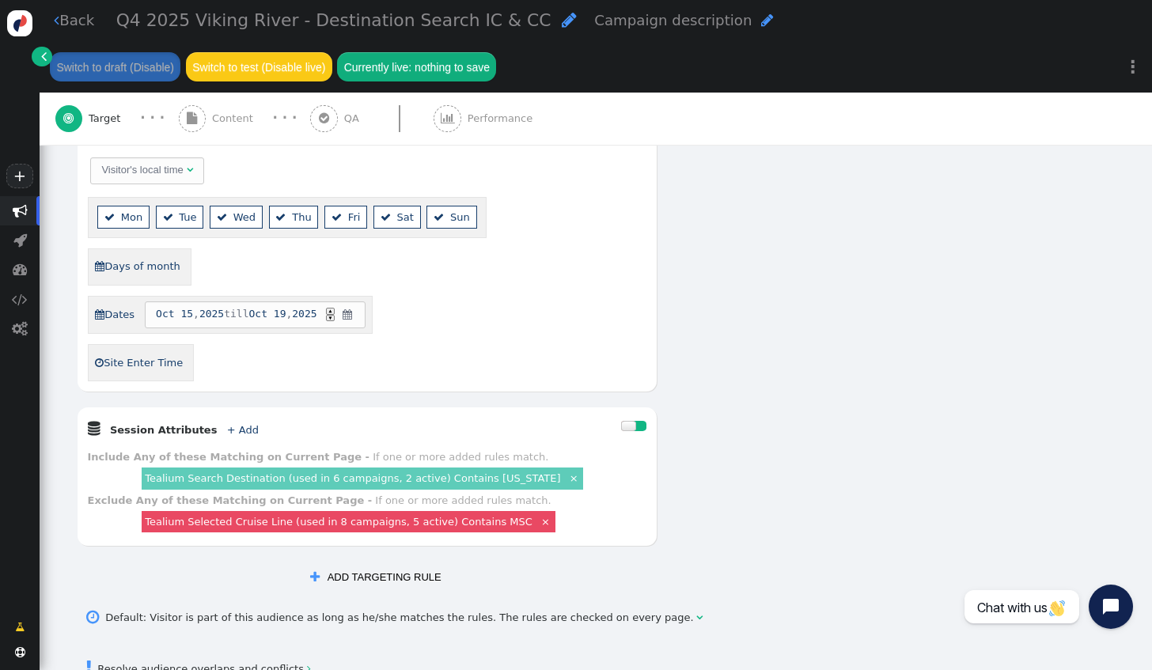
click at [462, 472] on link "Tealium Search Destination (used in 6 campaigns, 2 active) Contains [US_STATE]" at bounding box center [352, 478] width 415 height 12
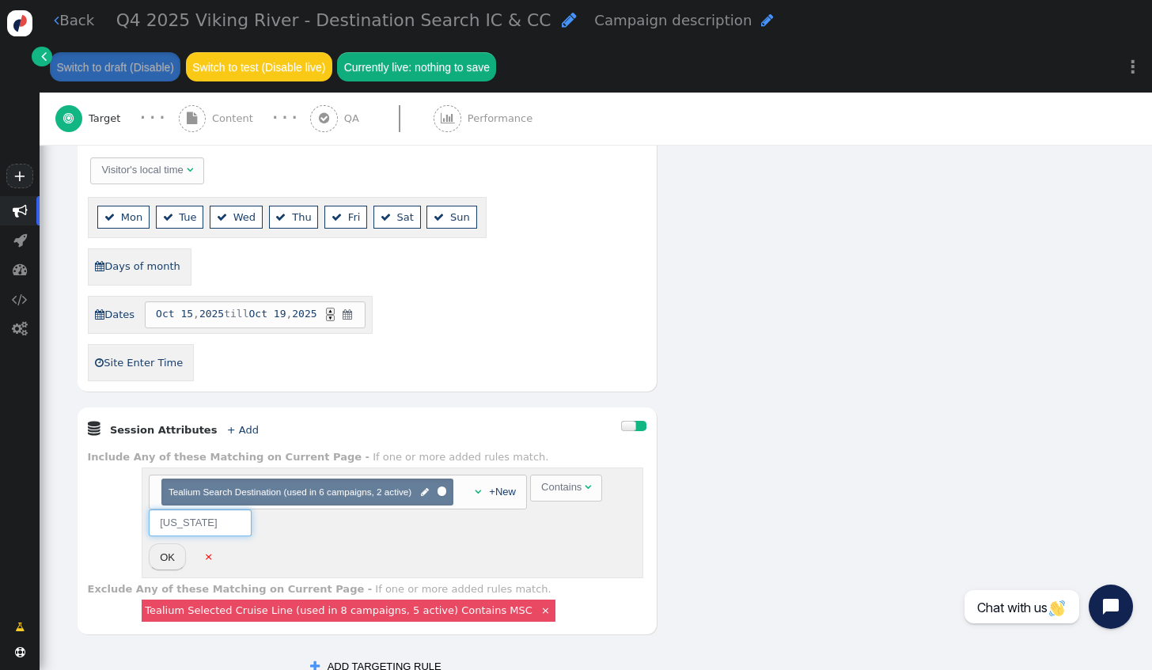
click at [204, 512] on input "[US_STATE]" at bounding box center [200, 523] width 103 height 27
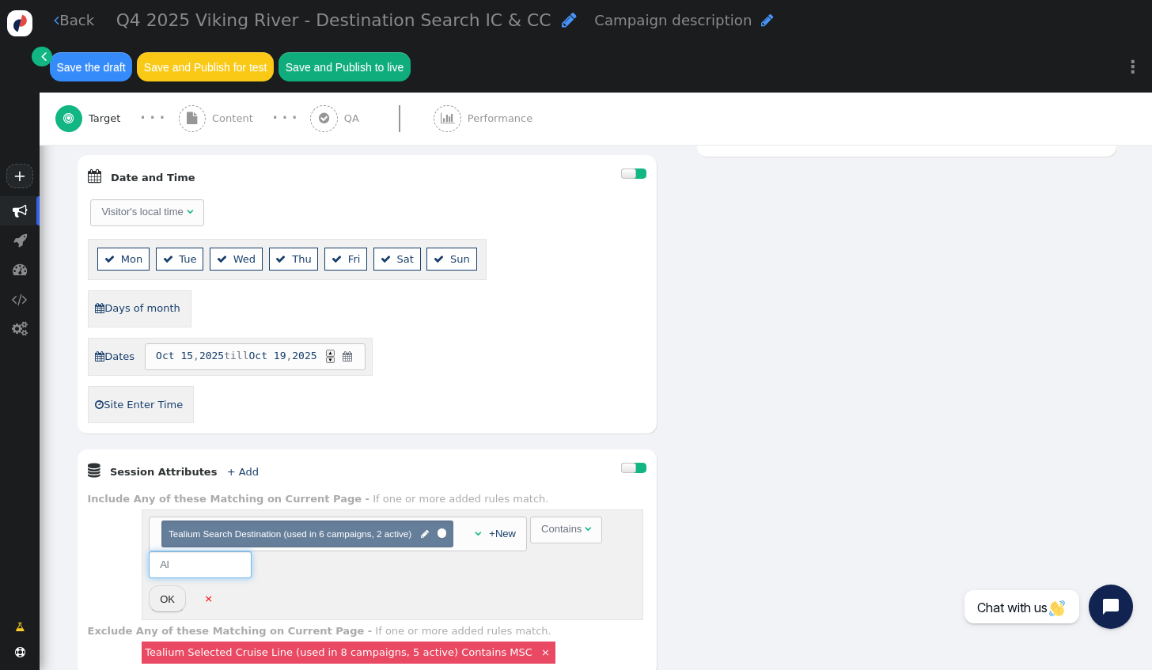
type input "A"
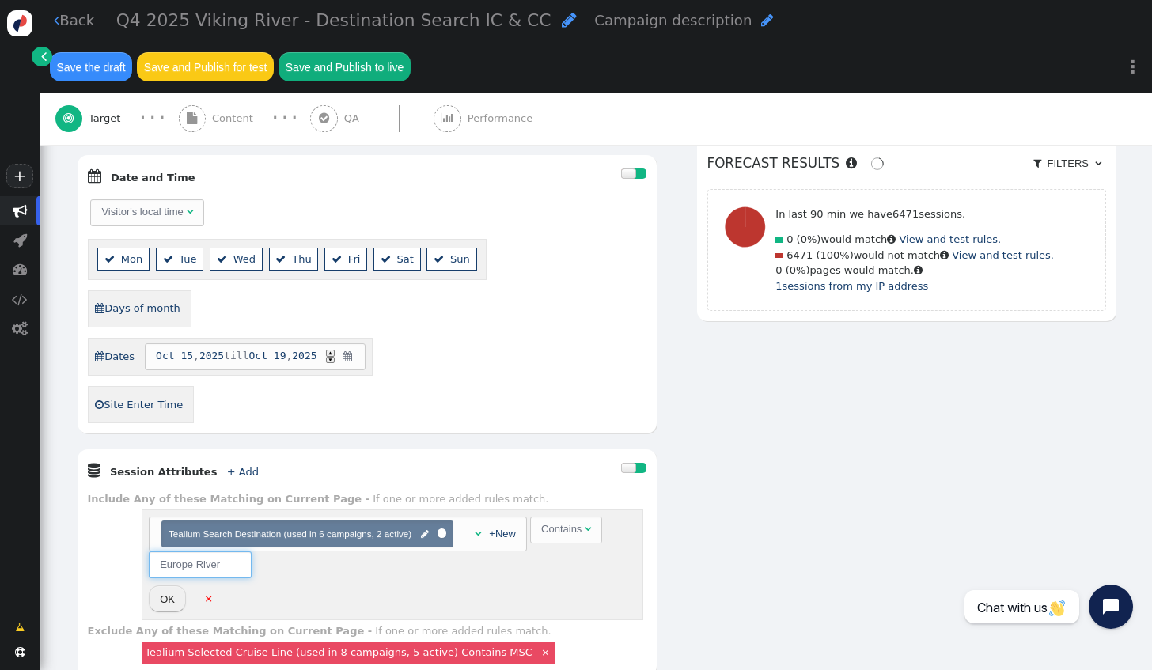
type input "Europe River"
click at [173, 586] on button "OK" at bounding box center [167, 599] width 37 height 27
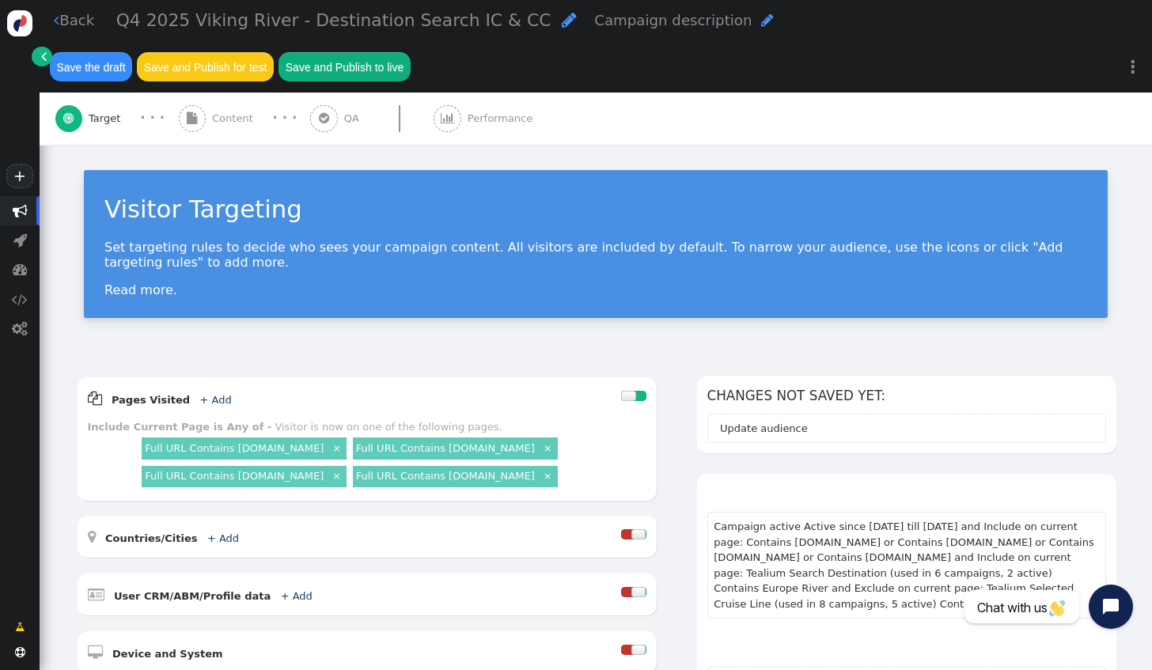
scroll to position [591, 0]
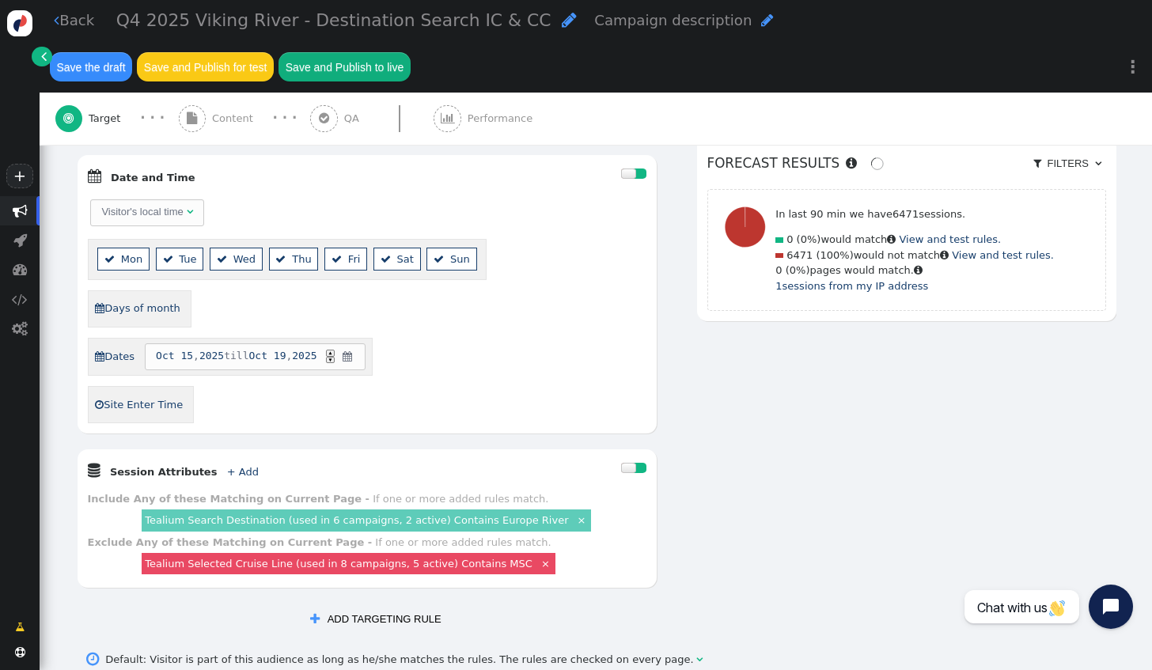
click at [440, 558] on link "Tealium Selected Cruise Line (used in 8 campaigns, 5 active) Contains MSC" at bounding box center [339, 564] width 388 height 12
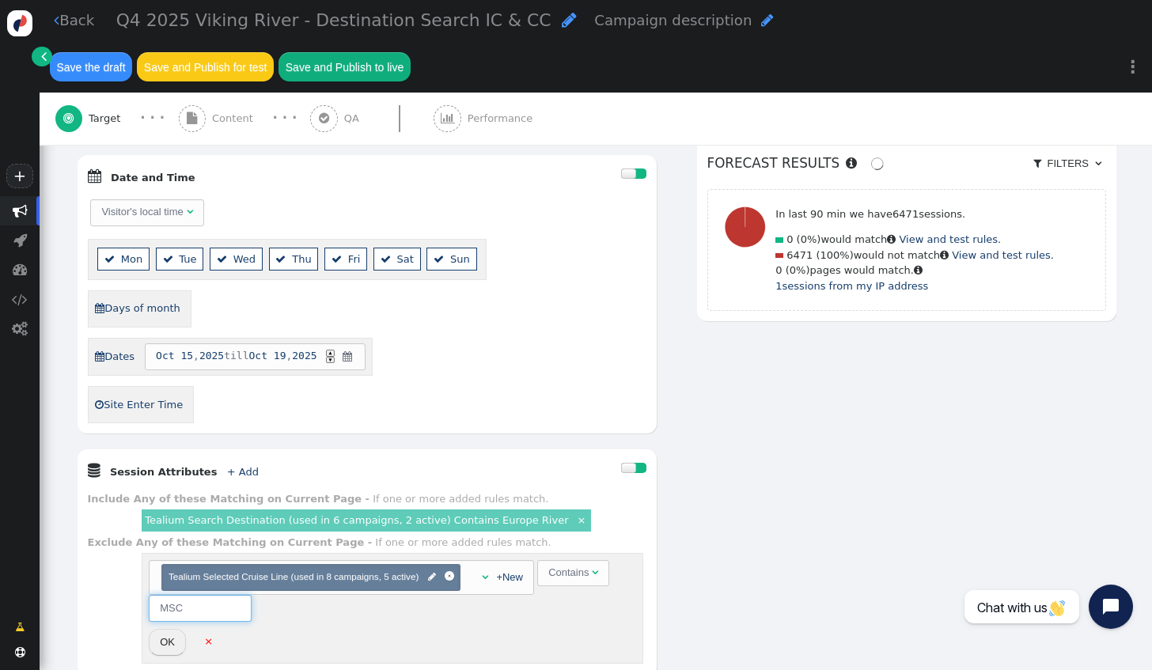
drag, startPoint x: 225, startPoint y: 549, endPoint x: 161, endPoint y: 553, distance: 64.2
click at [161, 595] on input "MSC" at bounding box center [200, 608] width 103 height 27
type input "Viking"
click at [165, 629] on button "OK" at bounding box center [167, 642] width 37 height 27
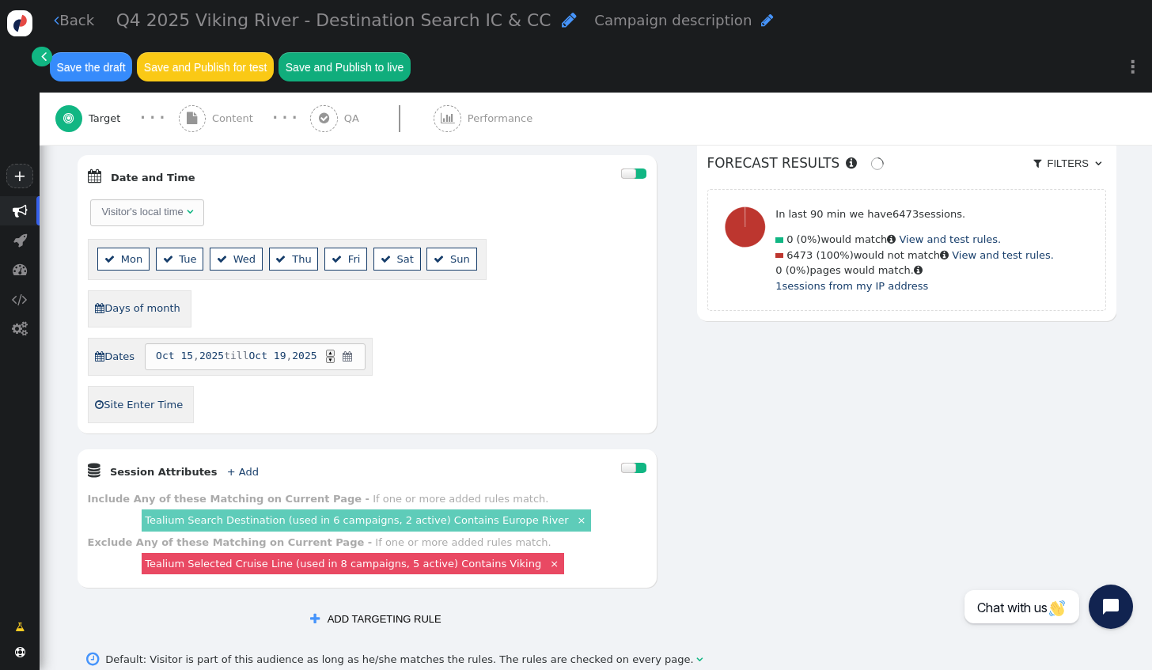
click at [354, 349] on span "" at bounding box center [347, 357] width 13 height 16
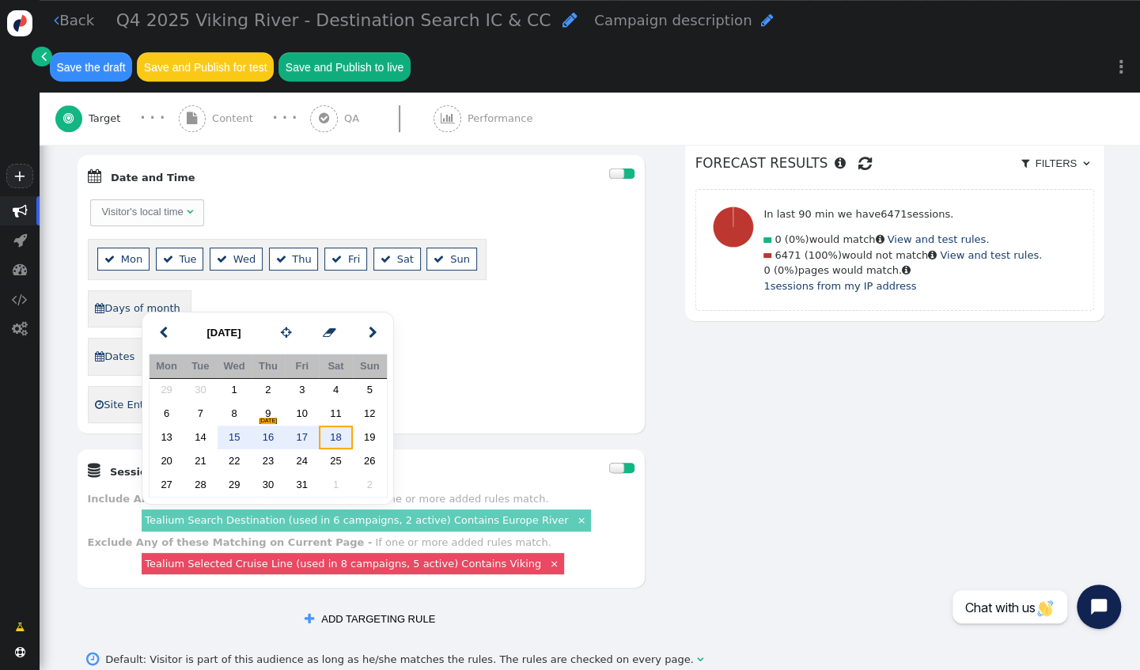
click at [341, 440] on td "18" at bounding box center [336, 438] width 34 height 24
click at [306, 477] on td "31" at bounding box center [302, 485] width 34 height 24
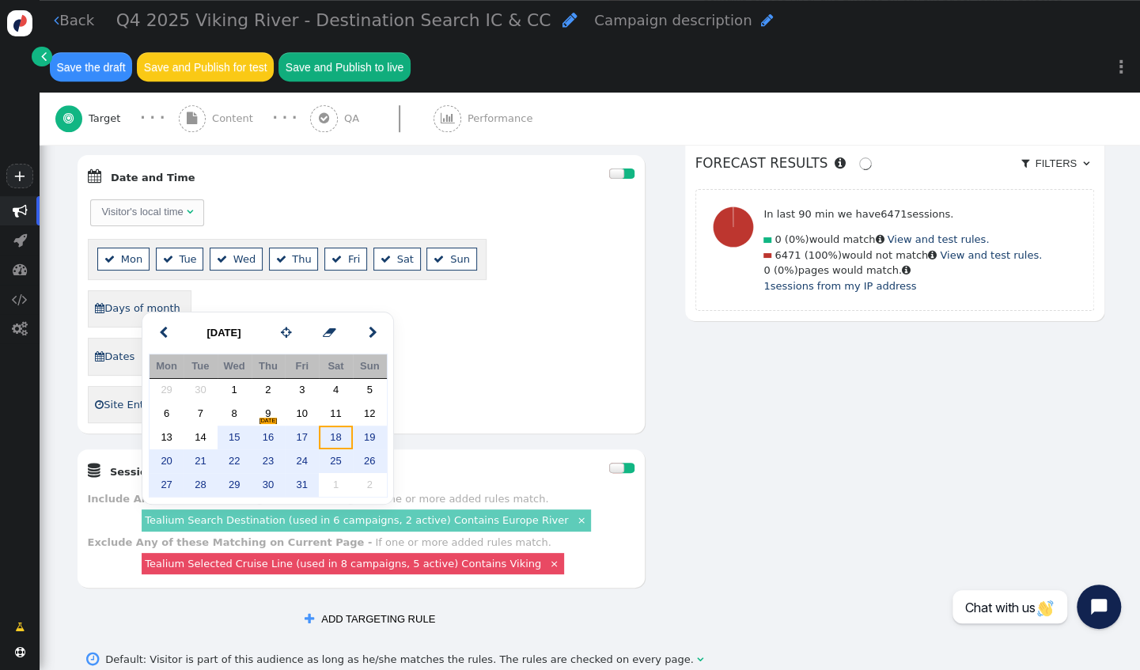
click at [343, 437] on td "18" at bounding box center [336, 438] width 34 height 24
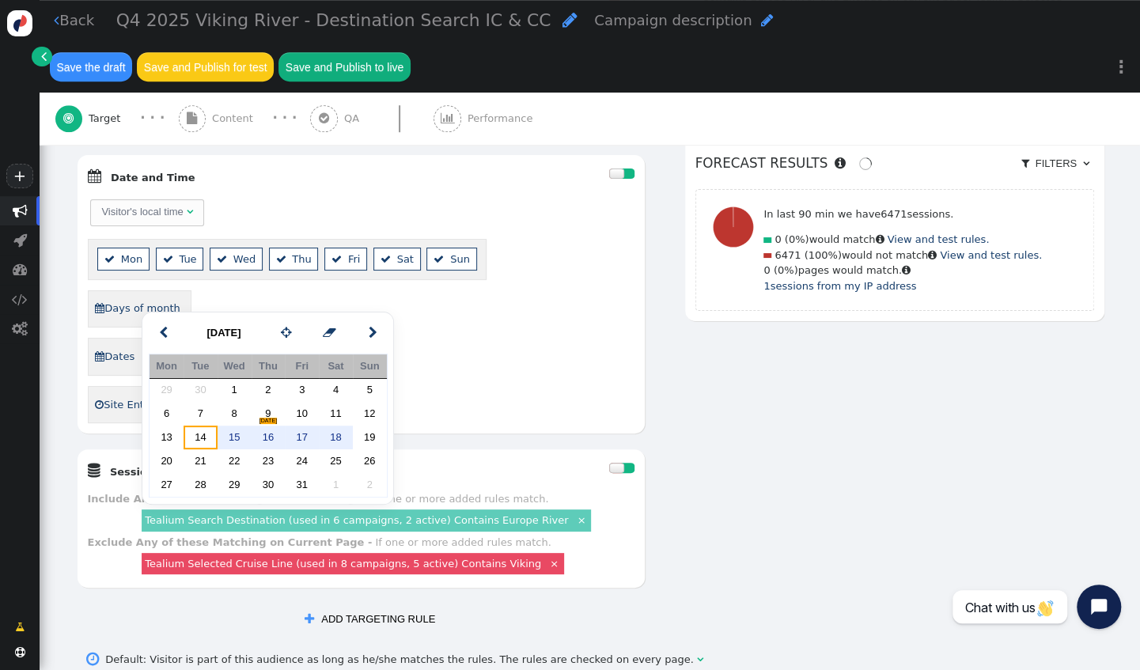
click at [209, 438] on td "14" at bounding box center [201, 438] width 34 height 24
click at [234, 438] on td "15" at bounding box center [235, 438] width 34 height 24
click at [310, 437] on td "17" at bounding box center [302, 438] width 34 height 24
click at [331, 434] on td "18" at bounding box center [336, 438] width 34 height 24
click at [365, 440] on td "19" at bounding box center [370, 438] width 34 height 24
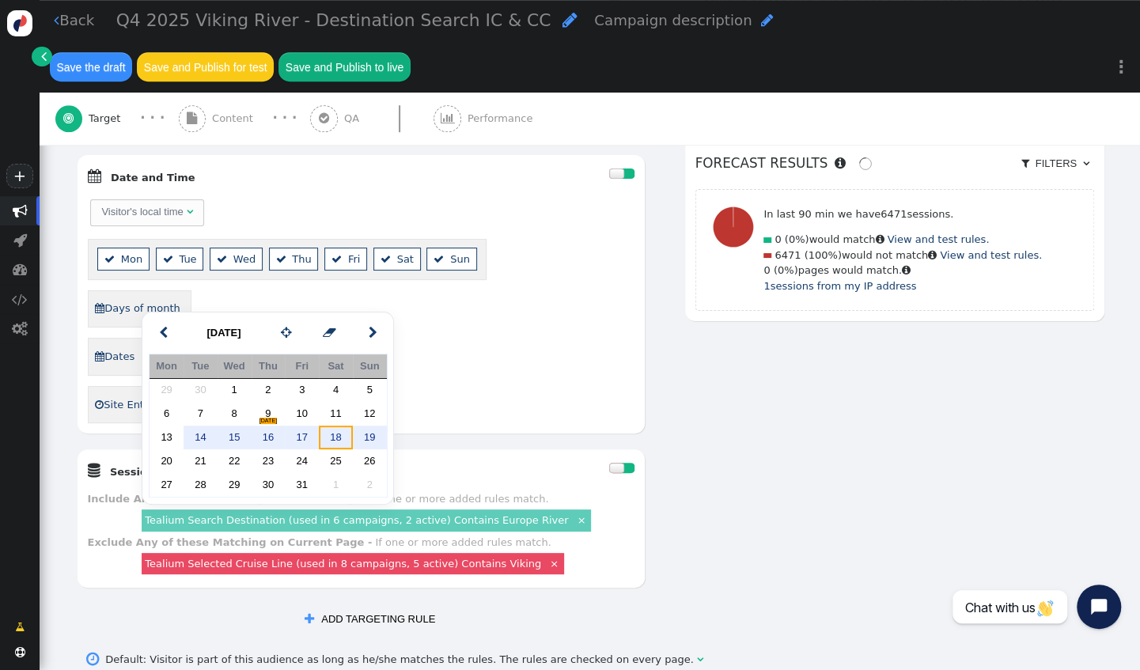
click at [344, 442] on td "18" at bounding box center [336, 438] width 34 height 24
click at [184, 348] on span "14" at bounding box center [186, 356] width 13 height 16
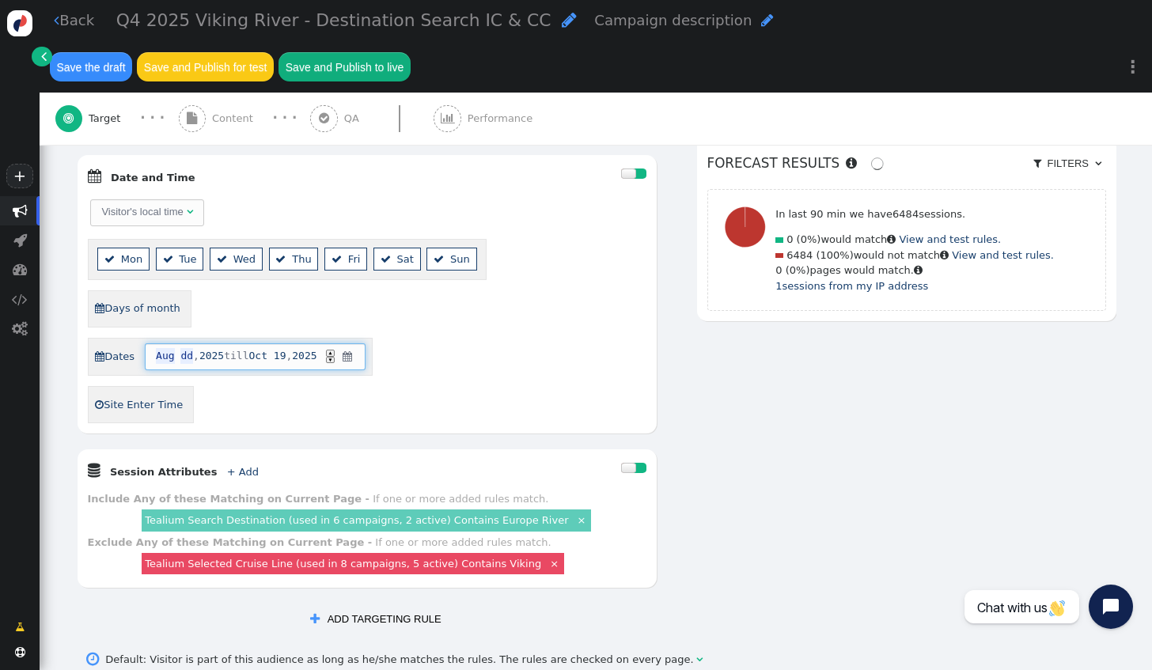
click at [162, 348] on span "Aug" at bounding box center [165, 356] width 18 height 16
click at [362, 349] on span "" at bounding box center [359, 357] width 13 height 16
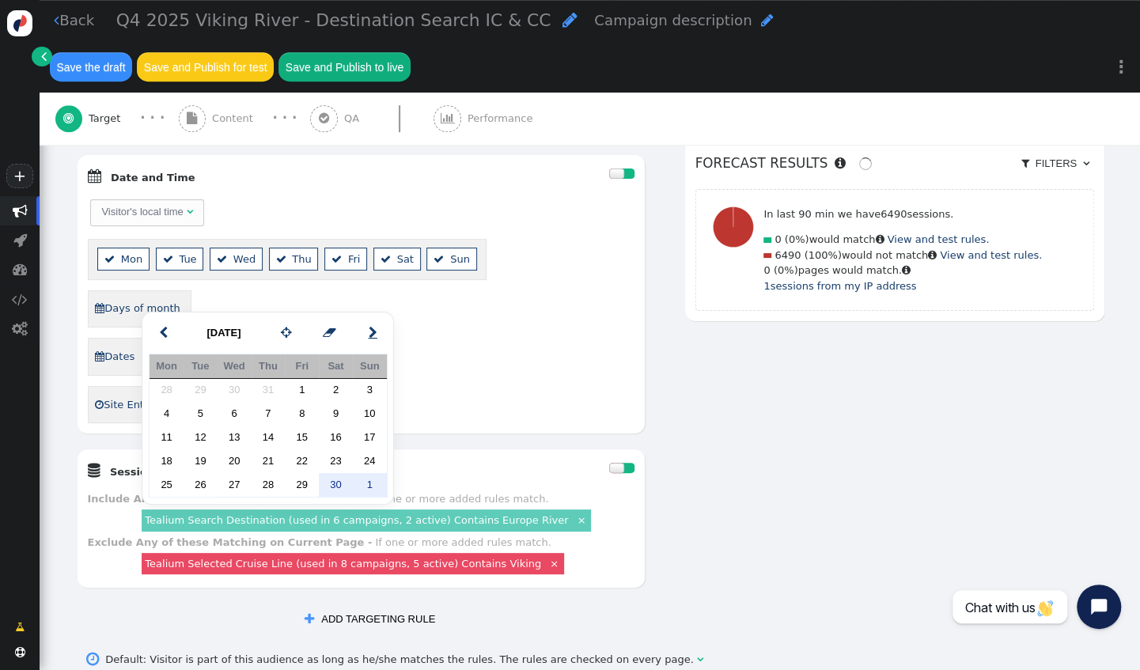
click at [370, 332] on span "" at bounding box center [373, 333] width 9 height 18
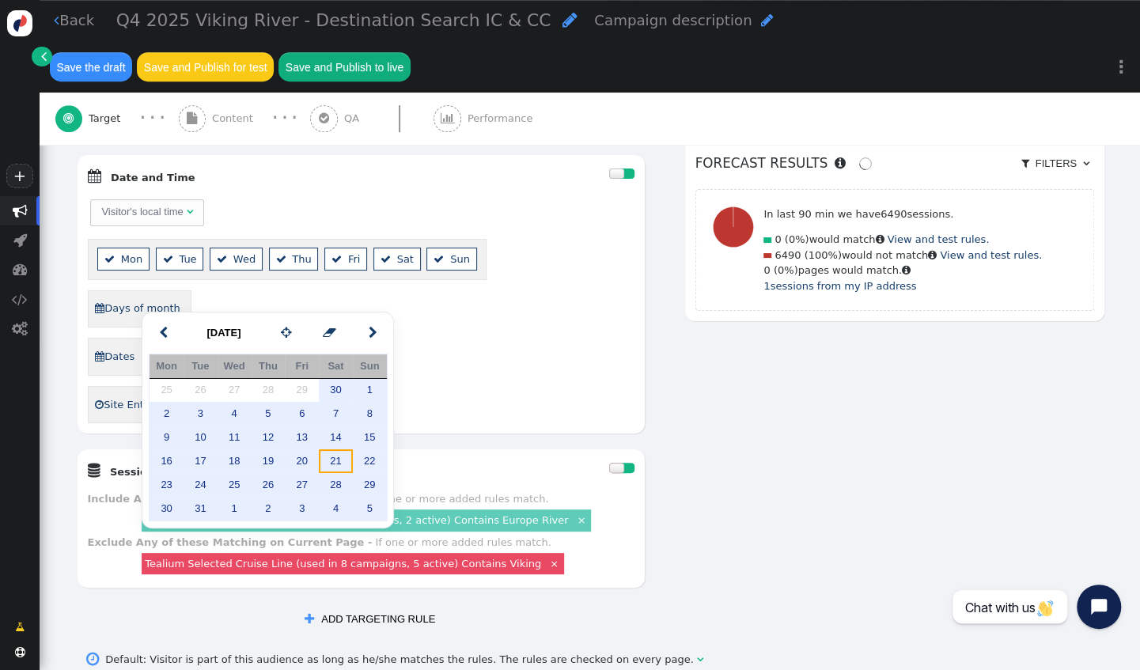
click at [332, 457] on td "21" at bounding box center [336, 461] width 34 height 24
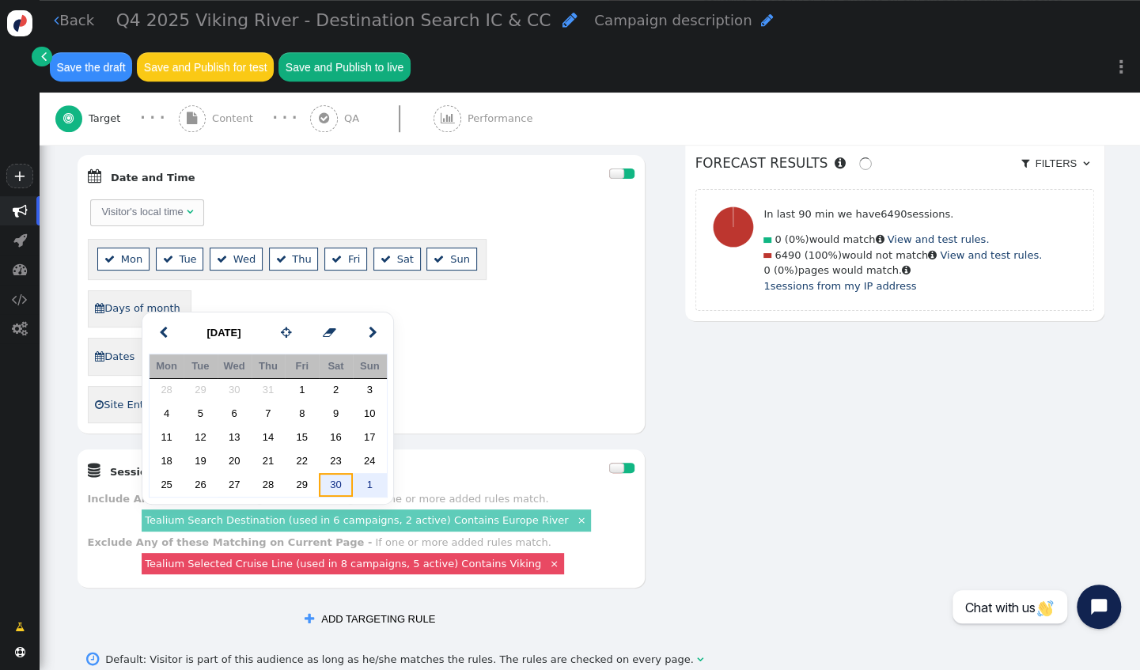
click at [342, 483] on td "30" at bounding box center [336, 485] width 34 height 24
click at [309, 479] on td "29" at bounding box center [302, 485] width 34 height 24
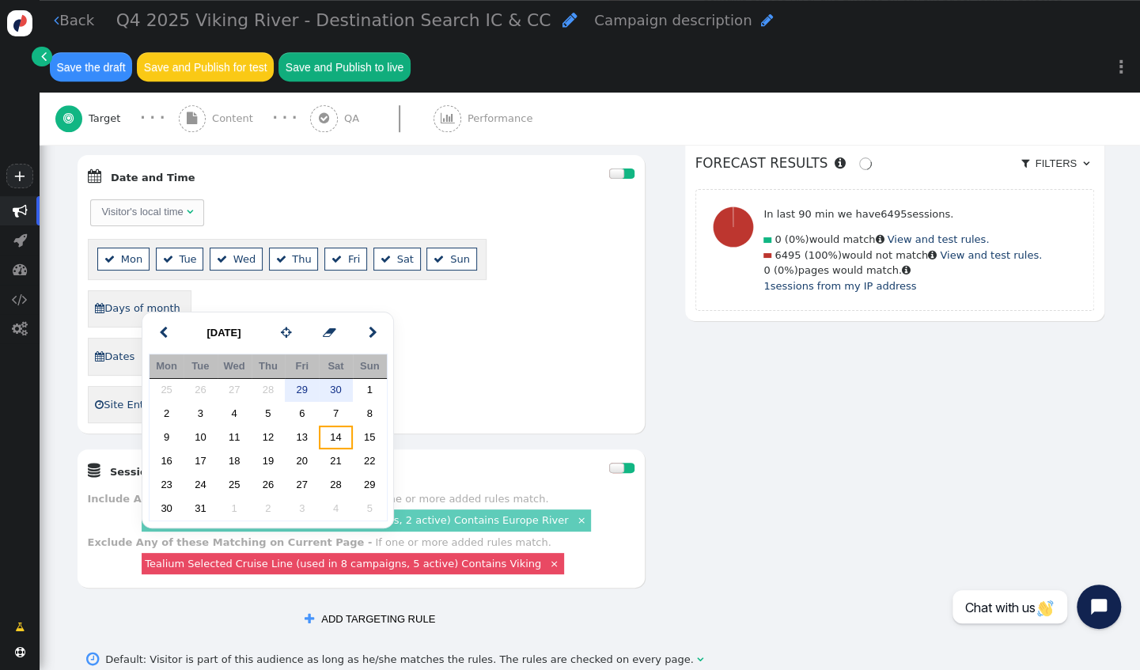
click at [347, 423] on td "7" at bounding box center [336, 414] width 34 height 24
click at [336, 452] on td "21" at bounding box center [336, 461] width 34 height 24
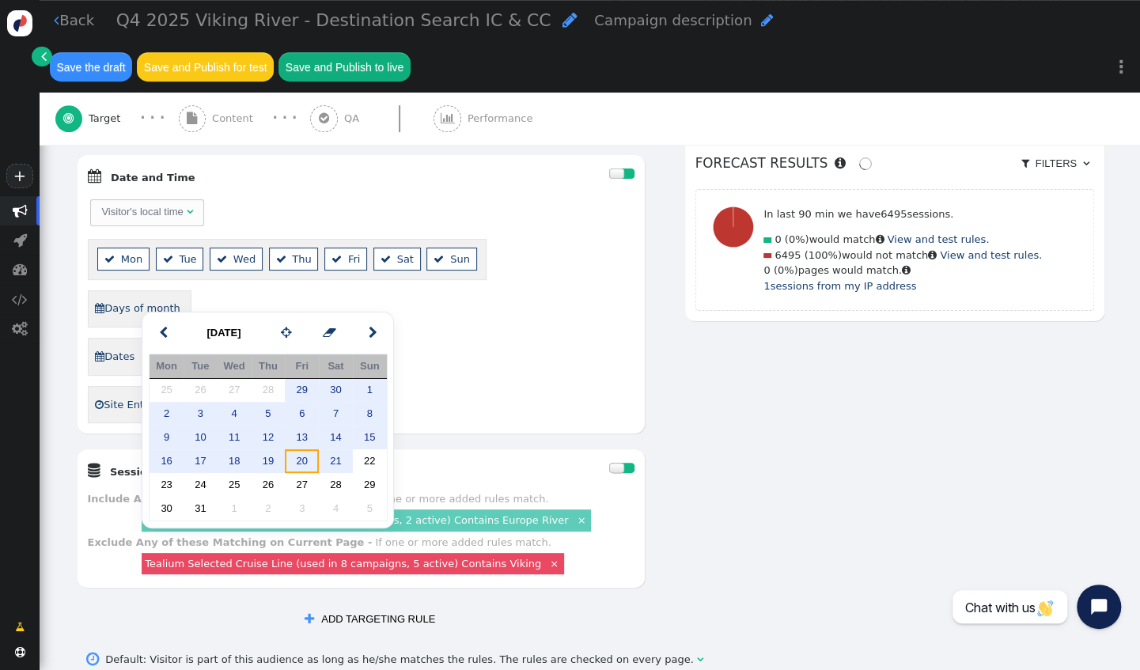
click at [309, 450] on td "20" at bounding box center [302, 461] width 34 height 24
click at [317, 486] on td "27" at bounding box center [302, 485] width 34 height 24
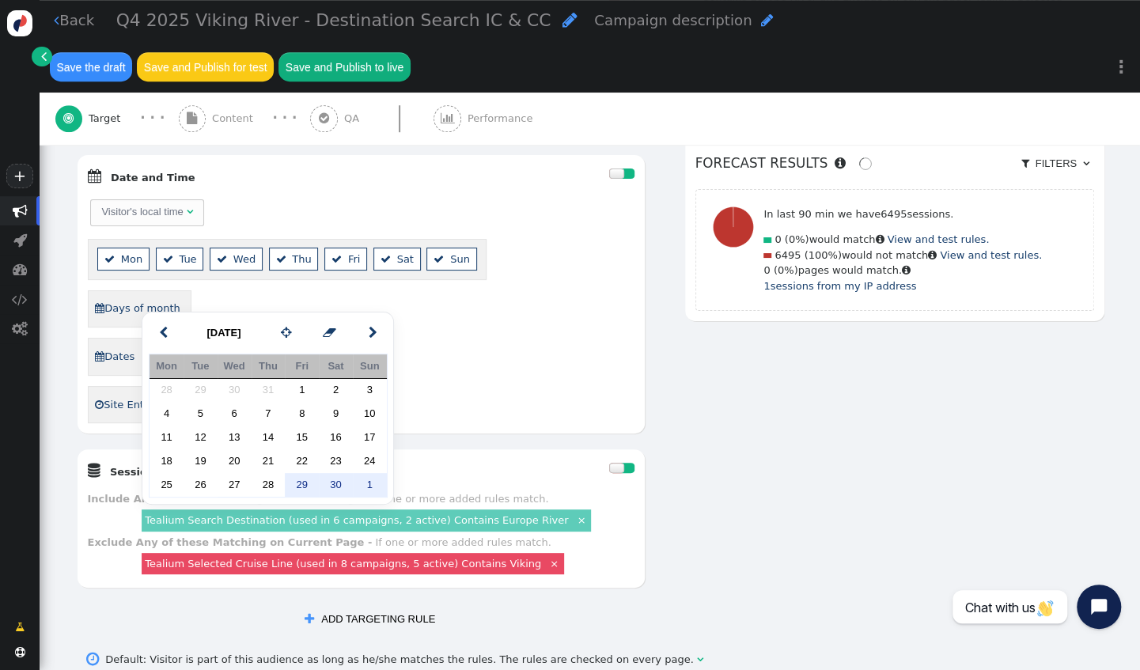
click at [218, 348] on span "2024" at bounding box center [211, 356] width 25 height 16
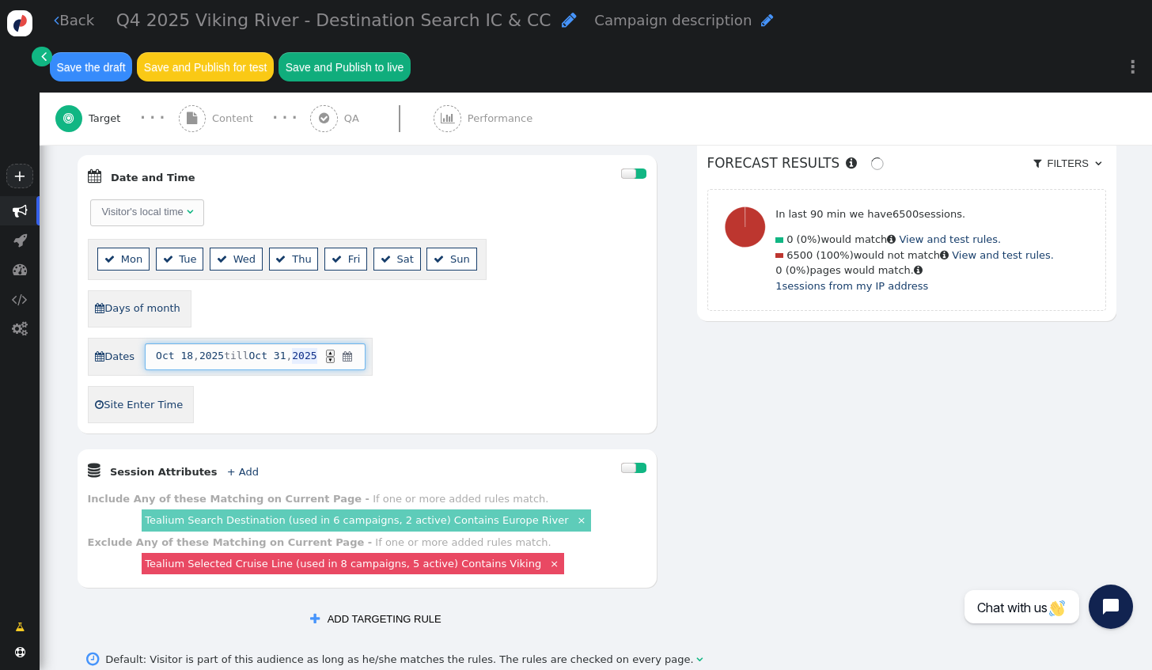
click at [432, 338] on div " Dates Oct 18 , 2025 till Oct 31 , 2025 ▲ ▼ " at bounding box center [367, 357] width 559 height 39
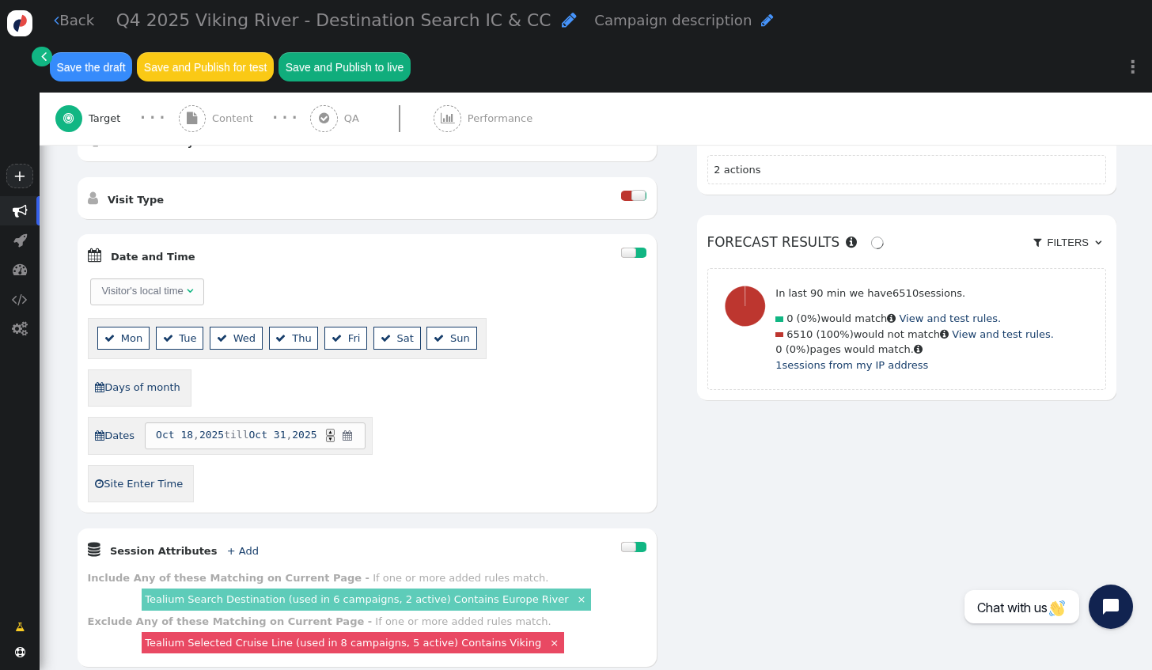
scroll to position [433, 0]
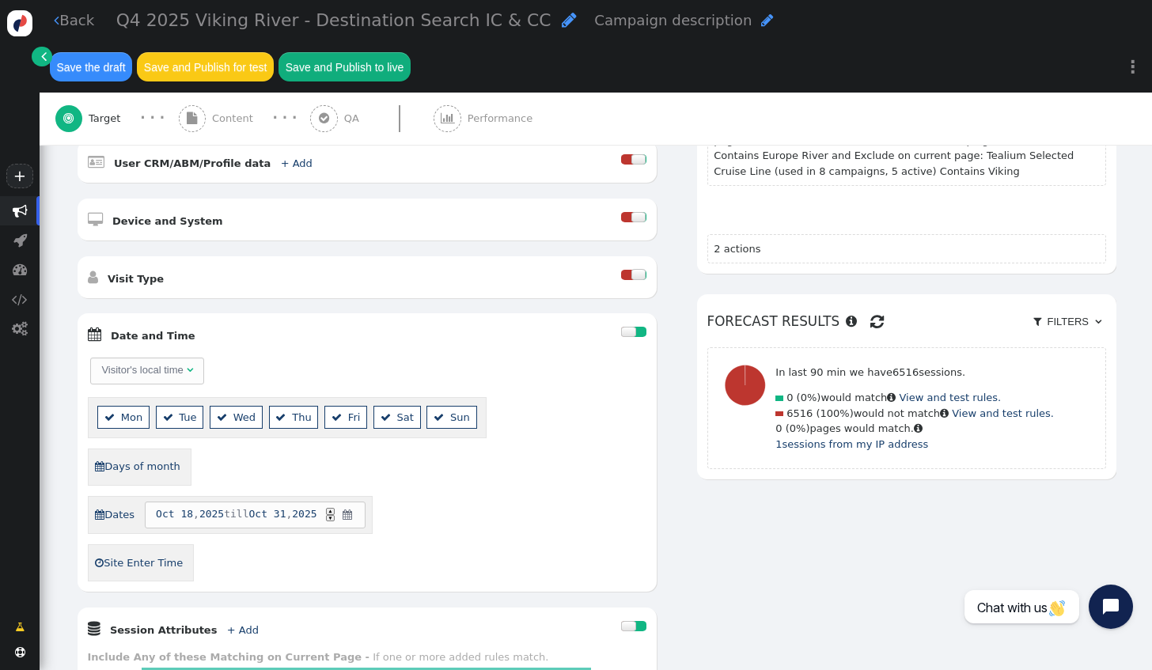
click at [621, 327] on div at bounding box center [628, 332] width 15 height 10
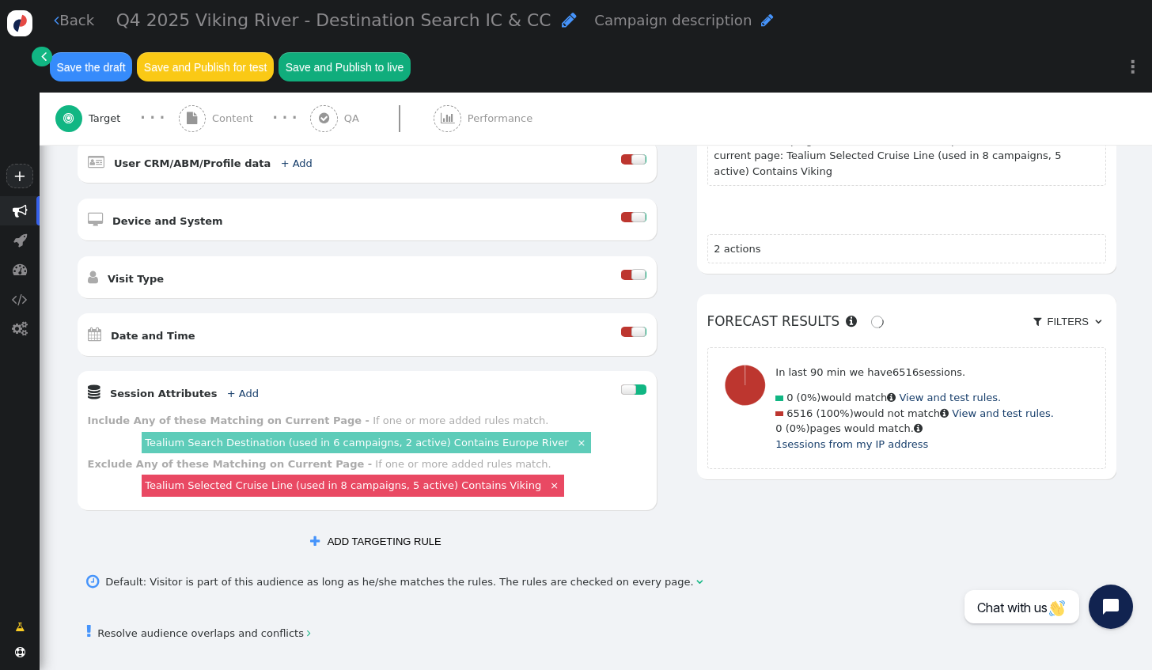
click at [632, 327] on div at bounding box center [639, 332] width 15 height 10
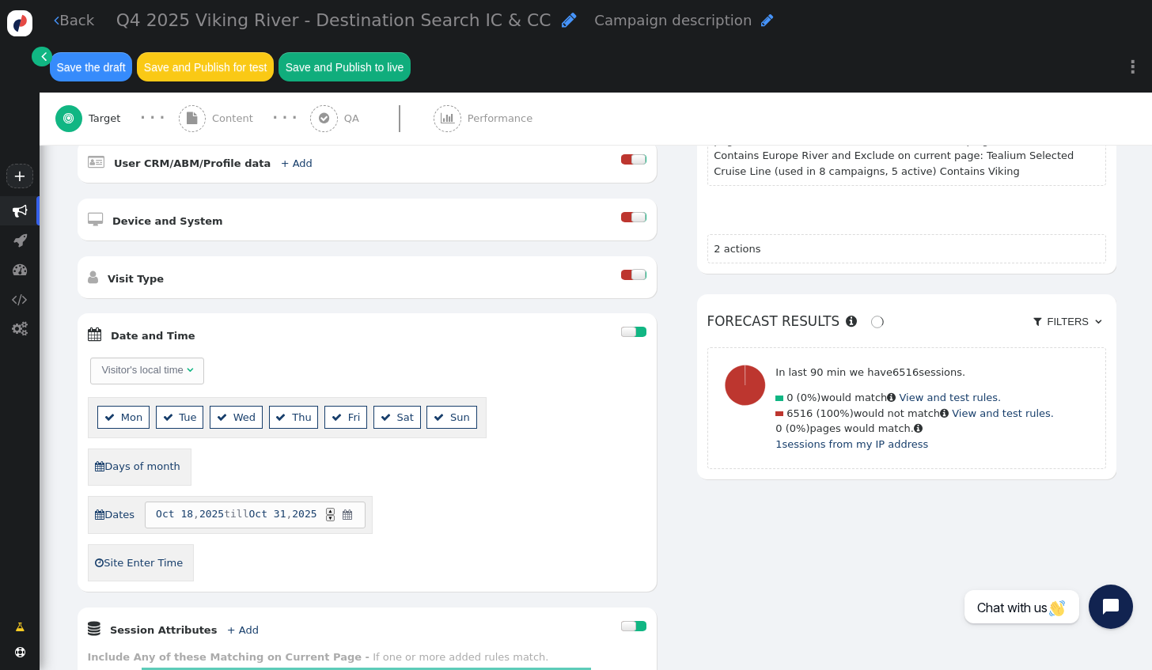
click at [621, 327] on div at bounding box center [628, 332] width 15 height 10
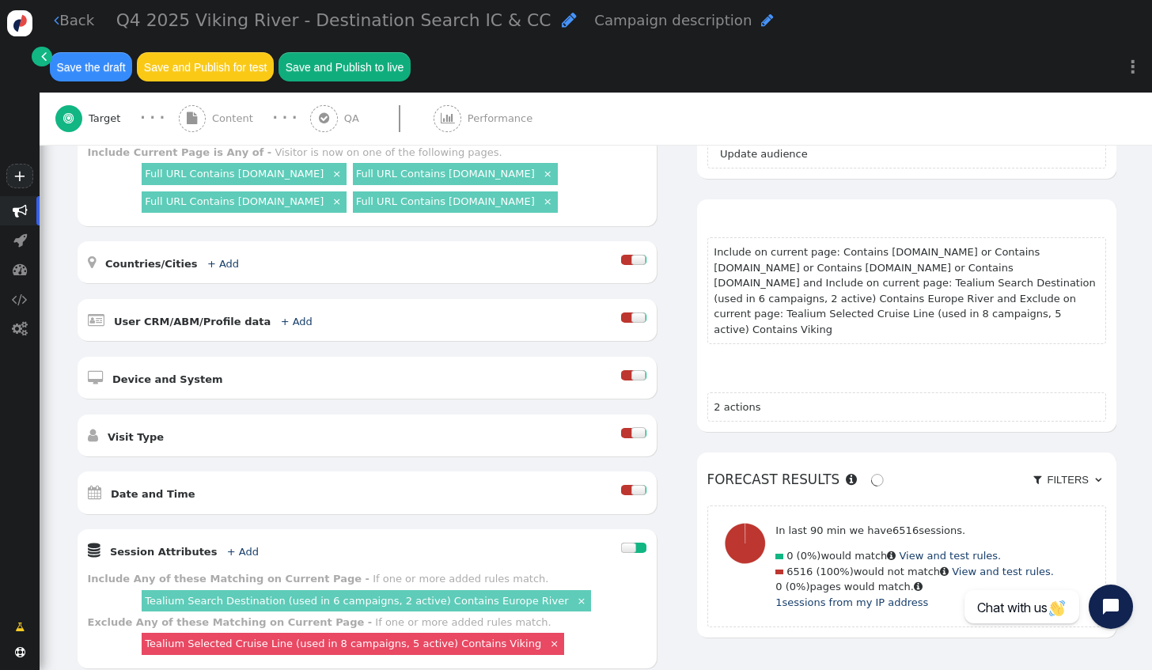
scroll to position [116, 0]
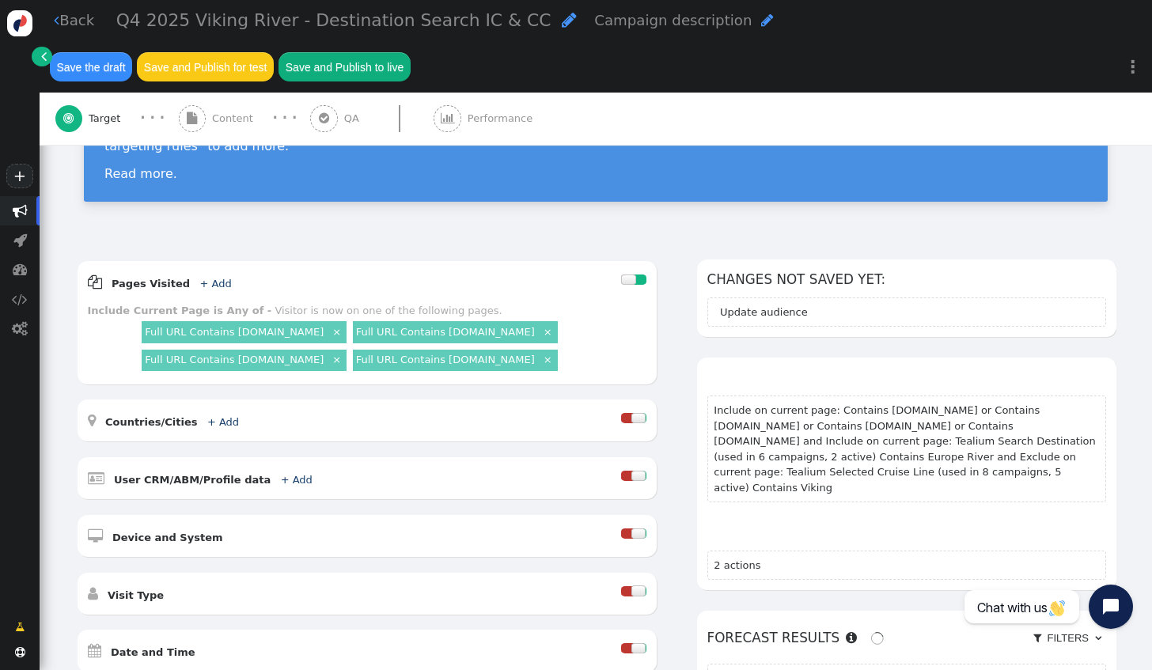
click at [211, 93] on div " Content" at bounding box center [219, 119] width 81 height 52
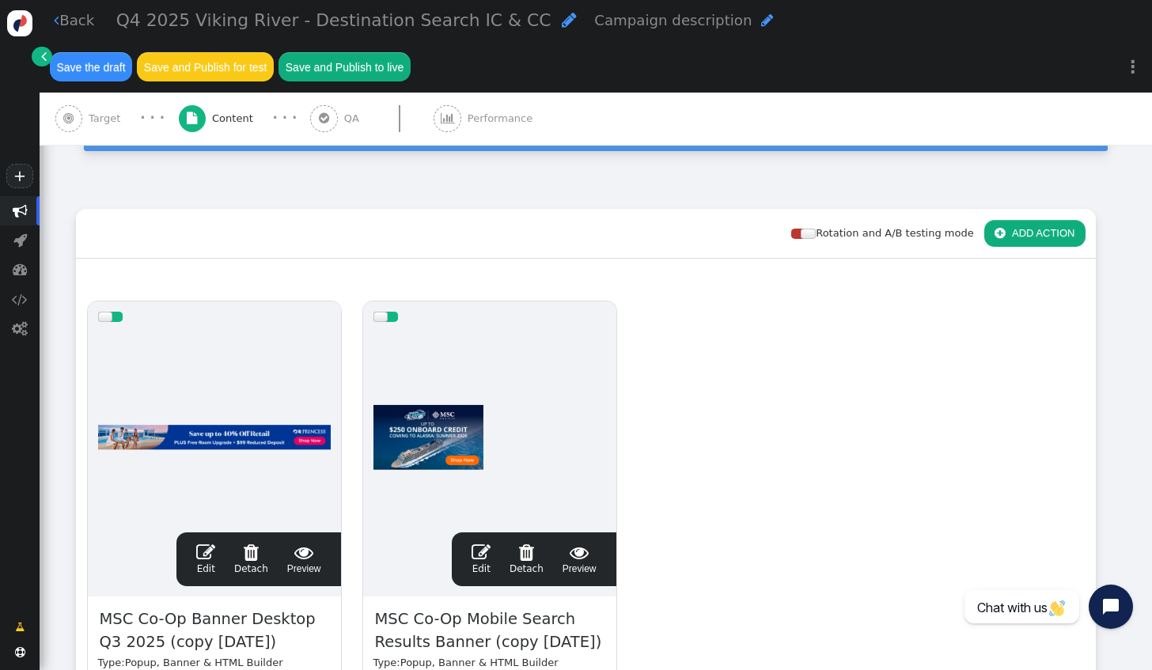
scroll to position [195, 0]
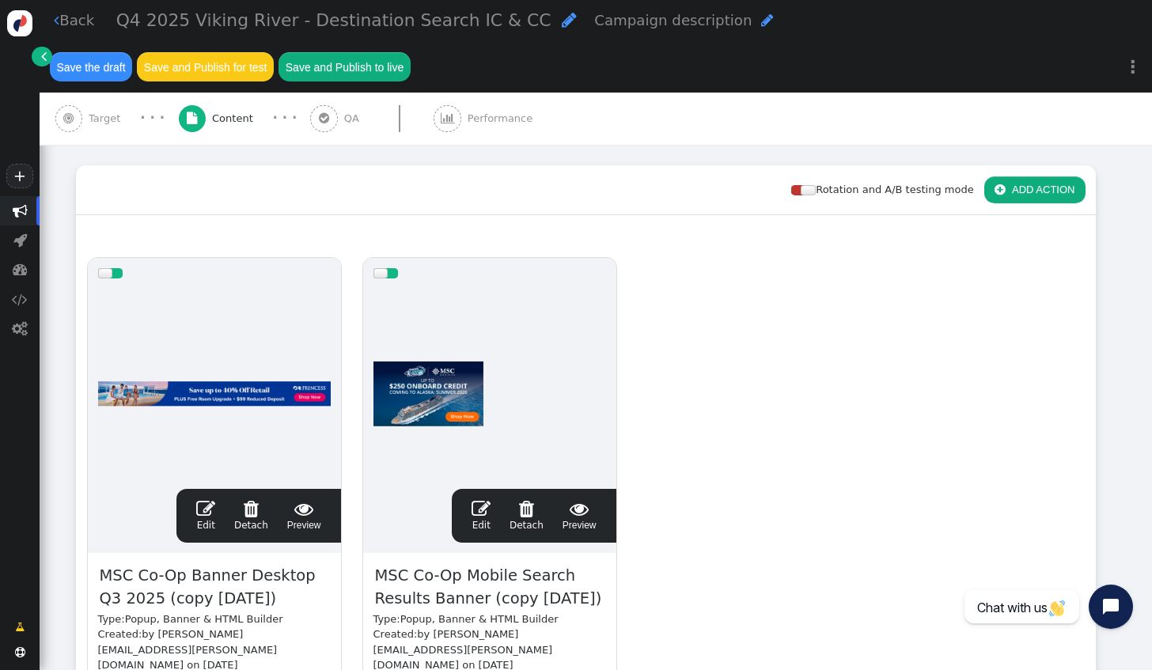
click at [214, 499] on span "" at bounding box center [205, 508] width 19 height 19
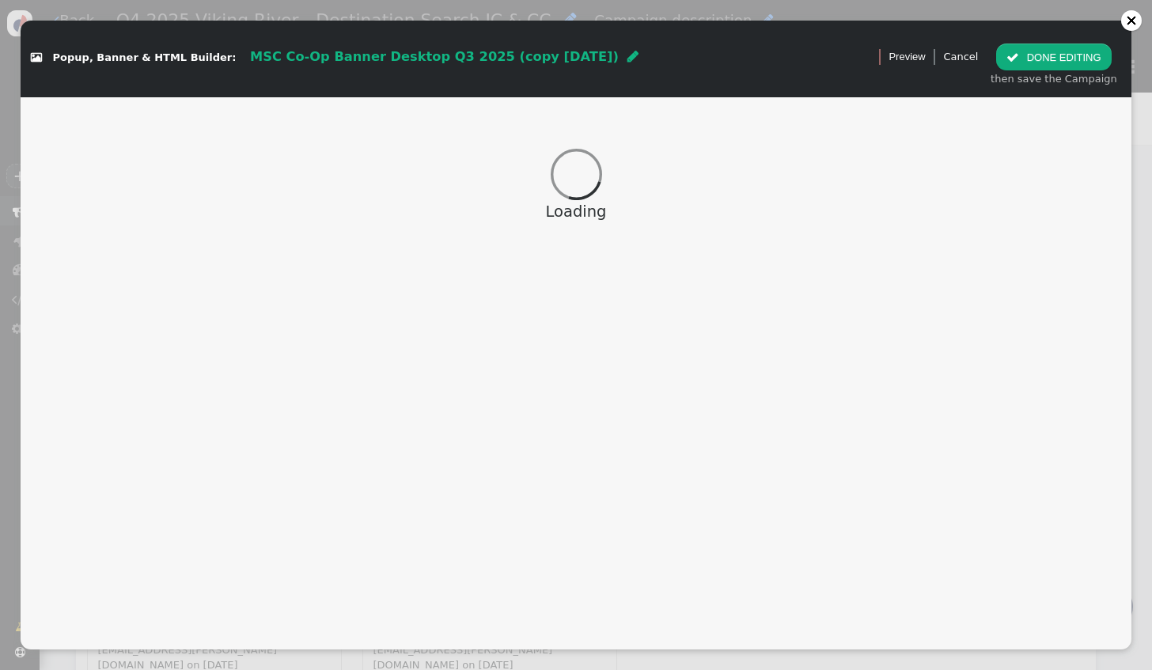
click at [628, 57] on span "" at bounding box center [633, 56] width 11 height 13
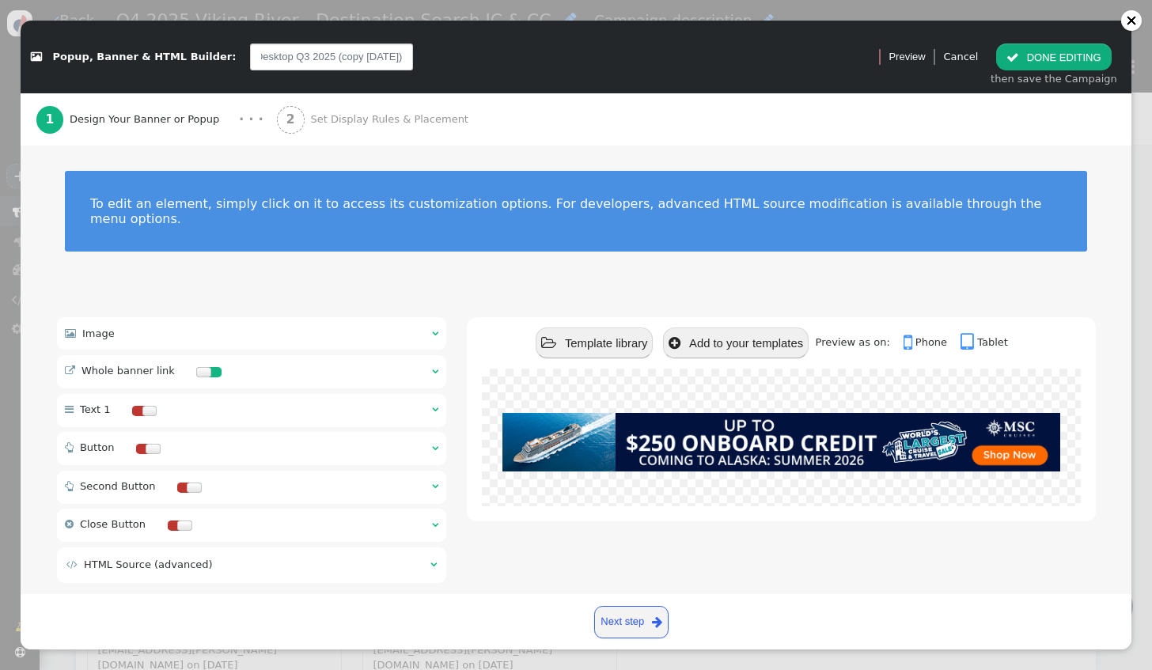
scroll to position [0, 0]
drag, startPoint x: 374, startPoint y: 56, endPoint x: 196, endPoint y: 60, distance: 177.3
click at [196, 60] on div " Popup, Banner & HTML Builder: MSC Co-Op Banner Desktop Q3 2025 (copy 10/09/25…" at bounding box center [445, 57] width 828 height 27
click at [362, 54] on input "MSC Co-Op Banner Desktop Q3 2025 (copy [DATE])" at bounding box center [331, 57] width 163 height 27
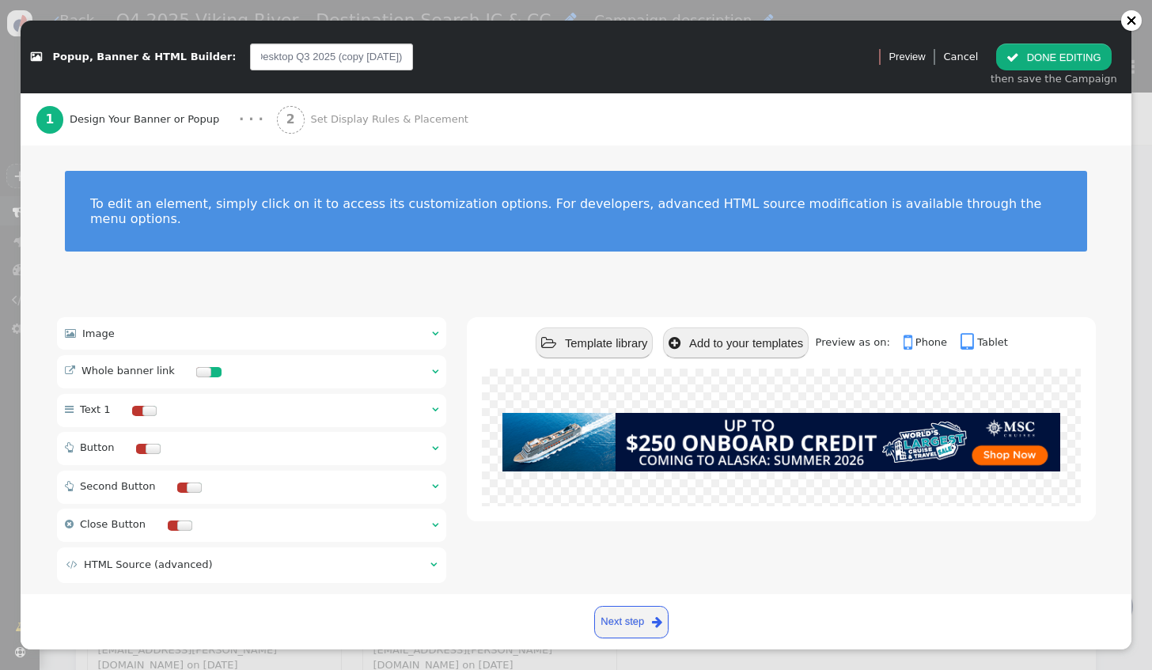
drag, startPoint x: 334, startPoint y: 54, endPoint x: 389, endPoint y: 57, distance: 54.7
click at [389, 57] on span "MSC Co-Op Banner Desktop Q3 2025 (copy [DATE])" at bounding box center [332, 57] width 184 height 32
click at [369, 62] on input "MSC Co-Op Banner Desktop Q3 2025 (copy [DATE])" at bounding box center [331, 57] width 163 height 27
drag, startPoint x: 369, startPoint y: 62, endPoint x: 305, endPoint y: 61, distance: 63.3
click at [305, 61] on input "MSC Co-Op Banner Desktop Q3 2025 (copy [DATE])" at bounding box center [331, 57] width 163 height 27
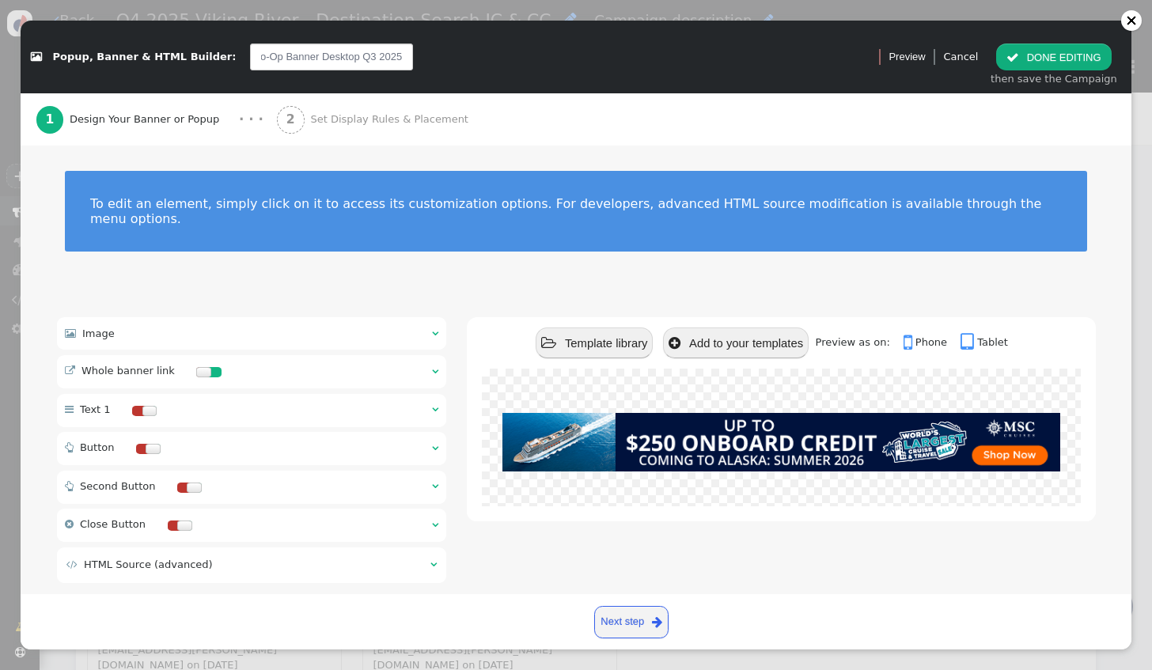
scroll to position [0, 33]
click at [341, 55] on input "MSC Co-Op Banner Desktop Q3 2025" at bounding box center [331, 57] width 163 height 27
type input "Viking River Co-Op Banner Desktop Q4 2025"
click at [305, 317] on div " Image  " at bounding box center [252, 333] width 390 height 32
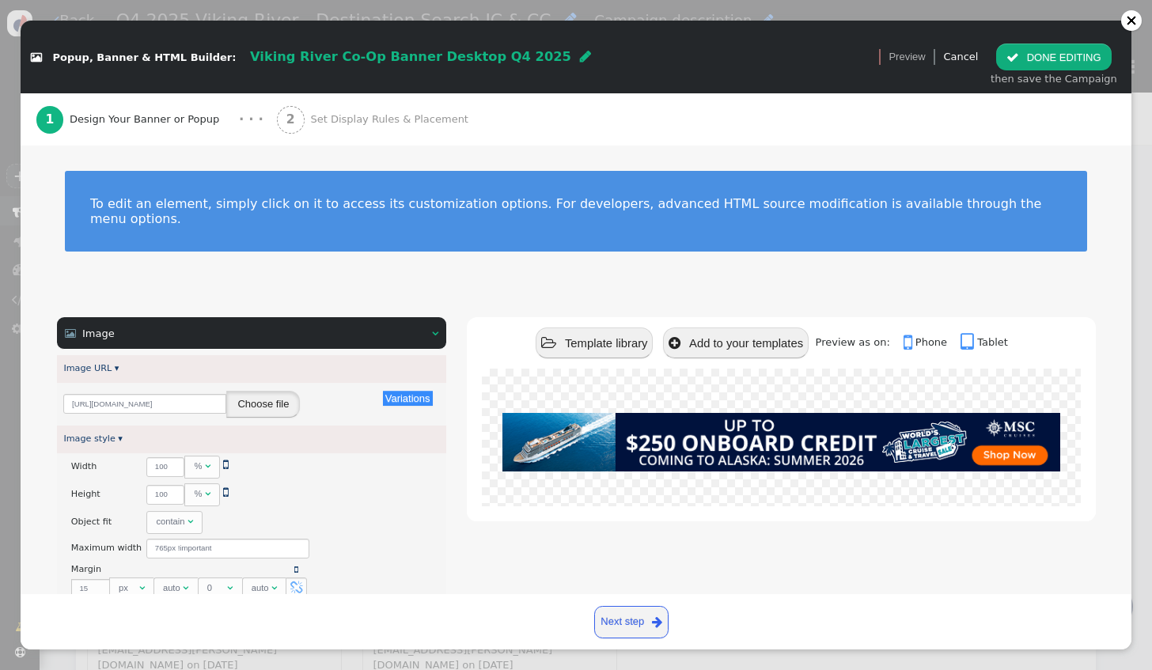
click at [256, 391] on button "Choose file" at bounding box center [263, 404] width 74 height 27
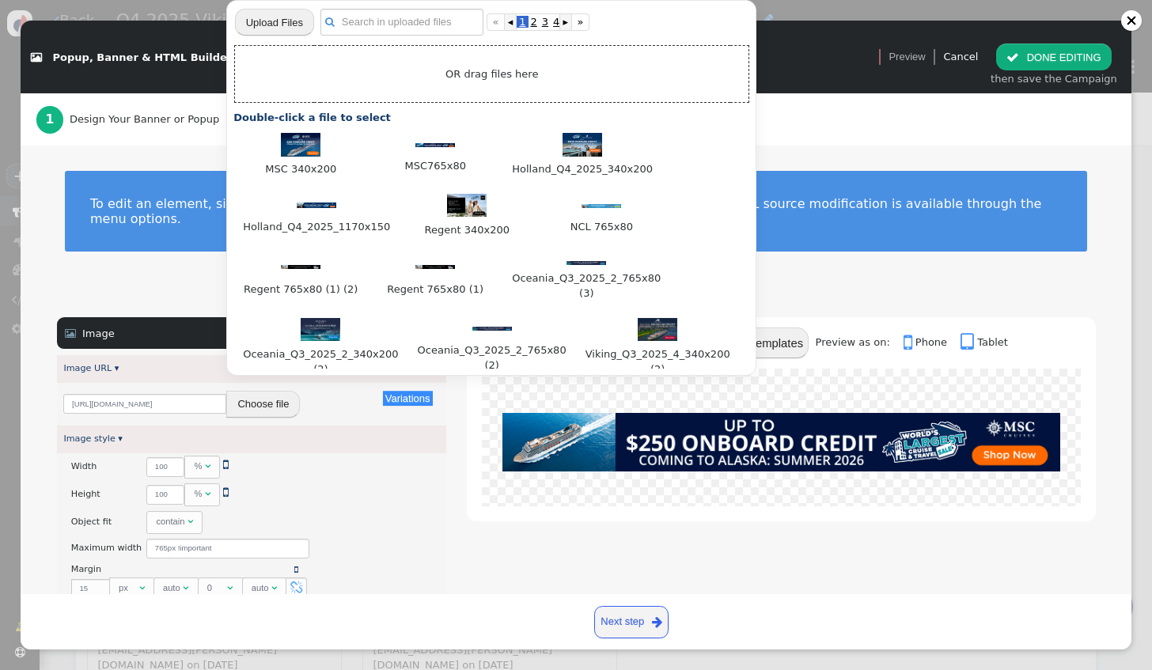
click at [286, 21] on input "file" at bounding box center [274, 22] width 79 height 28
type input "C:\fakepath\Viking 765x80.jpg"
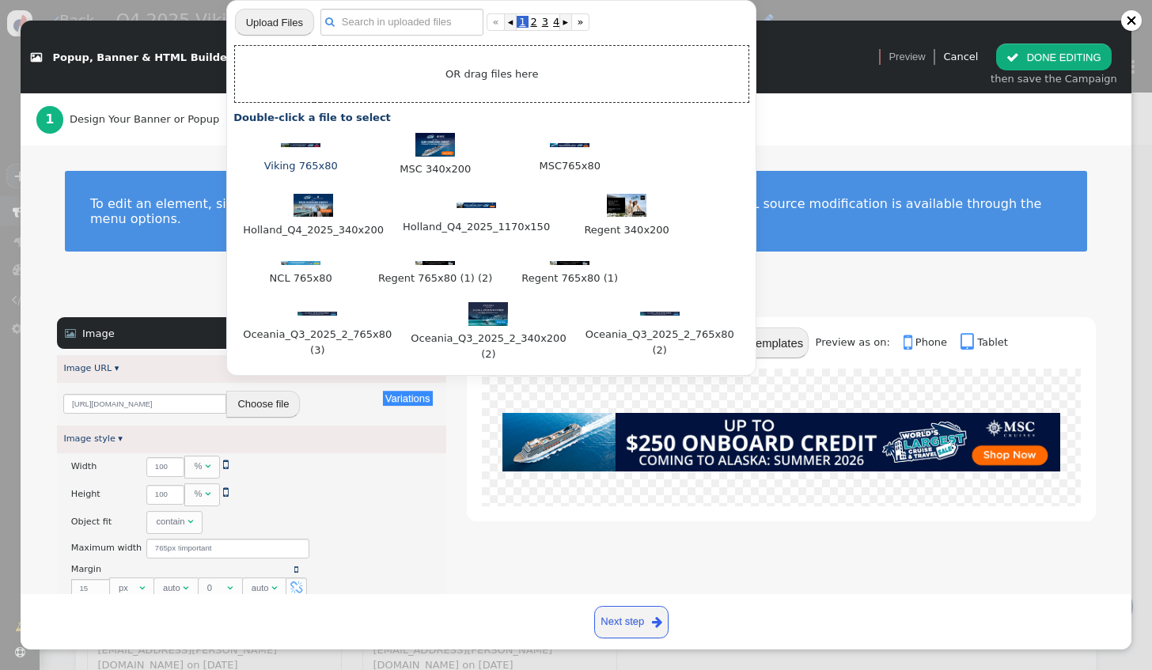
click at [297, 149] on div at bounding box center [300, 144] width 119 height 16
click at [310, 146] on img at bounding box center [301, 145] width 40 height 4
type input "https://cdn.personyze.com/upload/6863/2884522801579d61.jpeg"
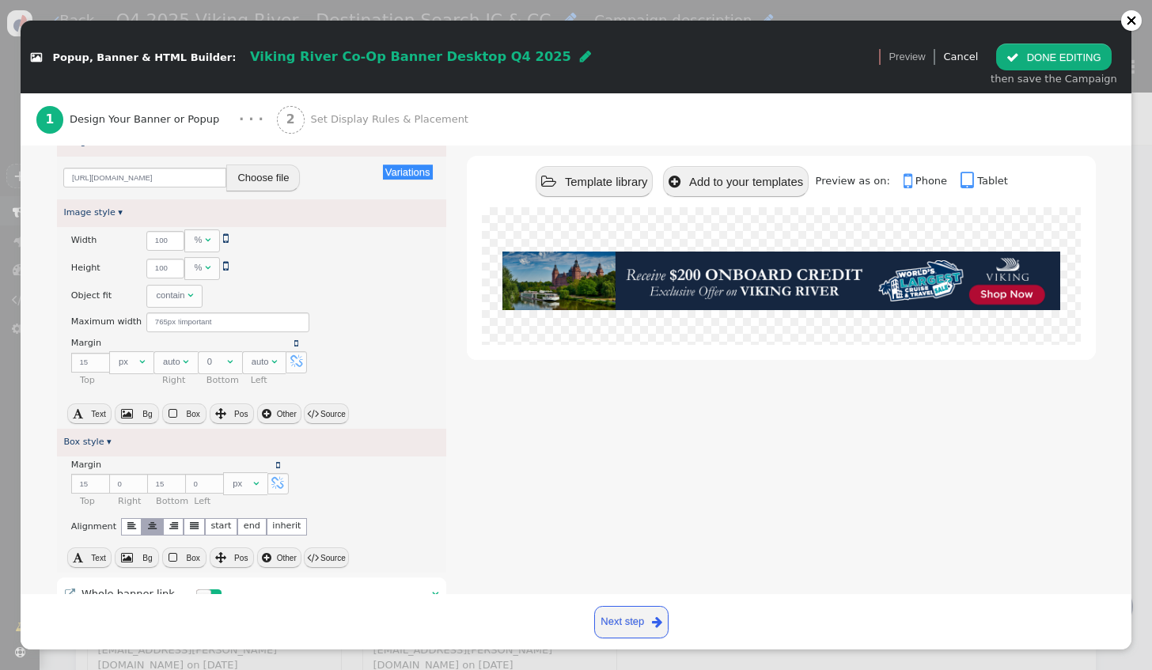
scroll to position [317, 0]
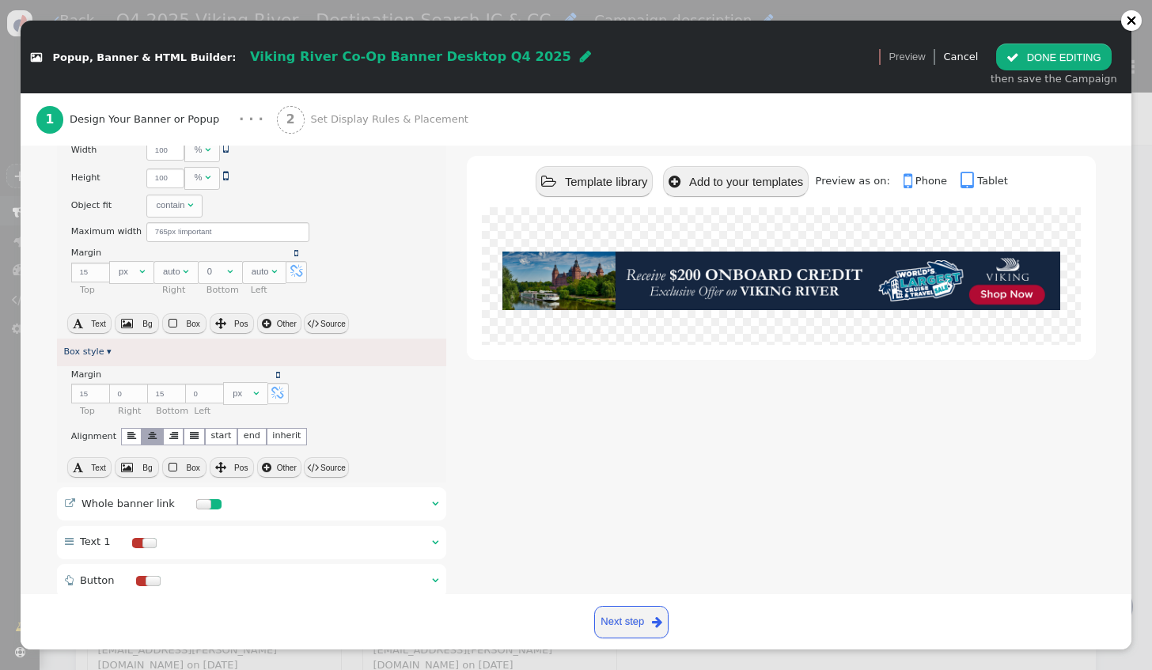
click at [259, 487] on div " Whole banner link  " at bounding box center [252, 503] width 390 height 33
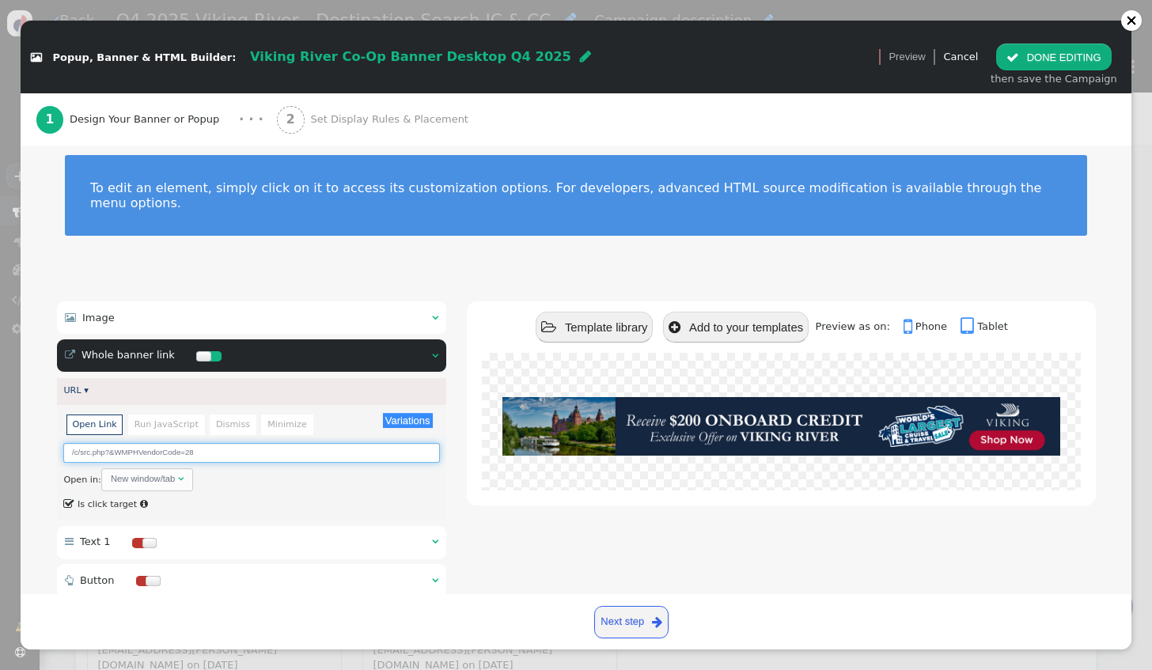
click at [222, 443] on input "/c/src.php?&WMPHVendorCode=28" at bounding box center [251, 453] width 376 height 20
type input "/c/src.php?&WMPHVendorCode=27"
click at [549, 551] on div " Template library  Add to your templates Preview as on:  Phone  Tablet" at bounding box center [781, 511] width 628 height 419
click at [313, 127] on div "2 Set Display Rules & Placement" at bounding box center [376, 119] width 198 height 52
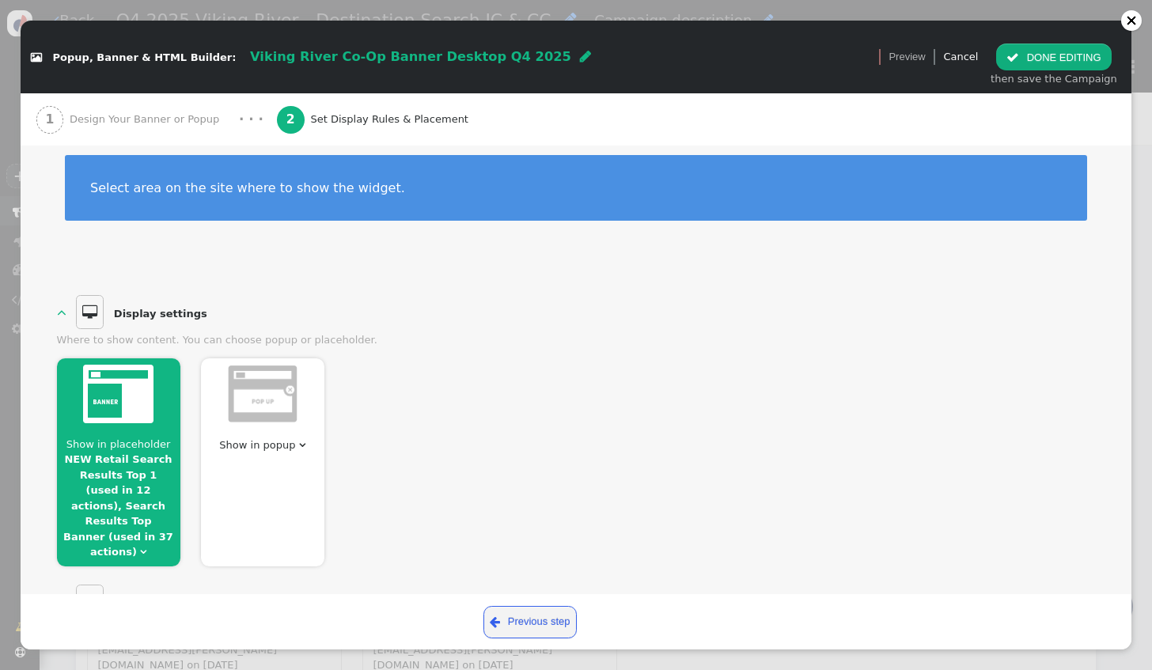
click at [154, 438] on span "Show in placeholder" at bounding box center [118, 444] width 104 height 12
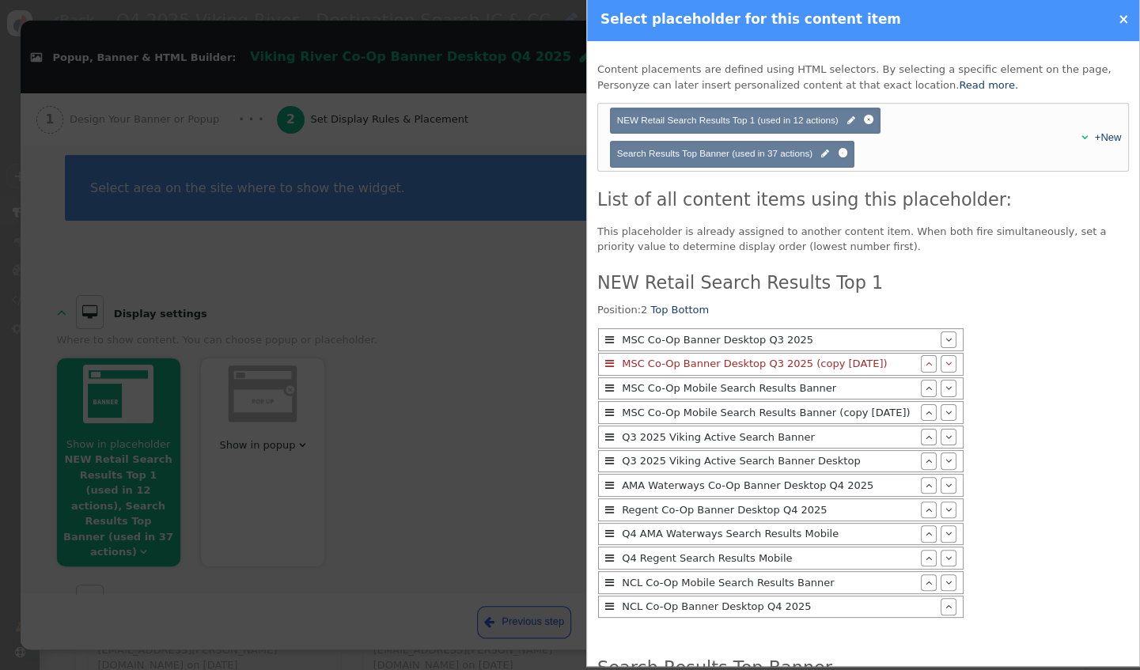
click at [419, 407] on div at bounding box center [570, 335] width 1140 height 670
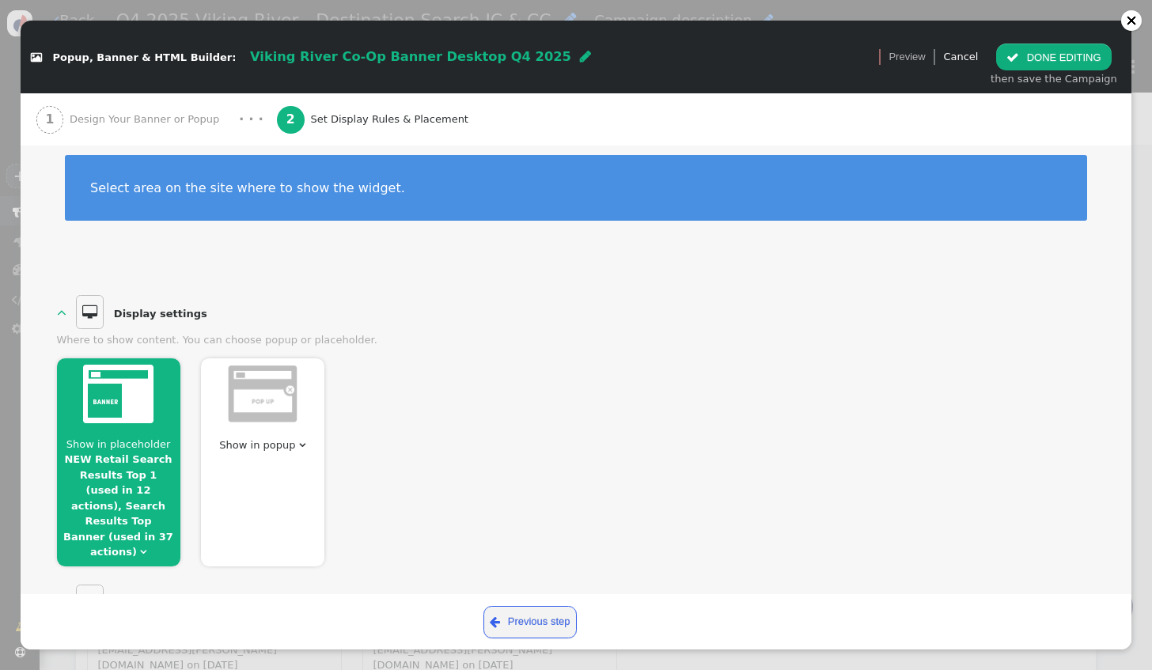
scroll to position [0, 0]
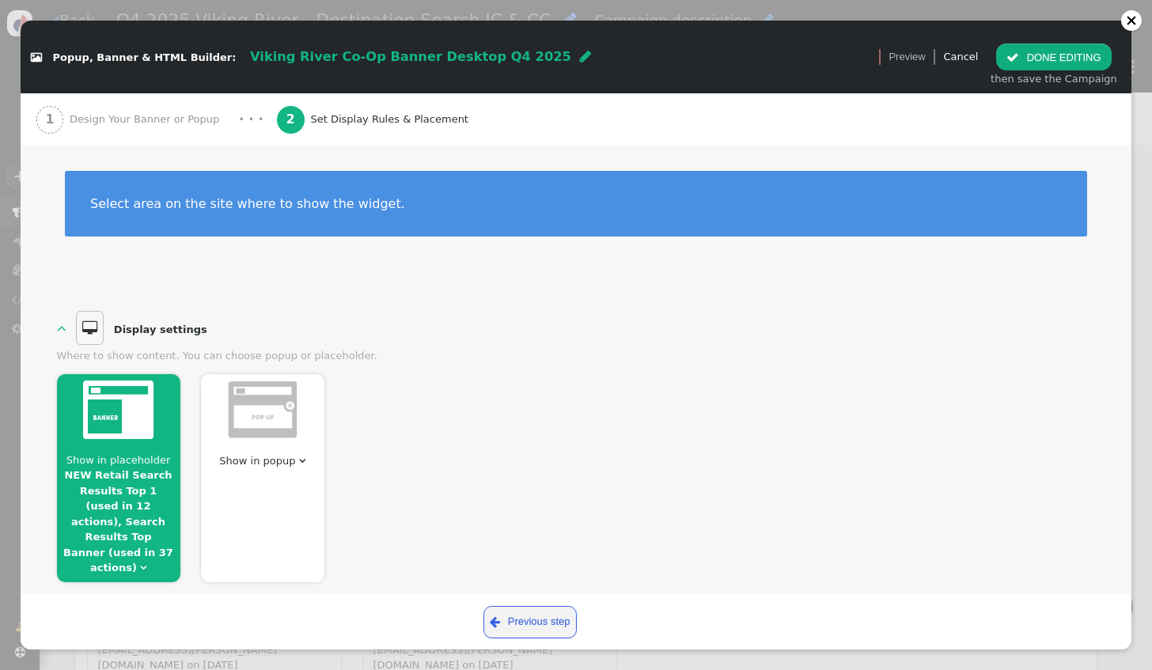
click at [1032, 61] on button " DONE EDITING" at bounding box center [1053, 57] width 115 height 27
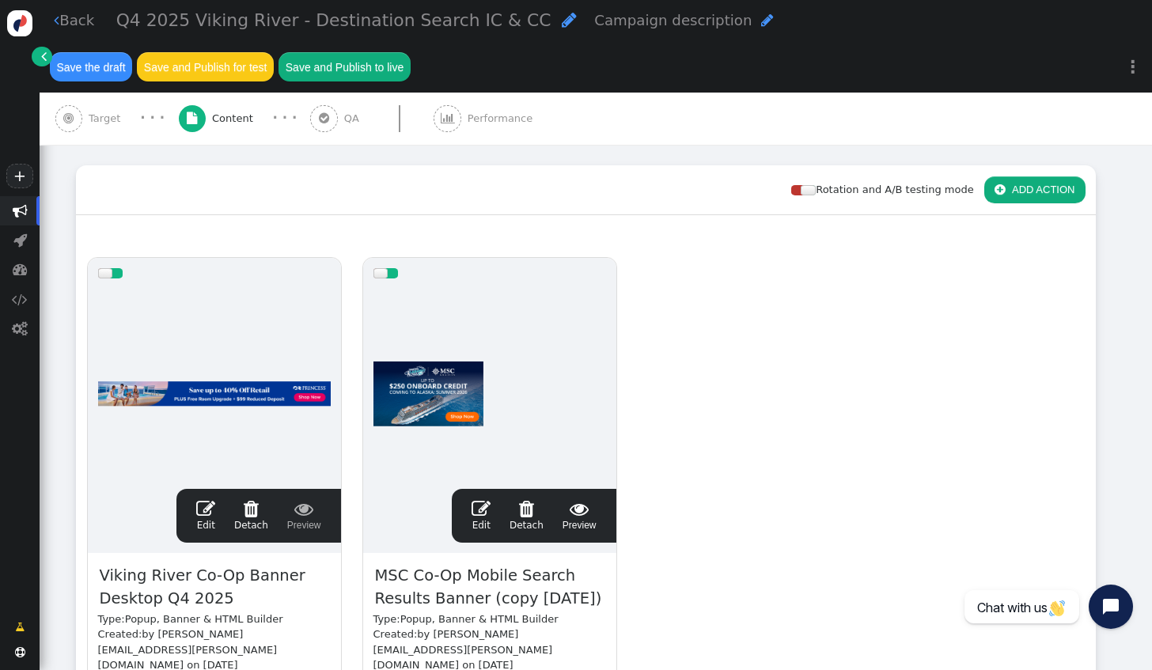
click at [482, 499] on span "" at bounding box center [481, 508] width 19 height 19
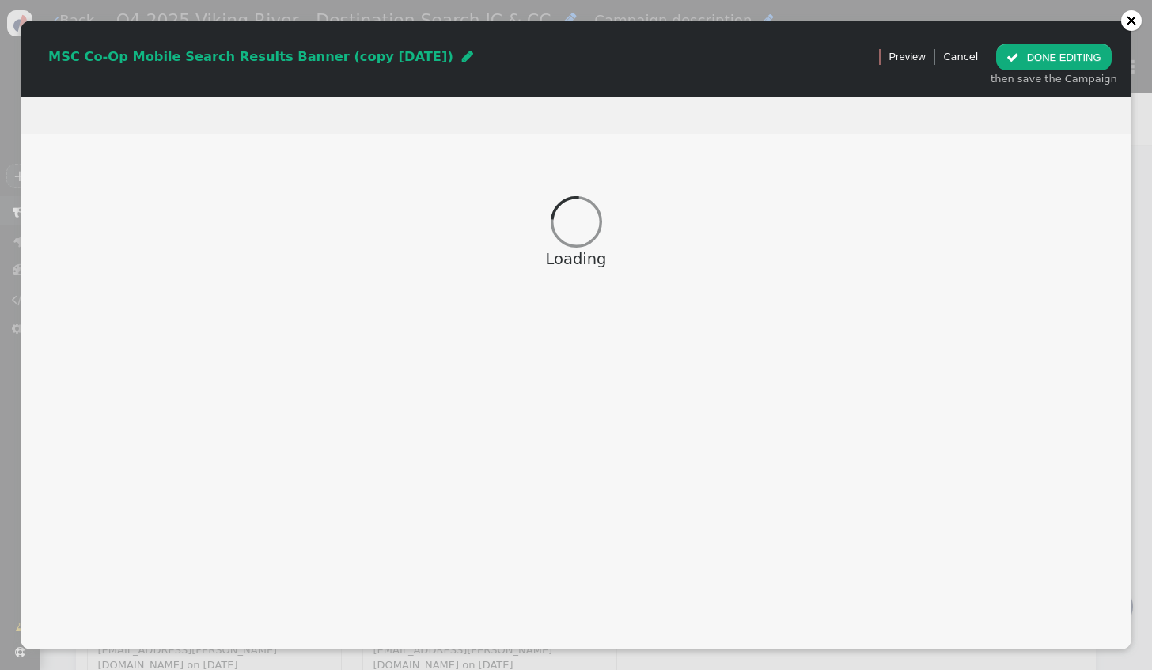
click at [473, 57] on div "MSC Co-Op Mobile Search Results Banner (copy 10/09/25) " at bounding box center [260, 57] width 425 height 20
click at [582, 55] on div "MSC Co-Op Mobile Search Results Banner (copy 10/09/25)  Version 1 (testing+pro…" at bounding box center [445, 57] width 828 height 20
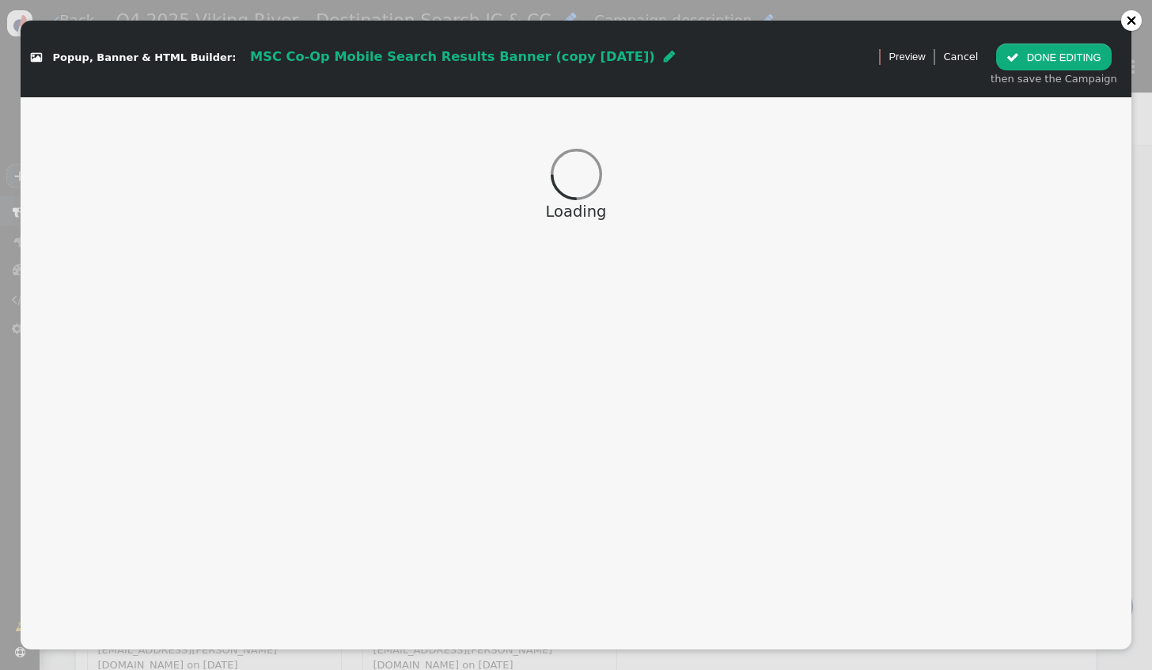
click at [664, 58] on span "" at bounding box center [669, 56] width 11 height 13
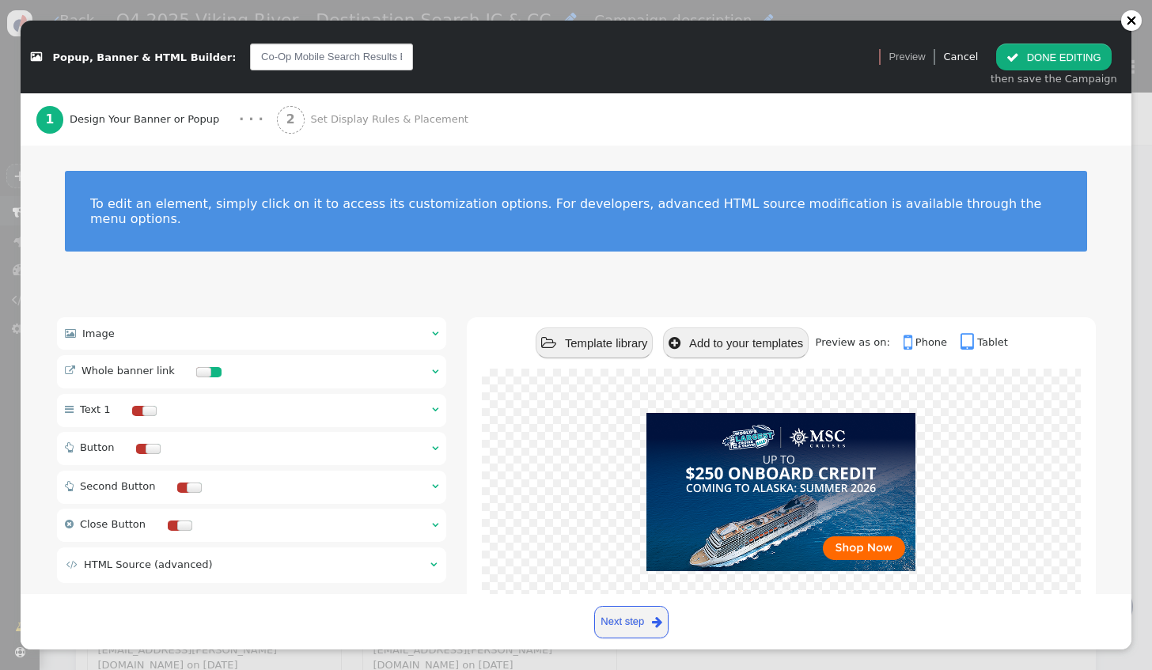
click at [250, 55] on input "Co-Op Mobile Search Results Banner" at bounding box center [331, 57] width 163 height 27
type input "Viking River Co-Op Mobile Search Results Banner"
drag, startPoint x: 271, startPoint y: 321, endPoint x: 277, endPoint y: 334, distance: 14.5
click at [271, 321] on div " Image  " at bounding box center [252, 333] width 390 height 32
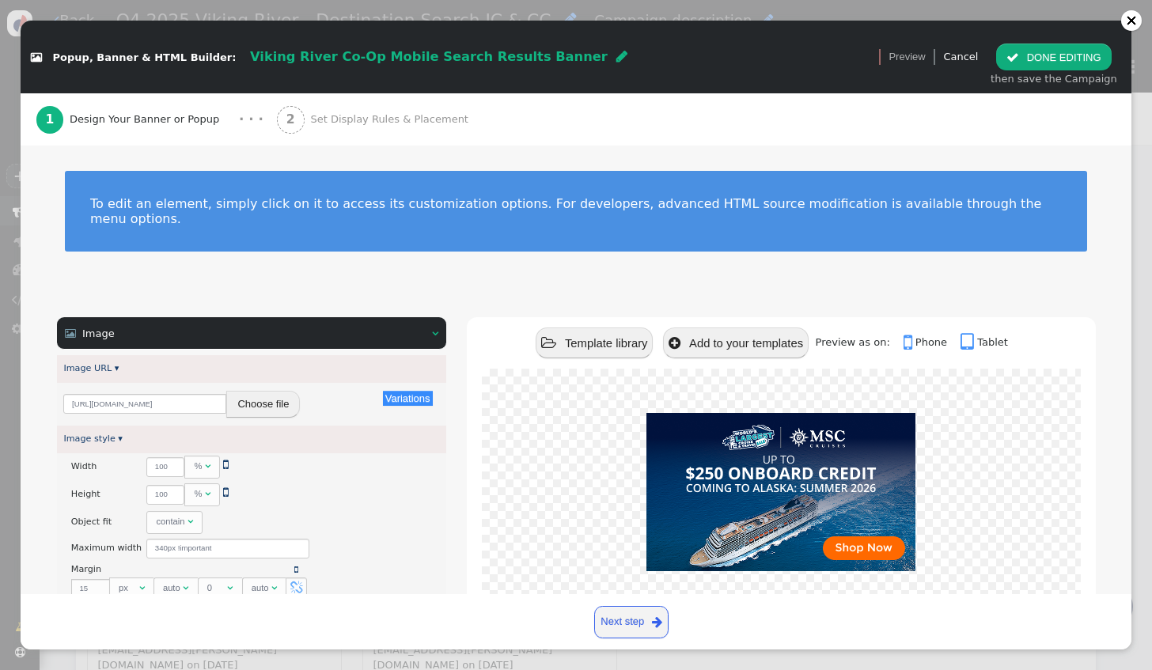
click at [283, 396] on button "Choose file" at bounding box center [263, 404] width 74 height 27
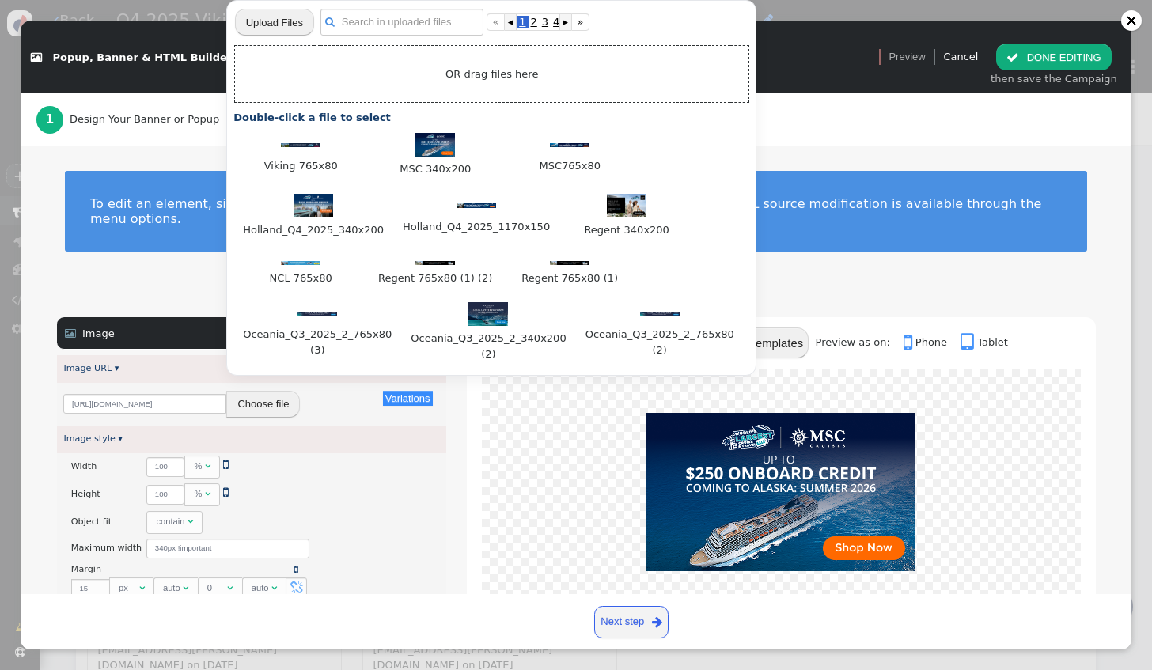
click at [291, 25] on input "file" at bounding box center [274, 22] width 79 height 28
type input "C:\fakepath\Viking 340x200.jpg"
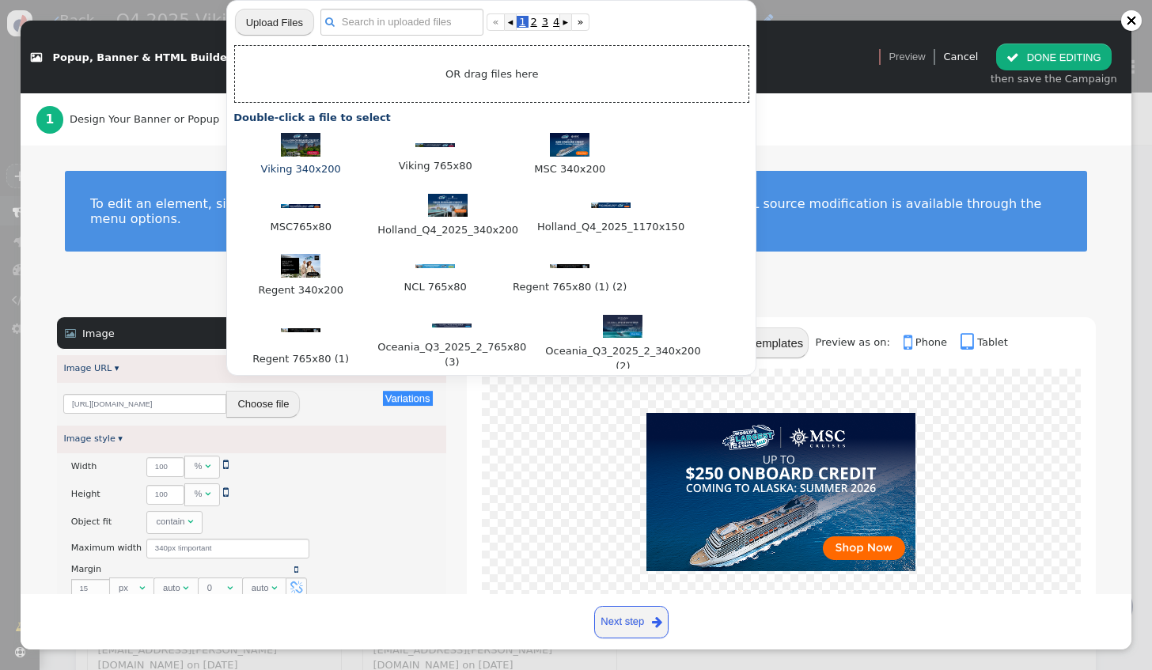
click at [309, 144] on img at bounding box center [301, 145] width 40 height 24
type input "https://cdn.personyze.com/upload/6863/97495119104e29af.jpeg"
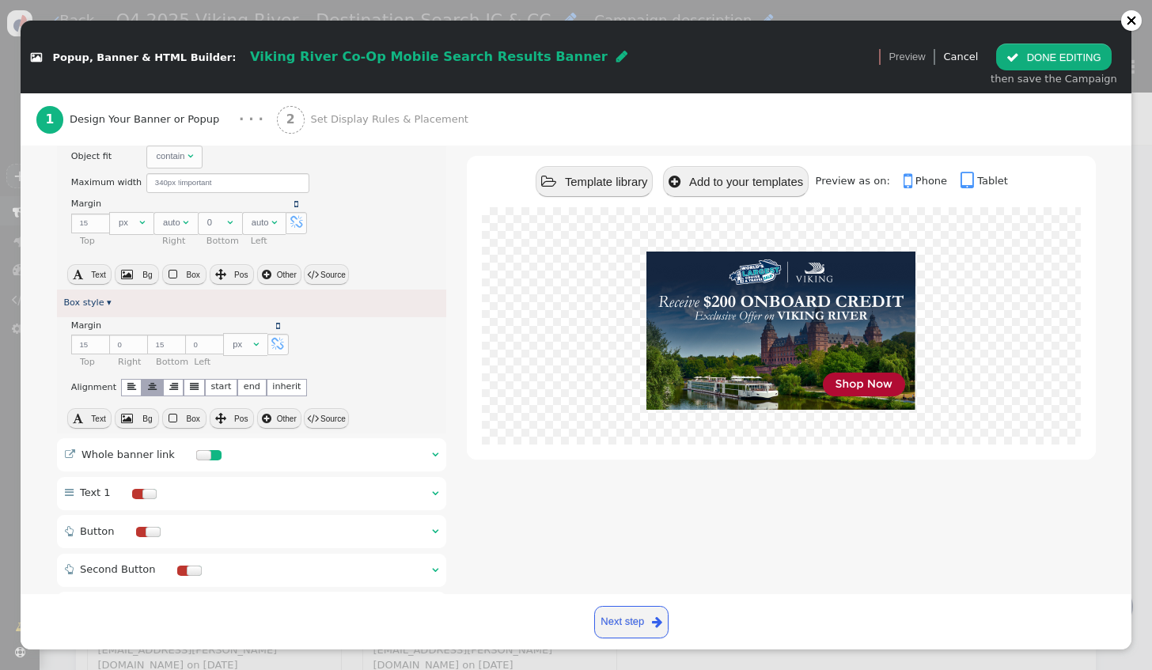
scroll to position [396, 0]
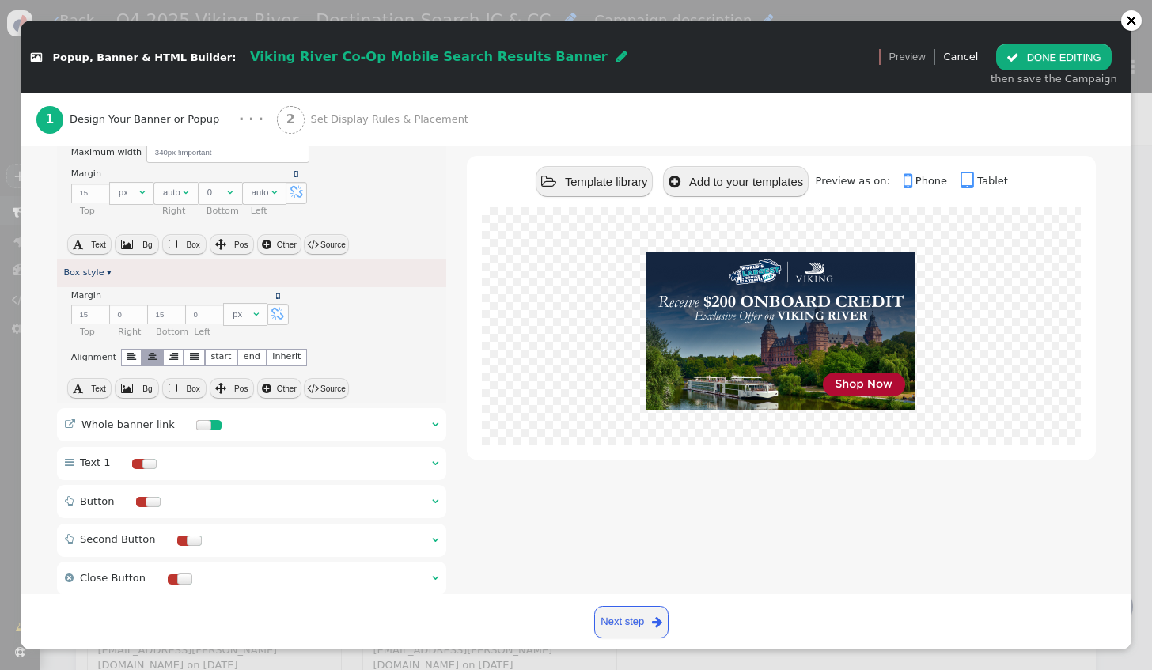
click at [394, 408] on div " Whole banner link  " at bounding box center [252, 424] width 390 height 33
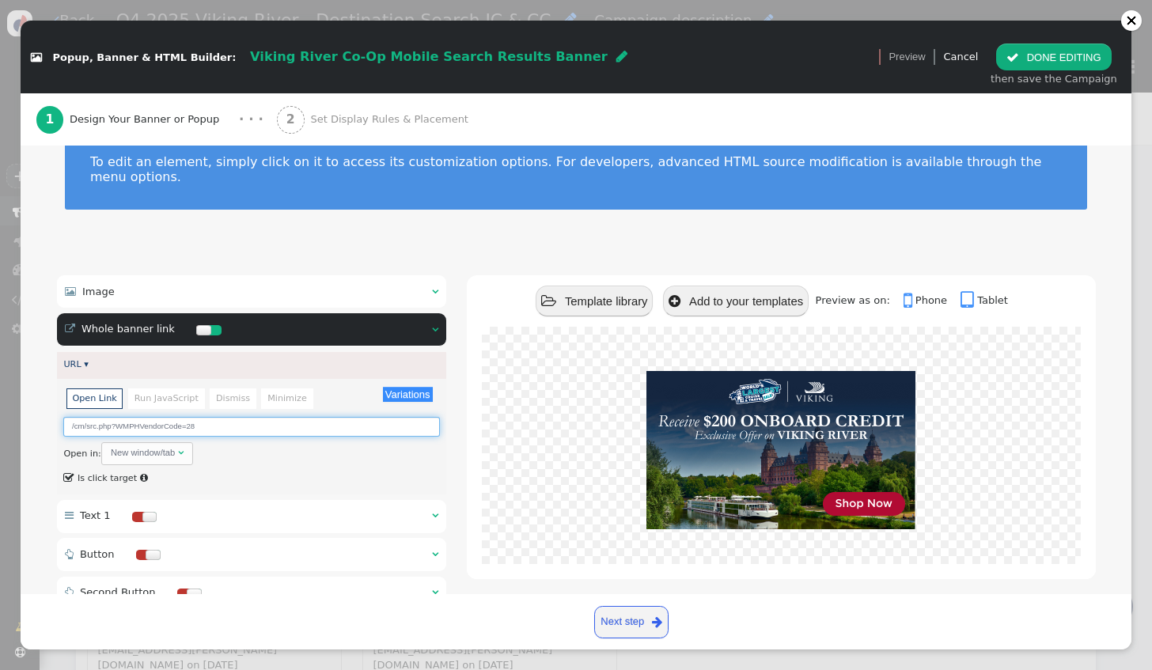
click at [235, 417] on input "/cm/src.php?WMPHVendorCode=28" at bounding box center [251, 427] width 376 height 20
type input "/cm/src.php?WMPHVendorCode=27"
click at [345, 119] on span "Set Display Rules & Placement" at bounding box center [392, 120] width 164 height 16
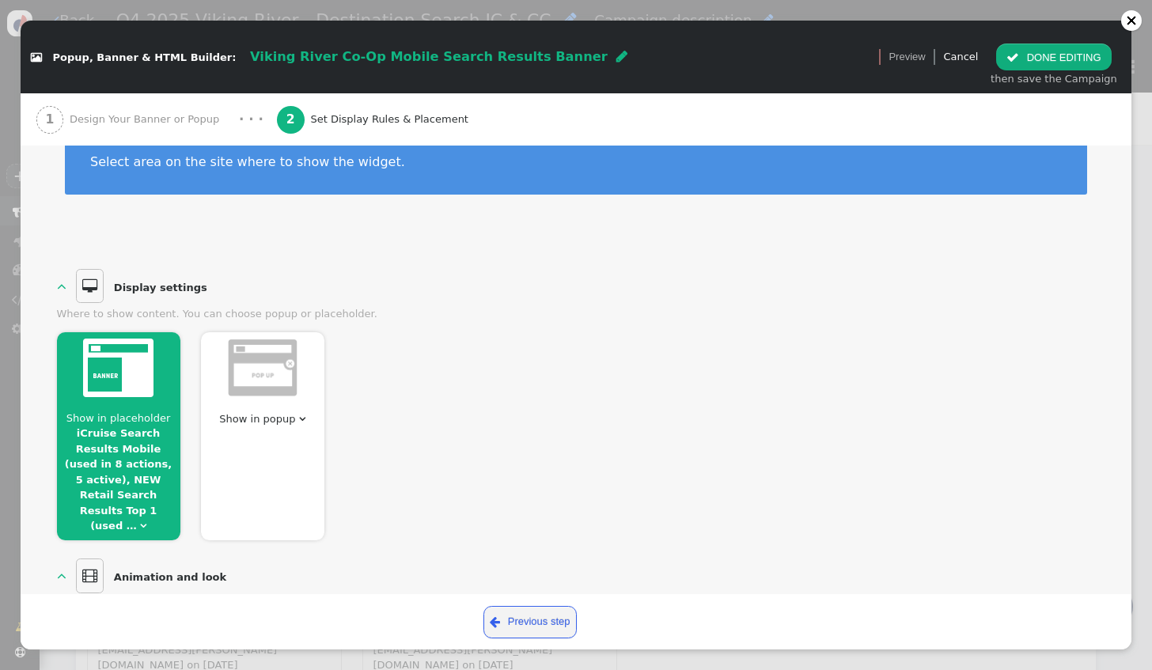
click at [138, 412] on span "Show in placeholder" at bounding box center [118, 418] width 104 height 12
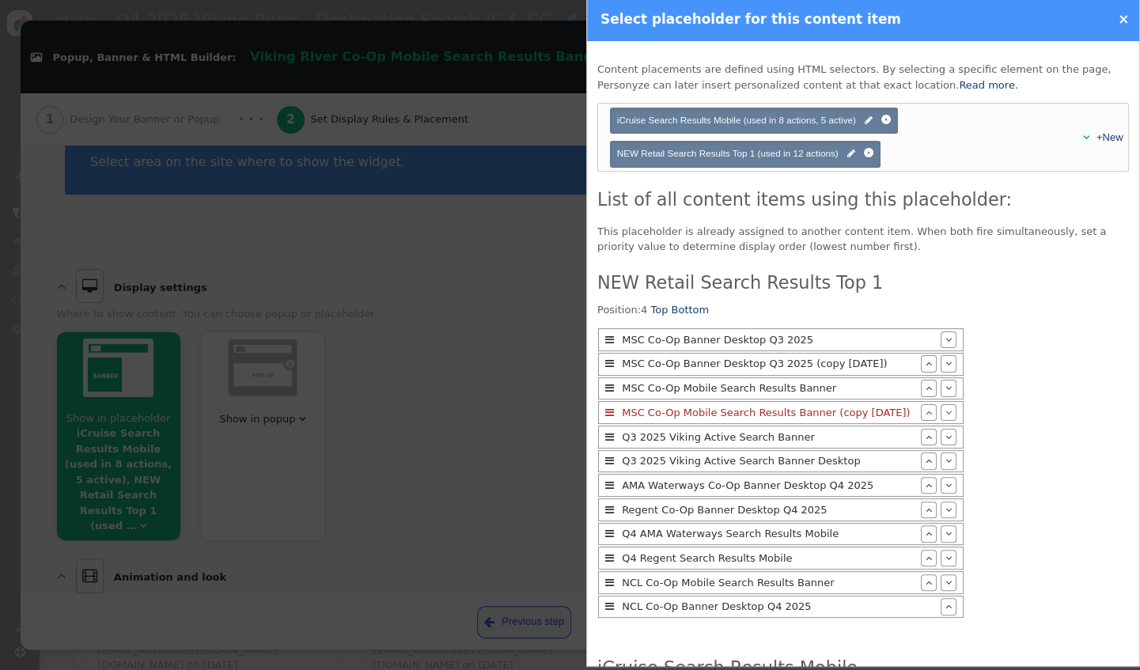
click at [476, 351] on div at bounding box center [570, 335] width 1140 height 670
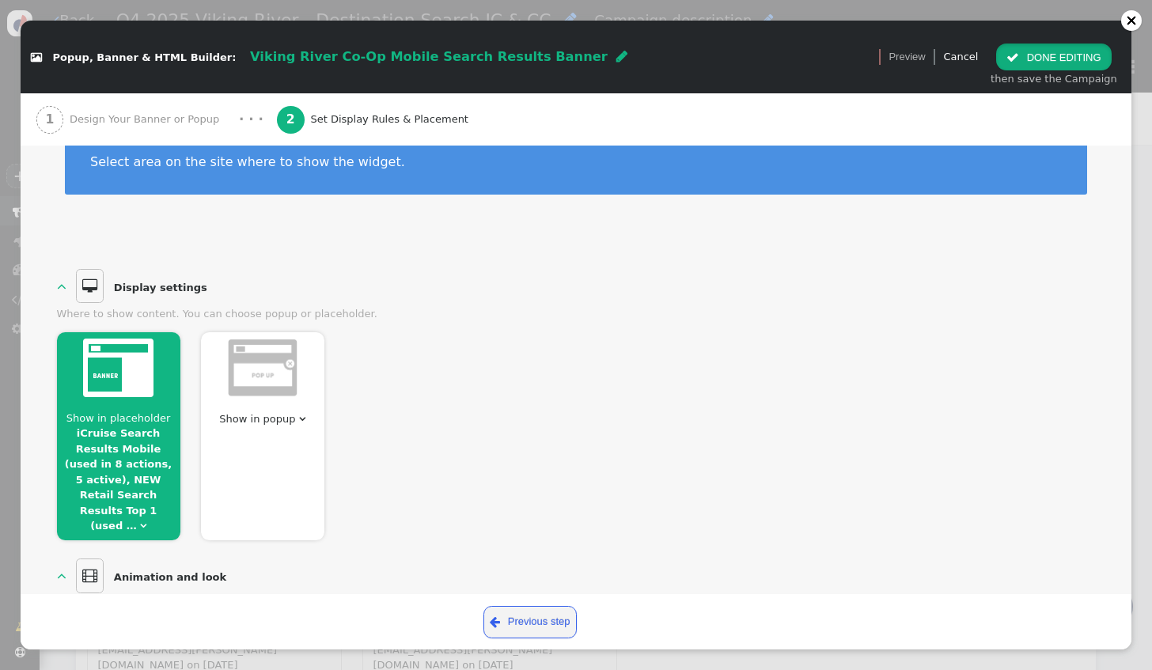
click at [1065, 53] on button " DONE EDITING" at bounding box center [1053, 57] width 115 height 27
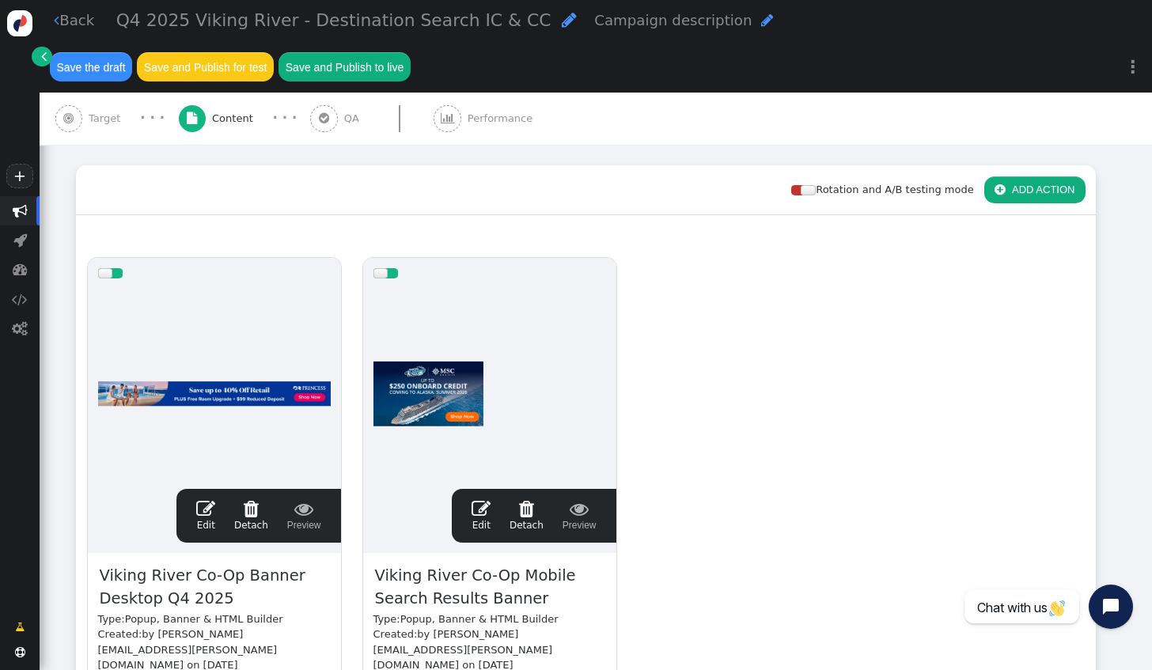
click at [108, 93] on div " Target" at bounding box center [91, 119] width 72 height 52
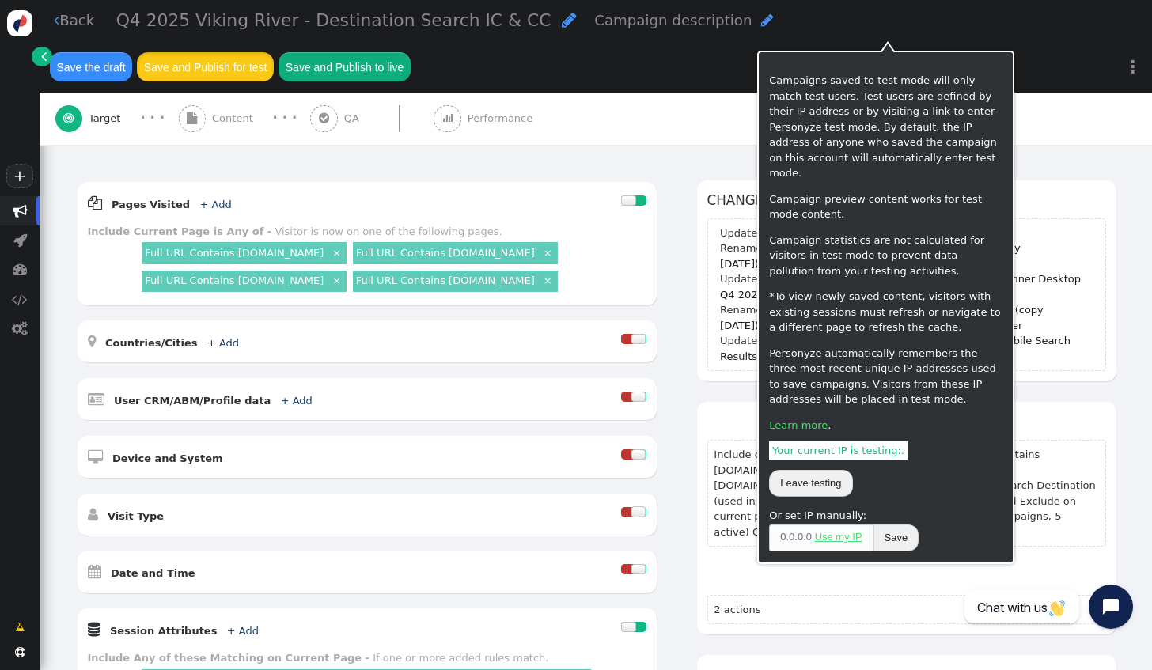
click at [273, 52] on button "Save and Publish for test" at bounding box center [205, 66] width 136 height 28
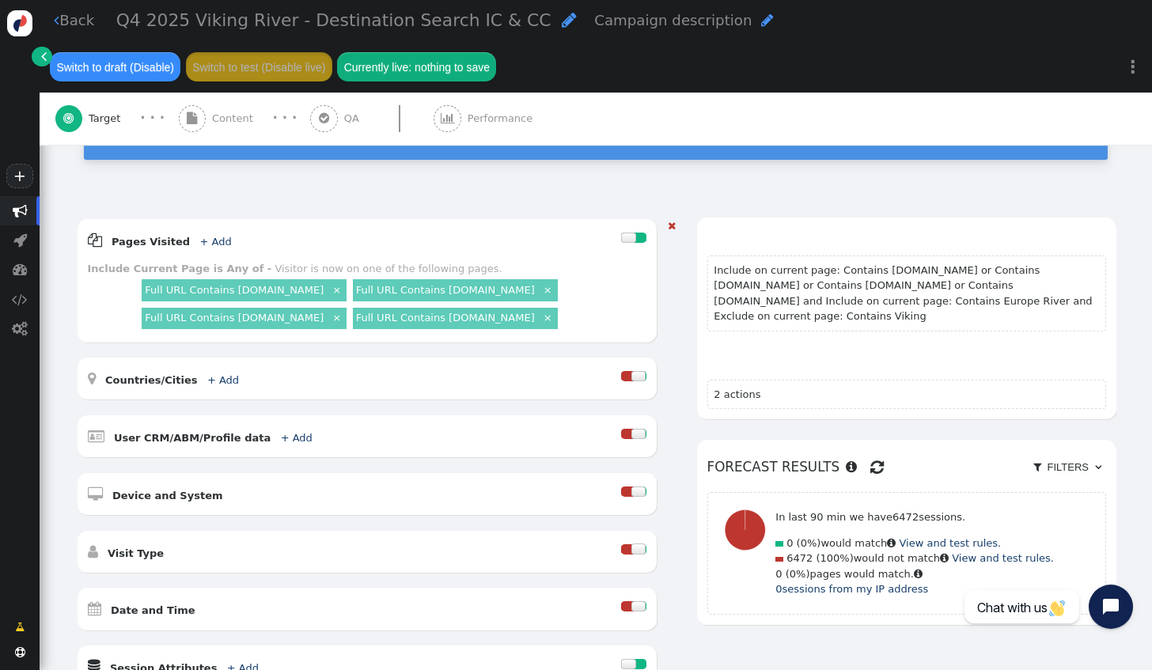
scroll to position [317, 0]
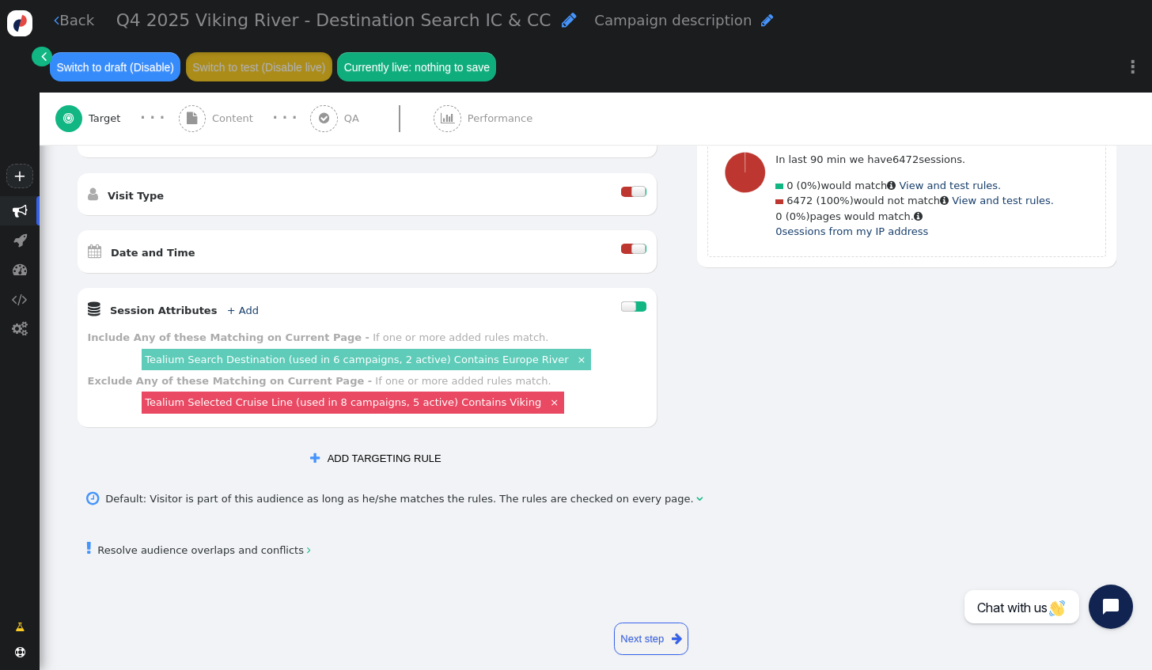
click at [222, 119] on span "Content" at bounding box center [235, 119] width 47 height 16
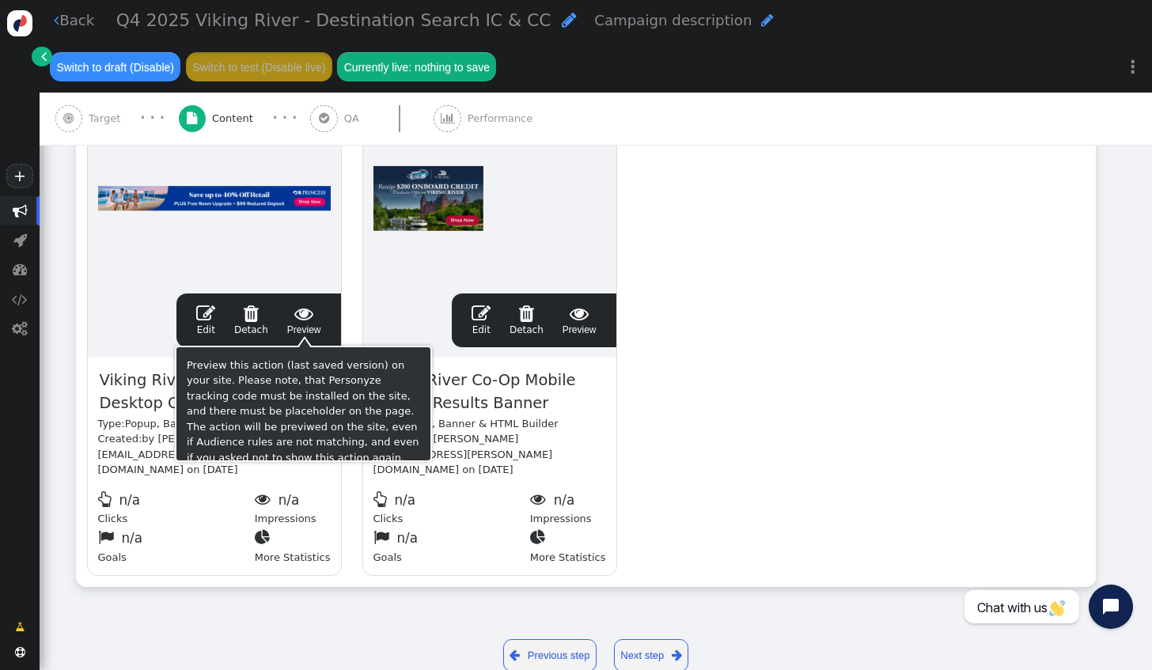
scroll to position [312, 0]
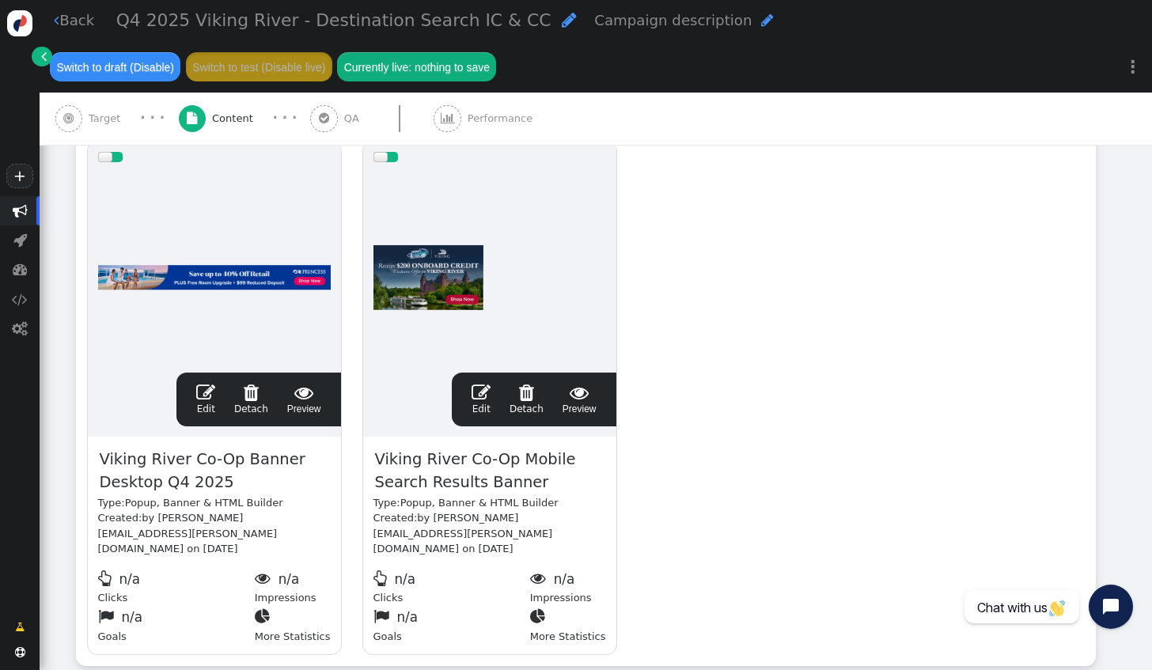
click at [199, 396] on span "" at bounding box center [205, 392] width 19 height 19
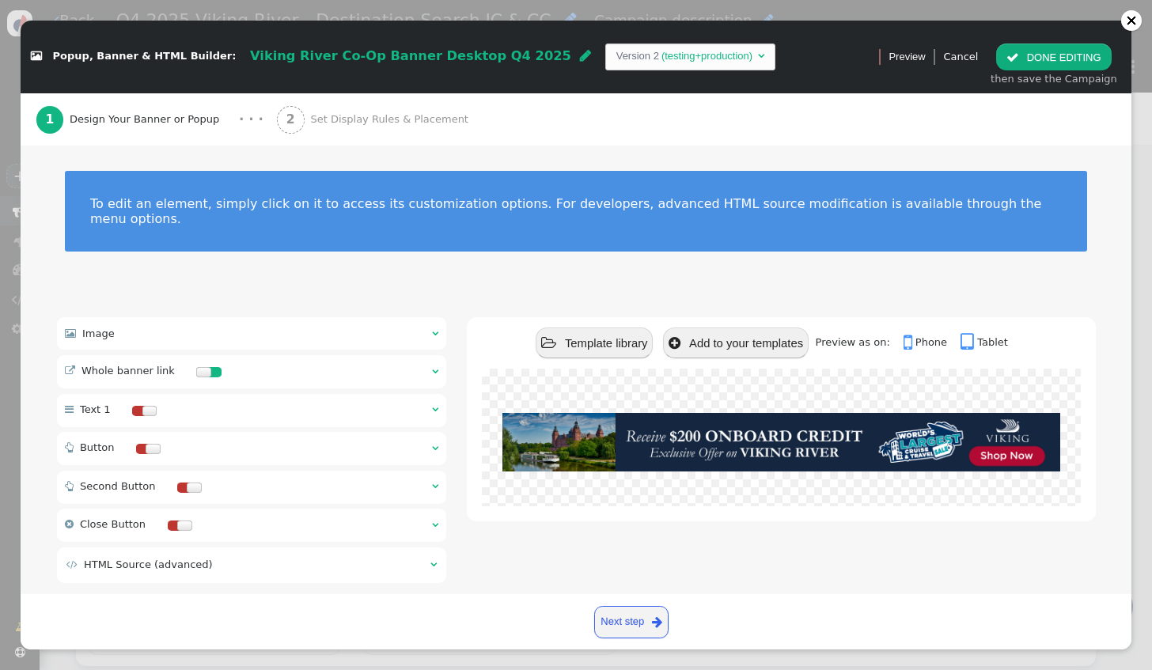
scroll to position [11, 0]
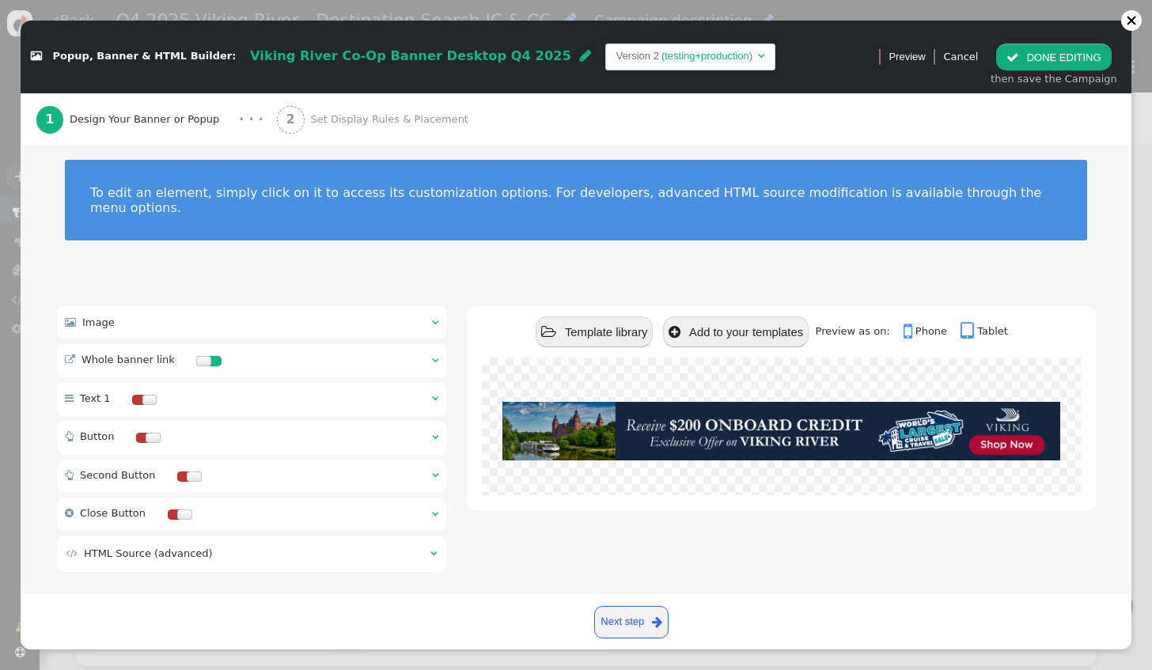
click at [347, 122] on span "Set Display Rules & Placement" at bounding box center [392, 120] width 164 height 16
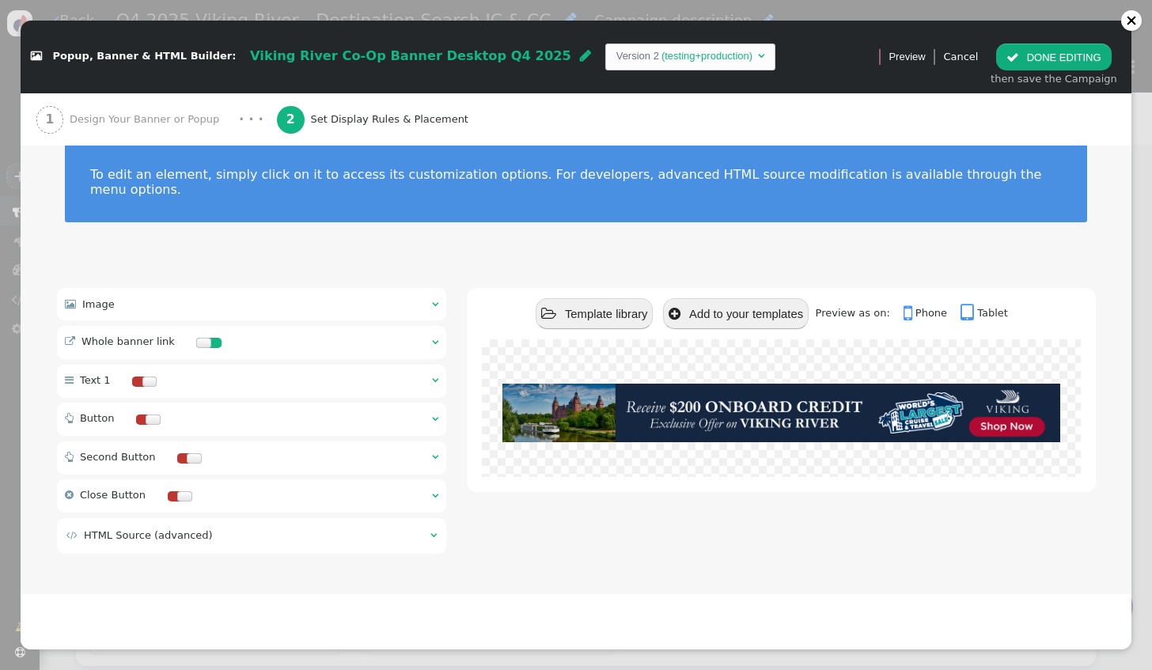
scroll to position [1, 0]
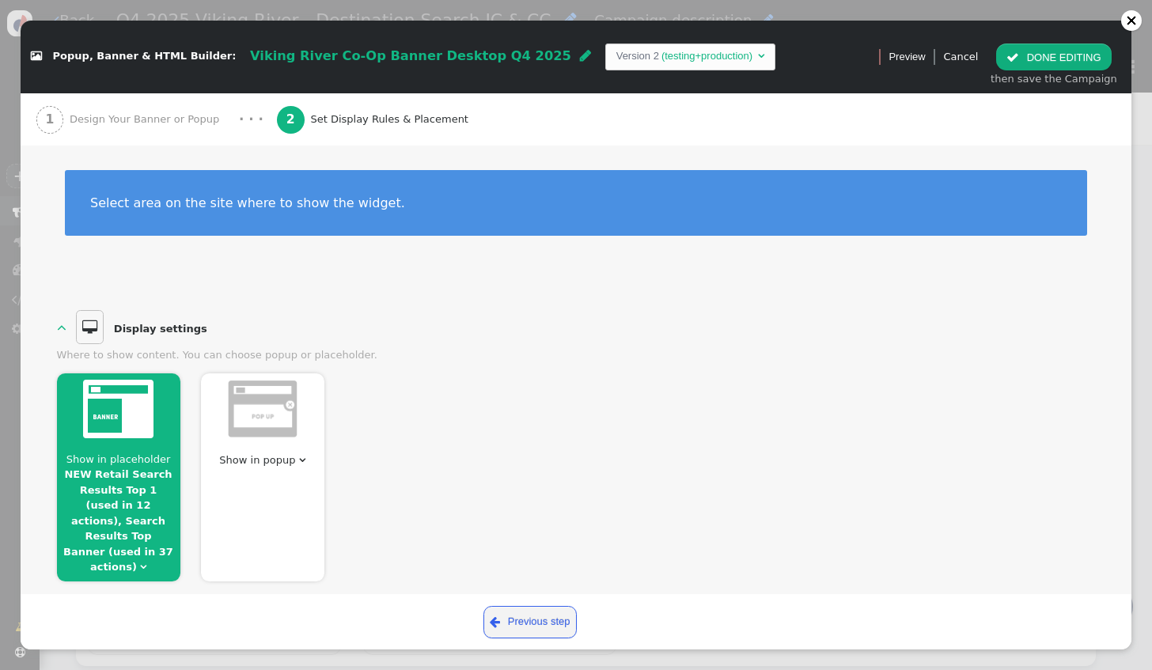
click at [155, 431] on div at bounding box center [118, 411] width 123 height 75
click at [135, 448] on div "Show in placeholder NEW Retail Search Results Top 1 (used in 12 actions), Searc…" at bounding box center [118, 478] width 123 height 208
click at [150, 438] on div at bounding box center [118, 411] width 123 height 75
click at [1125, 21] on div at bounding box center [1131, 20] width 21 height 21
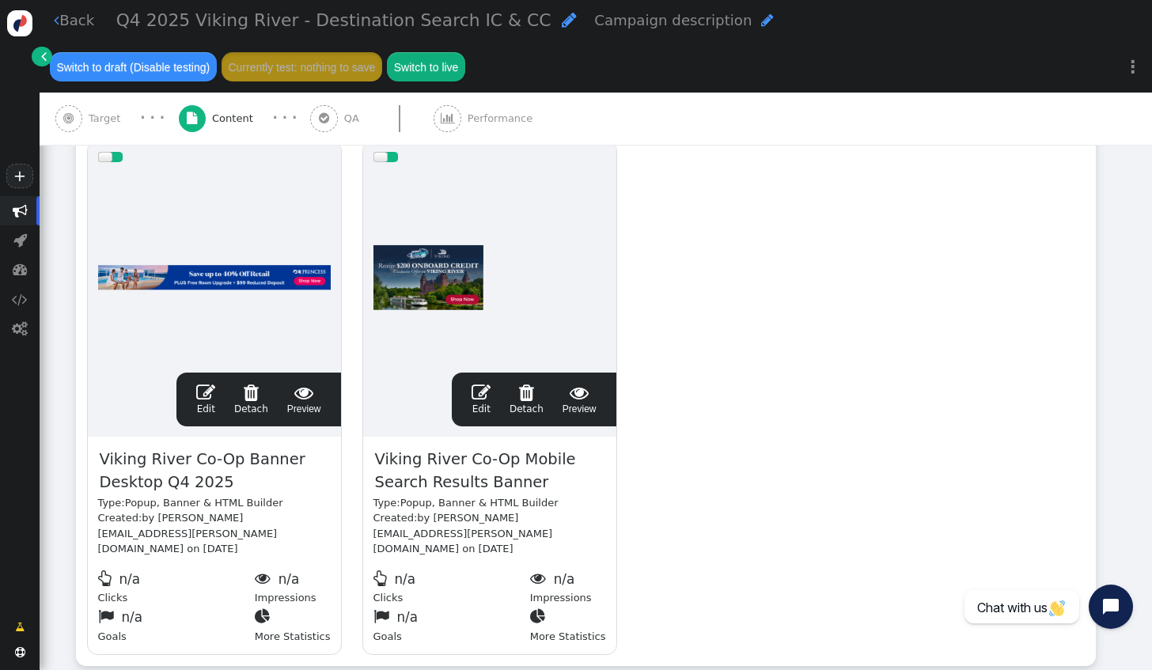
click at [74, 25] on link " Back" at bounding box center [74, 19] width 40 height 21
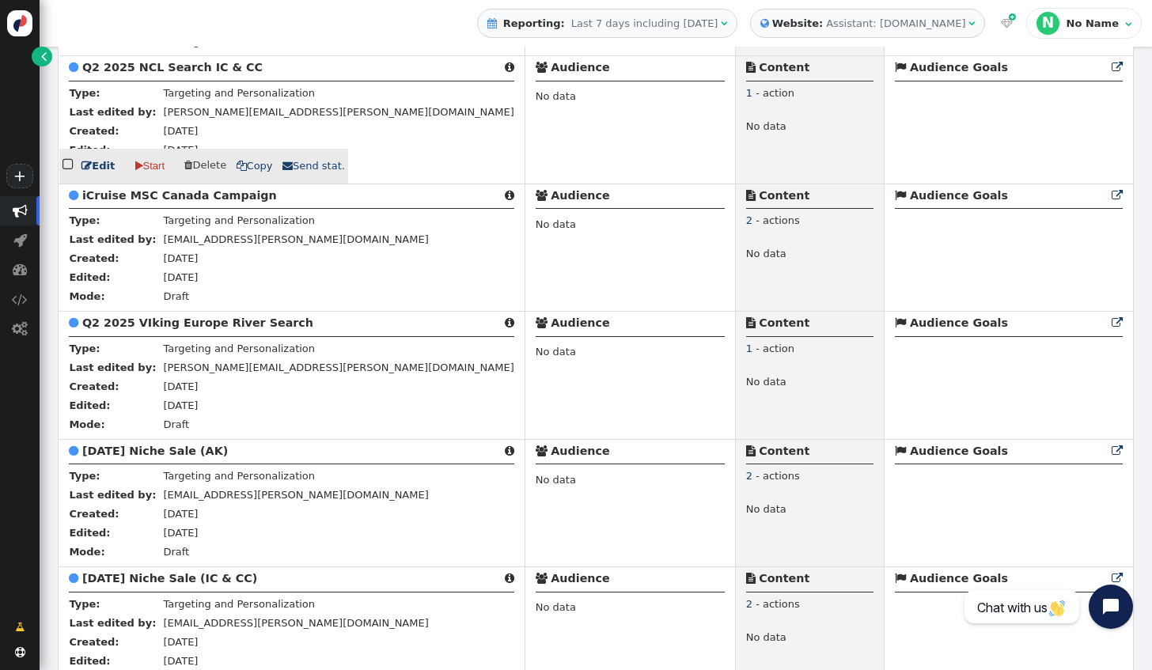
scroll to position [5464, 0]
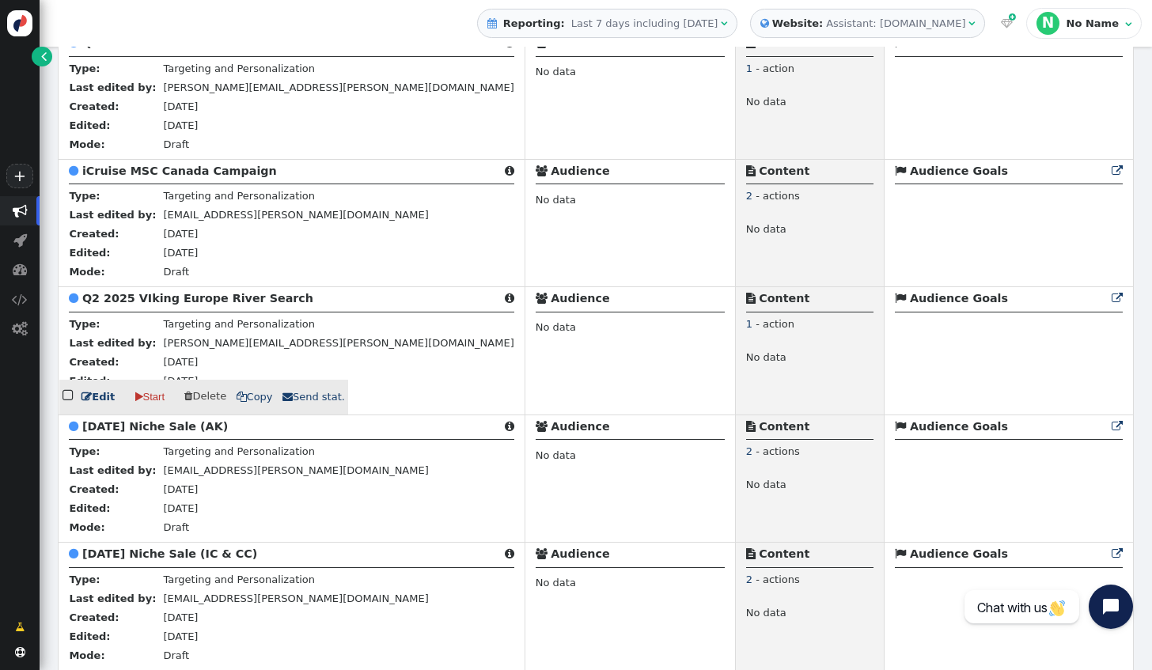
click at [101, 405] on link " Edit" at bounding box center [98, 397] width 33 height 16
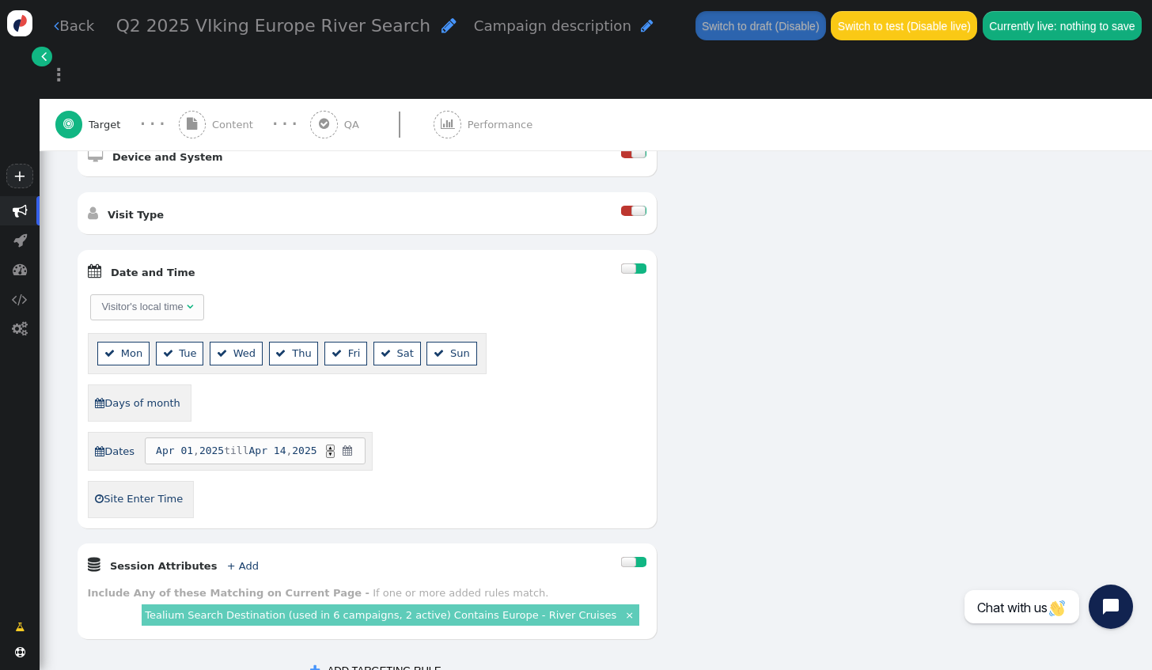
scroll to position [633, 0]
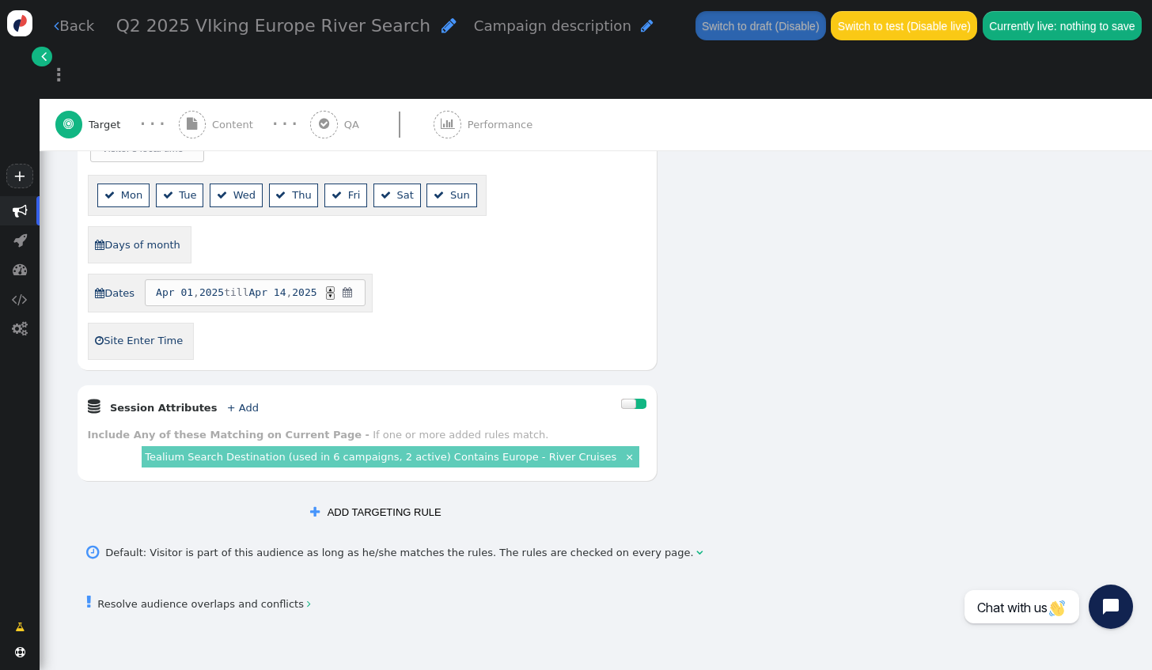
click at [74, 21] on link " Back" at bounding box center [74, 25] width 40 height 21
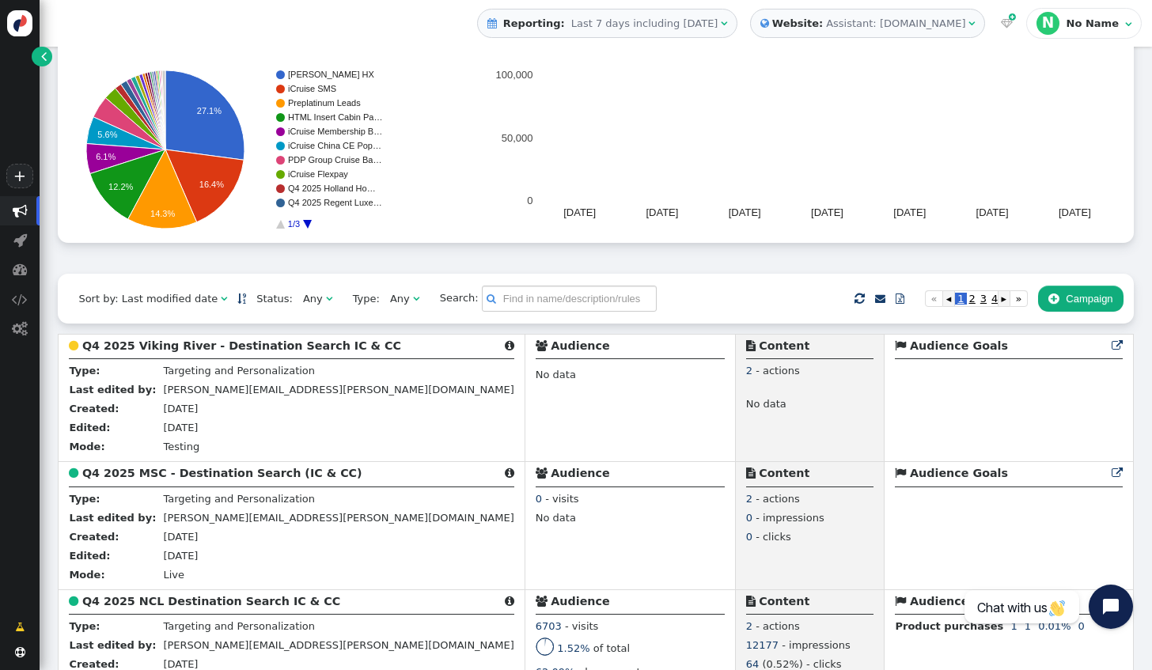
scroll to position [158, 0]
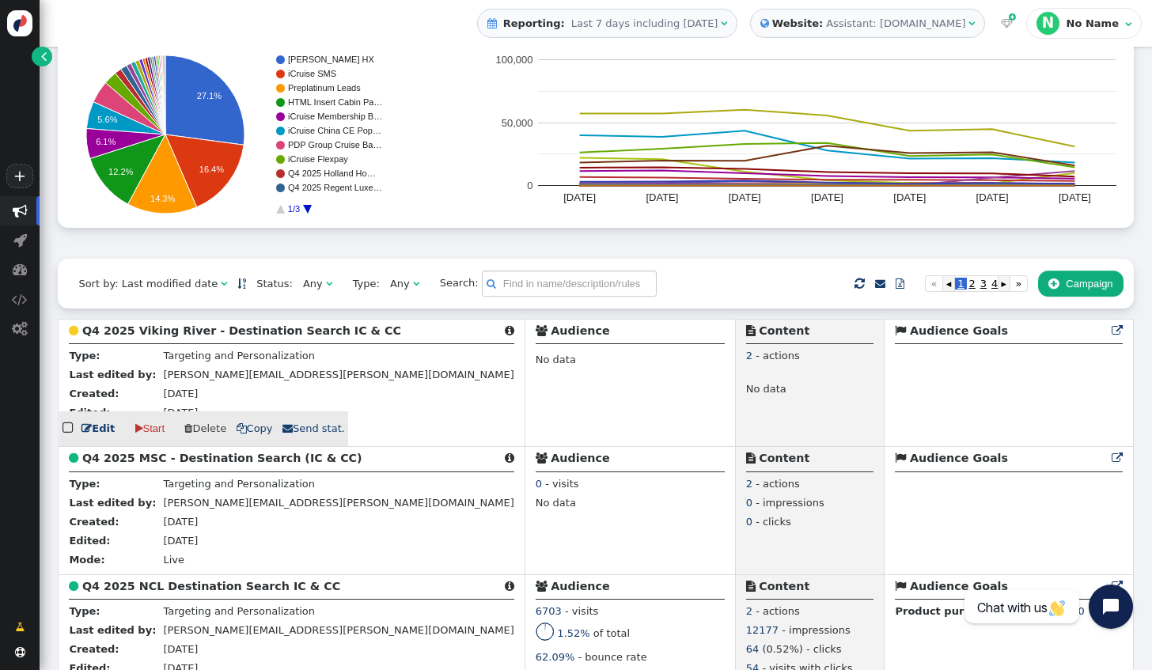
click at [102, 437] on link " Edit" at bounding box center [98, 429] width 33 height 16
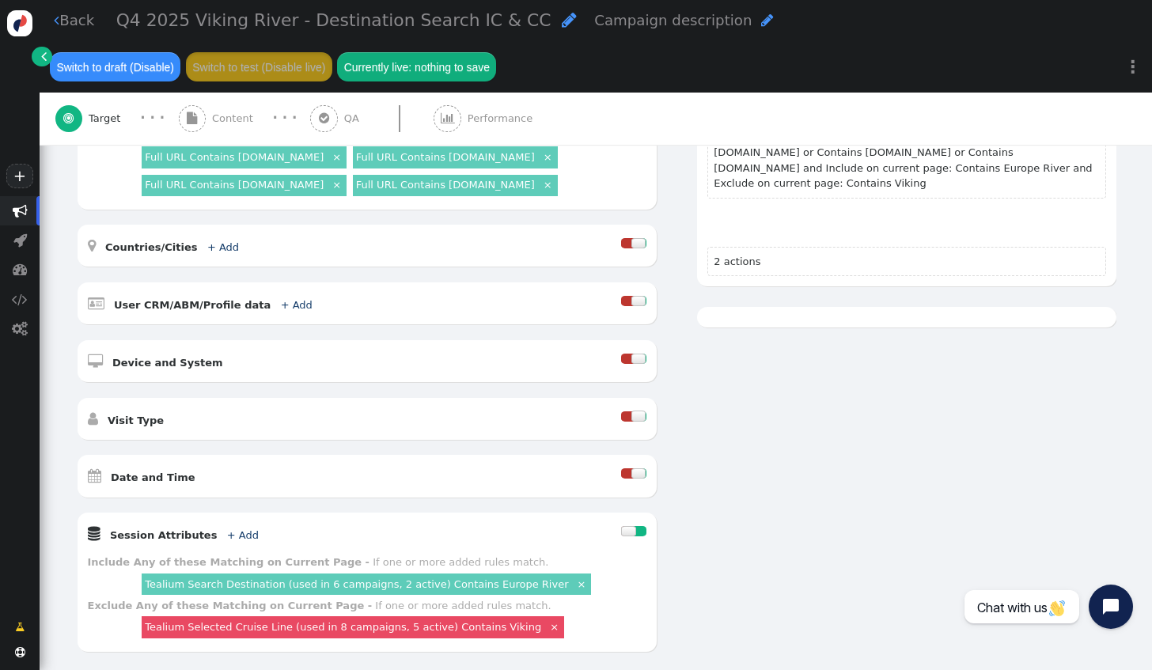
scroll to position [317, 0]
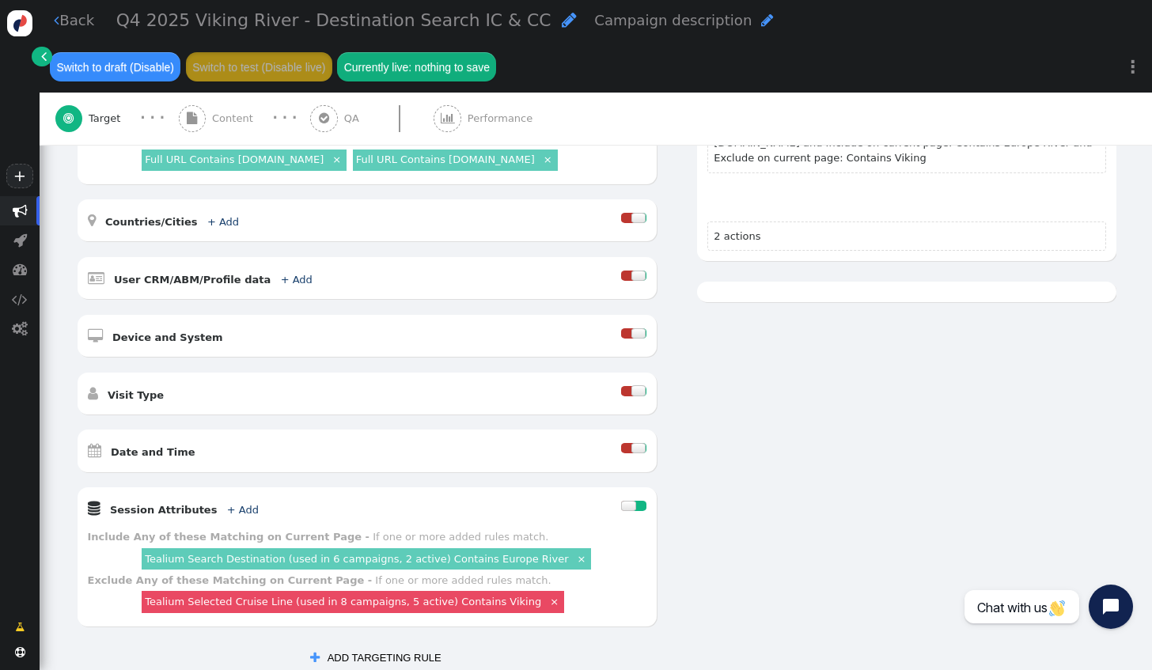
click at [429, 553] on link "Tealium Search Destination (used in 6 campaigns, 2 active) Contains Europe River" at bounding box center [356, 559] width 423 height 12
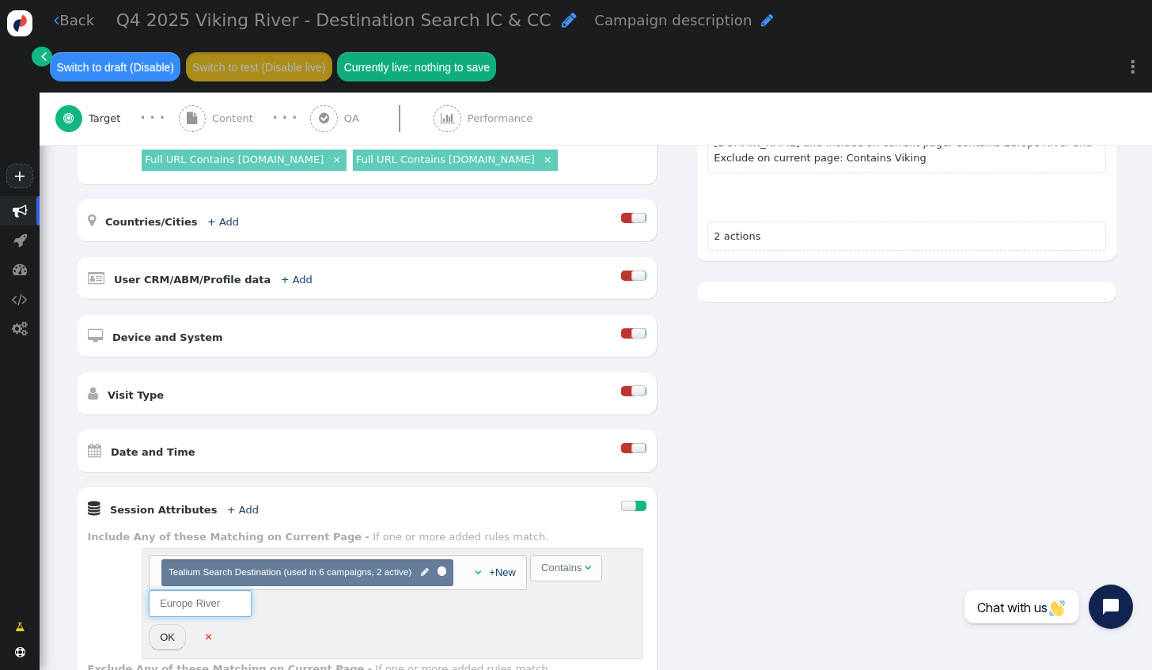
click at [196, 590] on input "Europe River" at bounding box center [200, 603] width 103 height 27
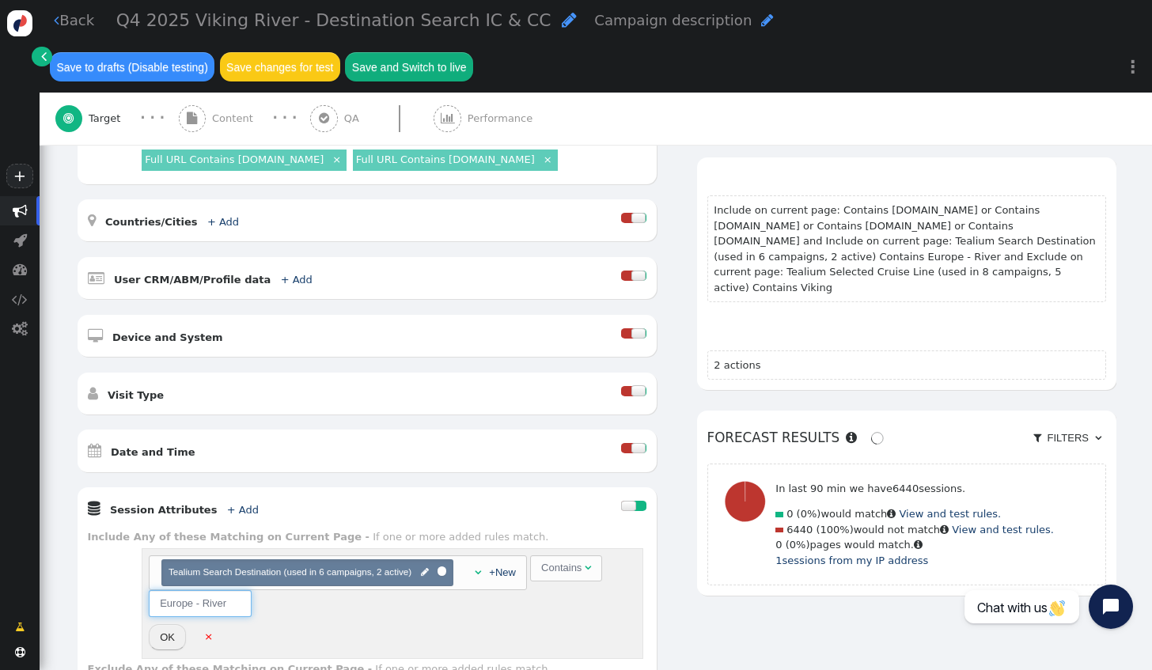
type input "Europe - River"
click at [164, 624] on button "OK" at bounding box center [167, 637] width 37 height 27
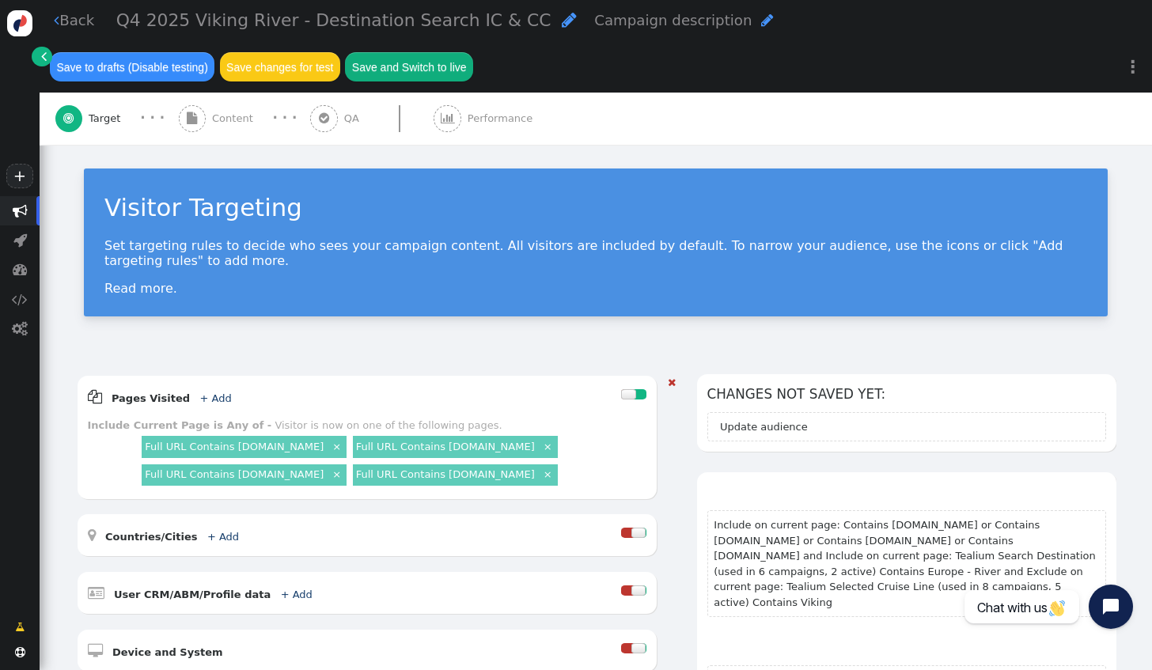
scroll to position [0, 0]
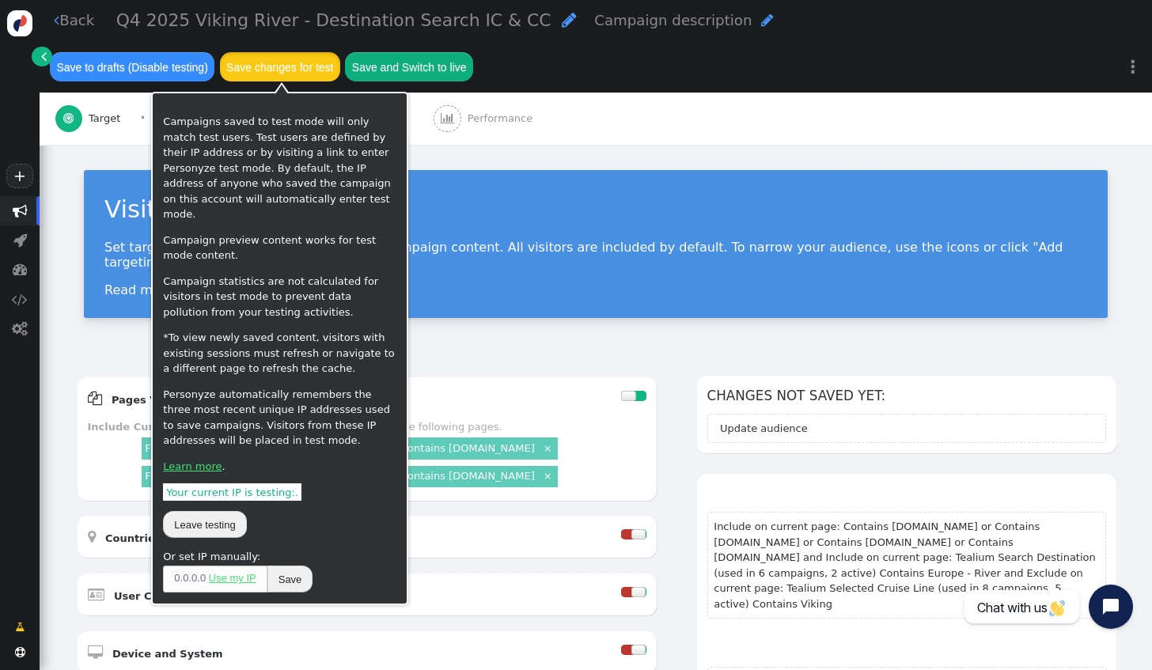
click at [297, 75] on button "Save changes for test" at bounding box center [280, 66] width 120 height 28
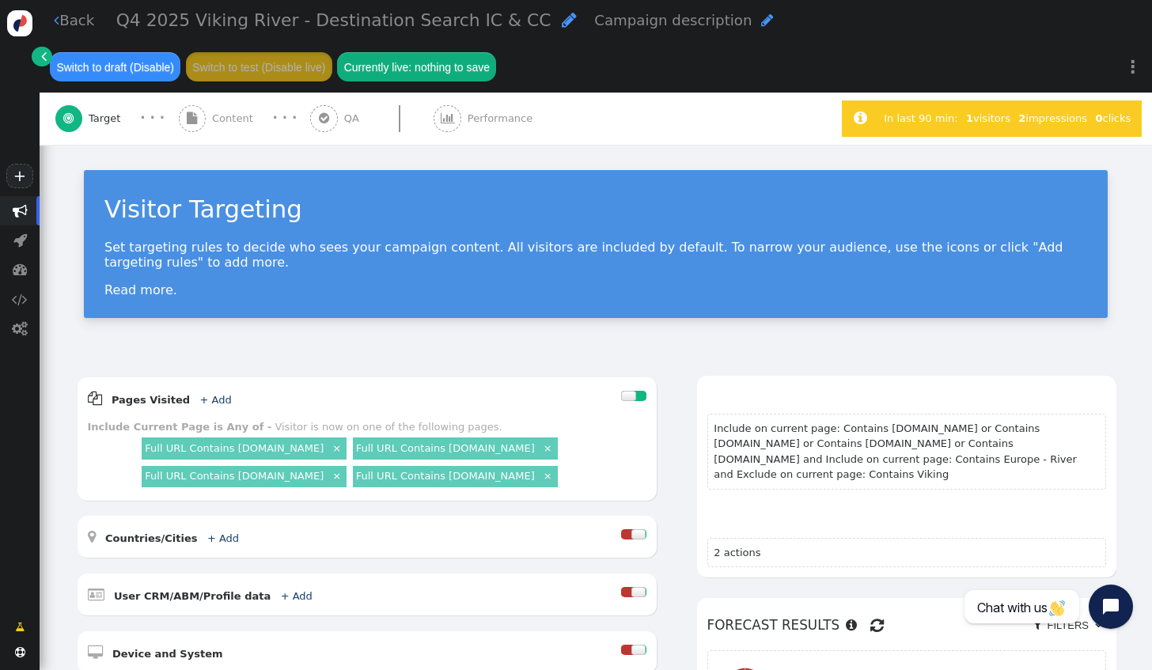
click at [231, 131] on div " Content" at bounding box center [219, 119] width 81 height 52
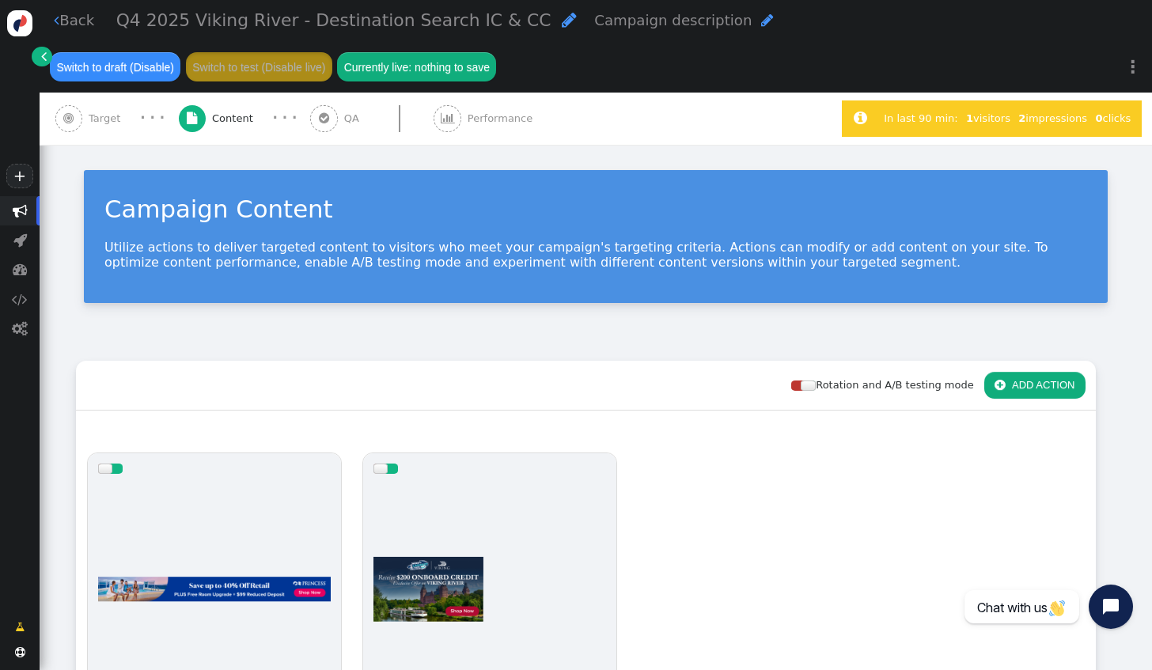
click at [114, 131] on div " Target" at bounding box center [91, 119] width 72 height 52
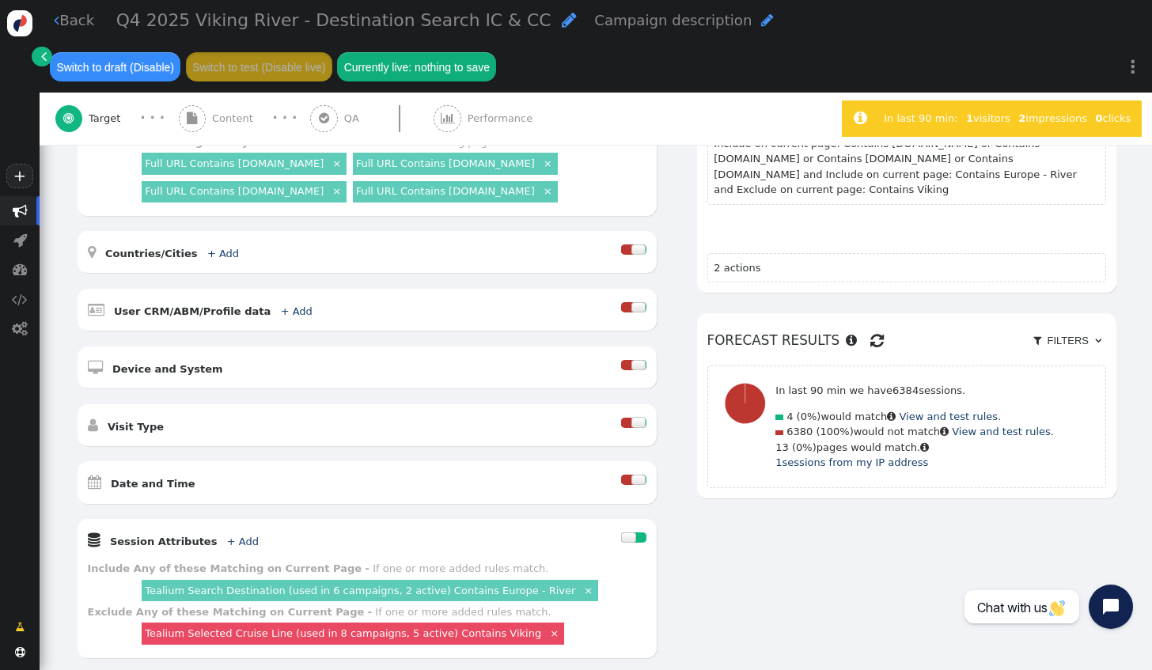
scroll to position [317, 0]
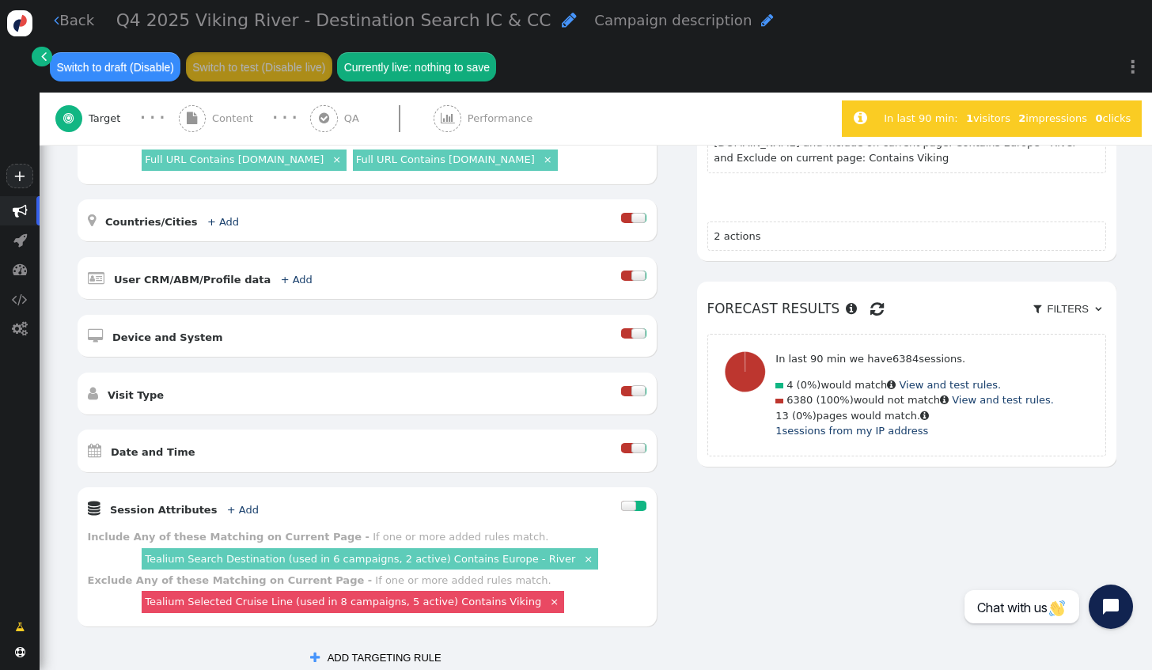
click at [632, 443] on div at bounding box center [639, 448] width 15 height 10
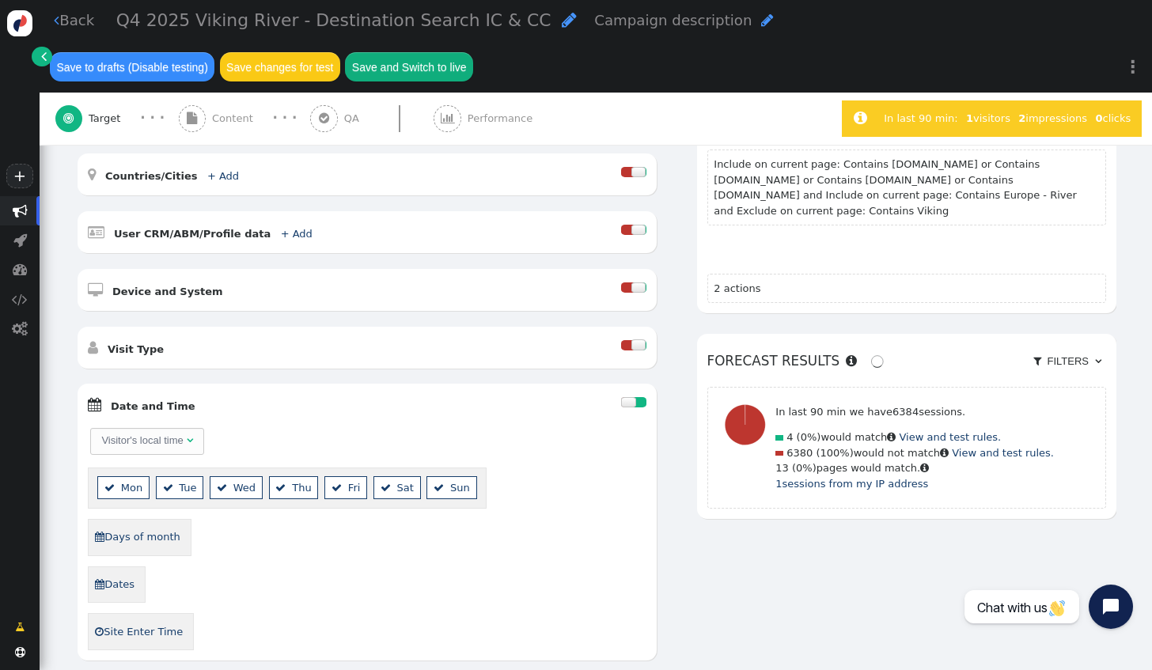
scroll to position [475, 0]
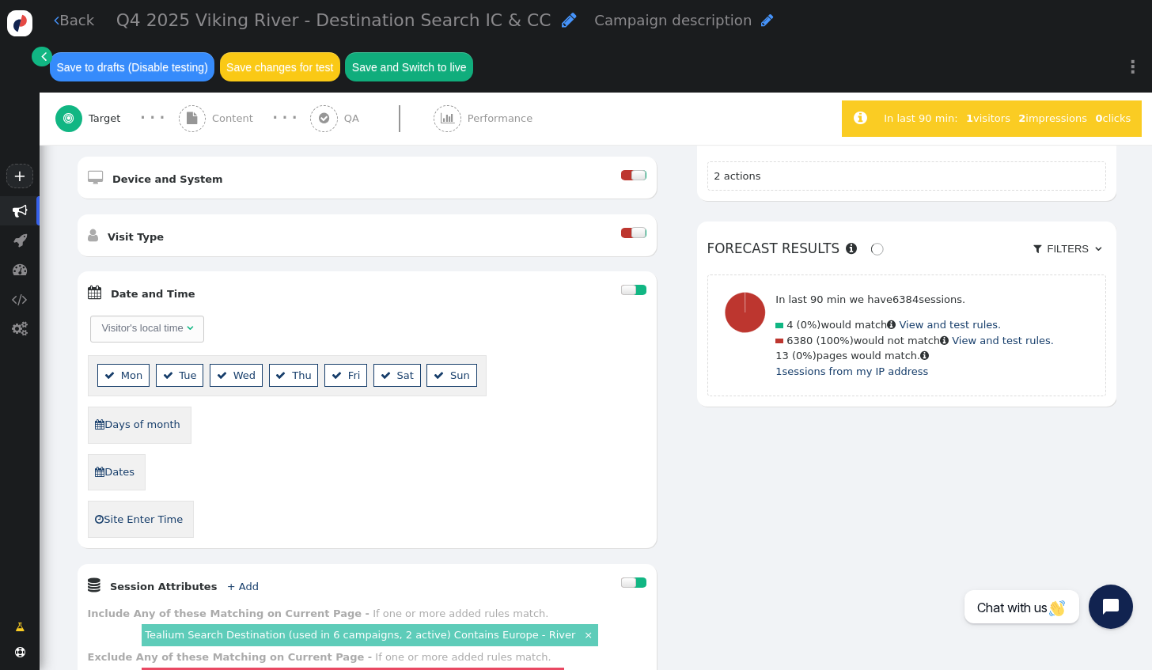
click at [125, 460] on link " Dates" at bounding box center [114, 472] width 41 height 25
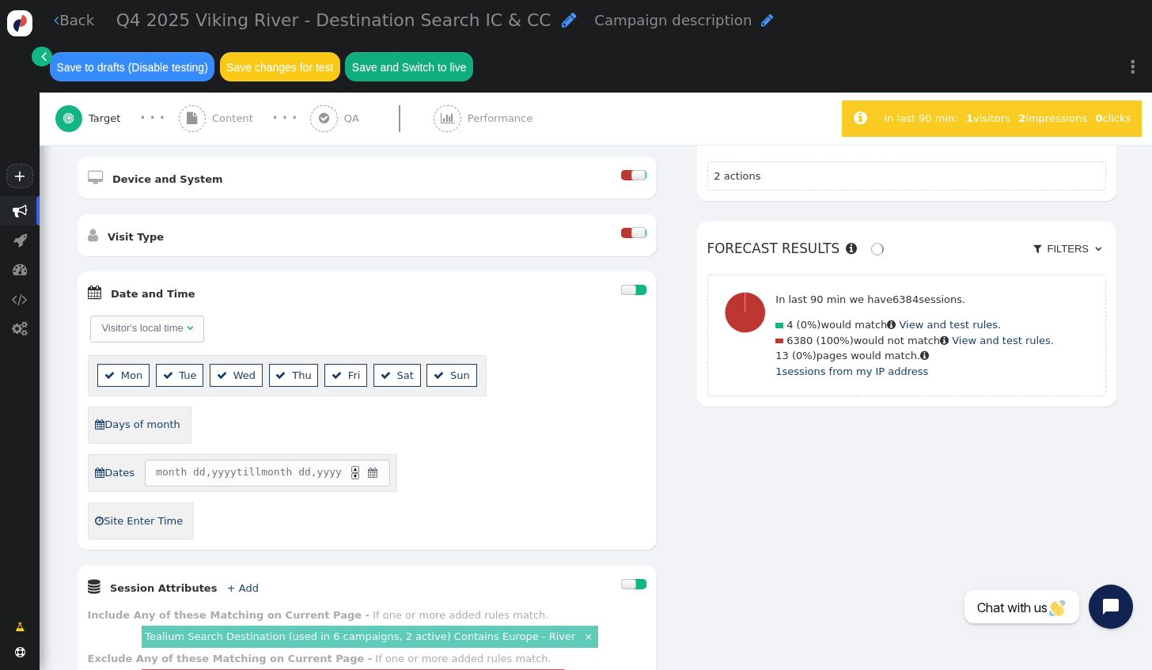
click at [375, 465] on span "" at bounding box center [372, 473] width 13 height 16
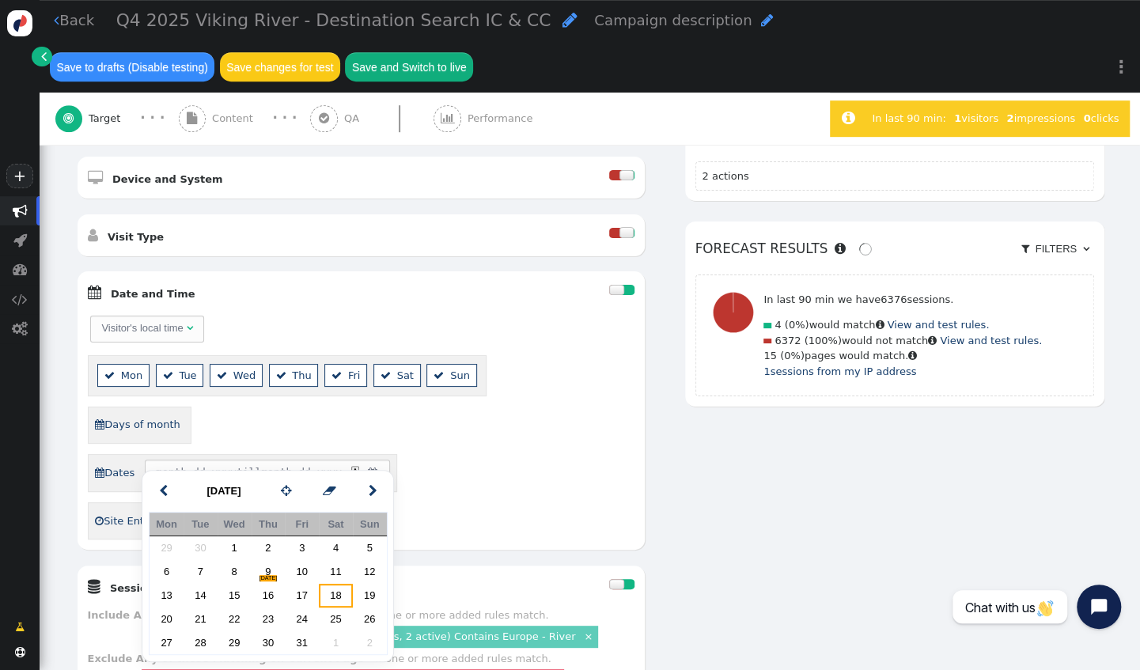
click at [334, 592] on td "18" at bounding box center [336, 596] width 34 height 24
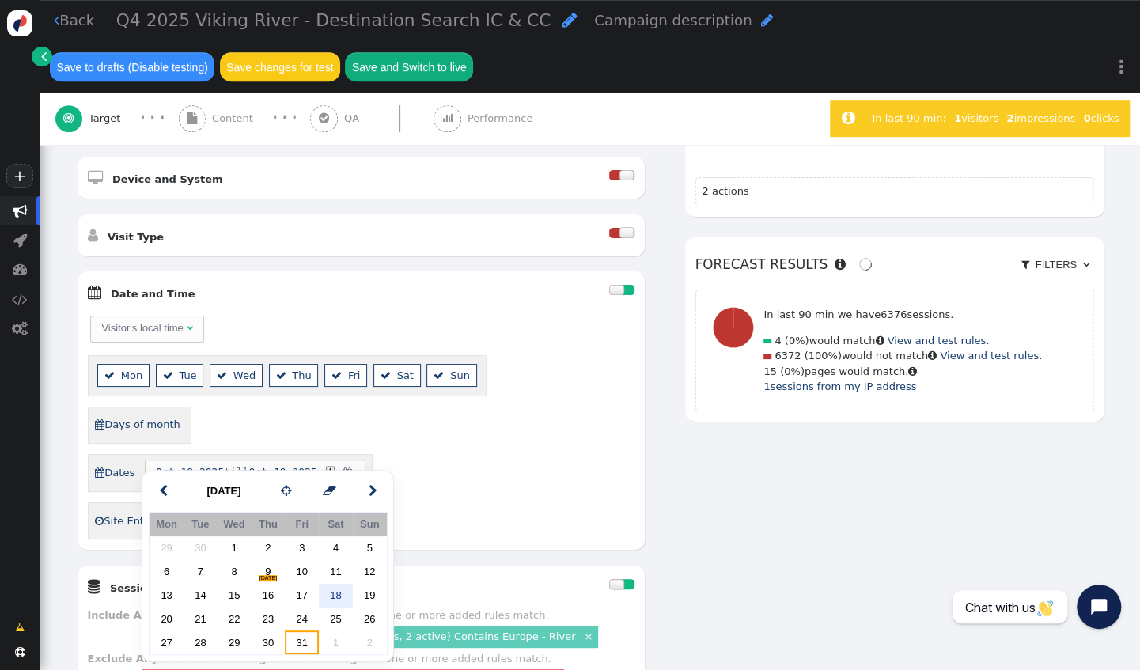
click at [298, 641] on td "31" at bounding box center [302, 643] width 34 height 24
click at [430, 454] on div " Dates Oct 18 , 2025 till Nov 01 , 2025 ▲ ▼ " at bounding box center [361, 473] width 547 height 39
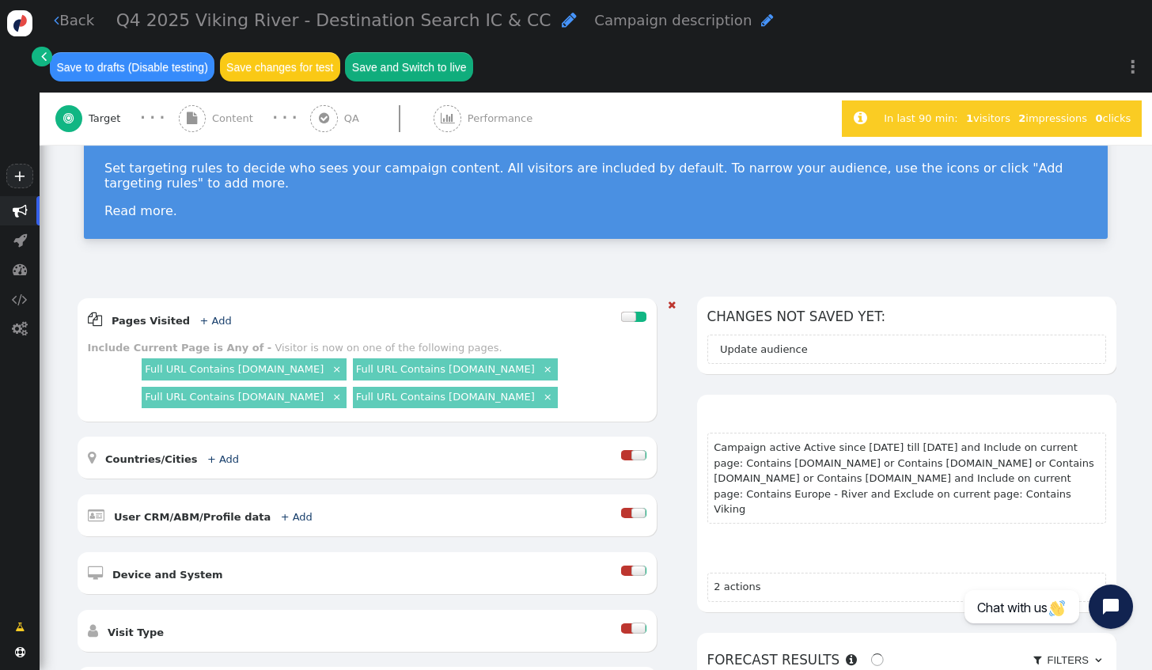
scroll to position [0, 0]
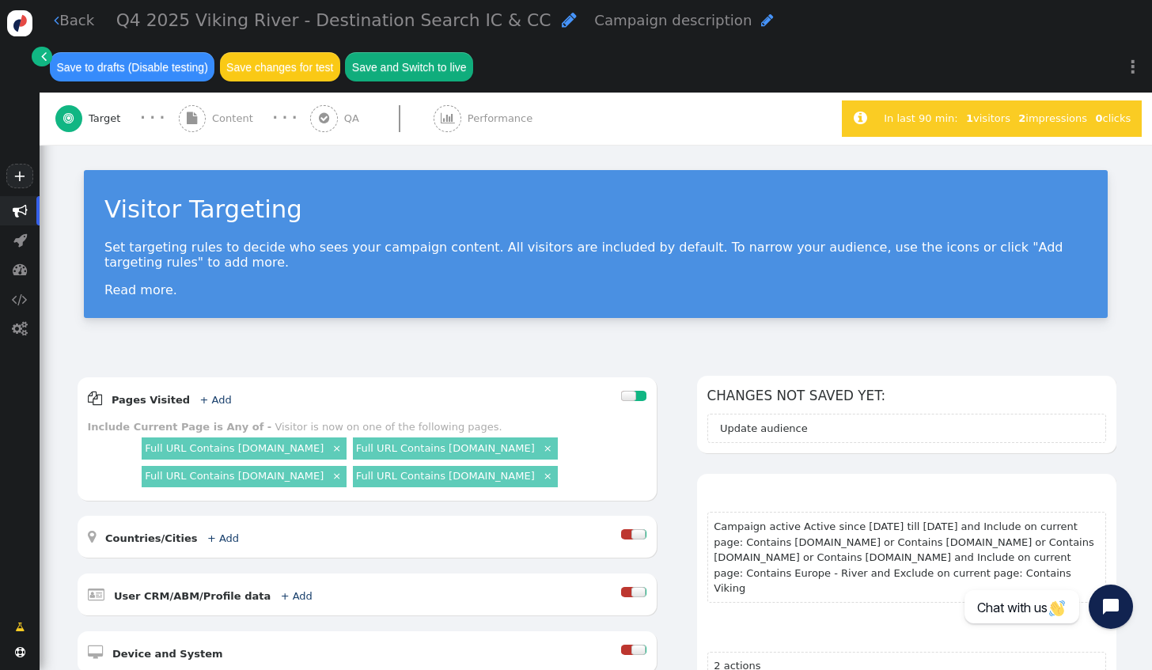
click at [405, 69] on button "Save and Switch to live" at bounding box center [409, 66] width 128 height 28
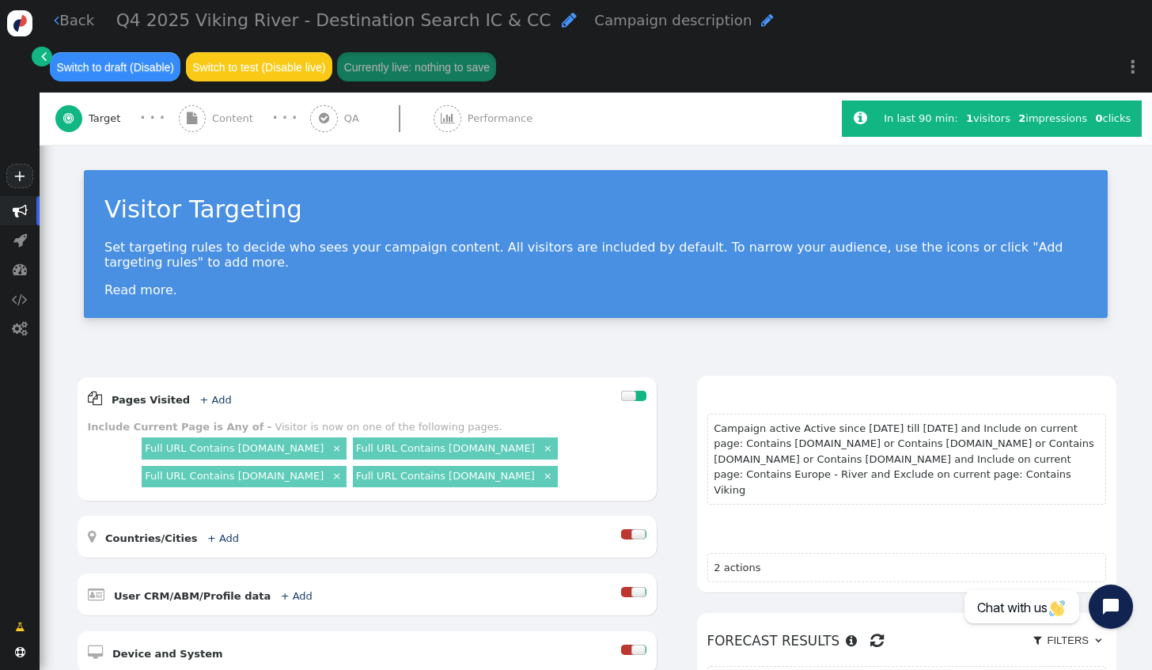
click at [1103, 434] on div "Your campaign is targeting Campaign active Active since Oct 18, 25 till Nov 1, …" at bounding box center [906, 485] width 419 height 218
click at [85, 24] on link " Back" at bounding box center [74, 19] width 40 height 21
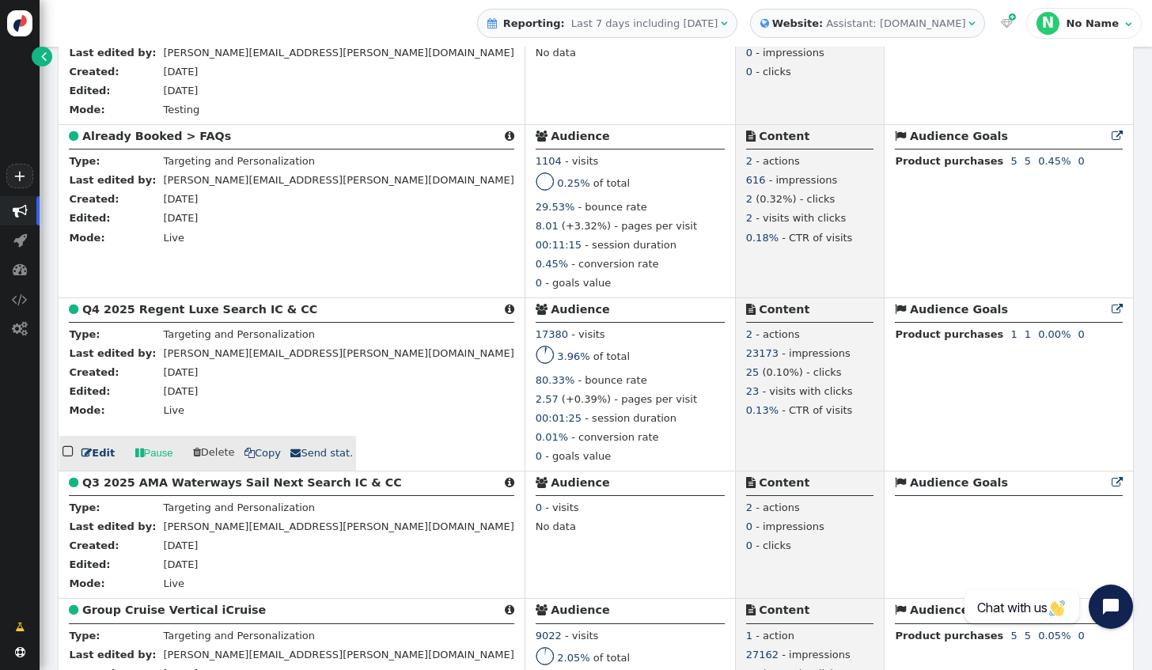
scroll to position [1108, 0]
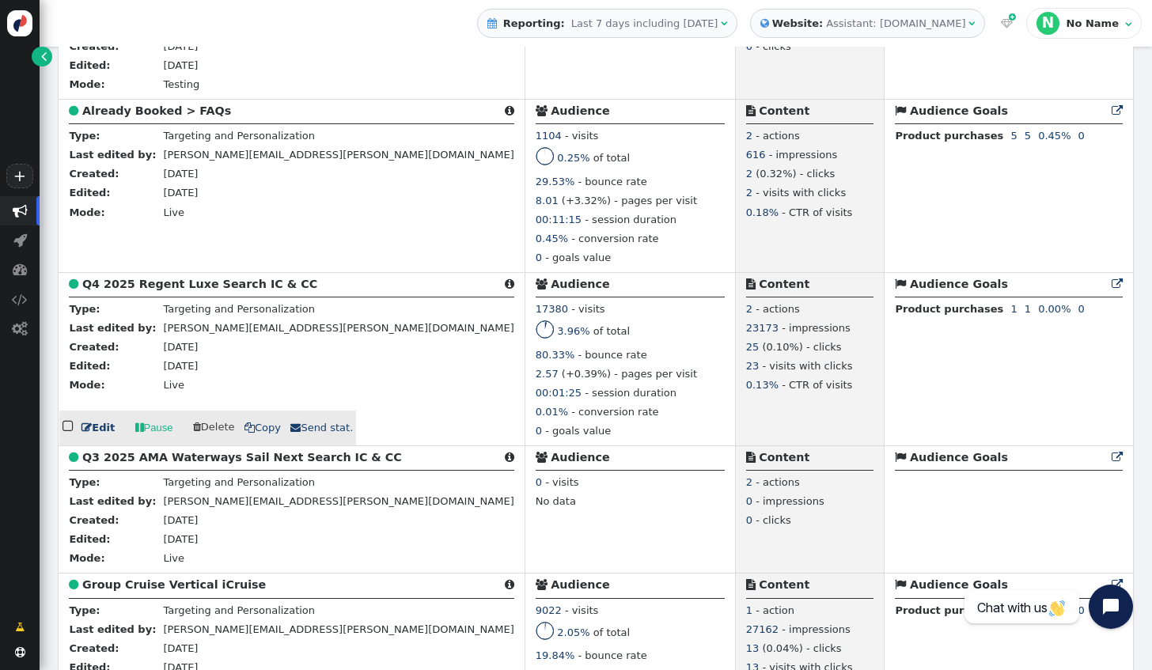
click at [106, 436] on link " Edit" at bounding box center [98, 428] width 33 height 16
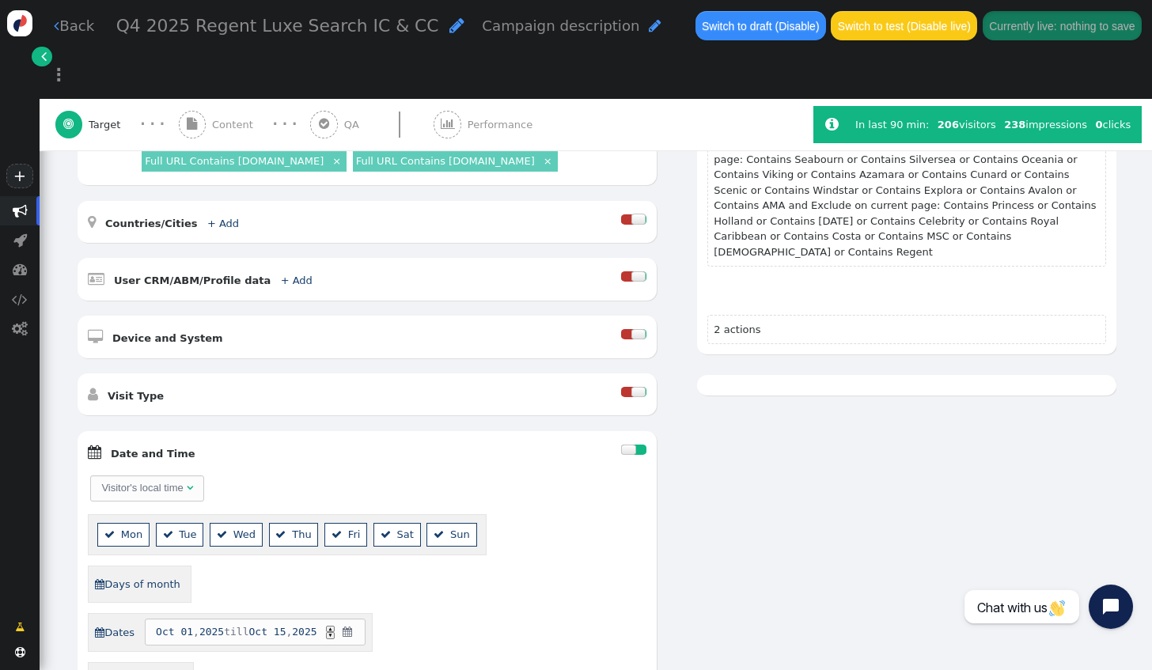
scroll to position [317, 0]
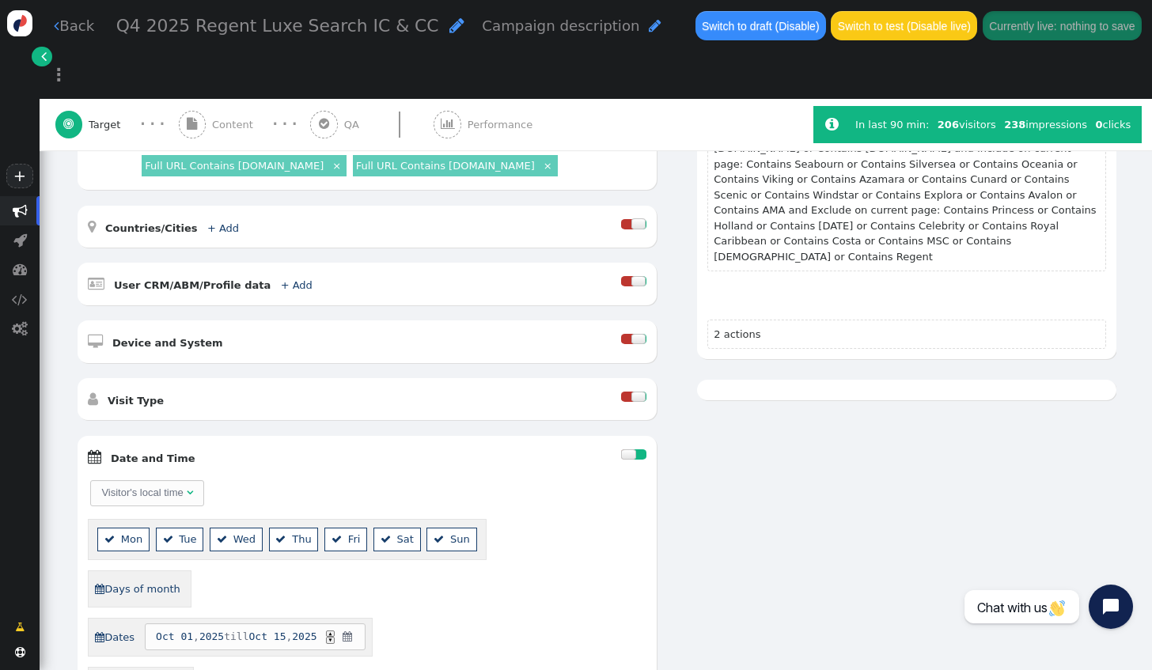
click at [215, 117] on span "Content" at bounding box center [235, 125] width 47 height 16
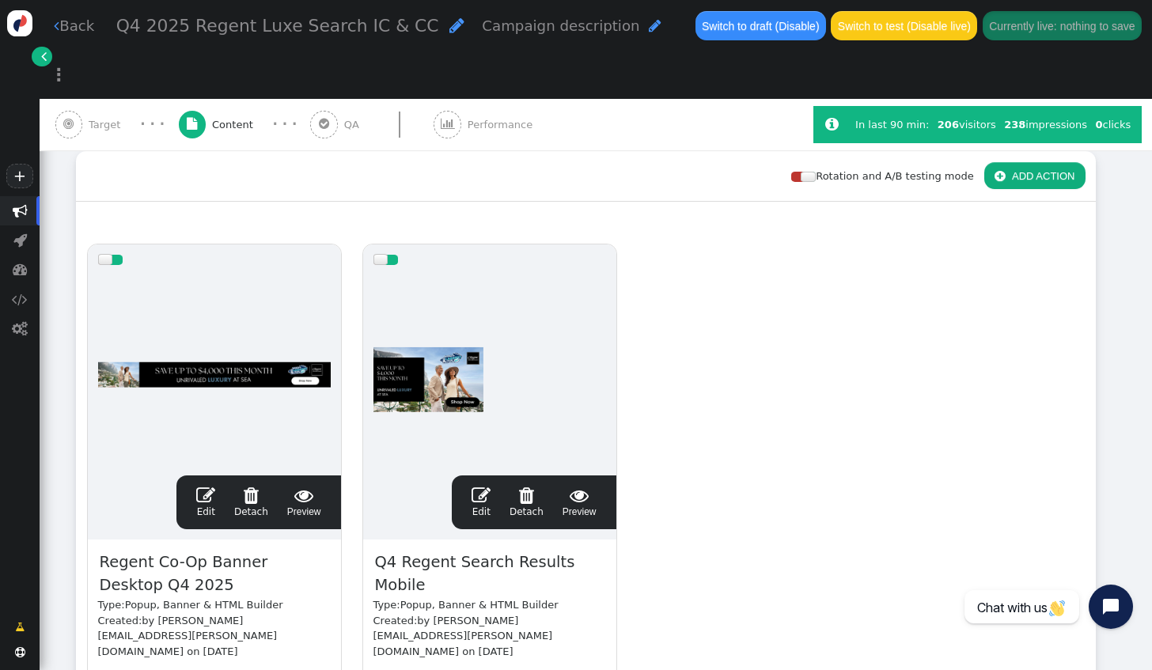
scroll to position [237, 0]
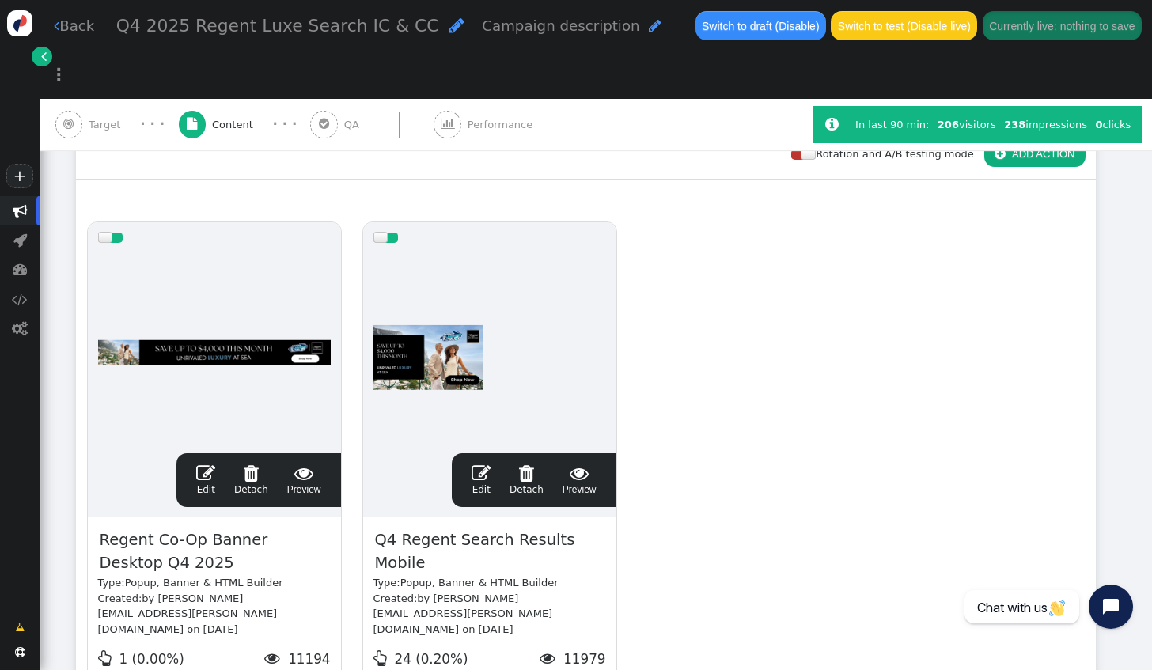
click at [209, 464] on link " Edit" at bounding box center [205, 480] width 19 height 33
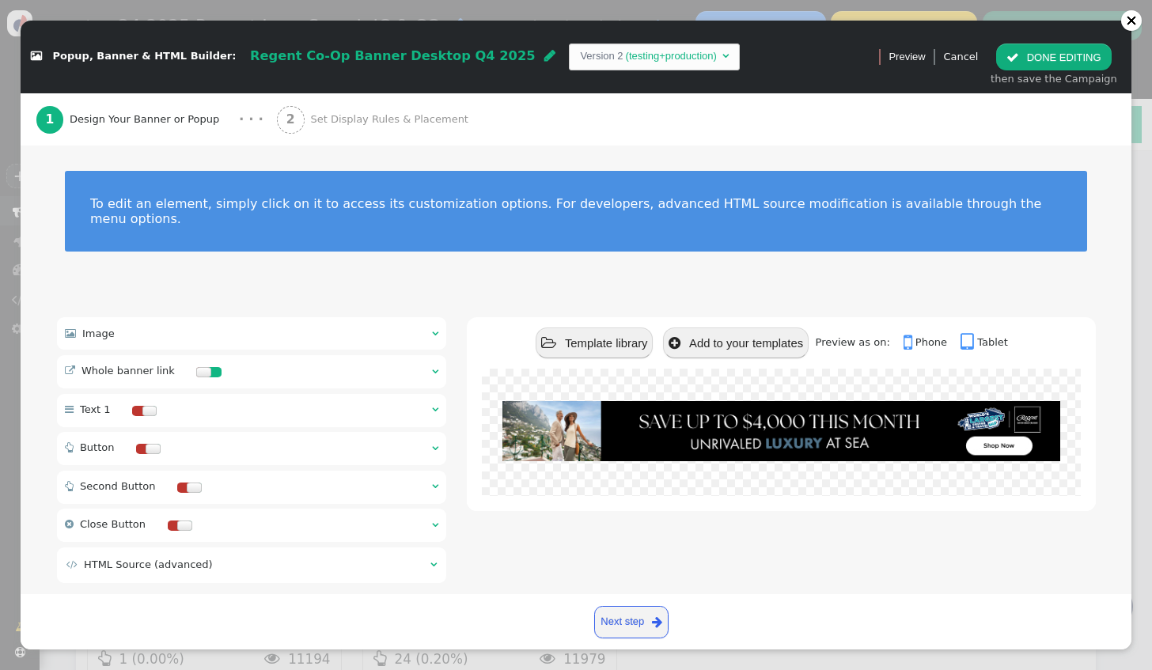
click at [266, 364] on div " Whole banner link  " at bounding box center [252, 371] width 390 height 33
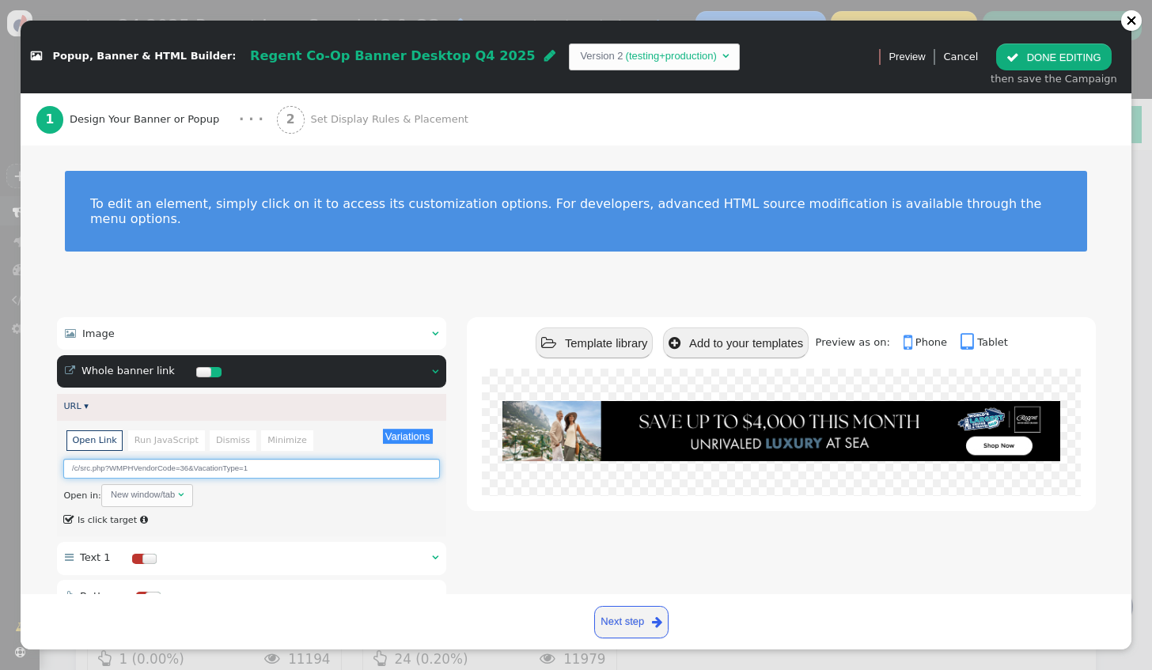
click at [187, 459] on input "/c/src.php?WMPHVendorCode=36&VacationType=1" at bounding box center [251, 469] width 376 height 20
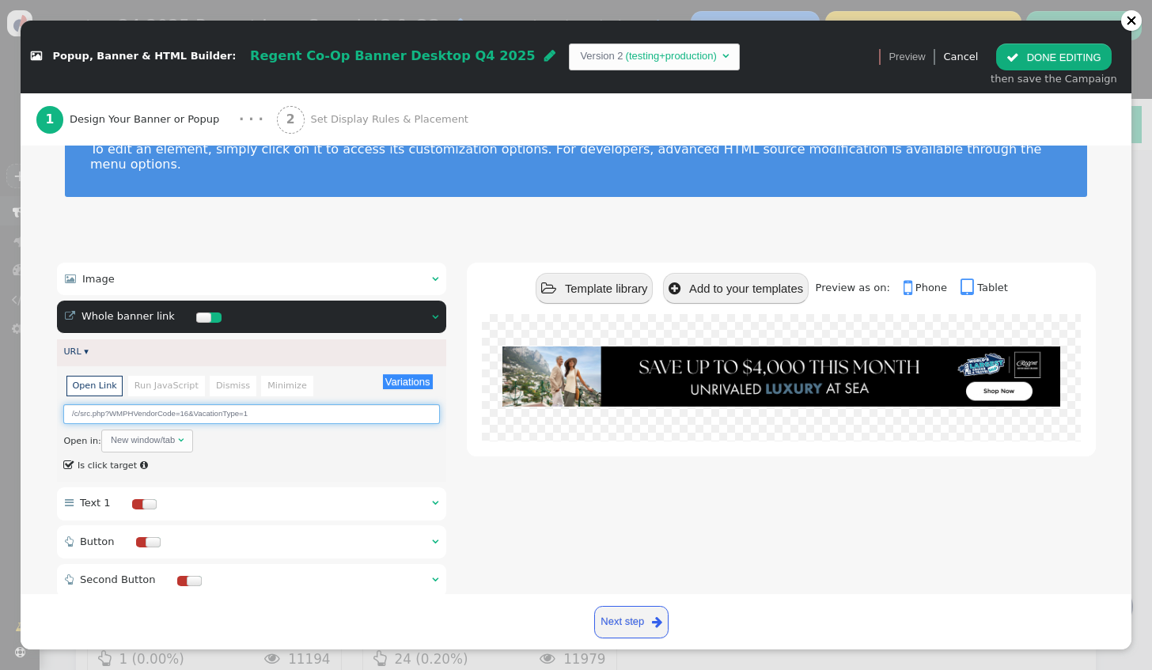
scroll to position [158, 0]
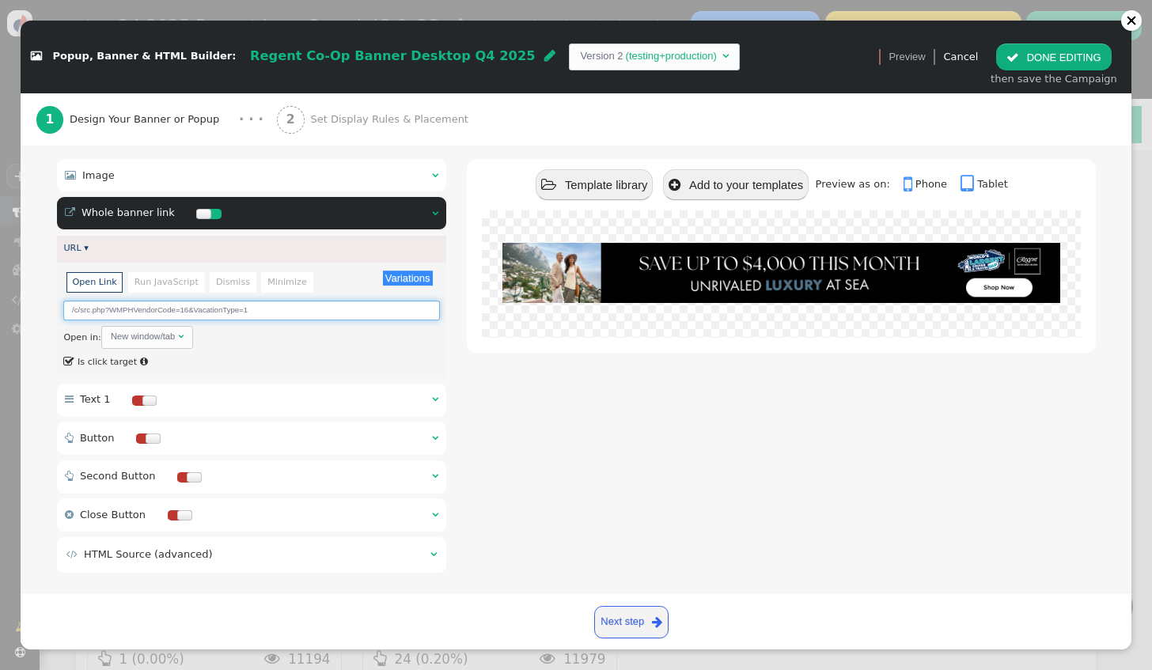
type input "/c/src.php?WMPHVendorCode=16&VacationType=1"
click at [1029, 51] on button " DONE EDITING" at bounding box center [1053, 57] width 115 height 27
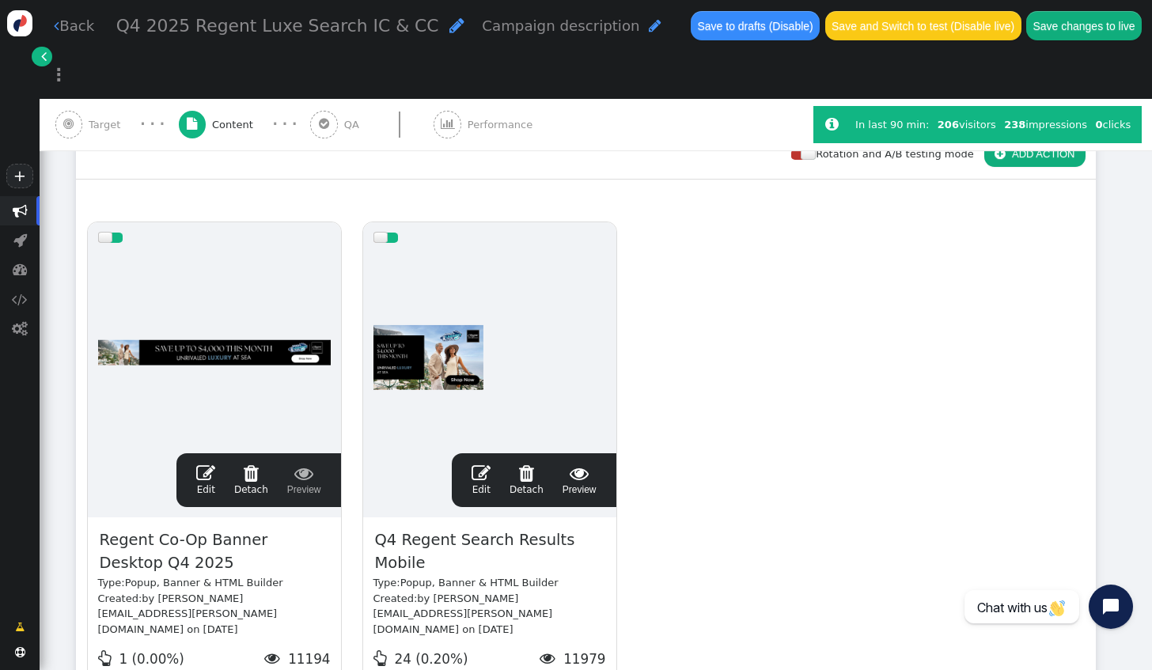
click at [481, 464] on span "" at bounding box center [481, 473] width 19 height 19
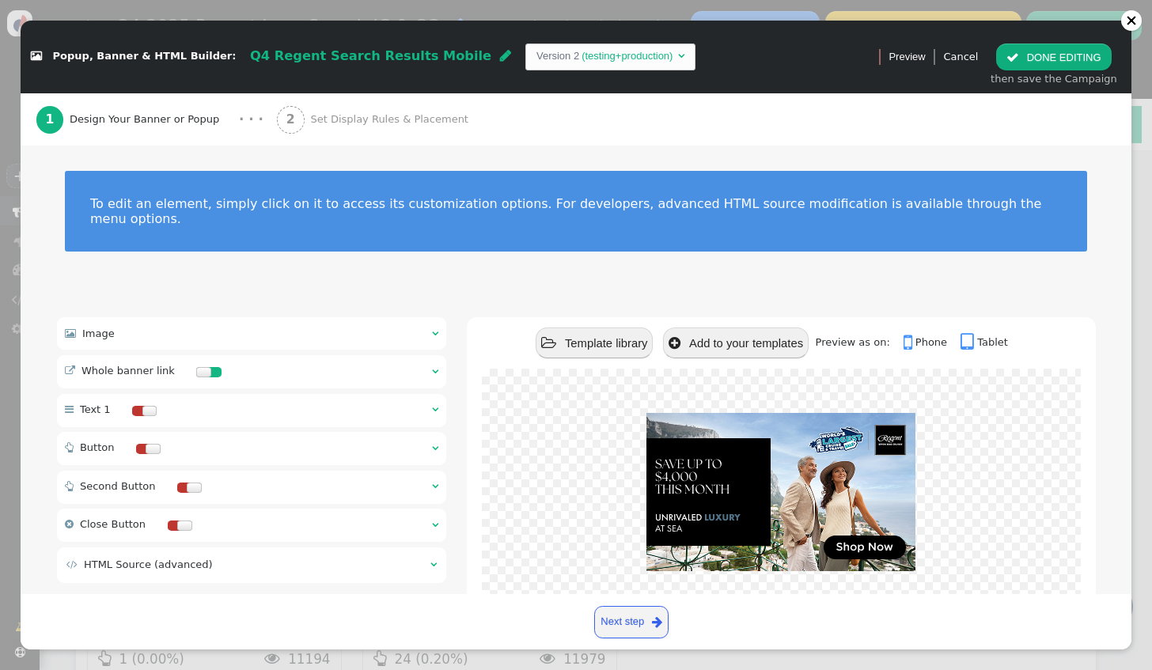
click at [188, 324] on div " Image  " at bounding box center [252, 333] width 390 height 32
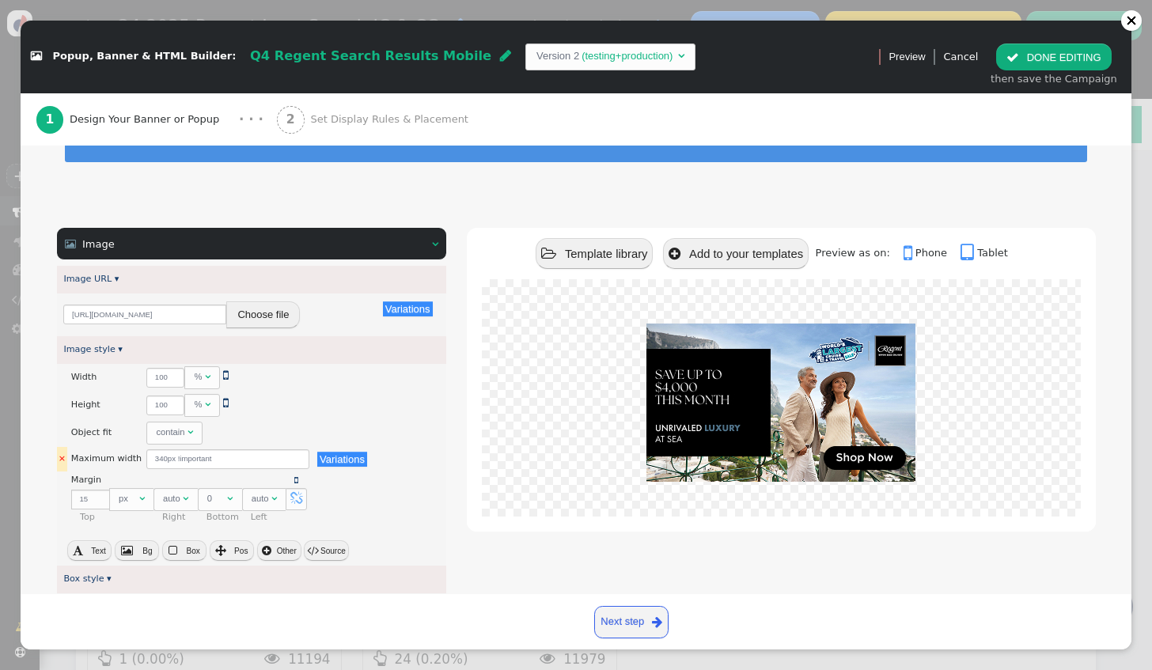
scroll to position [317, 0]
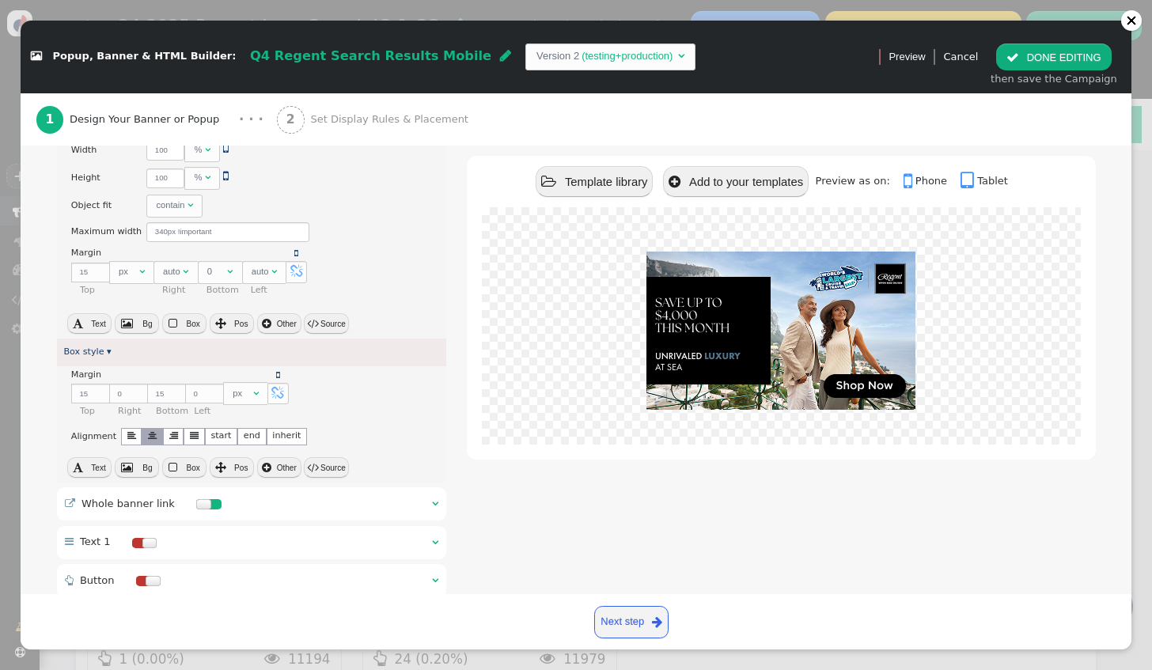
click at [268, 487] on div " Whole banner link  " at bounding box center [252, 503] width 390 height 33
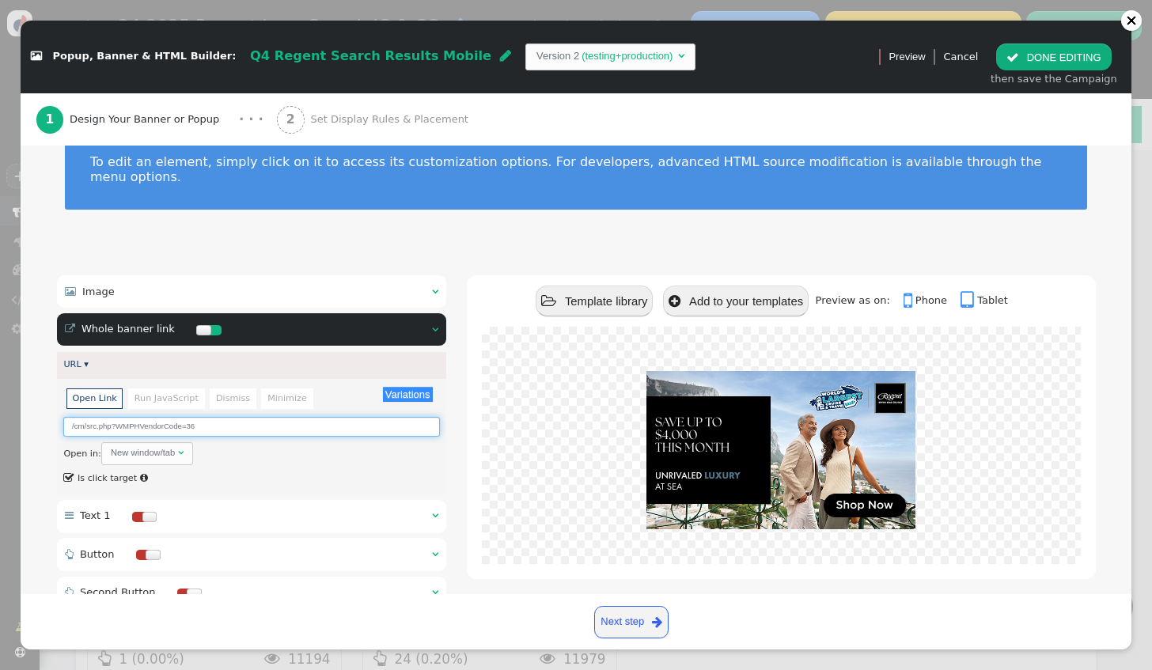
click at [234, 417] on input "/cm/src.php?WMPHVendorCode=36" at bounding box center [251, 427] width 376 height 20
type input "/cm/src.php?WMPHVendorCode=16"
click at [1058, 55] on button " DONE EDITING" at bounding box center [1053, 57] width 115 height 27
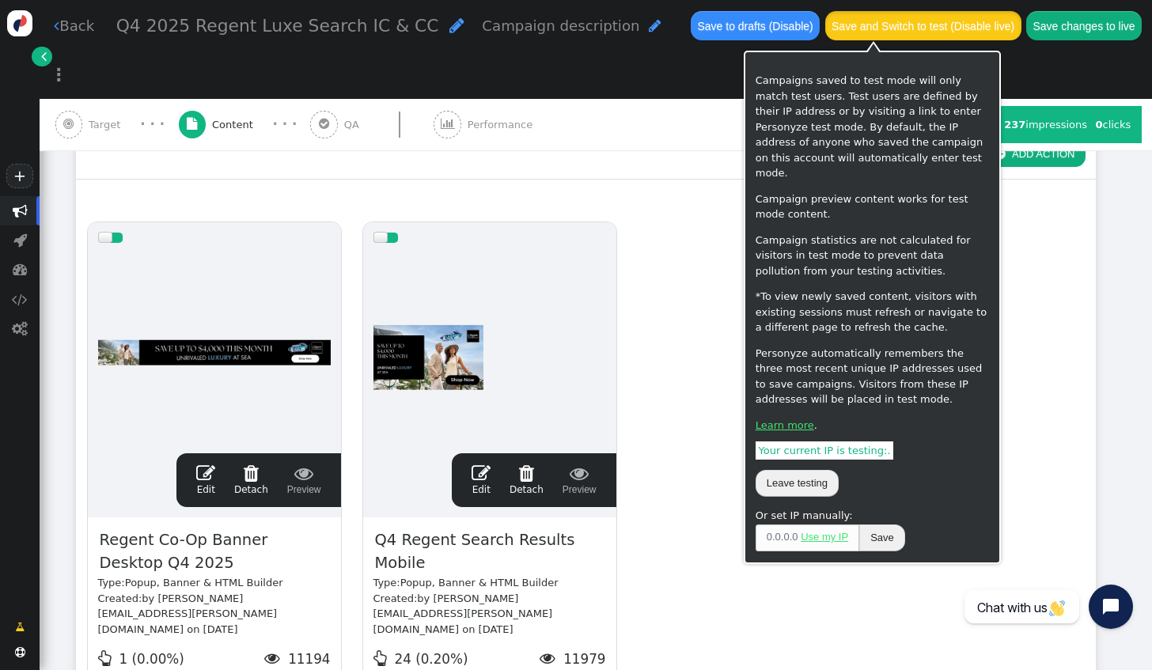
click at [892, 32] on button "Save and Switch to test (Disable live)" at bounding box center [923, 25] width 196 height 28
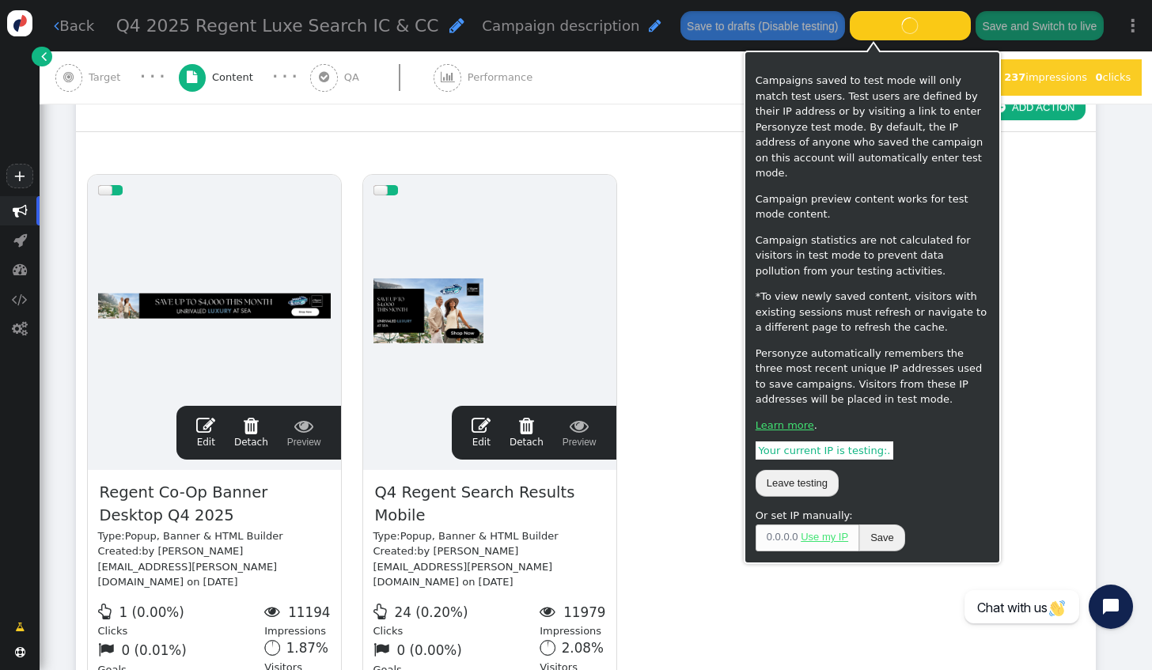
click at [116, 89] on div " Target" at bounding box center [91, 77] width 72 height 52
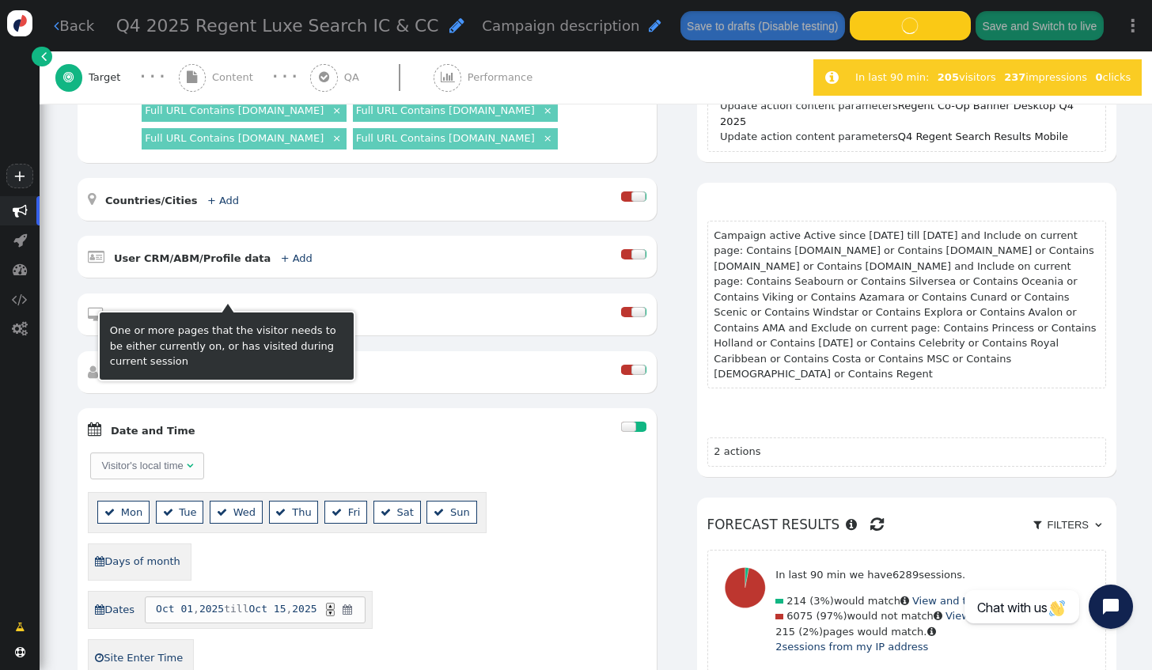
scroll to position [317, 0]
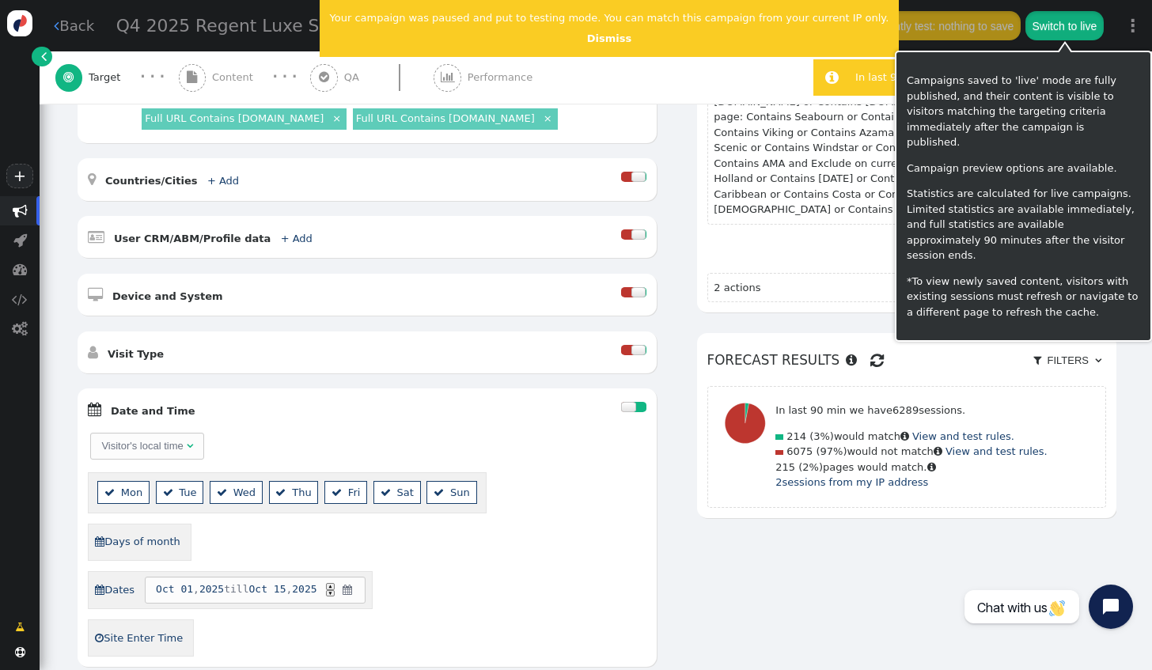
click at [1061, 24] on button "Switch to live" at bounding box center [1065, 25] width 78 height 28
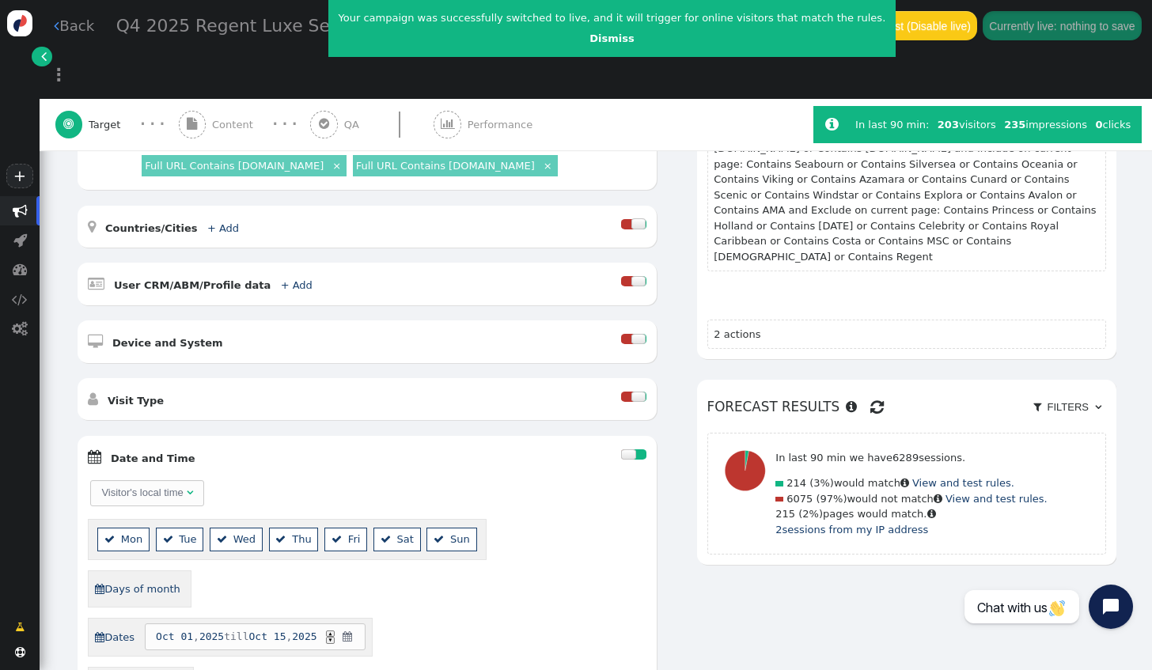
click at [1028, 489] on div "Changes not saved yet: Your campaign is targeting Campaign active Active since …" at bounding box center [906, 325] width 419 height 521
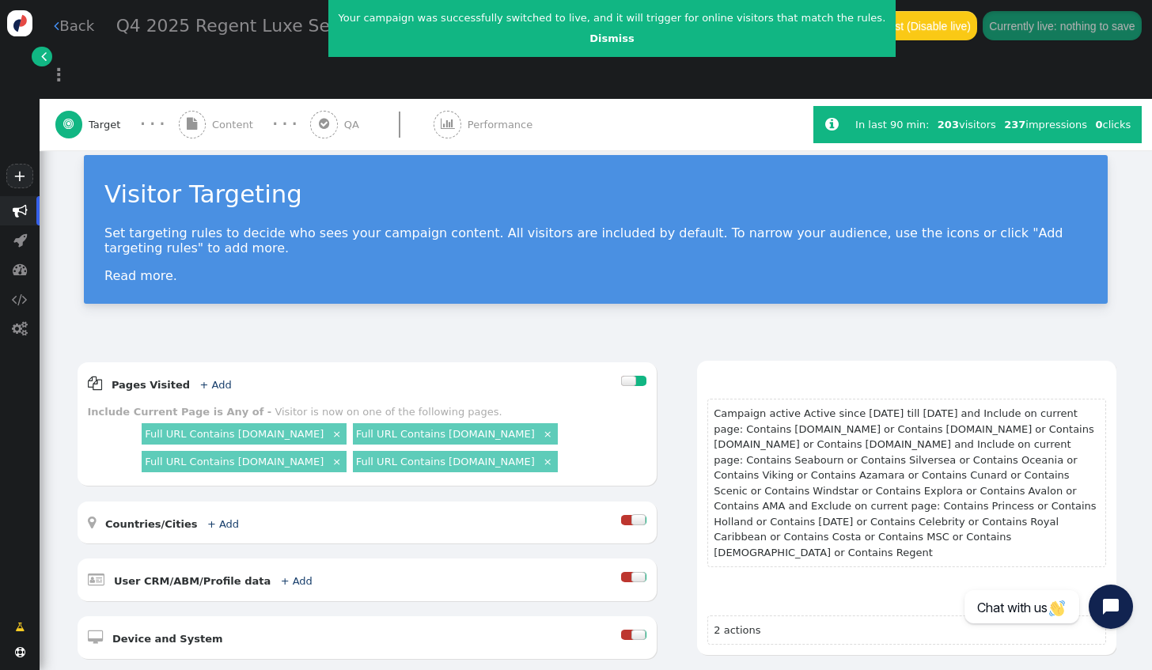
scroll to position [0, 0]
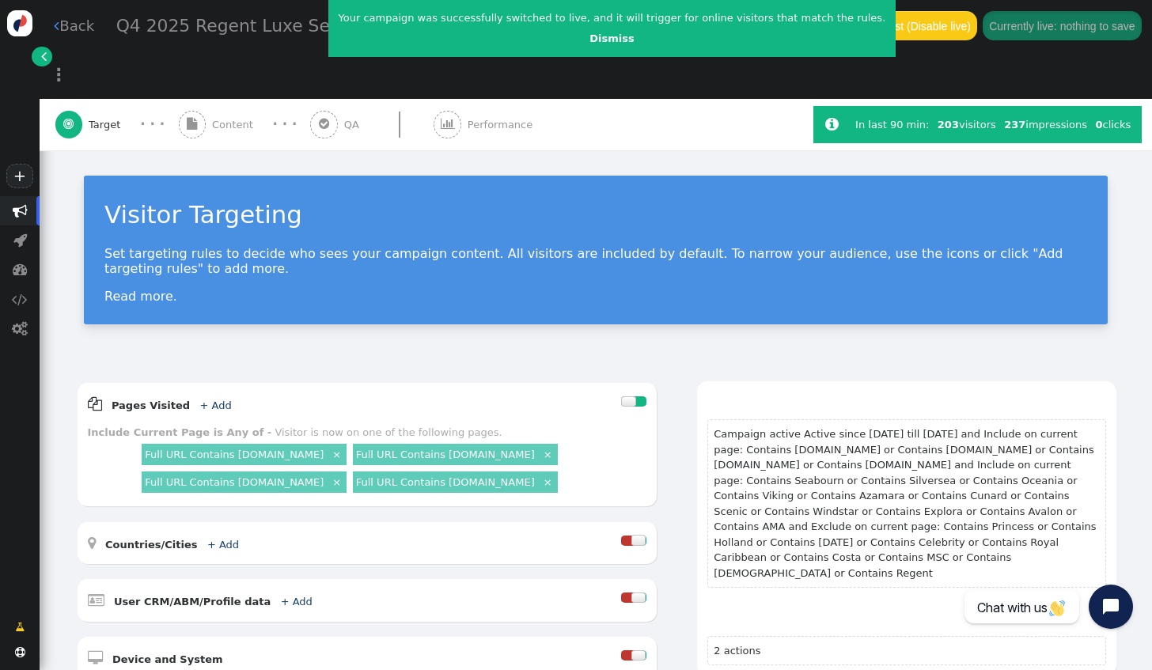
click at [84, 19] on link " Back" at bounding box center [74, 25] width 40 height 21
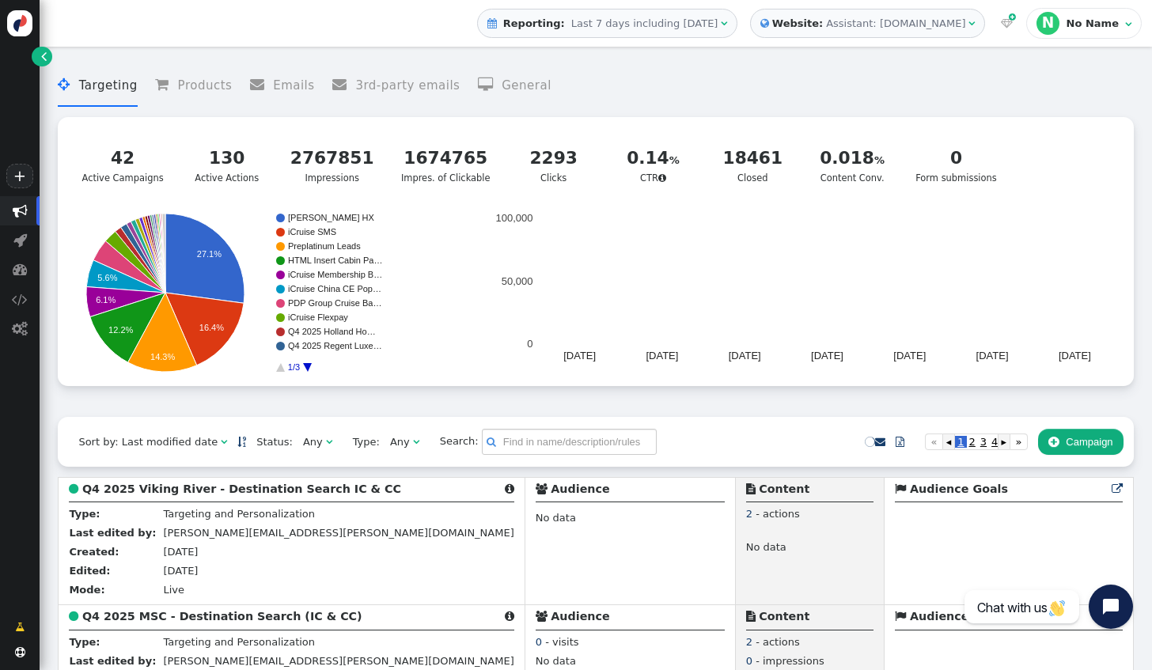
scroll to position [478, 0]
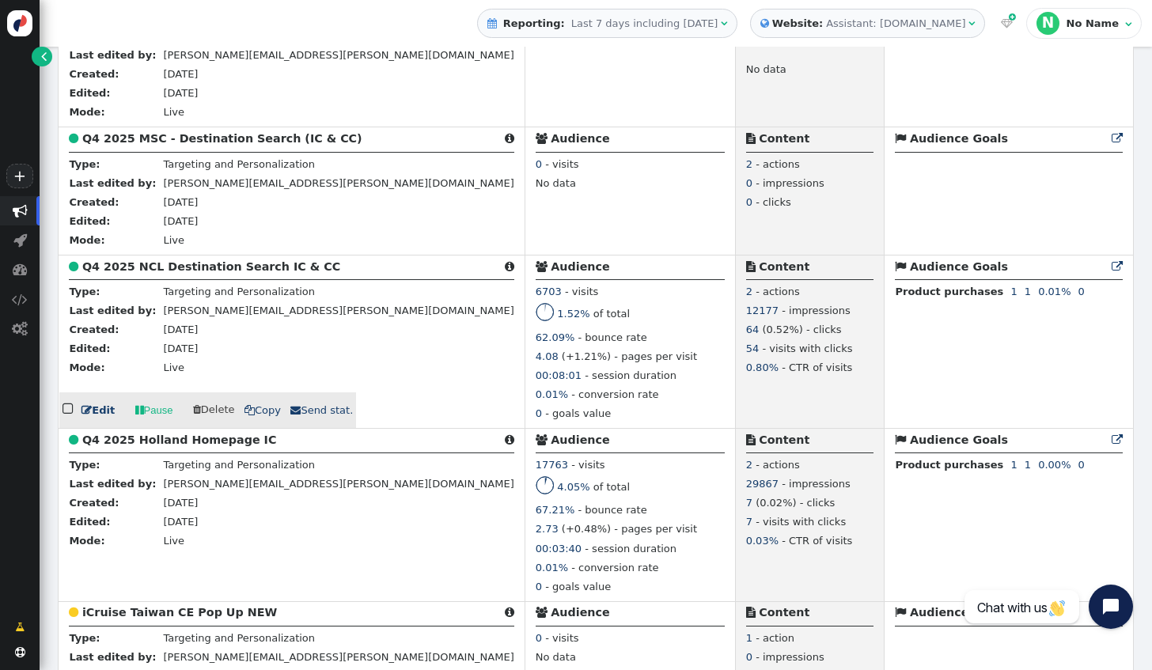
click at [97, 419] on link " Edit" at bounding box center [98, 411] width 33 height 16
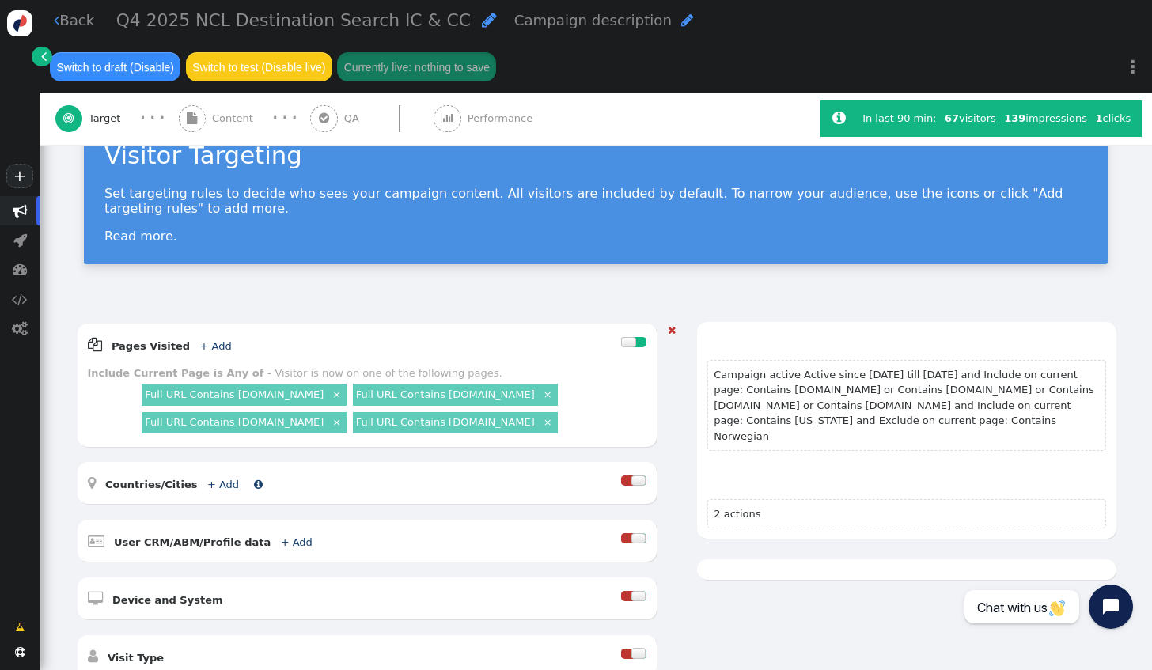
scroll to position [79, 0]
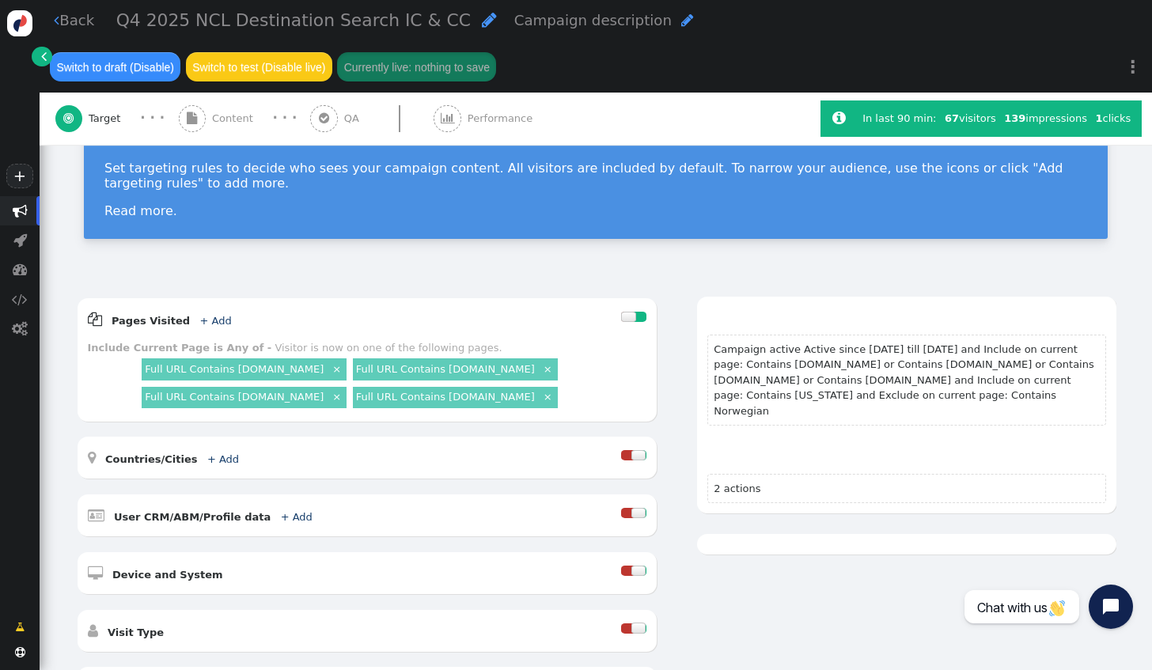
click at [222, 111] on span "Content" at bounding box center [235, 119] width 47 height 16
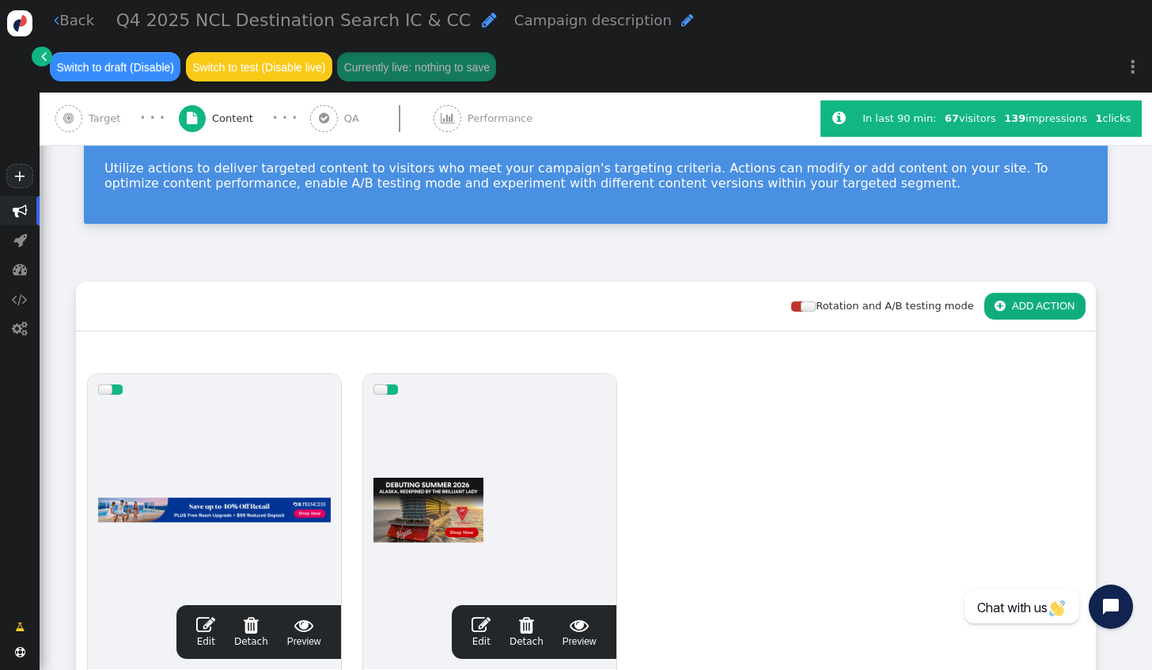
click at [214, 616] on span "" at bounding box center [205, 625] width 19 height 19
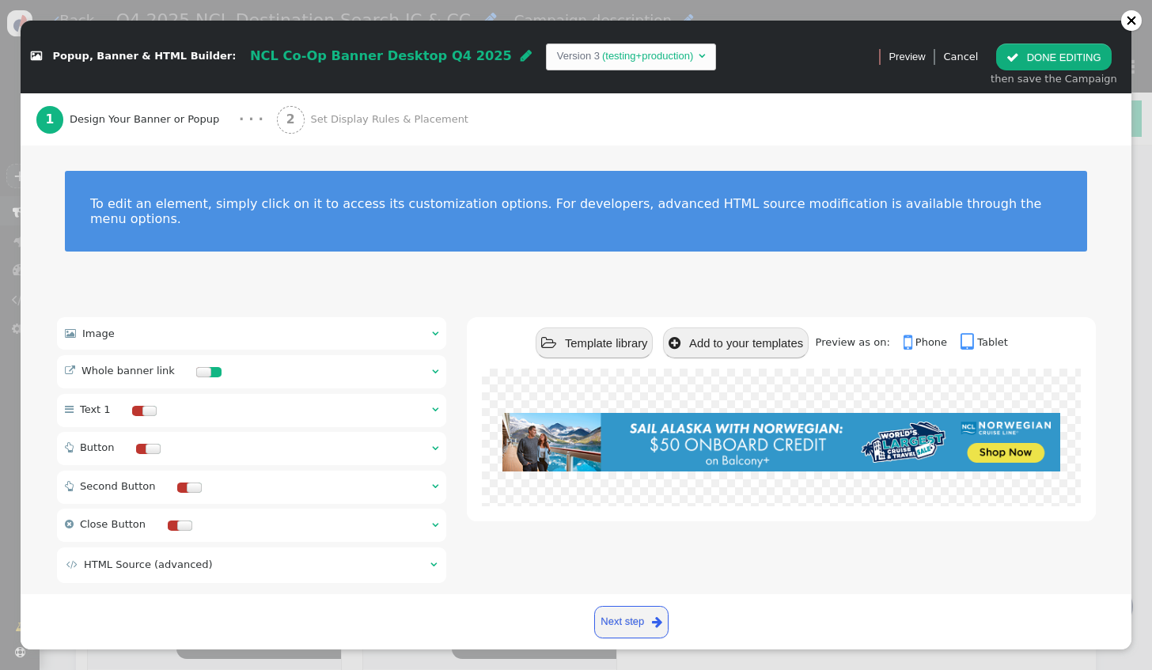
click at [262, 355] on div " Whole banner link  " at bounding box center [252, 371] width 390 height 33
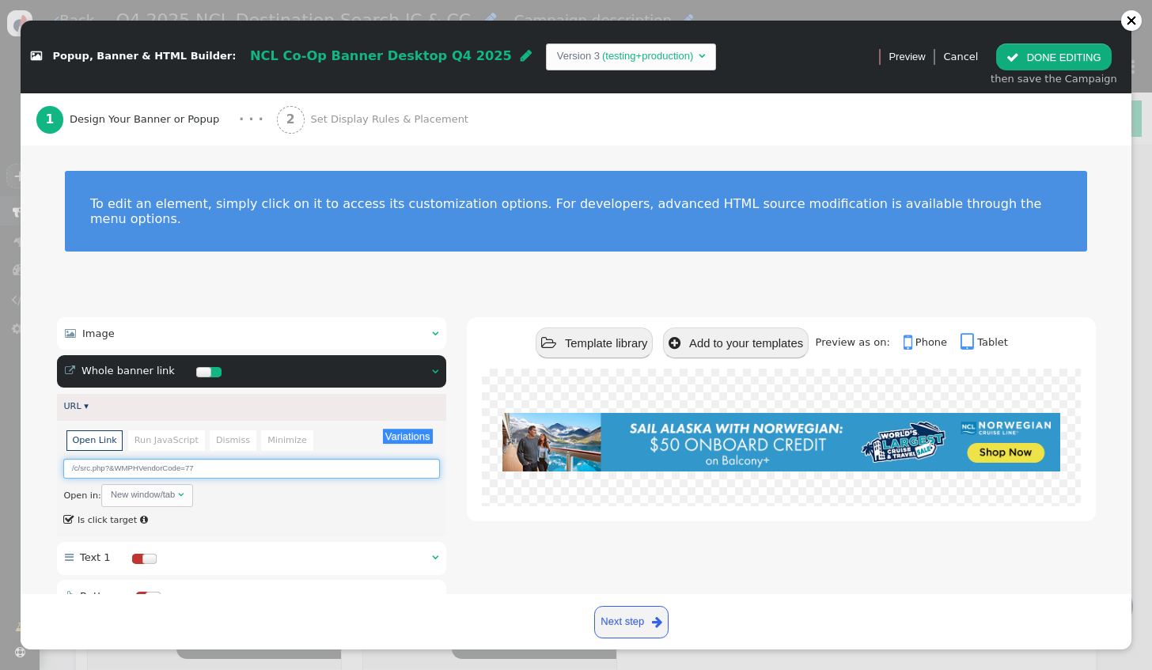
click at [220, 459] on input "/c/src.php?&WMPHVendorCode=77" at bounding box center [251, 469] width 376 height 20
type input "/c/src.php?&WMPHVendorCode=14"
click at [1035, 52] on button " DONE EDITING" at bounding box center [1053, 57] width 115 height 27
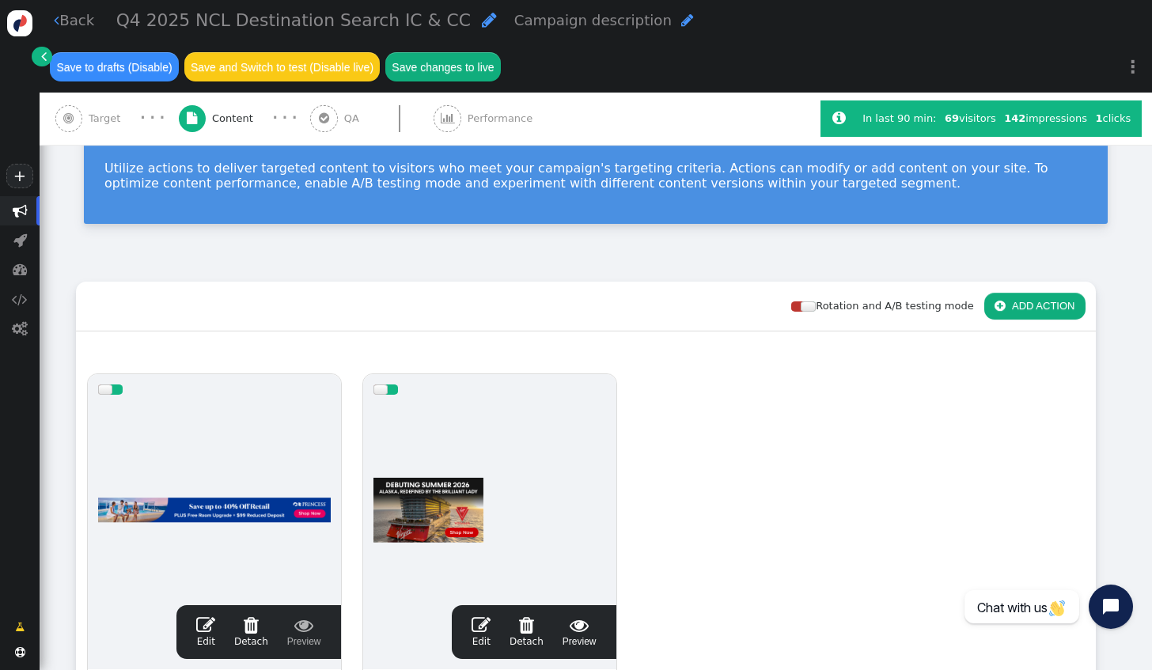
click at [486, 616] on link " Edit" at bounding box center [481, 632] width 19 height 33
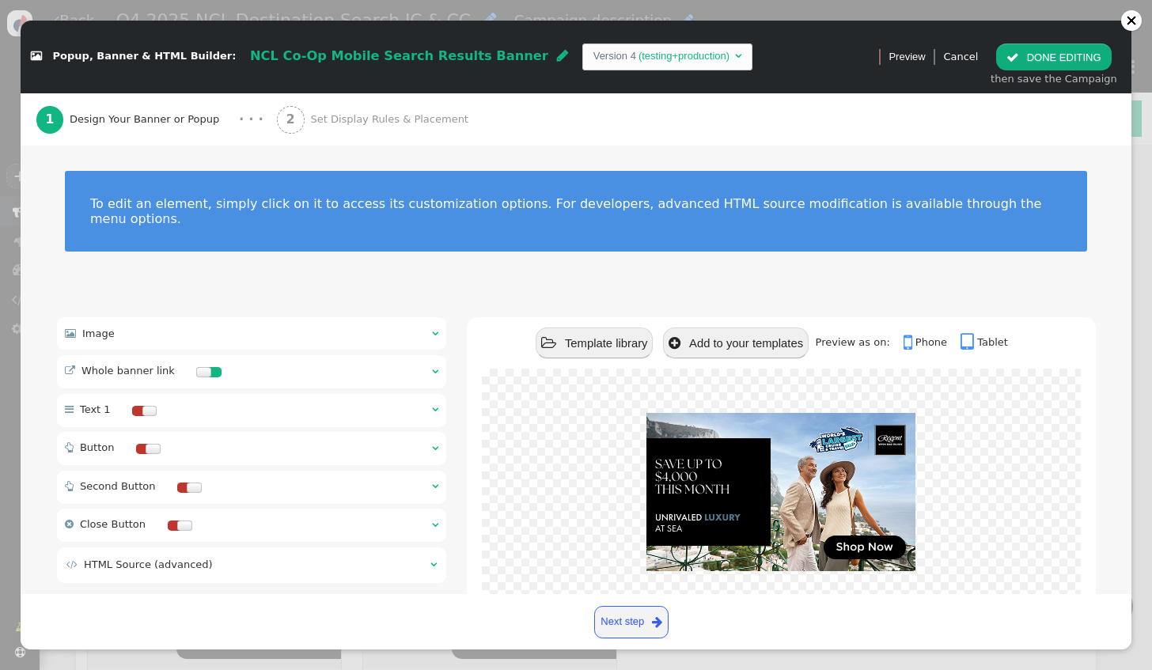
click at [147, 317] on div " Image  " at bounding box center [252, 333] width 390 height 32
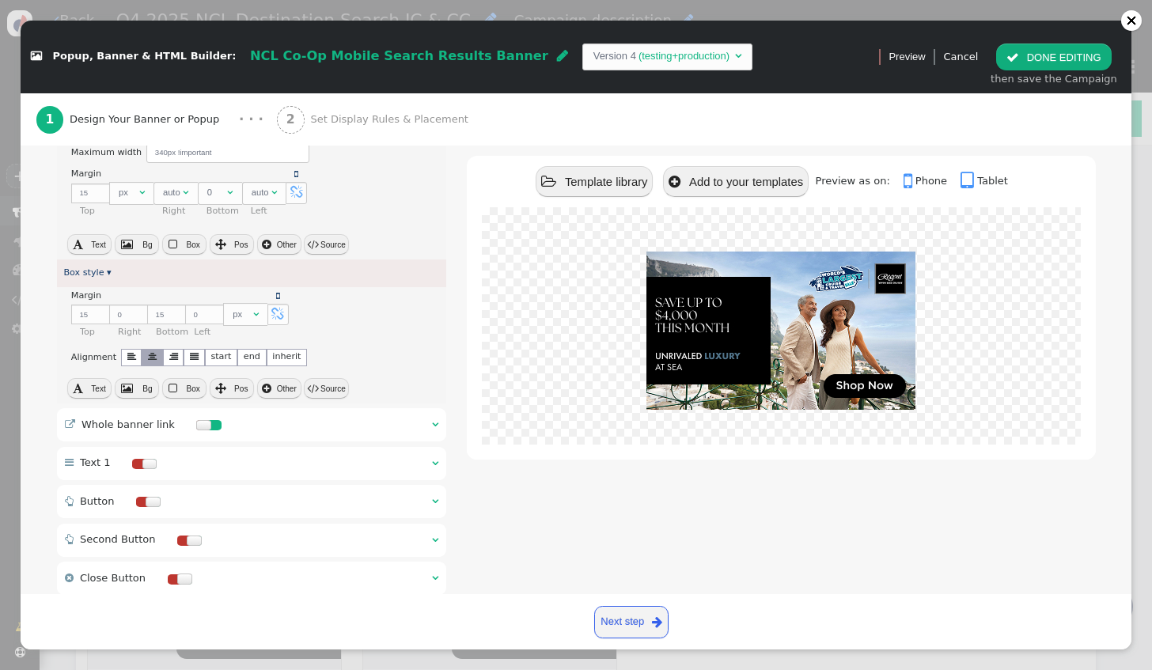
click at [269, 410] on div " Whole banner link  " at bounding box center [252, 424] width 390 height 33
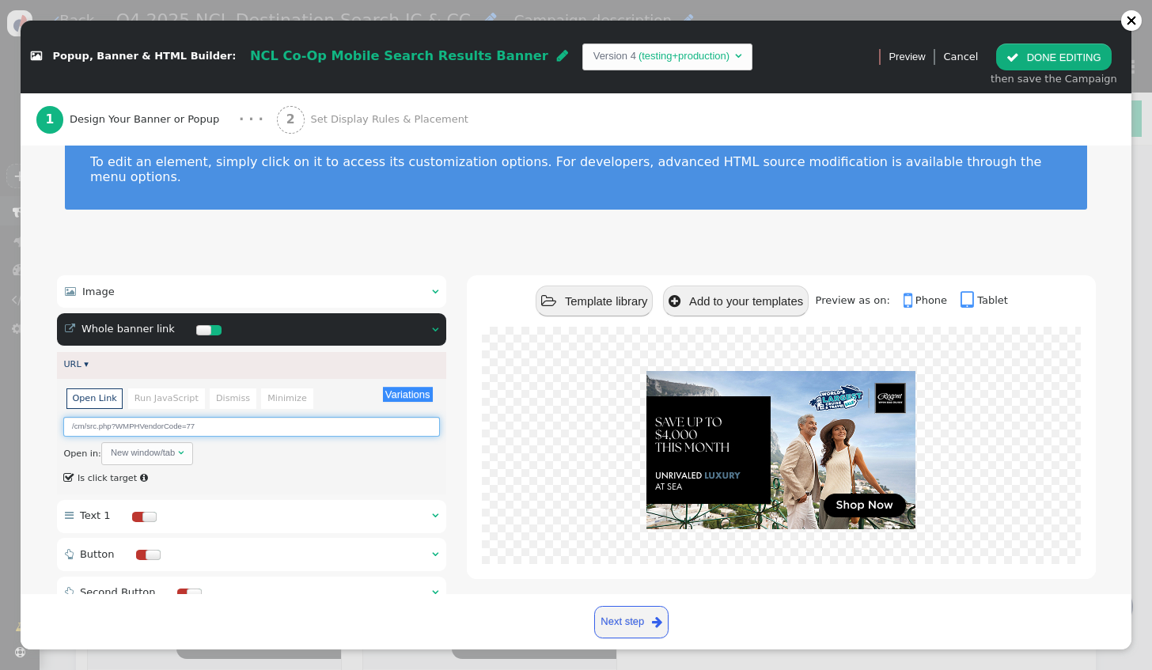
click at [201, 417] on input "/cm/src.php?WMPHVendorCode=77" at bounding box center [251, 427] width 376 height 20
type input "/cm/src.php?WMPHVendorCode=14"
click at [1037, 59] on button " DONE EDITING" at bounding box center [1053, 57] width 115 height 27
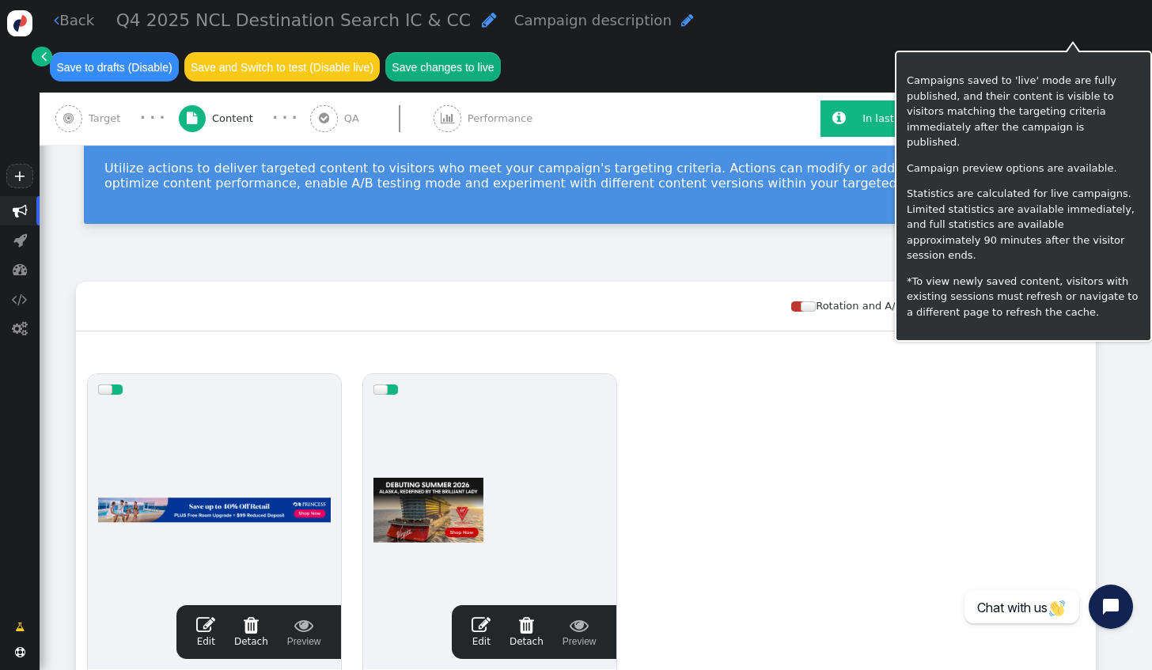
click at [501, 52] on button "Save changes to live" at bounding box center [443, 66] width 116 height 28
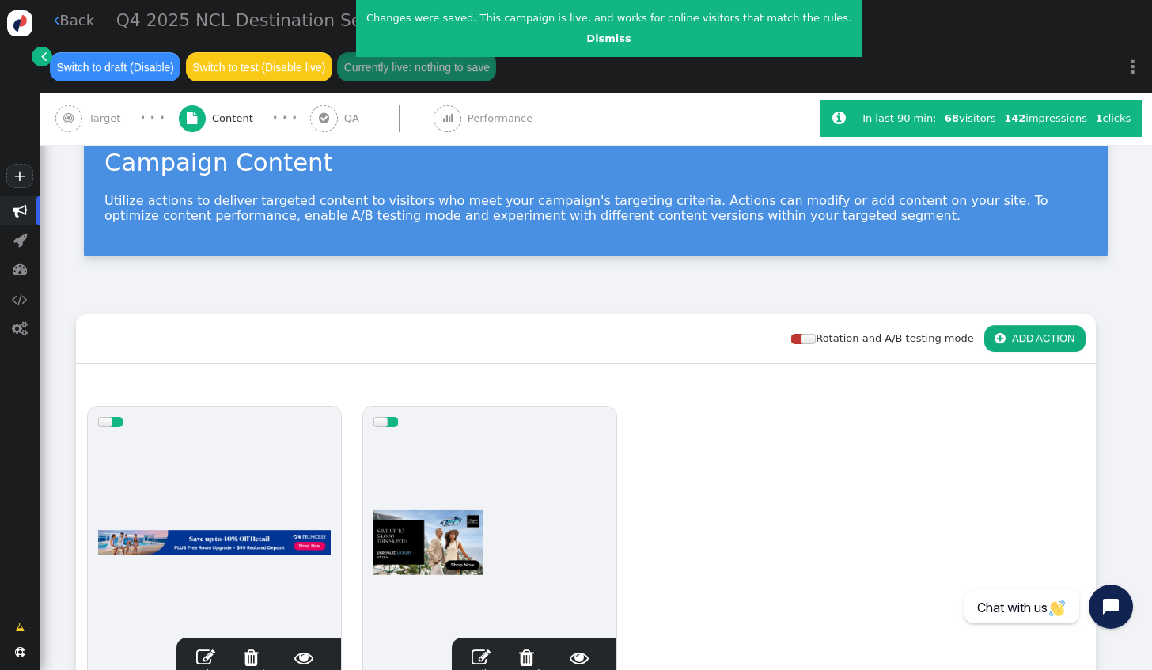
scroll to position [0, 0]
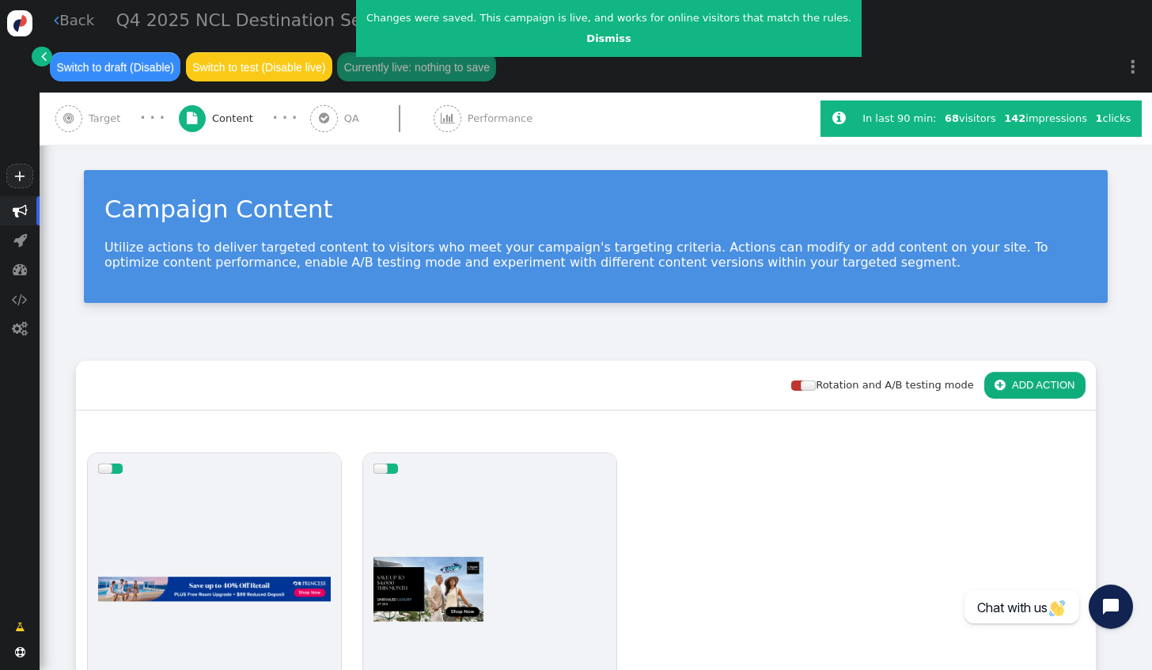
click at [76, 31] on link " Back" at bounding box center [74, 19] width 40 height 21
